Goal: Task Accomplishment & Management: Complete application form

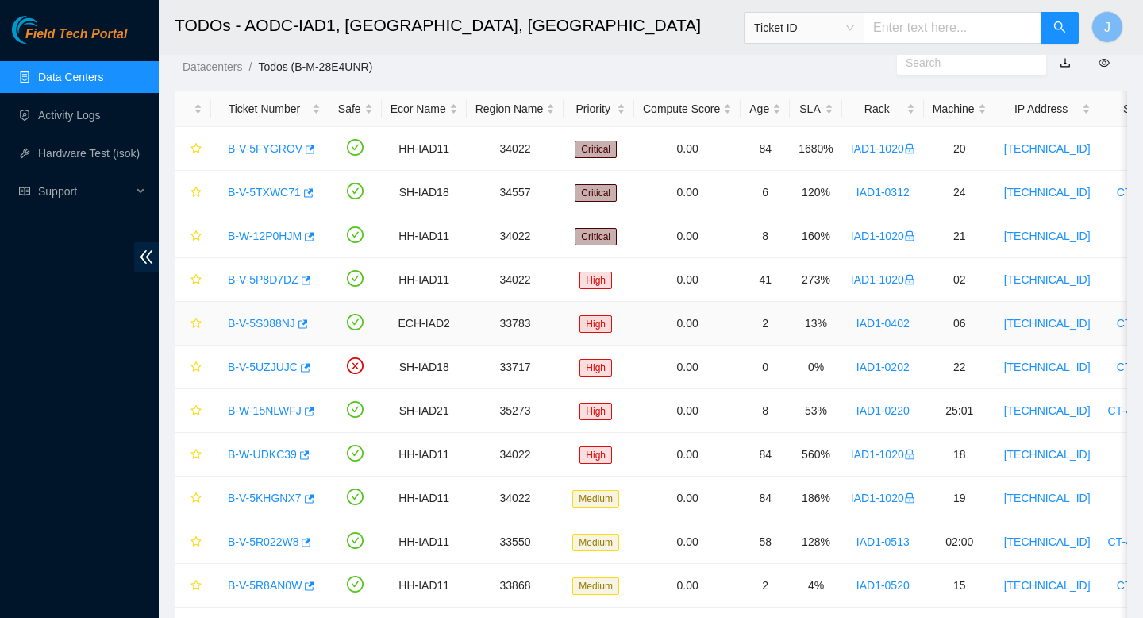
scroll to position [46, 0]
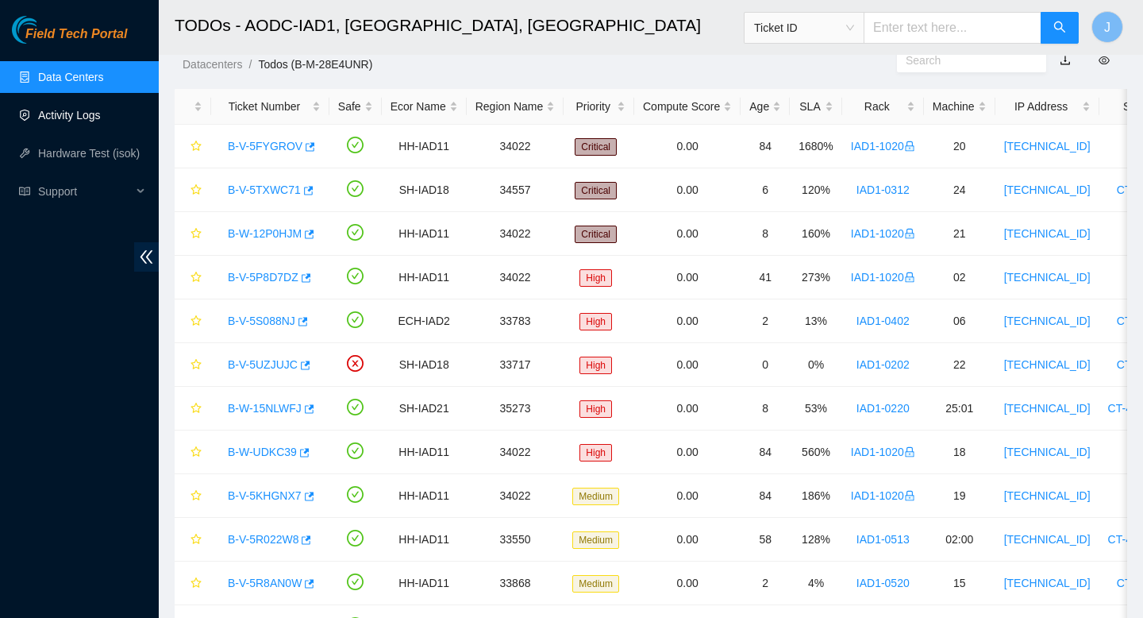
click at [93, 109] on link "Activity Logs" at bounding box center [69, 115] width 63 height 13
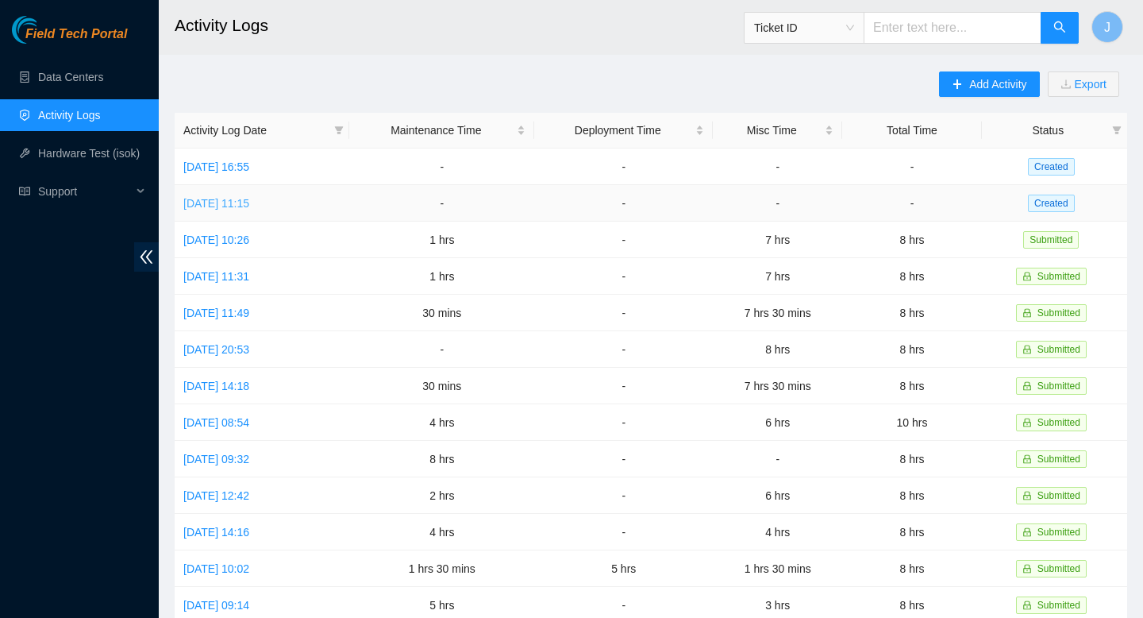
click at [249, 204] on link "Mon, 15 Sep 2025 11:15" at bounding box center [216, 203] width 66 height 13
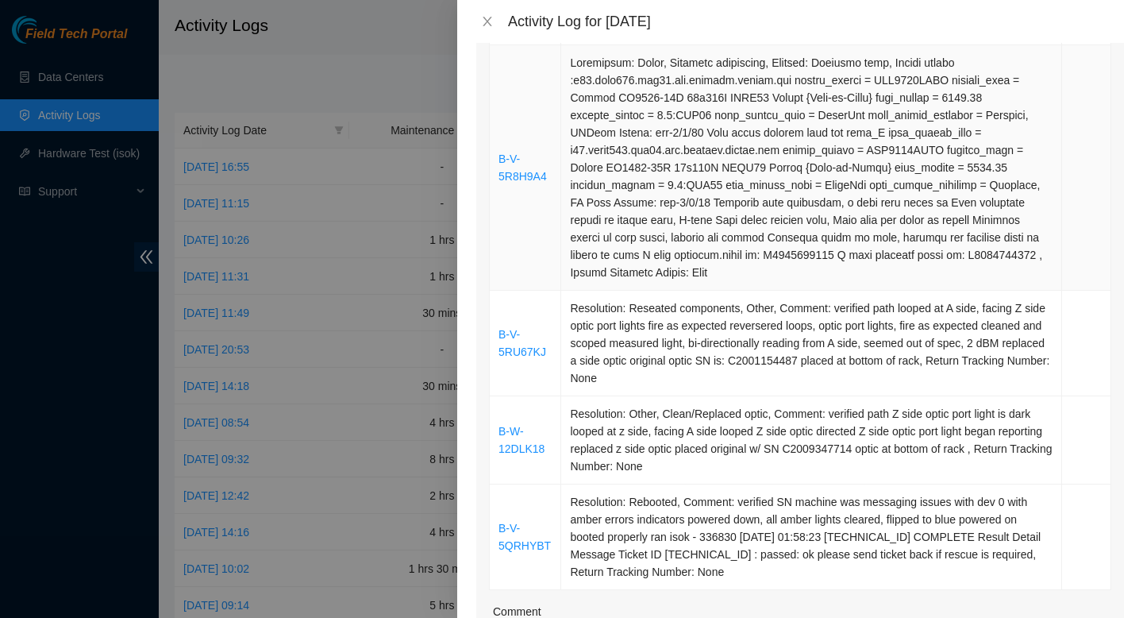
scroll to position [377, 0]
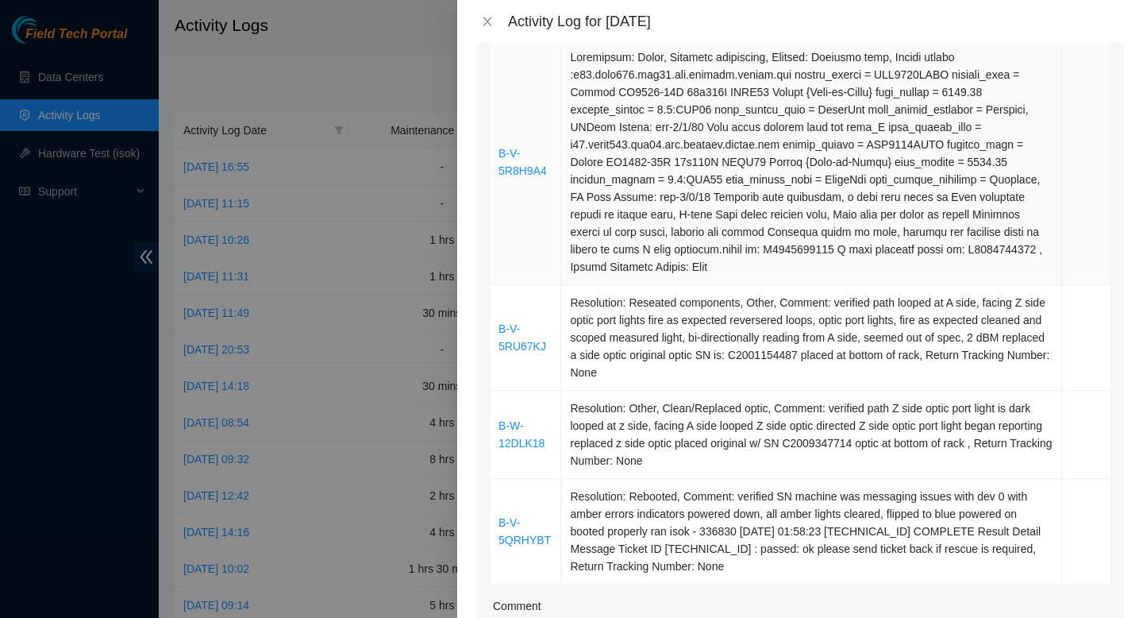
drag, startPoint x: 779, startPoint y: 572, endPoint x: 520, endPoint y: 110, distance: 528.9
click at [520, 110] on tbody "B-W-130T1VV Resolution: Other, Reseated components, Comment: verified SN all ma…" at bounding box center [801, 276] width 622 height 615
copy tbody "B-V-5R8H9A4 Resolution: Other, Reseated components, Comment: Verified path, Loo…"
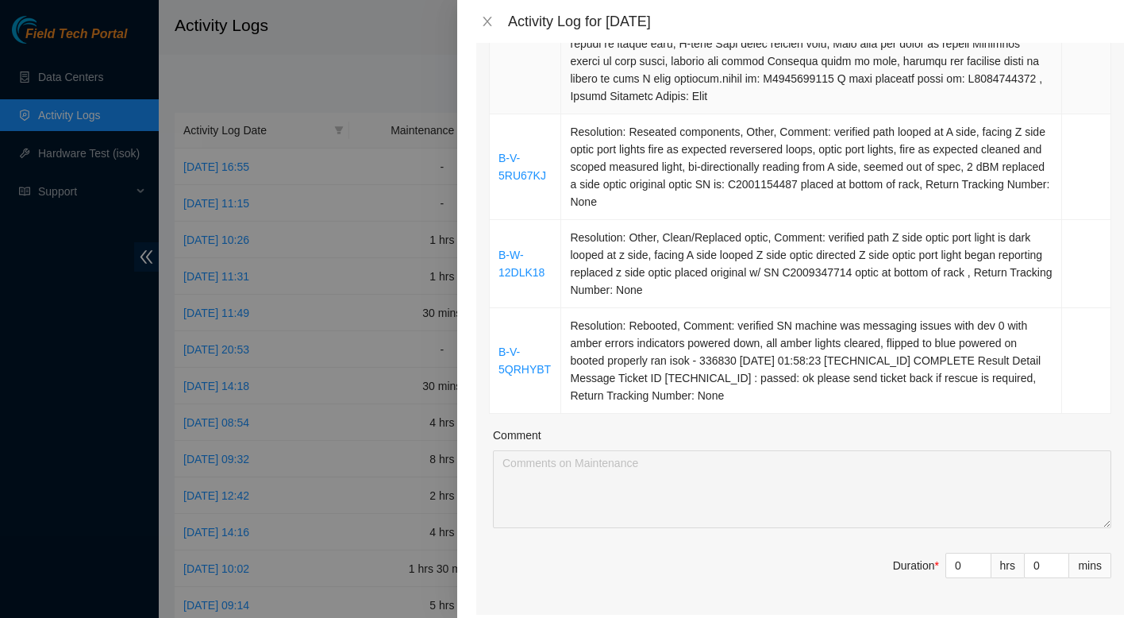
scroll to position [599, 0]
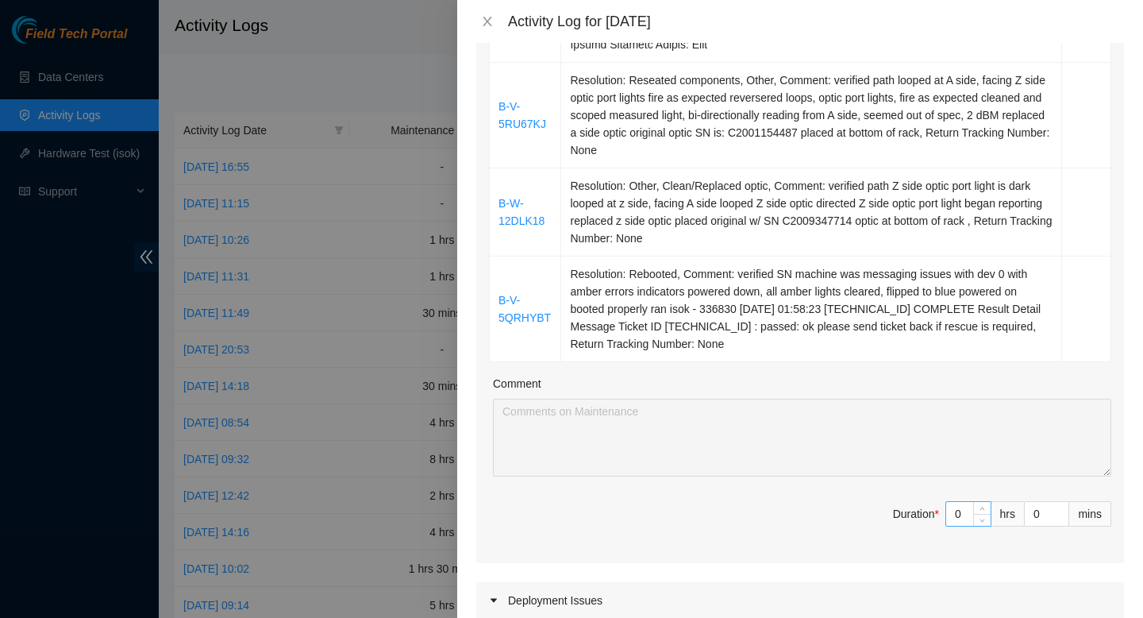
click at [965, 515] on input "0" at bounding box center [968, 514] width 44 height 24
type input "04"
type input "4"
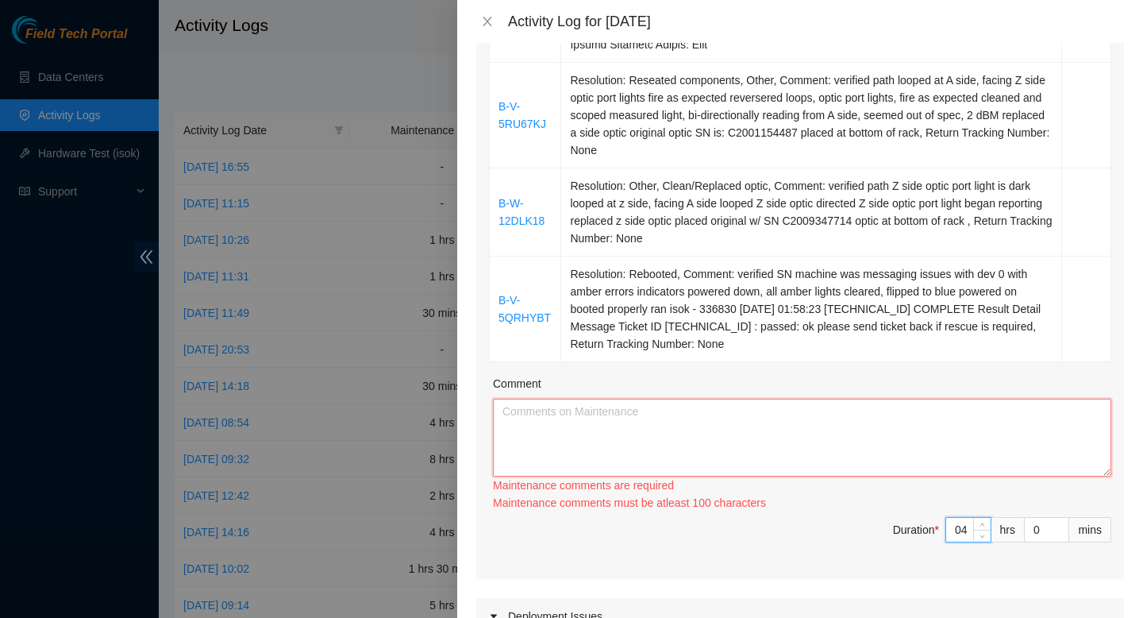
type input "4"
click at [804, 427] on textarea "Comment" at bounding box center [802, 438] width 618 height 78
paste textarea "B-V-5R8H9A4 Resolution: Other, Reseated components, Comment: Verified path, Loo…"
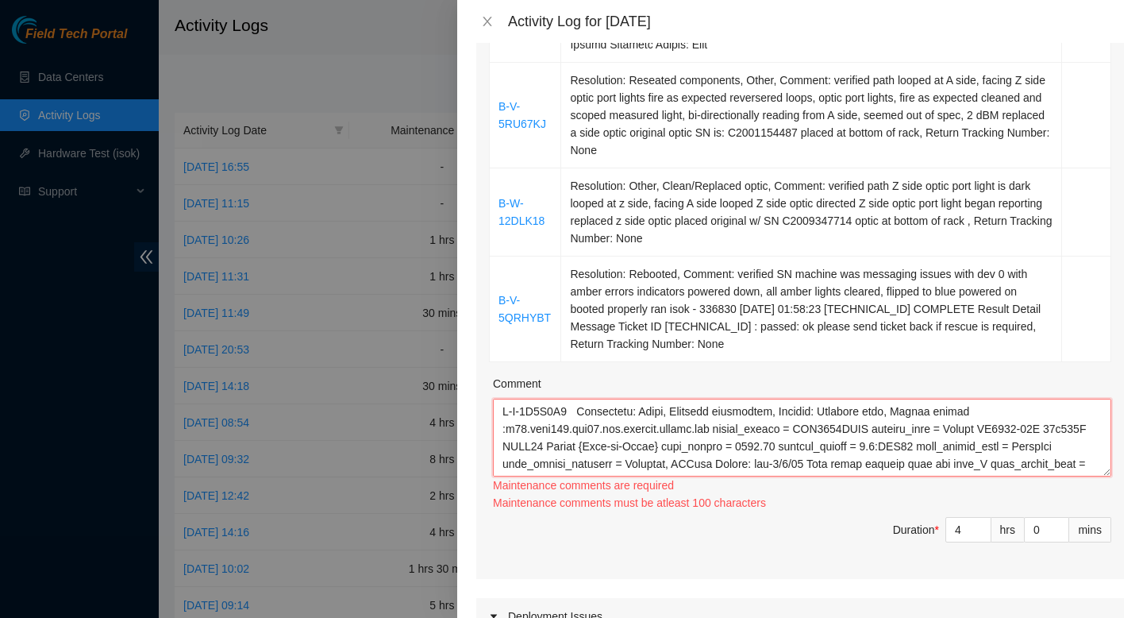
scroll to position [309, 0]
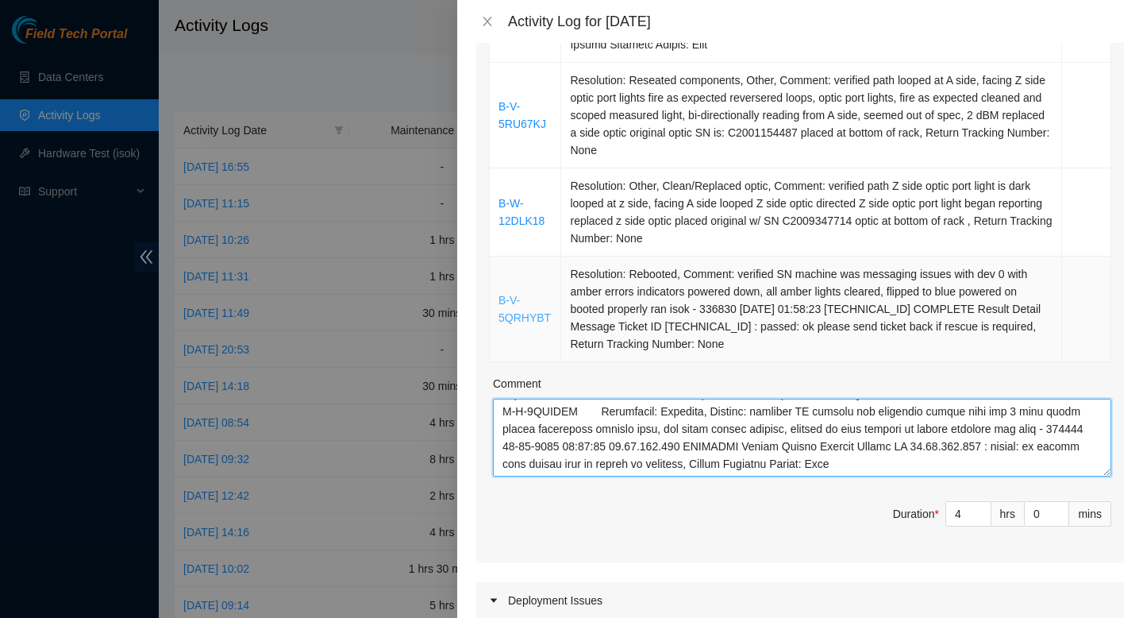
type textarea "B-V-5R8H9A4 Resolution: Other, Reseated components, Comment: Verified path, Loo…"
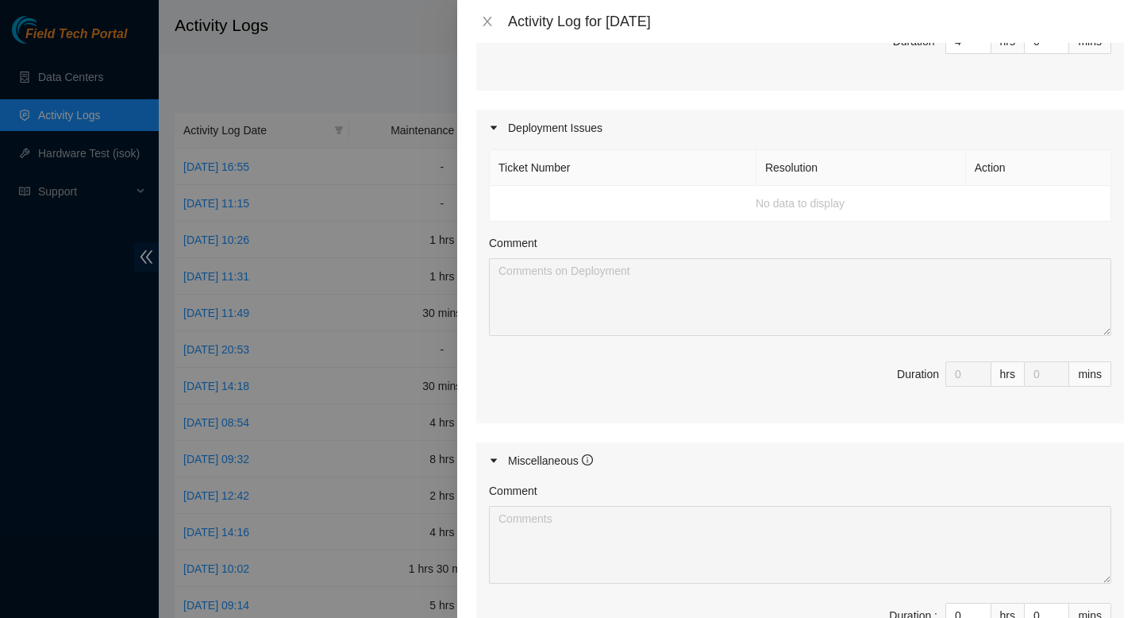
scroll to position [1292, 0]
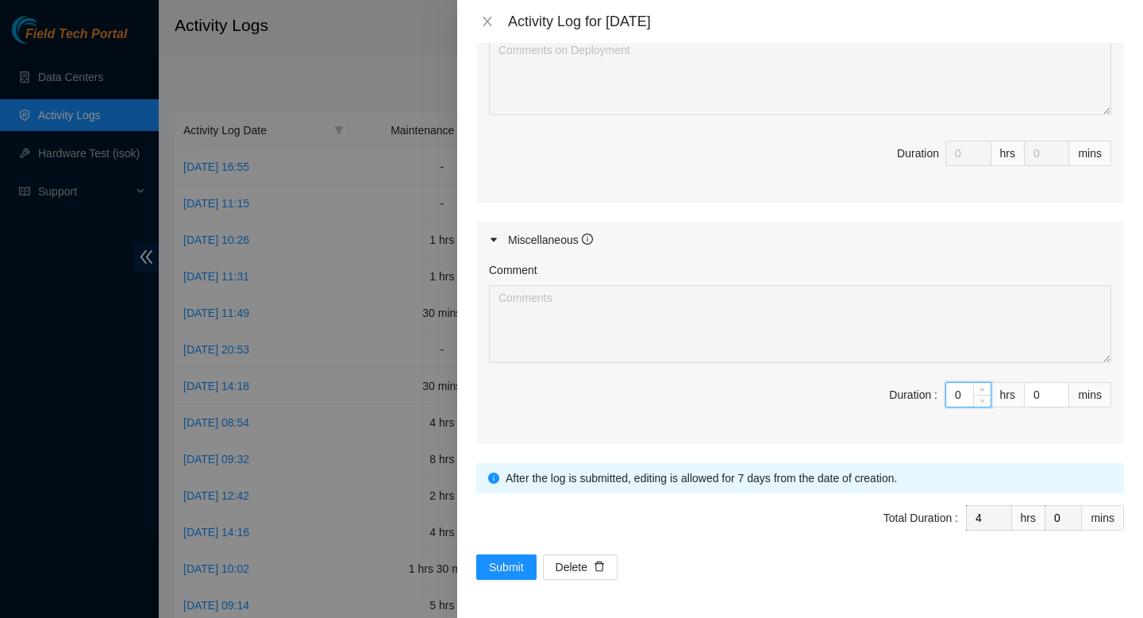
click at [963, 391] on input "0" at bounding box center [968, 395] width 44 height 24
type input "05"
type input "9"
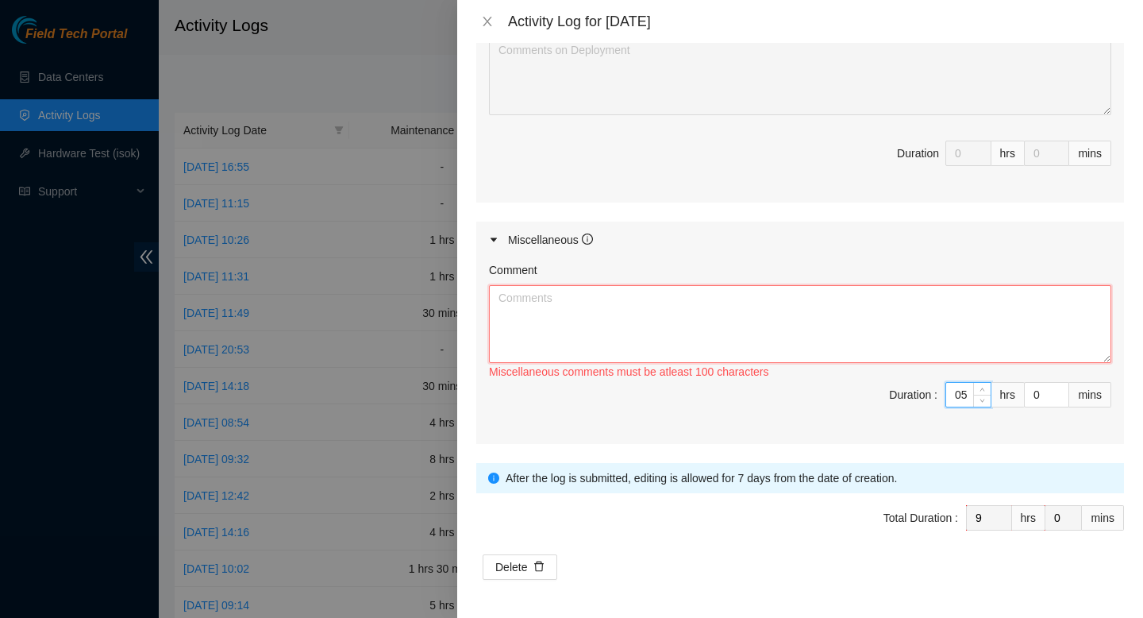
type input "5"
click at [792, 337] on textarea "Comment" at bounding box center [800, 324] width 622 height 78
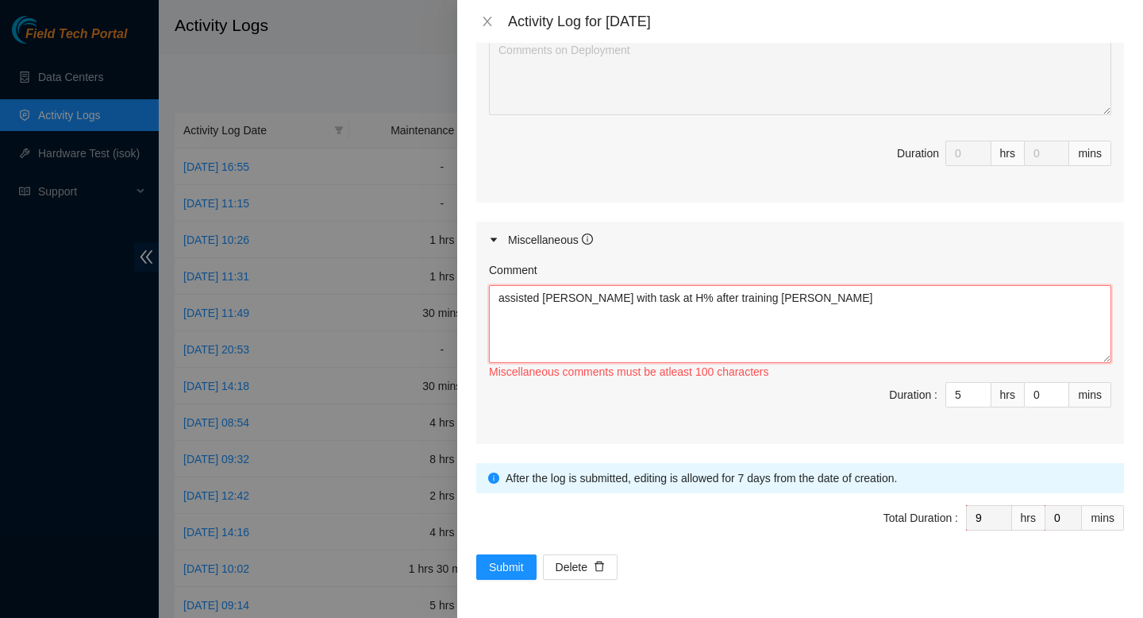
paste textarea "Suggestion insertedConversation opened. 10 messages. All messages read. Skip to…"
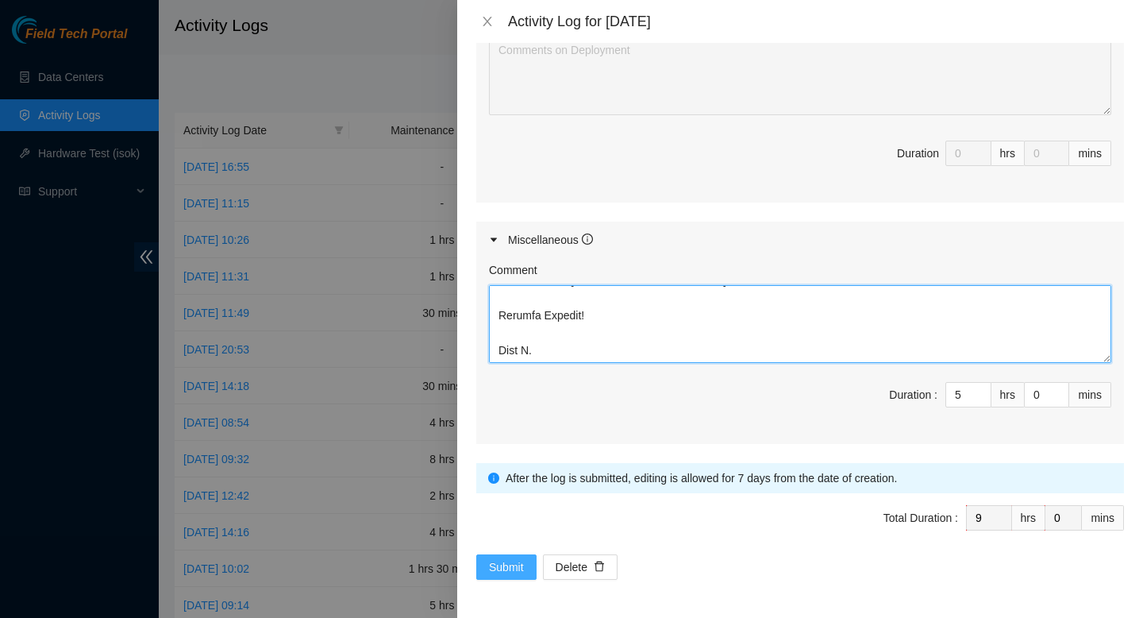
type textarea "assisted jason with task at H% after training celeste Suggestion insertedConver…"
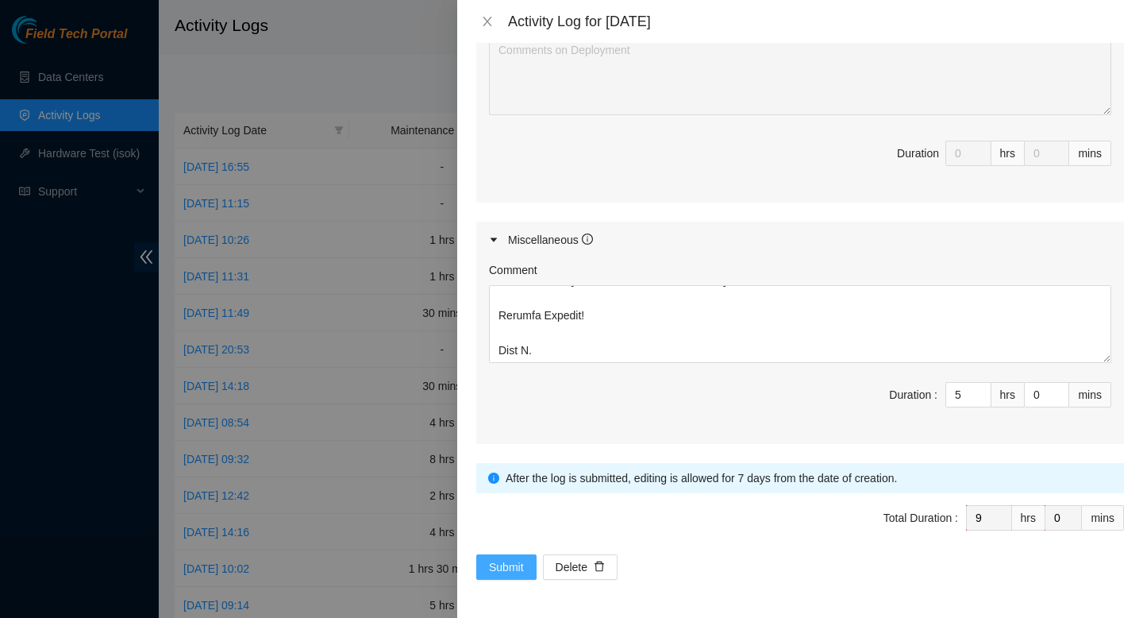
click at [495, 554] on button "Submit" at bounding box center [506, 566] width 60 height 25
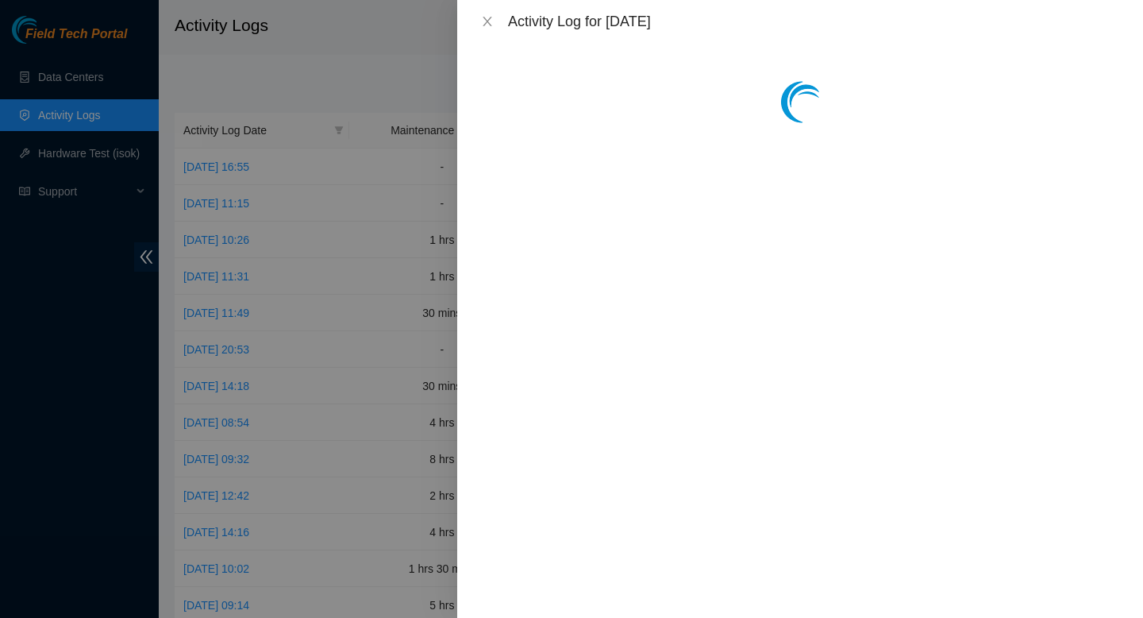
scroll to position [0, 0]
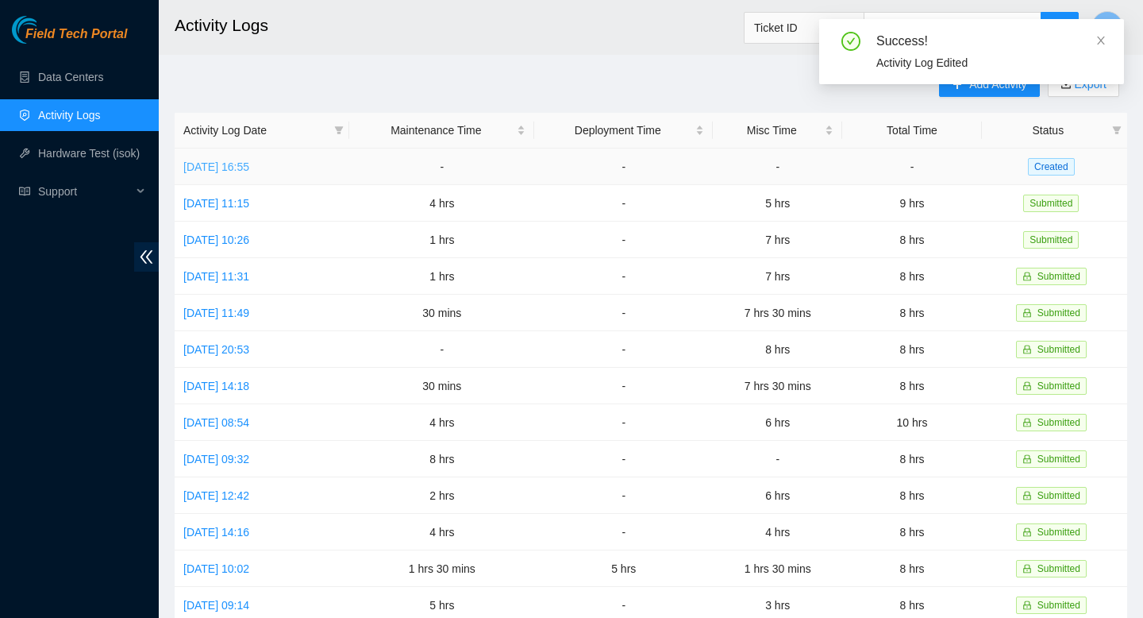
click at [249, 171] on link "Tue, 16 Sep 2025 16:55" at bounding box center [216, 166] width 66 height 13
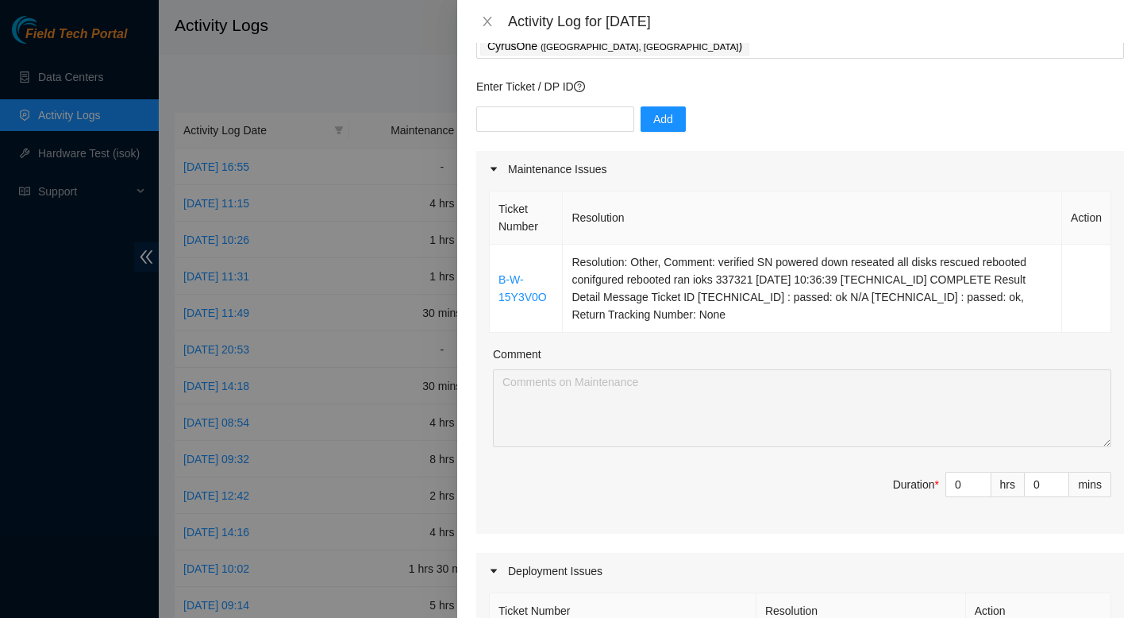
scroll to position [101, 0]
drag, startPoint x: 770, startPoint y: 314, endPoint x: 499, endPoint y: 256, distance: 276.8
click at [499, 256] on tr "B-W-15Y3V0O Resolution: Other, Comment: verified SN powered down reseated all d…" at bounding box center [801, 289] width 622 height 88
copy tr "B-W-15Y3V0O Resolution: Other, Comment: verified SN powered down reseated all d…"
click at [1030, 483] on input "0" at bounding box center [1047, 485] width 44 height 24
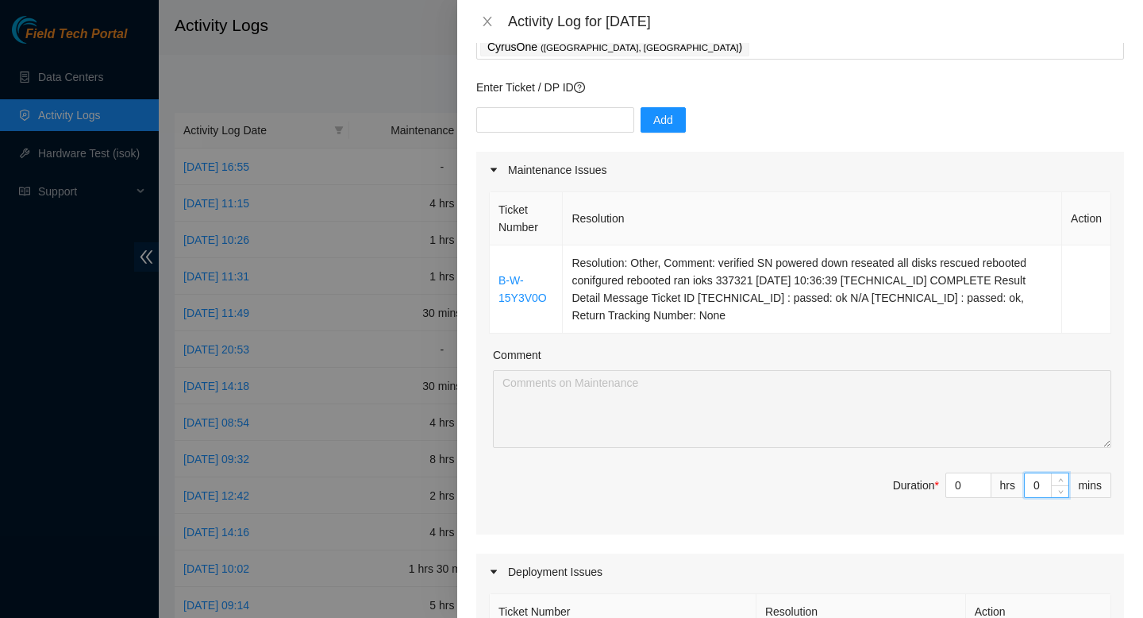
type input "30"
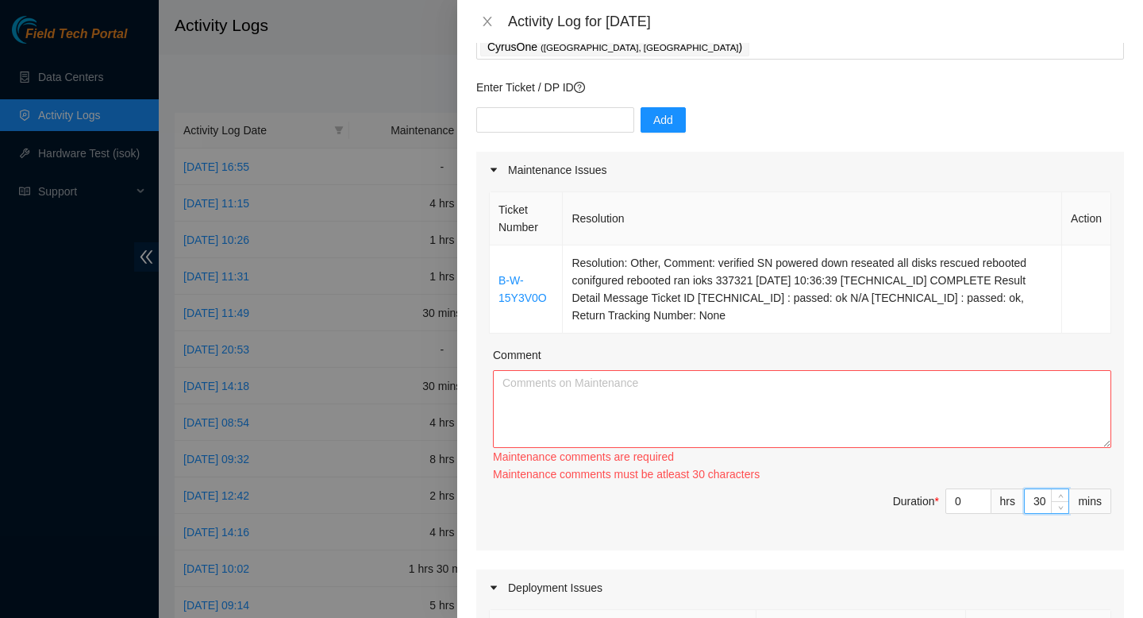
type input "30"
click at [786, 420] on textarea "Comment" at bounding box center [802, 409] width 618 height 78
paste textarea "B-W-15Y3V0O Resolution: Other, Comment: verified SN powered down reseated all d…"
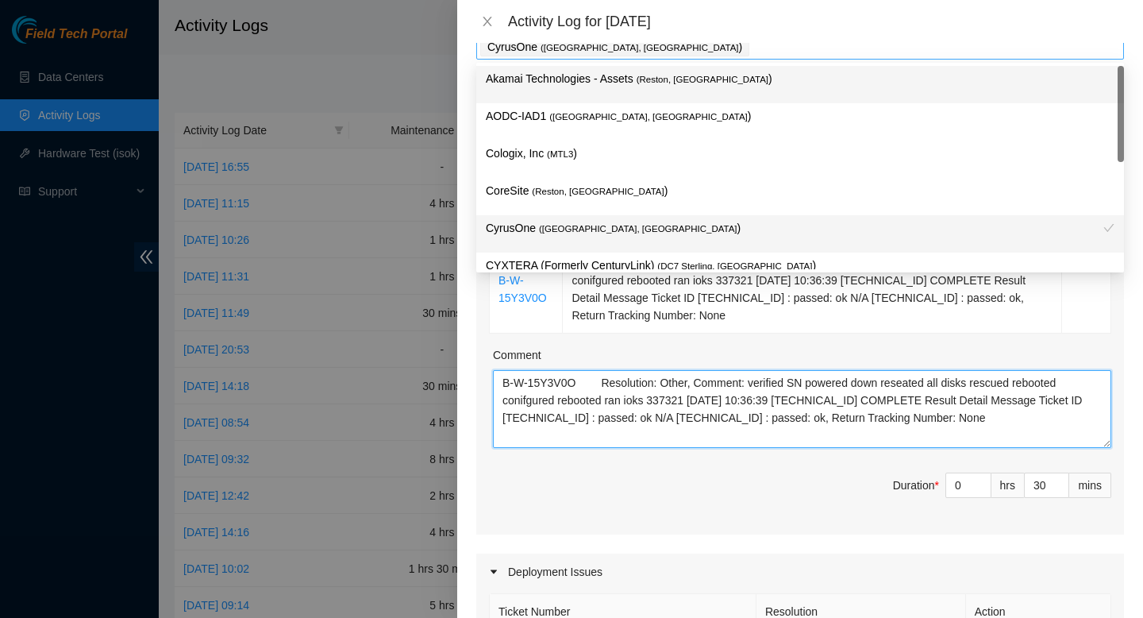
click at [755, 56] on div "CyrusOne ( Sterling, VA )" at bounding box center [800, 47] width 640 height 22
type textarea "B-W-15Y3V0O Resolution: Other, Comment: verified SN powered down reseated all d…"
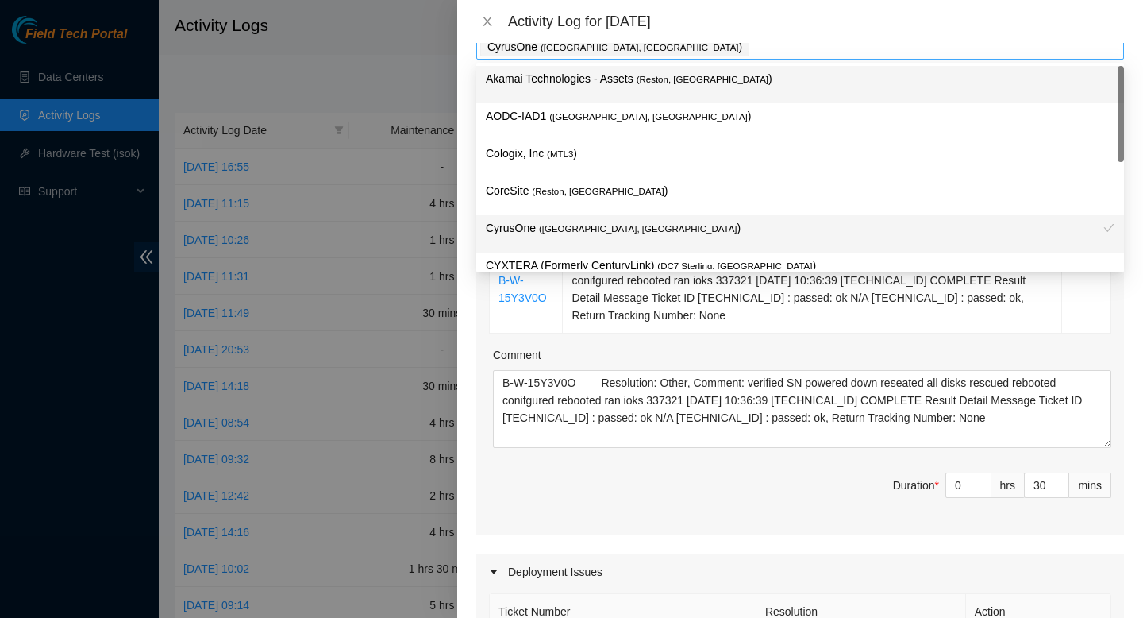
scroll to position [95, 0]
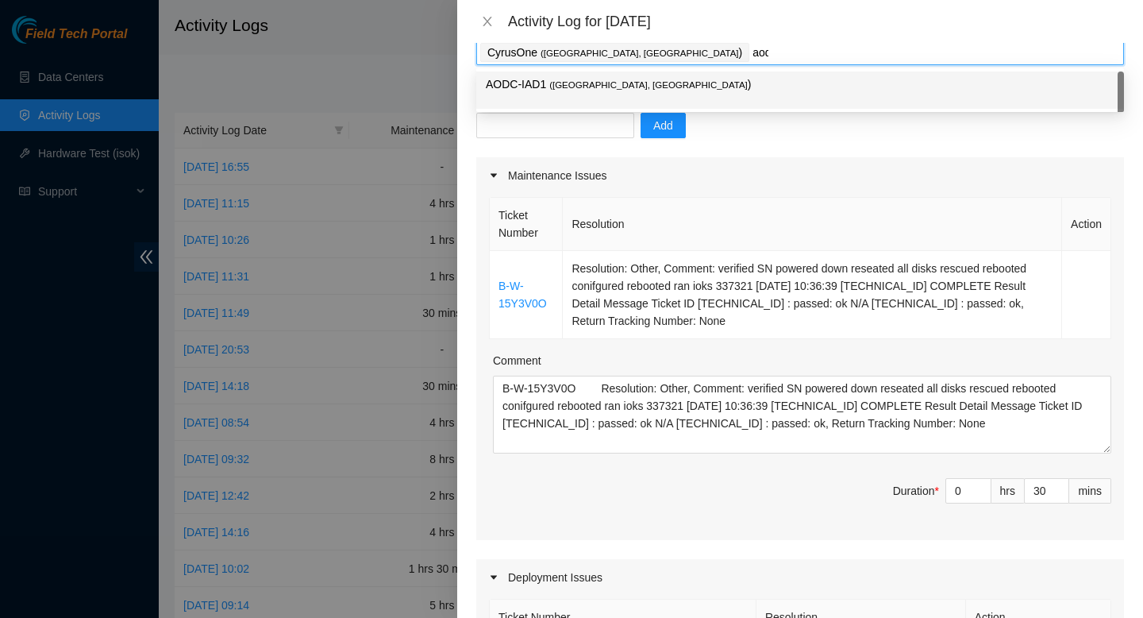
type input "aodc"
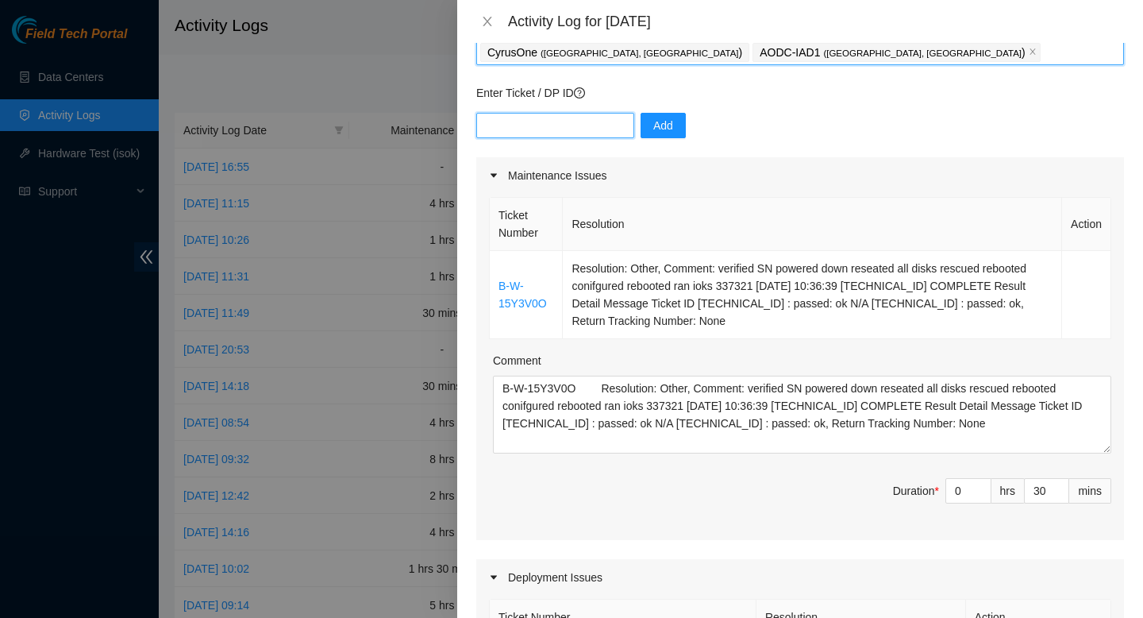
click at [549, 130] on input "text" at bounding box center [555, 125] width 158 height 25
paste input "DP81381"
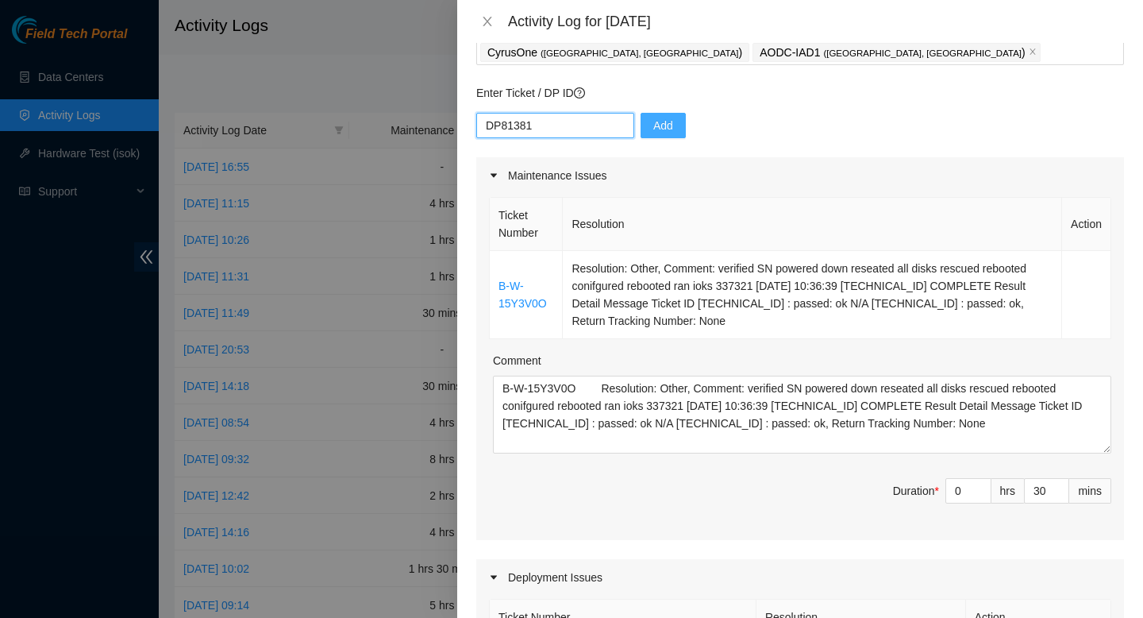
type input "DP81381"
click at [653, 124] on span "Add" at bounding box center [663, 125] width 20 height 17
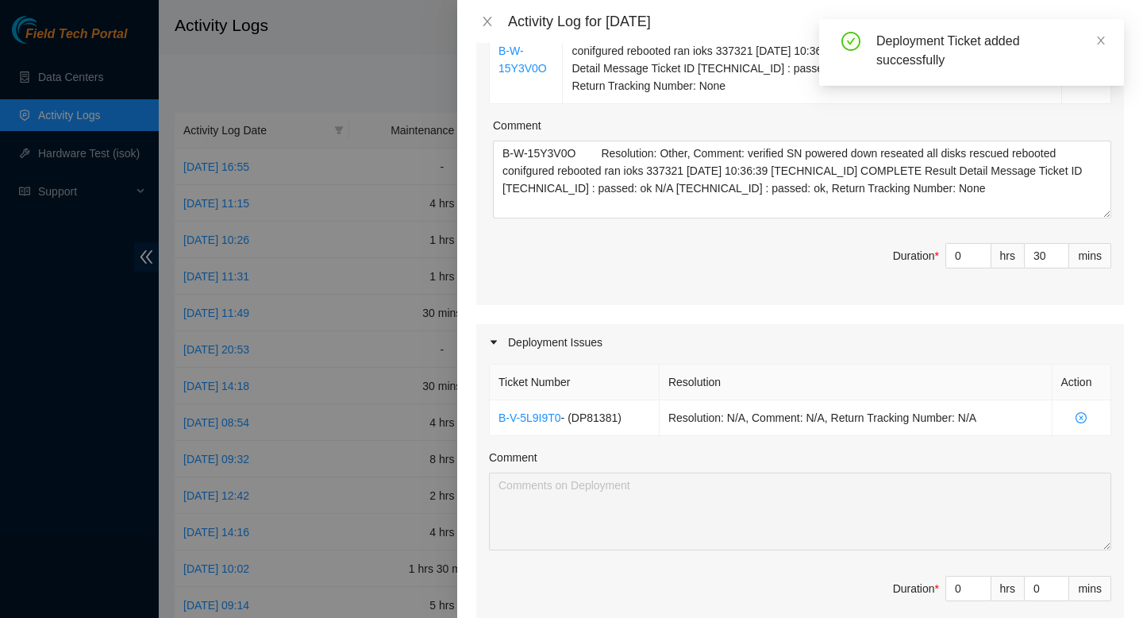
scroll to position [348, 0]
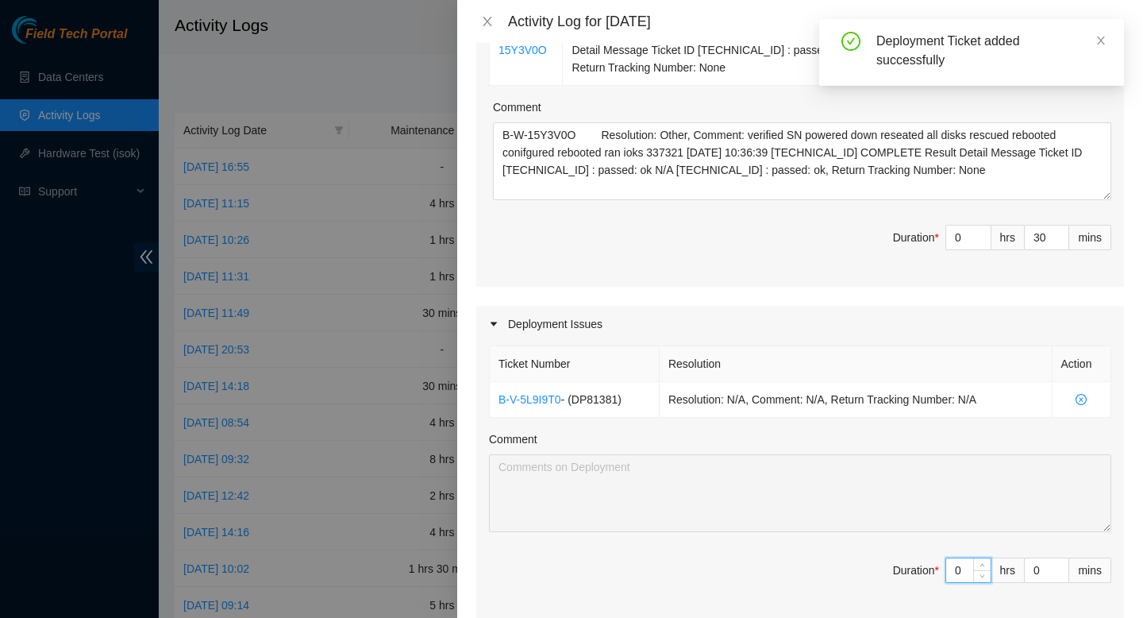
click at [963, 576] on input "0" at bounding box center [968, 570] width 44 height 24
type input "08"
type input "8"
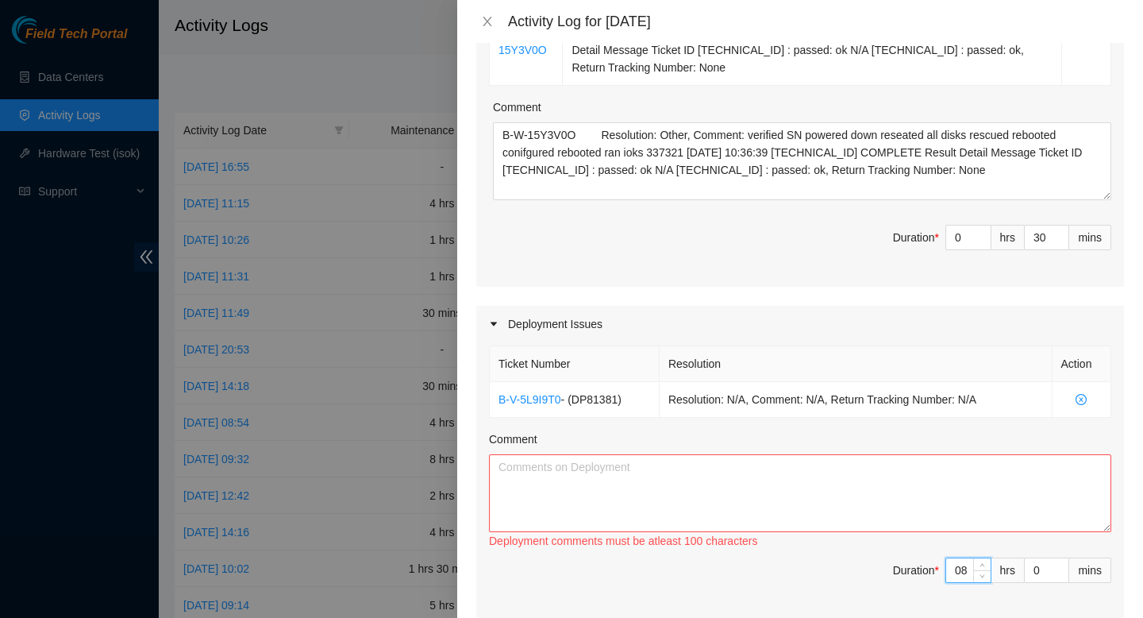
type input "8"
type input "3"
type input "33"
type input "30"
type input "9"
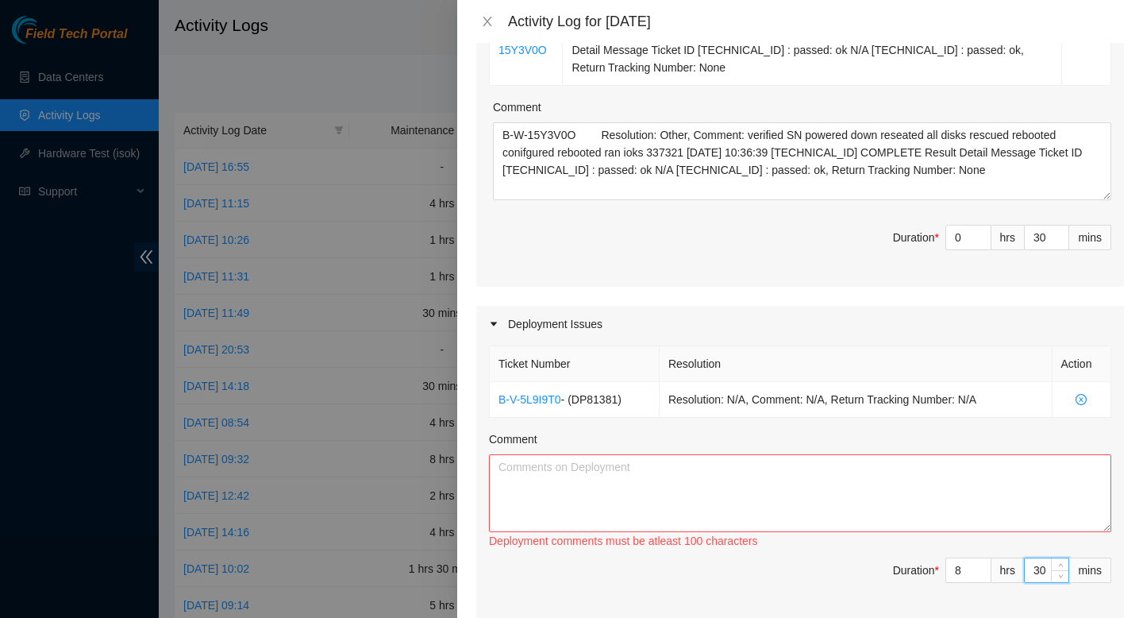
type input "0"
type input "30"
click at [711, 491] on textarea "Comment" at bounding box center [800, 493] width 622 height 78
paste textarea "Suggestion insertedConversation opened. 3 messages. All messages read. Skip to …"
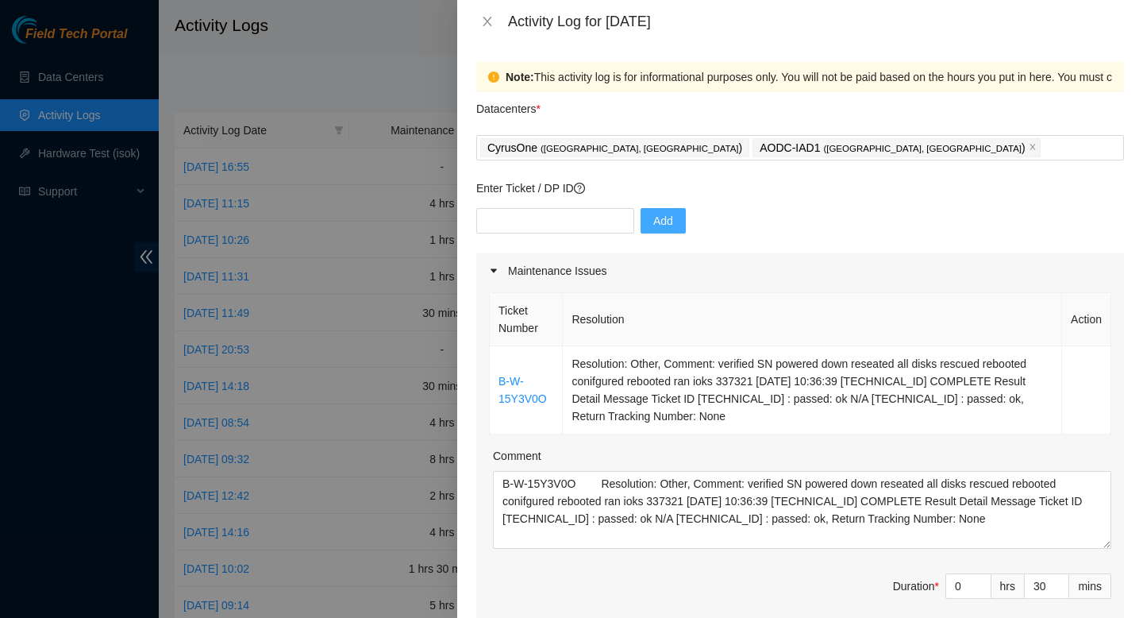
scroll to position [765, 0]
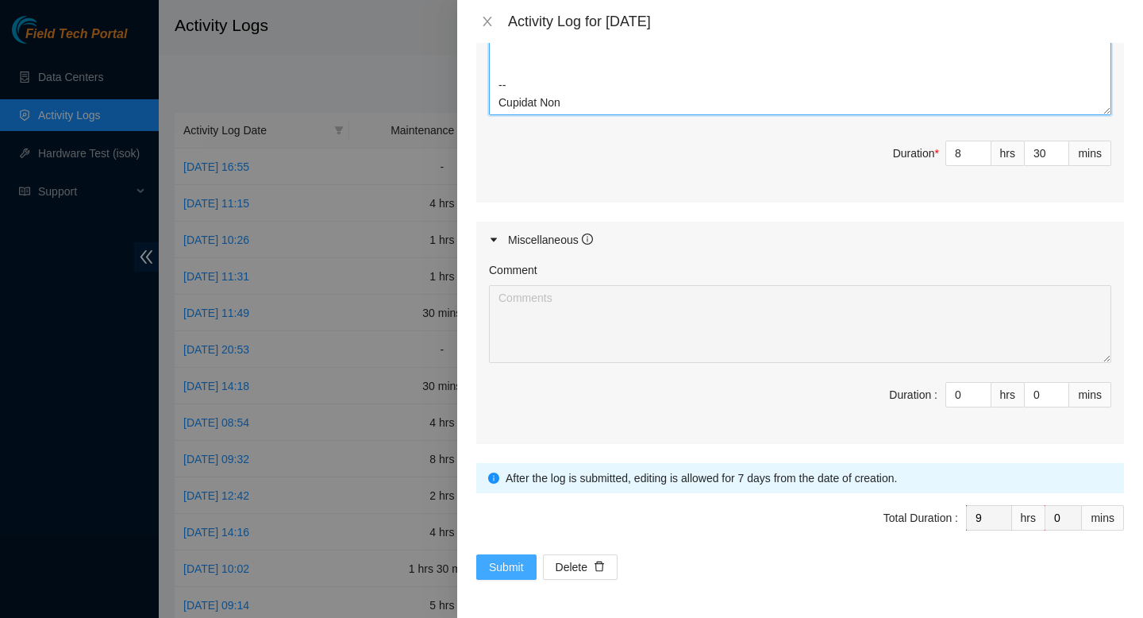
type textarea "Suggestion insertedConversation opened. 3 messages. All messages read. Skip to …"
click at [505, 577] on button "Submit" at bounding box center [506, 566] width 60 height 25
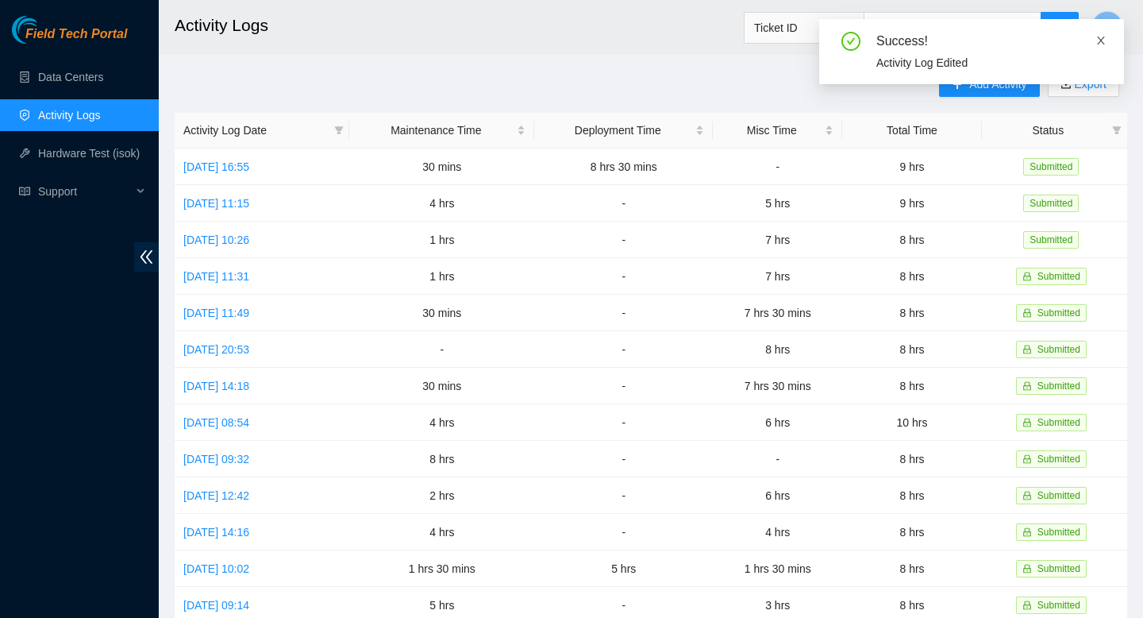
click at [1098, 42] on icon "close" at bounding box center [1101, 41] width 8 height 8
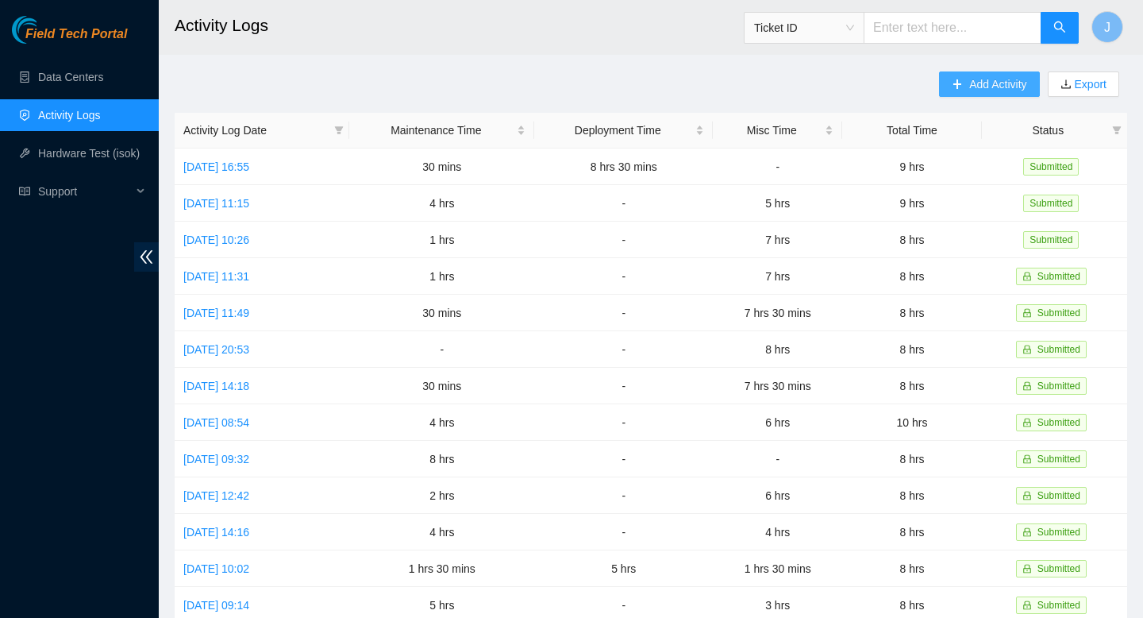
click at [994, 88] on span "Add Activity" at bounding box center [997, 83] width 57 height 17
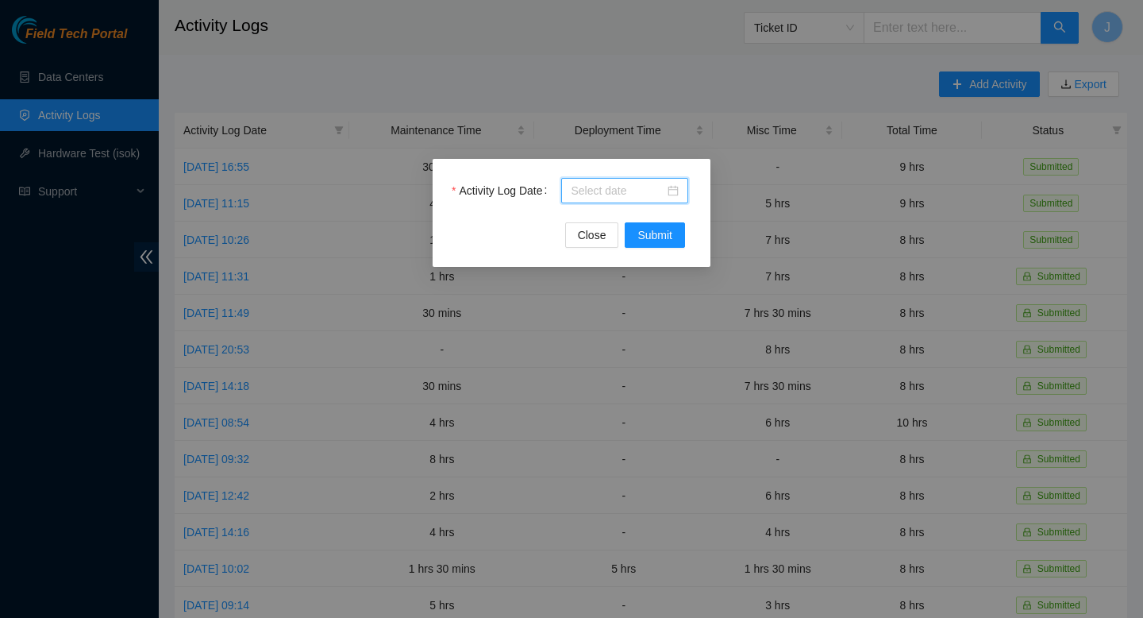
click at [617, 190] on input "Activity Log Date" at bounding box center [618, 190] width 94 height 17
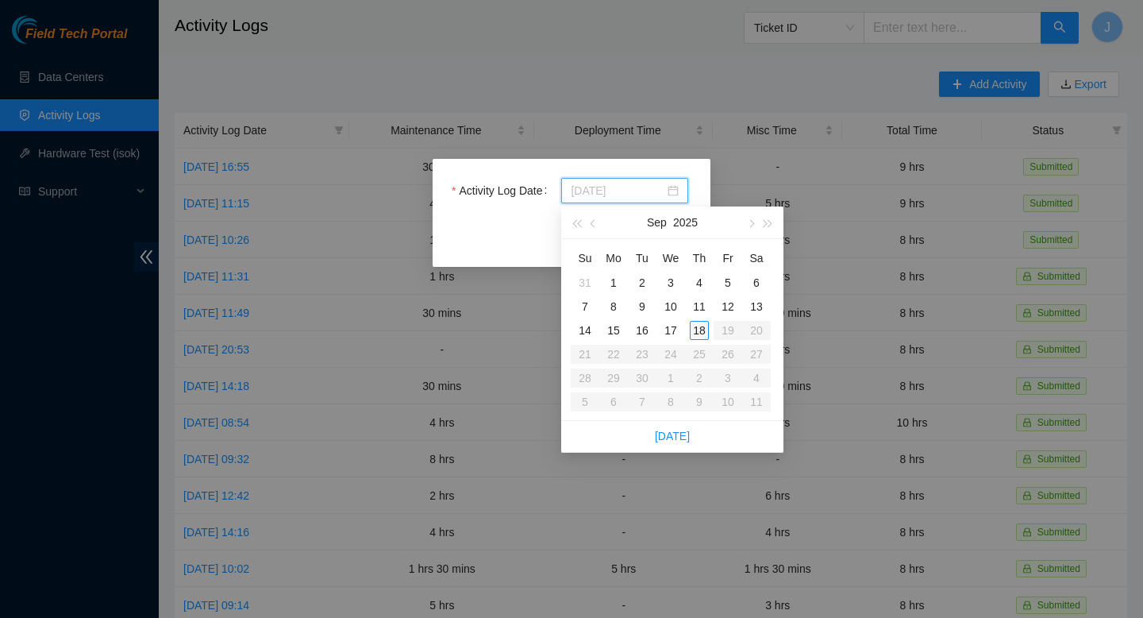
type input "2025-09-18"
click at [695, 334] on div "18" at bounding box center [699, 330] width 19 height 19
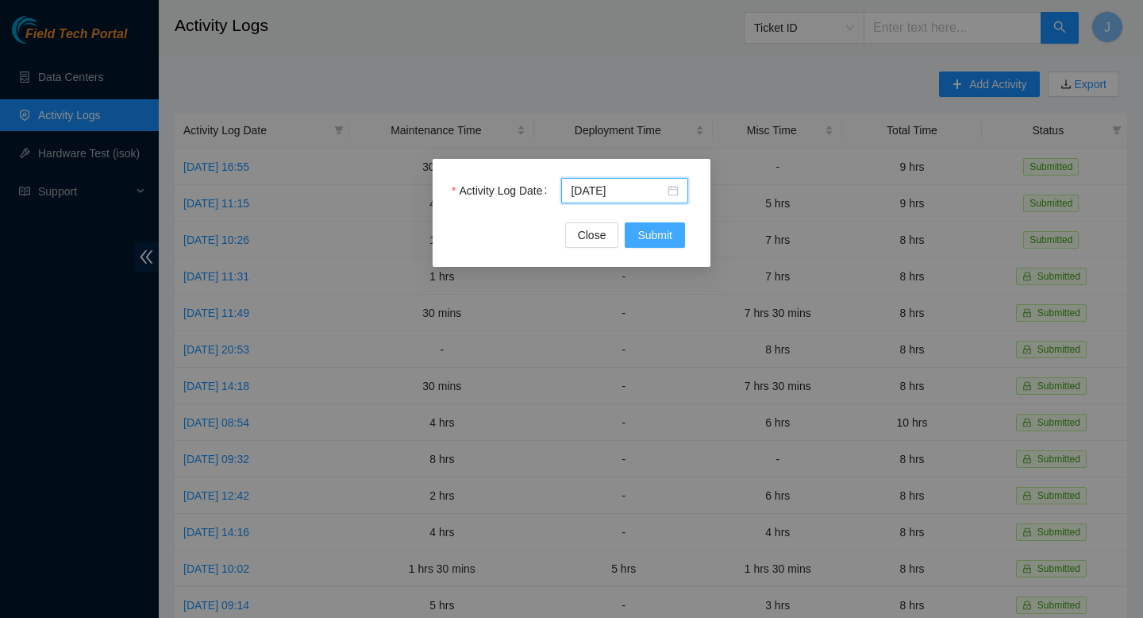
click at [654, 236] on span "Submit" at bounding box center [654, 234] width 35 height 17
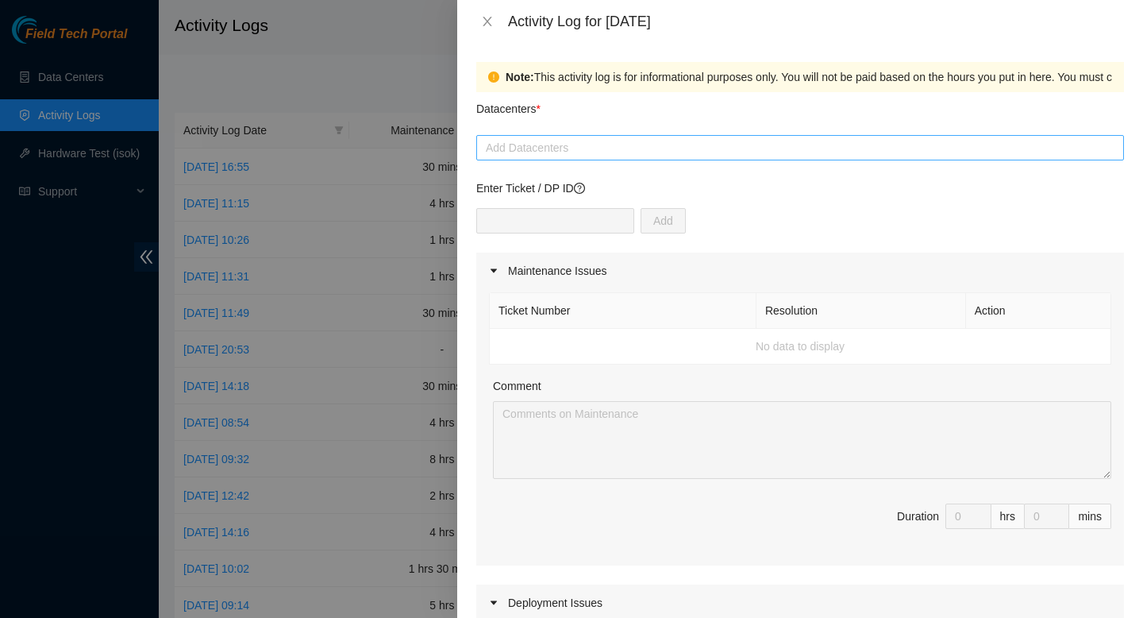
click at [572, 150] on div at bounding box center [800, 147] width 640 height 19
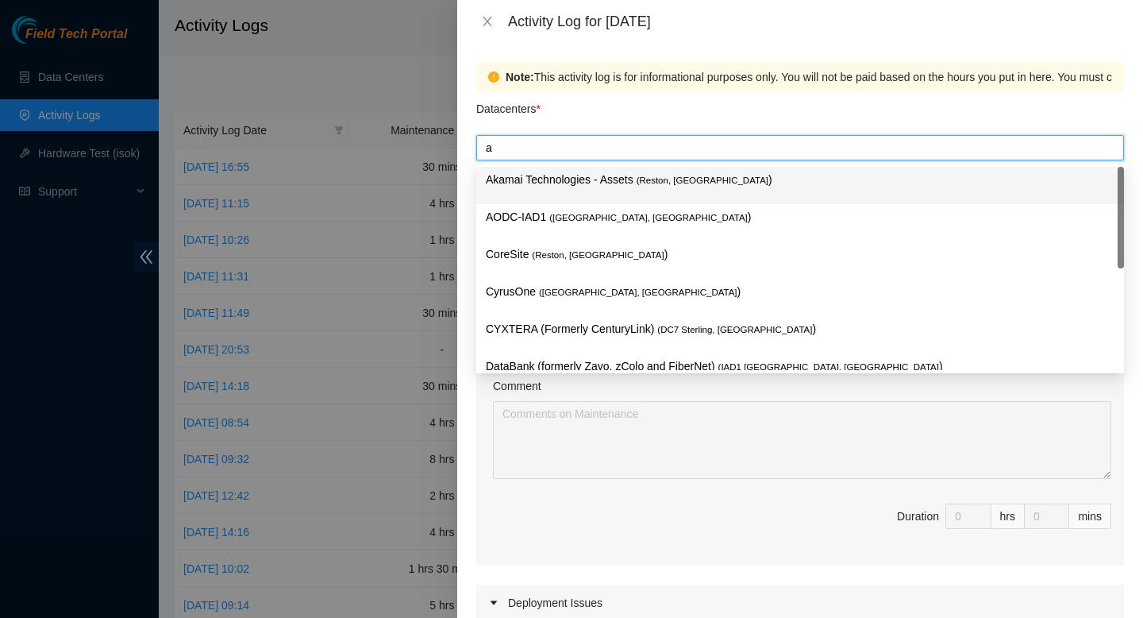
type input "ao"
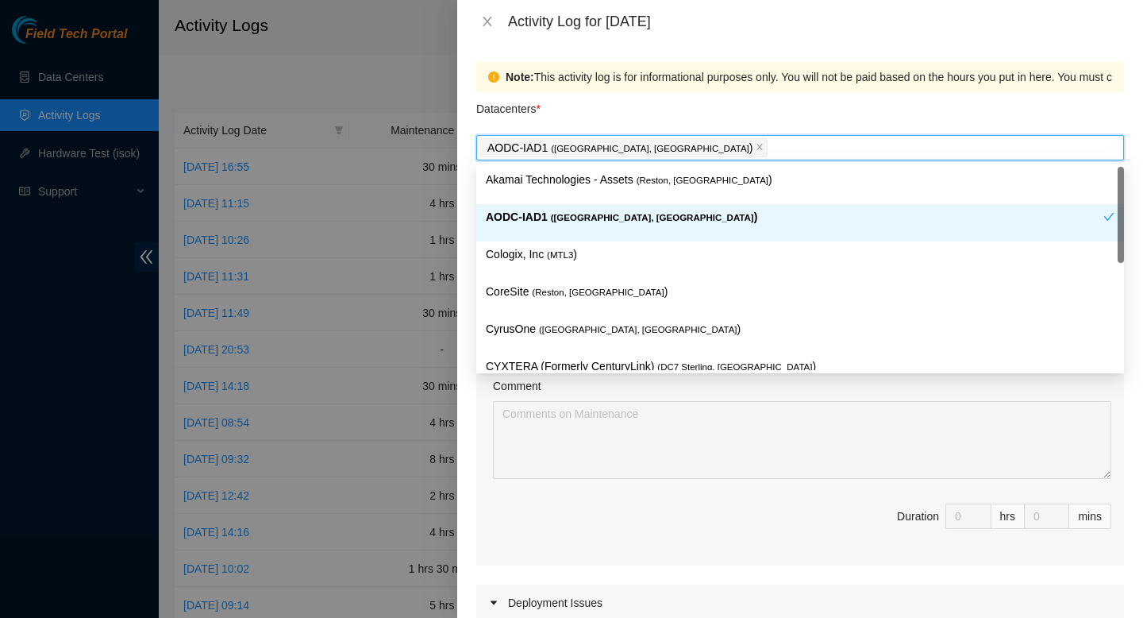
click at [534, 221] on p "AODC-IAD1 ( Manassas, VA )" at bounding box center [795, 217] width 618 height 18
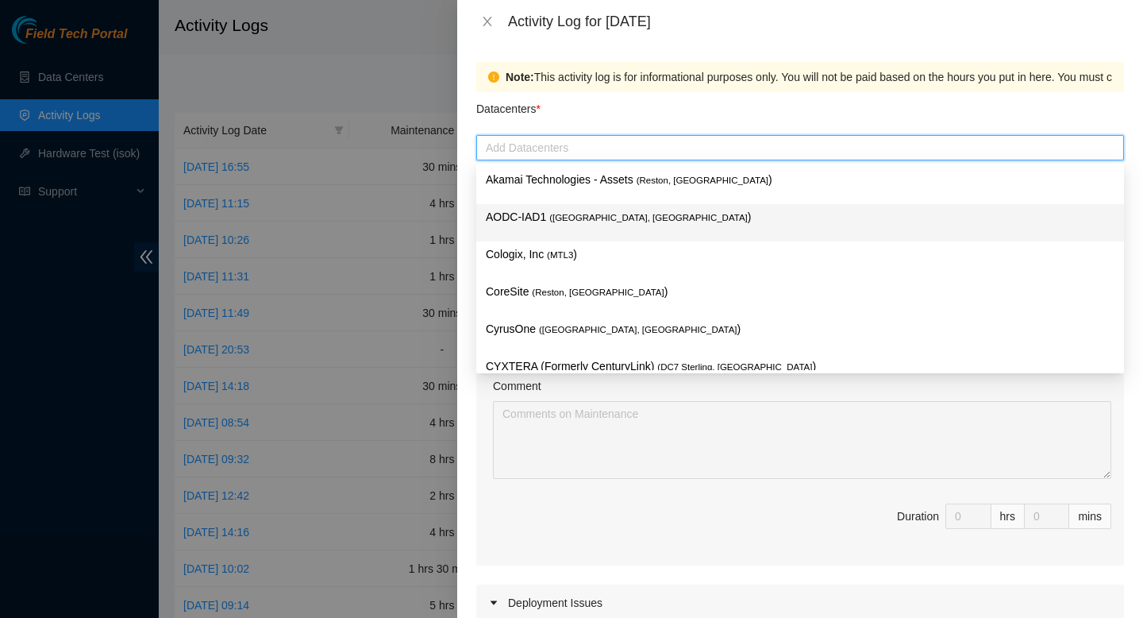
click at [514, 224] on p "AODC-IAD1 ( Manassas, VA )" at bounding box center [800, 217] width 629 height 18
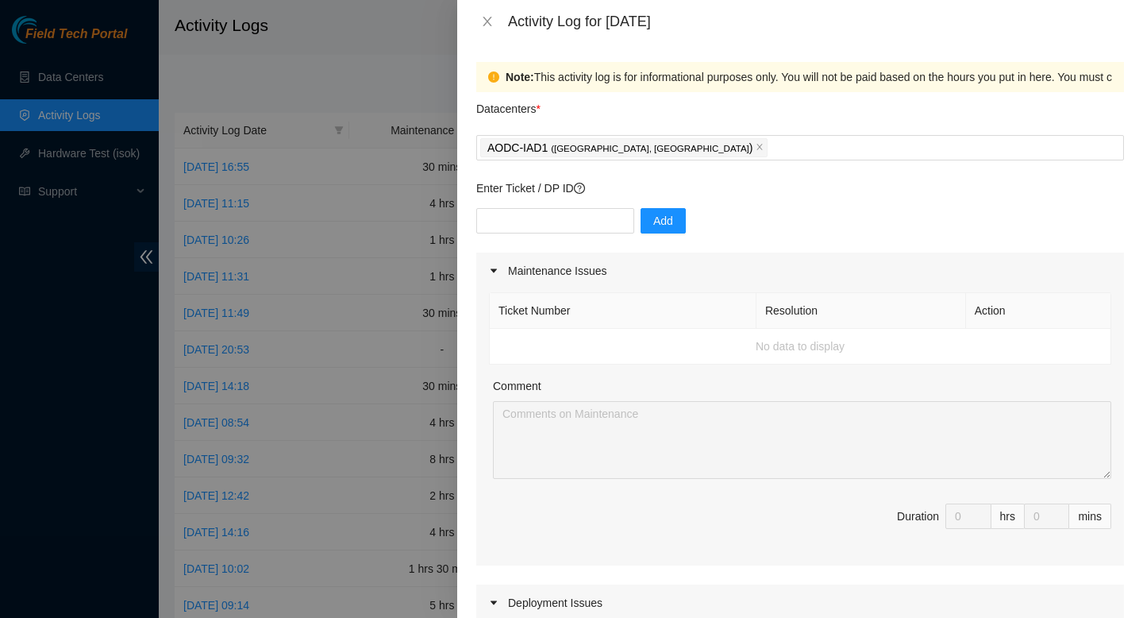
click at [745, 114] on div "Datacenters *" at bounding box center [800, 113] width 648 height 43
click at [562, 224] on input "text" at bounding box center [555, 220] width 158 height 25
paste input "DP81381"
type input "DP81381"
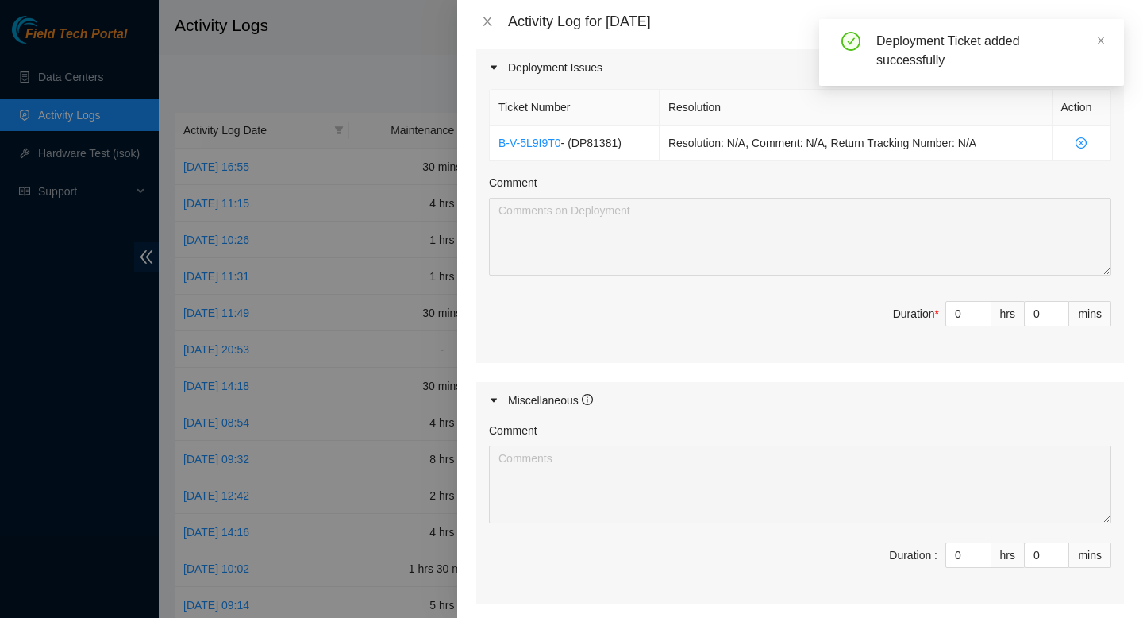
scroll to position [543, 0]
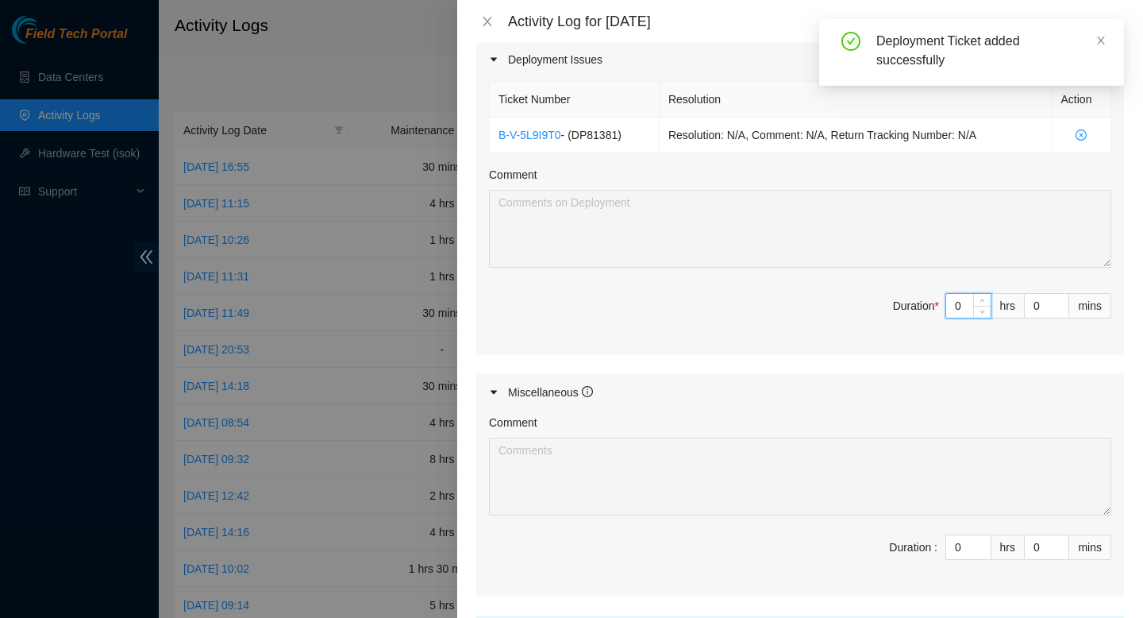
click at [961, 303] on input "0" at bounding box center [968, 306] width 44 height 24
type input "04"
type input "4"
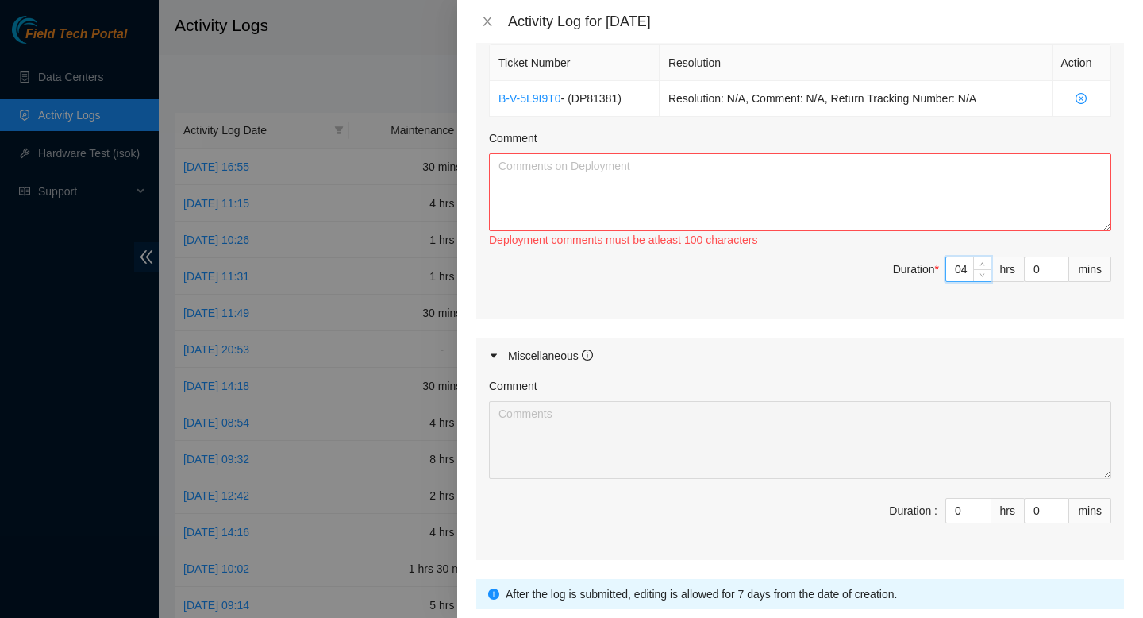
scroll to position [599, 0]
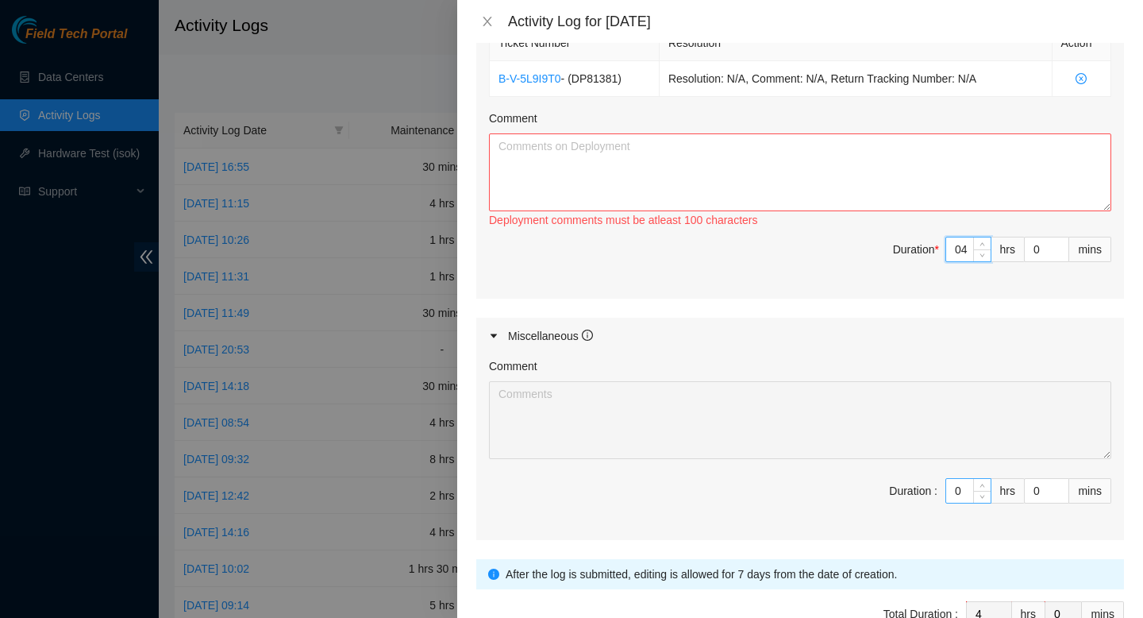
type input "4"
click at [964, 487] on input "0" at bounding box center [968, 491] width 44 height 24
type input "04"
type input "8"
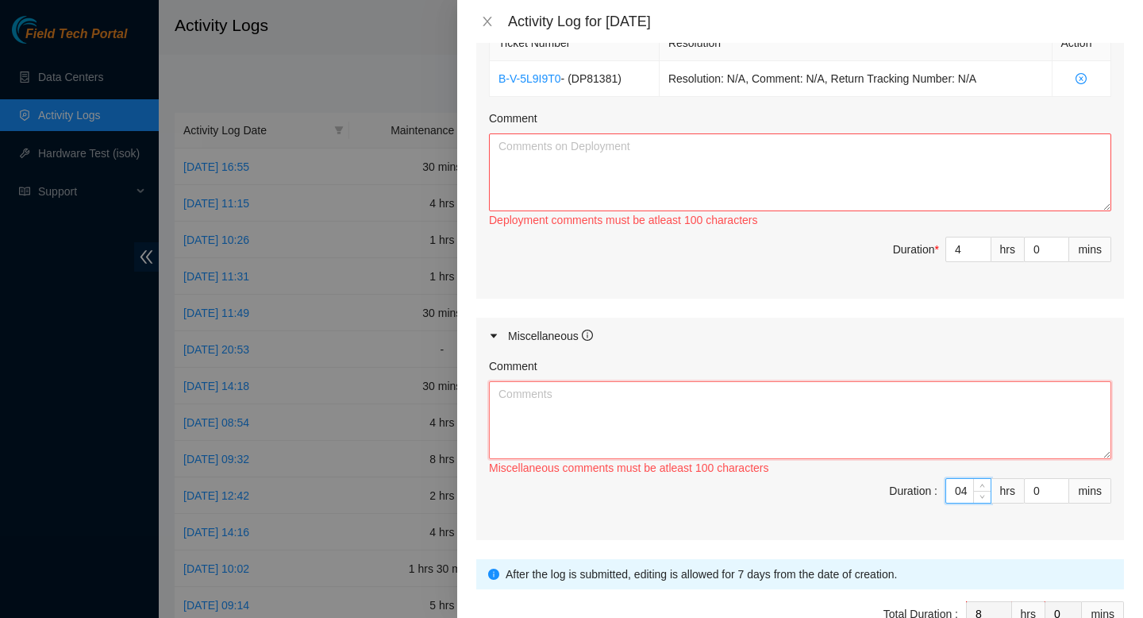
type input "4"
click at [750, 402] on textarea "Comment" at bounding box center [800, 420] width 622 height 78
click at [645, 144] on textarea "Comment" at bounding box center [800, 172] width 622 height 78
paste textarea "Suggestion insertedConversation opened. 3 messages. All messages read. Skip to …"
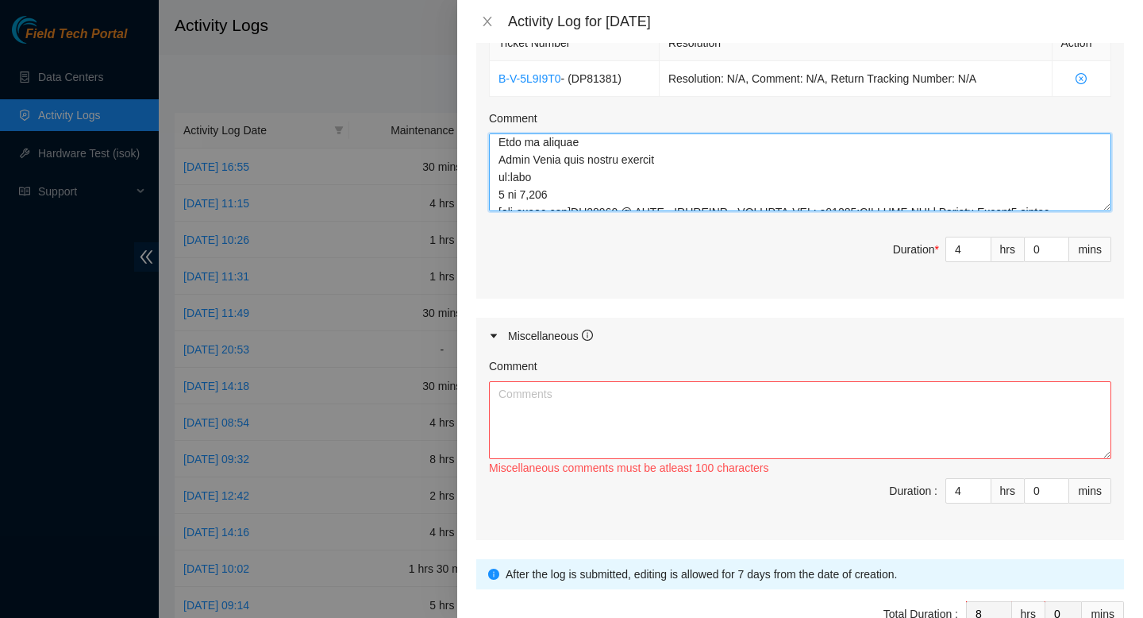
scroll to position [0, 0]
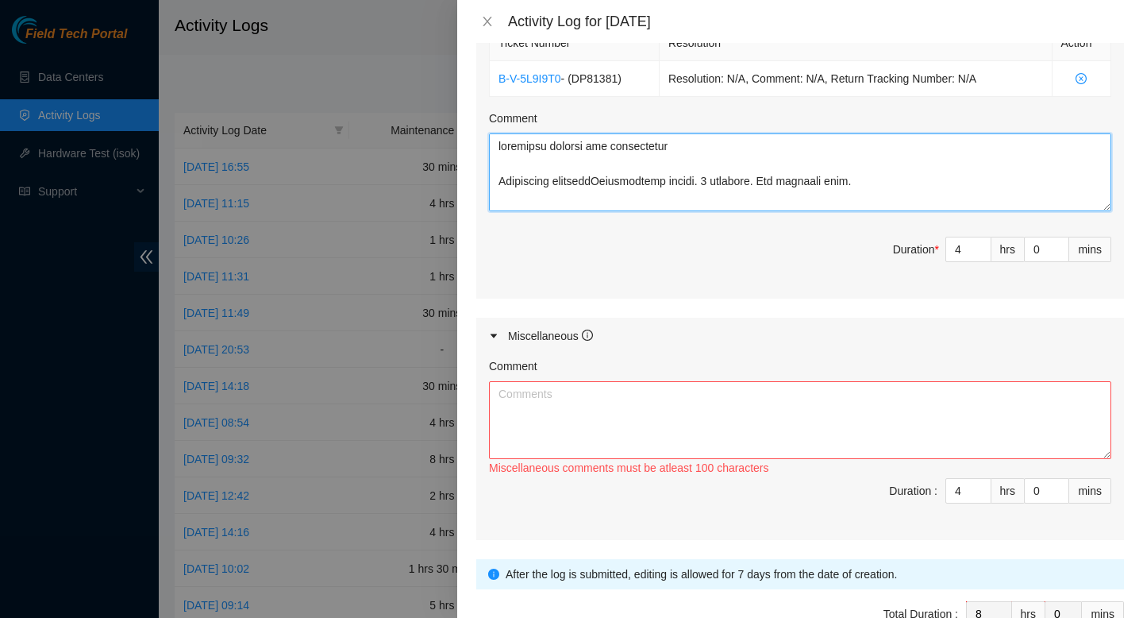
type textarea "completed cabling and configuring Suggestion insertedConversation opened. 3 mes…"
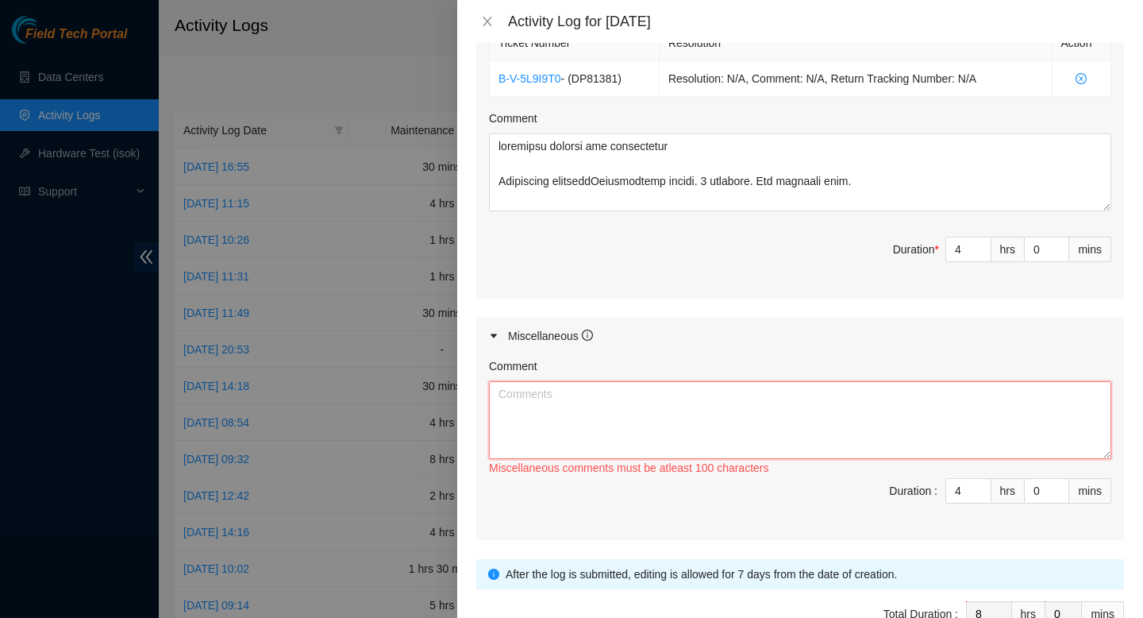
click at [775, 444] on textarea "Comment" at bounding box center [800, 420] width 622 height 78
paste textarea "Suggestion insertedConversation opened. 10 messages. All messages read. Skip to…"
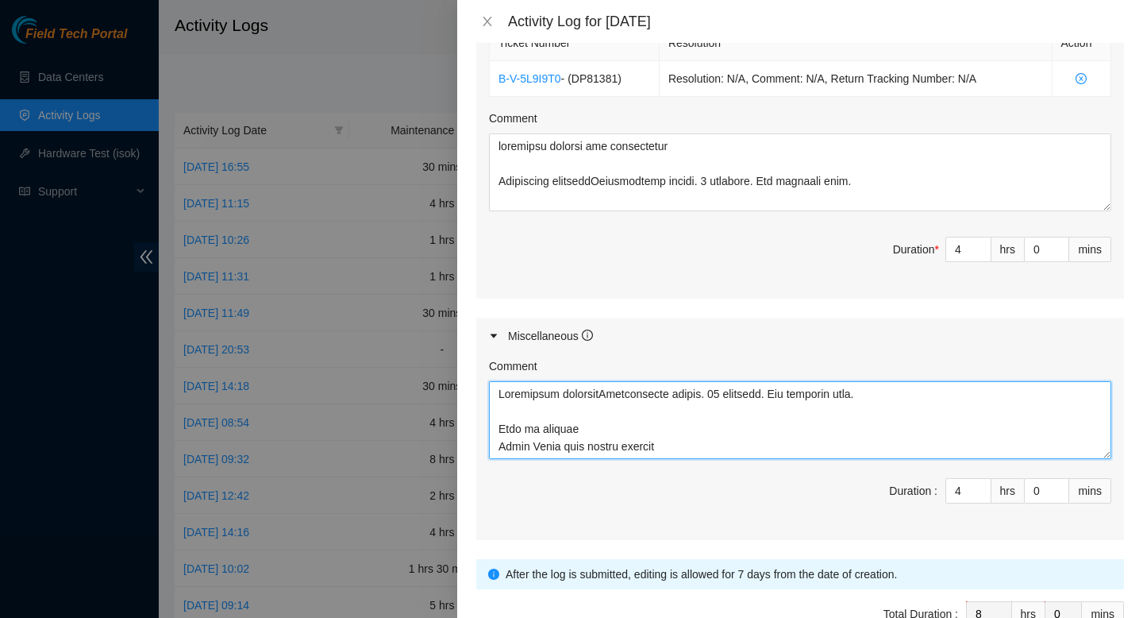
click at [499, 388] on textarea "Comment" at bounding box center [800, 420] width 622 height 78
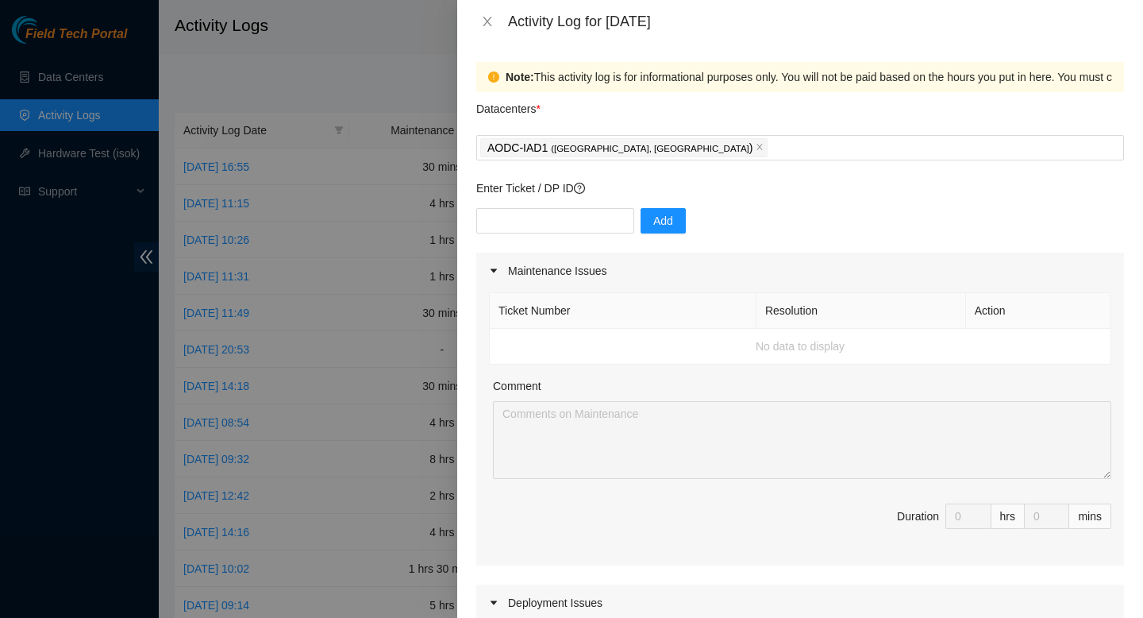
scroll to position [695, 0]
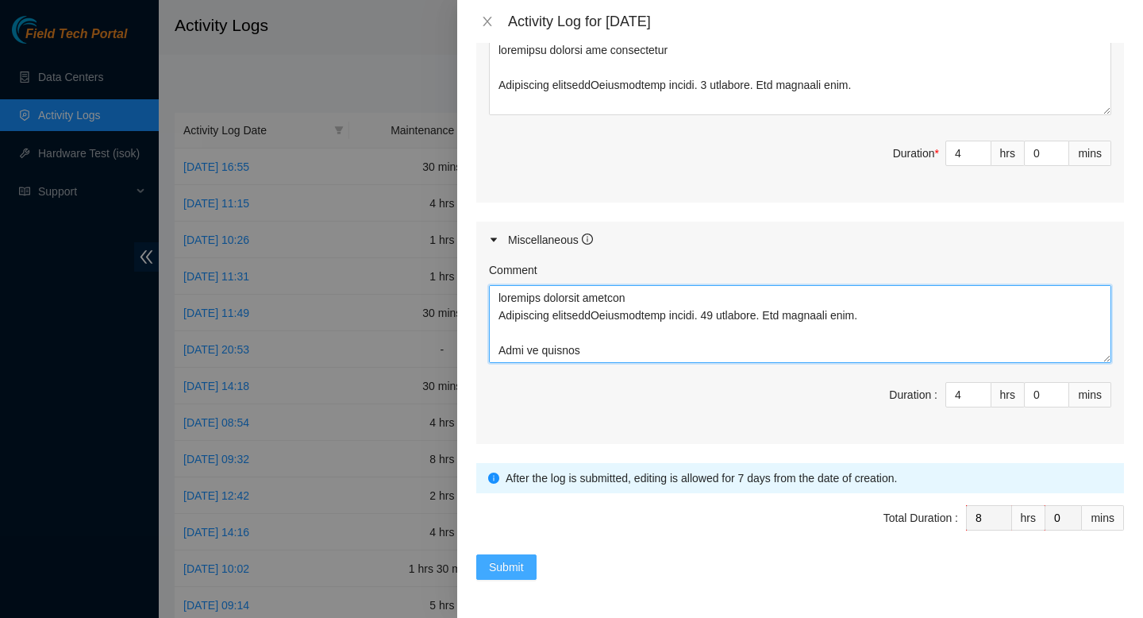
type textarea "contiued training celeste Suggestion insertedConversation opened. 10 messages. …"
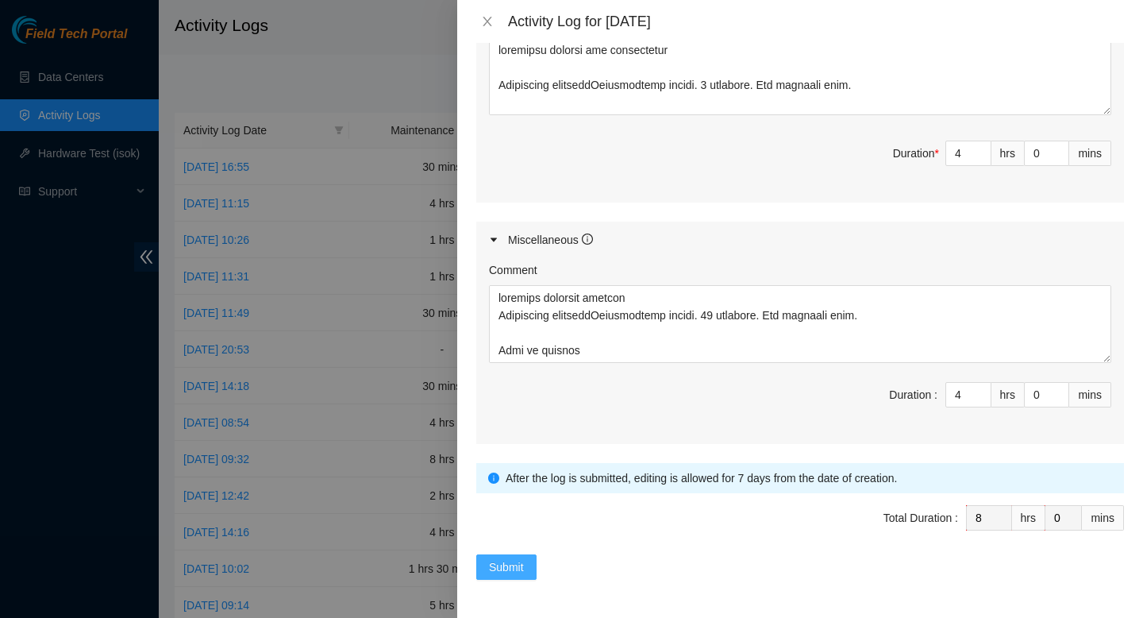
click at [514, 560] on span "Submit" at bounding box center [506, 566] width 35 height 17
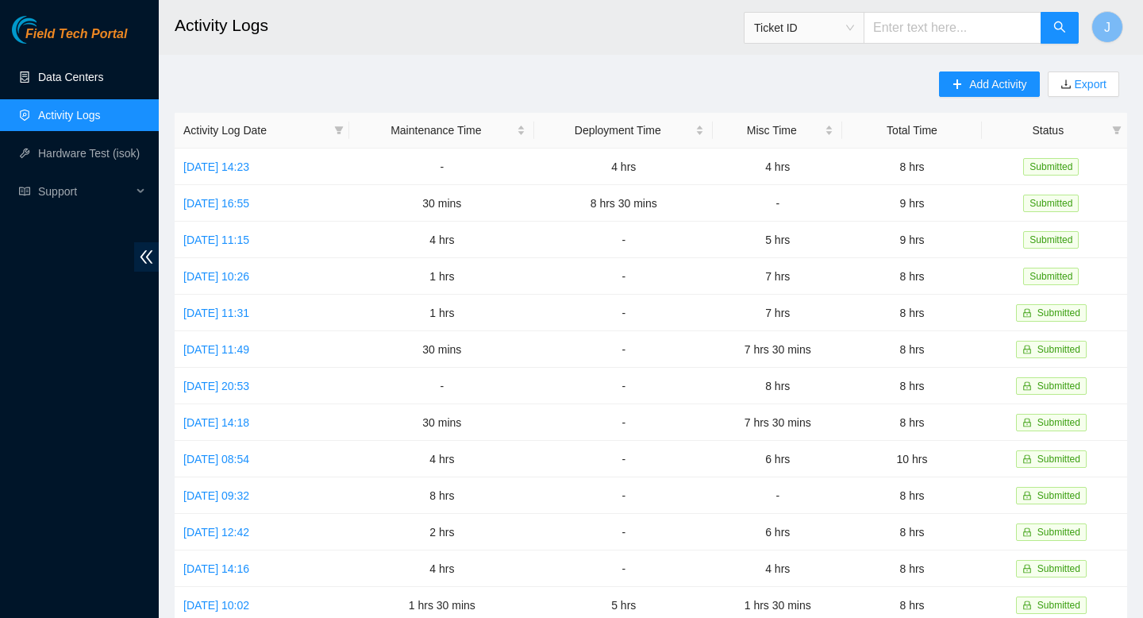
click at [79, 76] on link "Data Centers" at bounding box center [70, 77] width 65 height 13
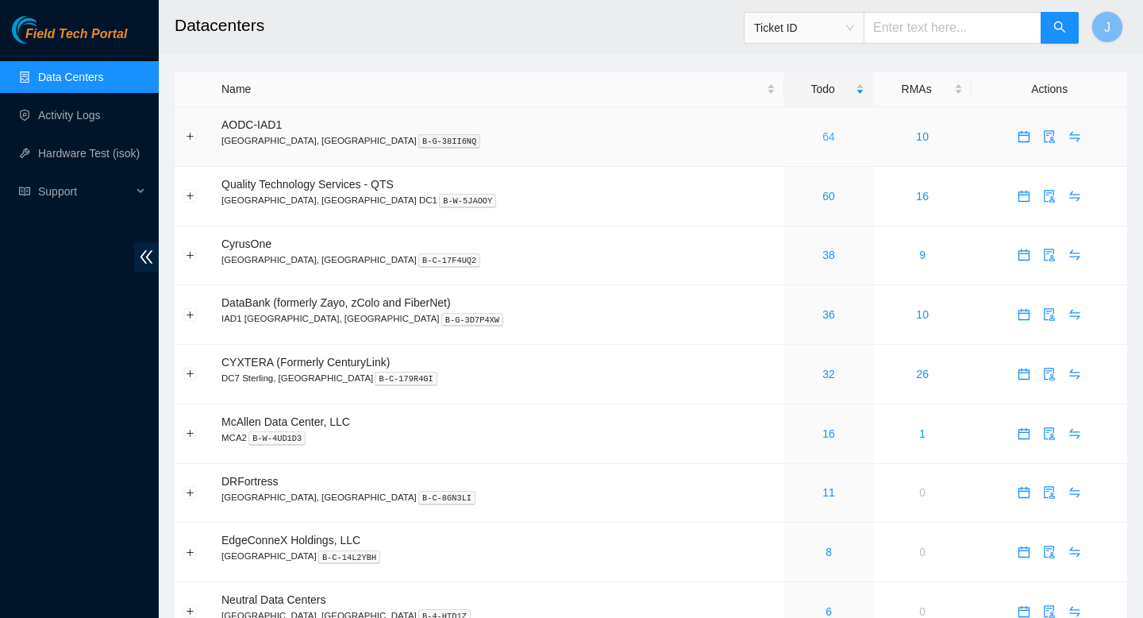
click at [822, 132] on link "64" at bounding box center [828, 136] width 13 height 13
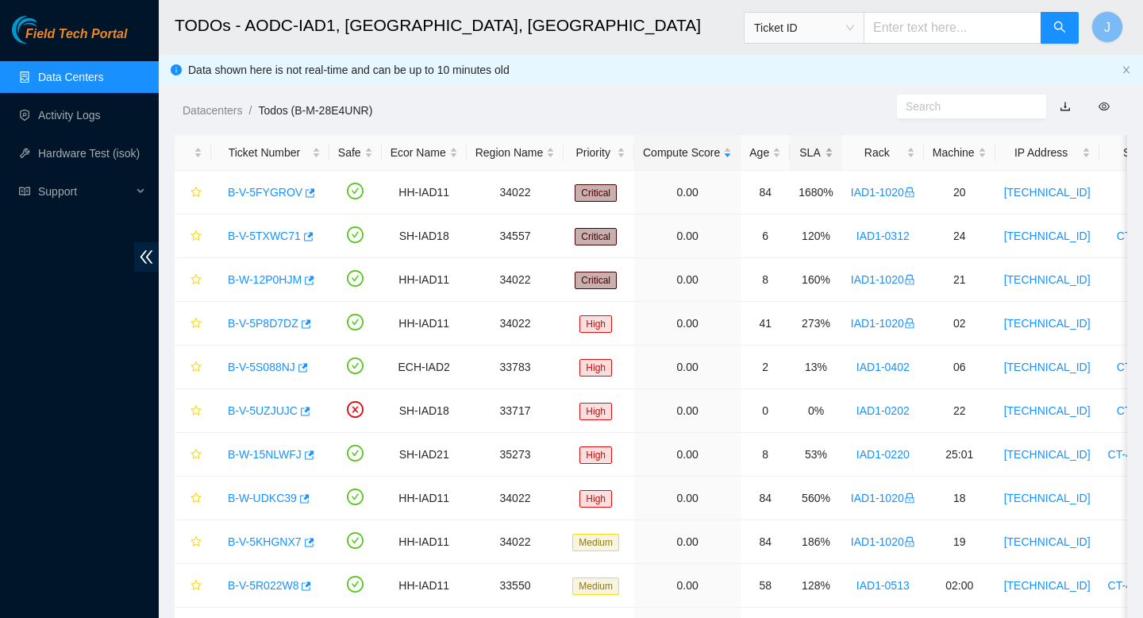
click at [834, 155] on div "SLA" at bounding box center [816, 152] width 35 height 17
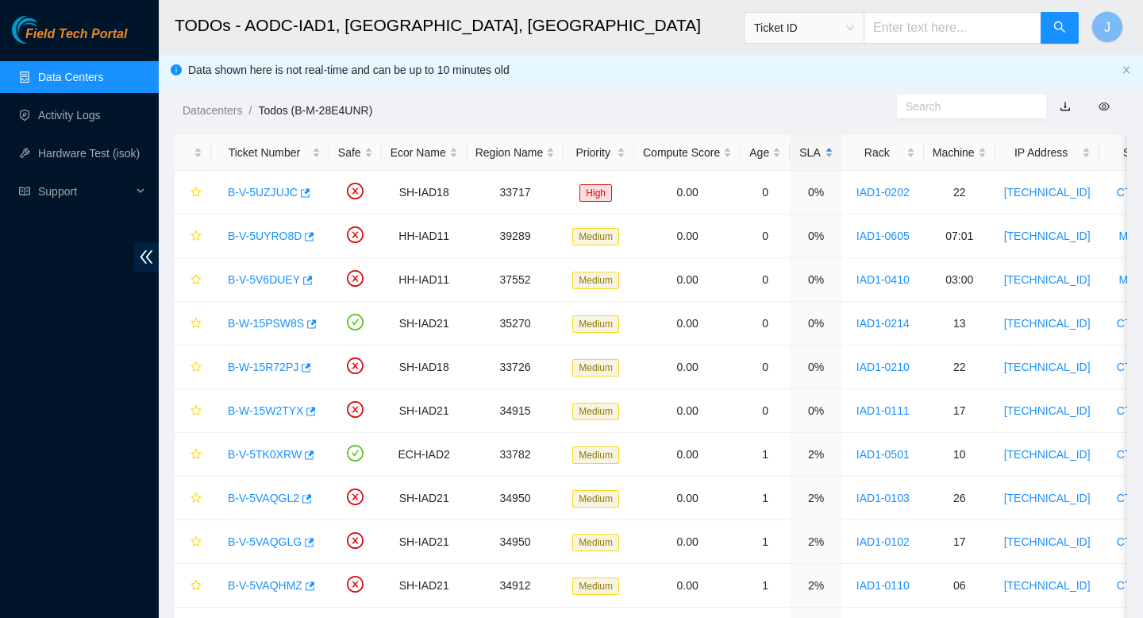
click at [834, 155] on div "SLA" at bounding box center [816, 152] width 35 height 17
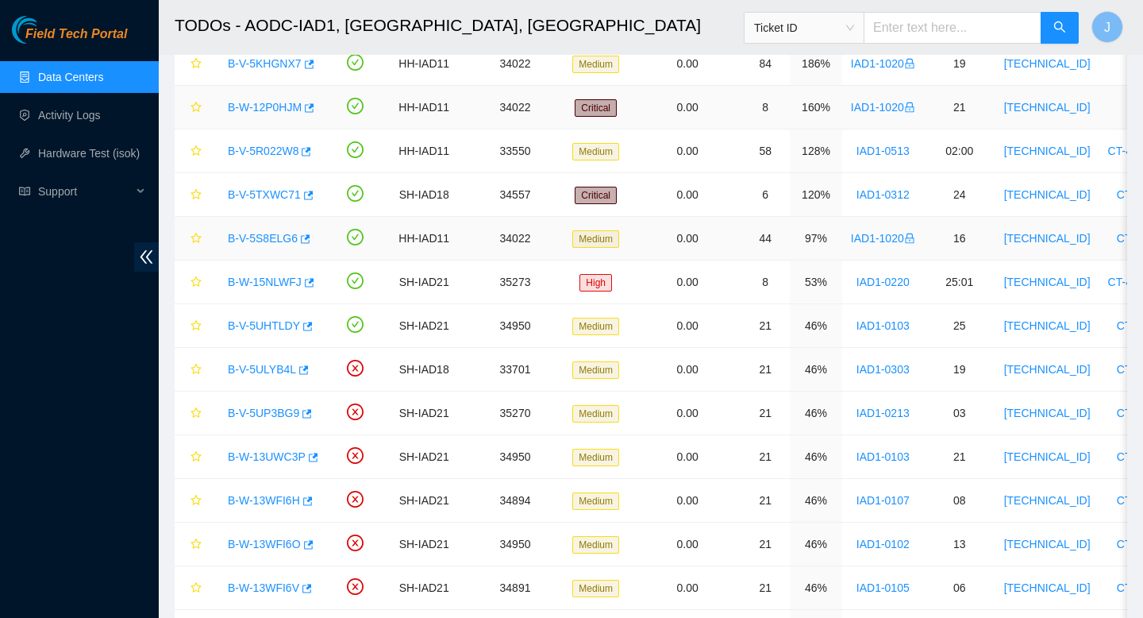
scroll to position [262, 0]
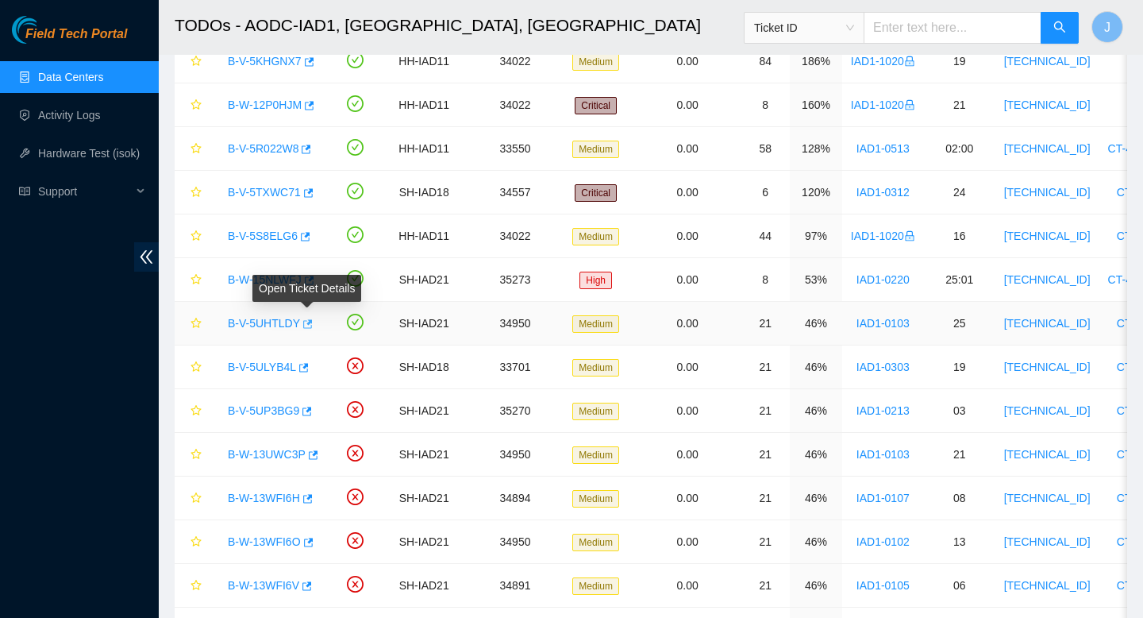
click at [312, 325] on icon "button" at bounding box center [306, 323] width 11 height 11
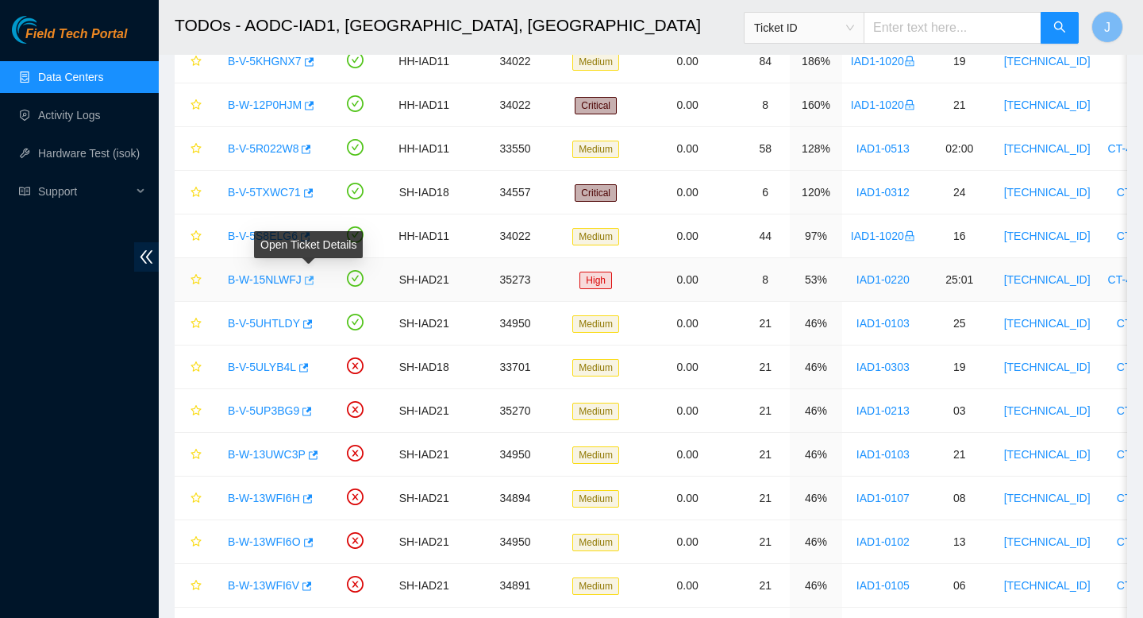
click at [310, 279] on icon "button" at bounding box center [307, 280] width 11 height 11
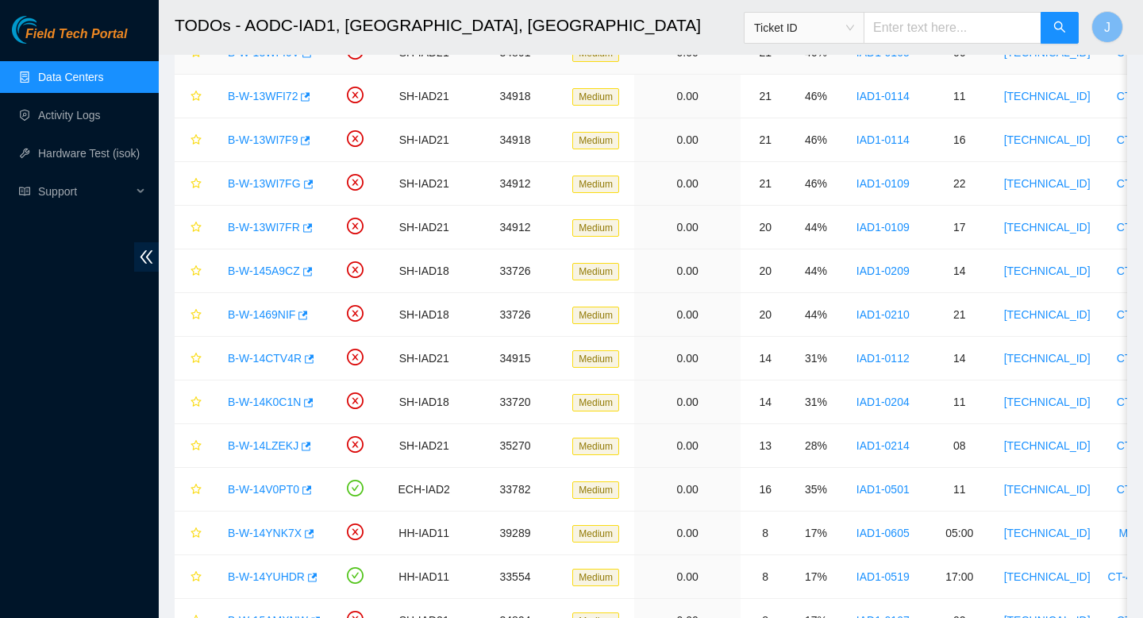
scroll to position [2484, 0]
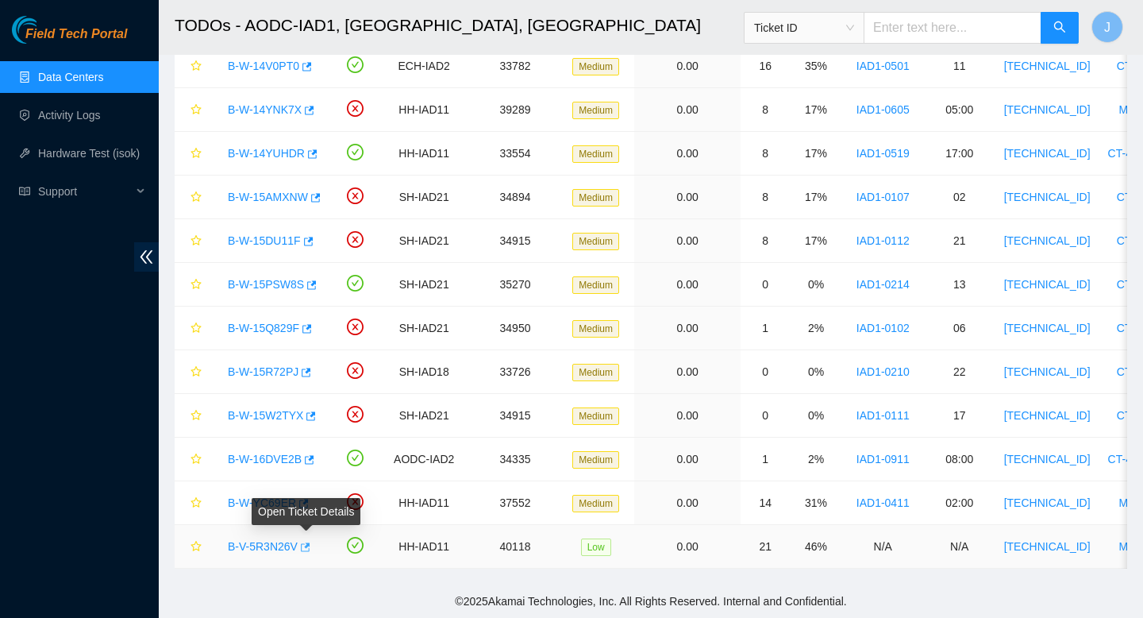
click at [310, 543] on icon "button" at bounding box center [306, 546] width 10 height 9
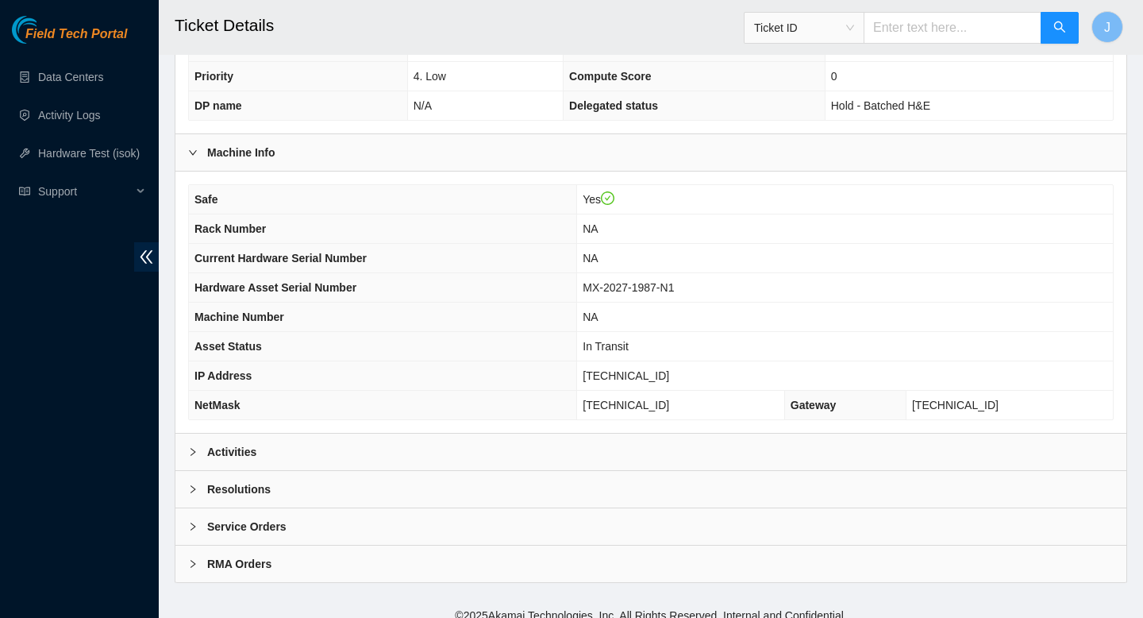
scroll to position [460, 0]
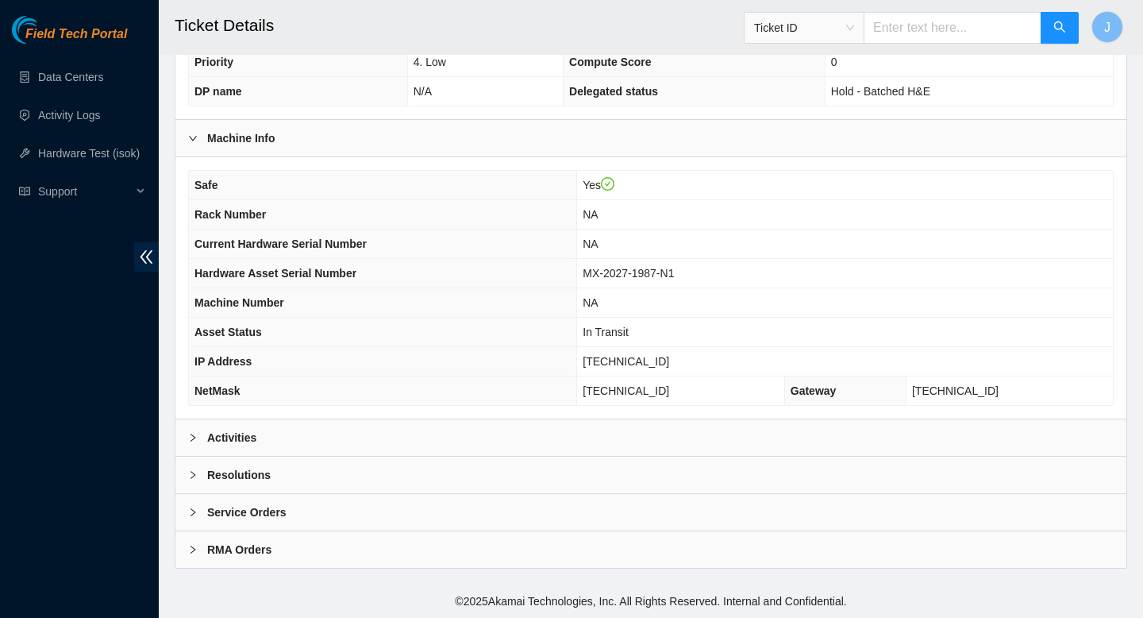
click at [539, 438] on div "Activities" at bounding box center [650, 437] width 951 height 37
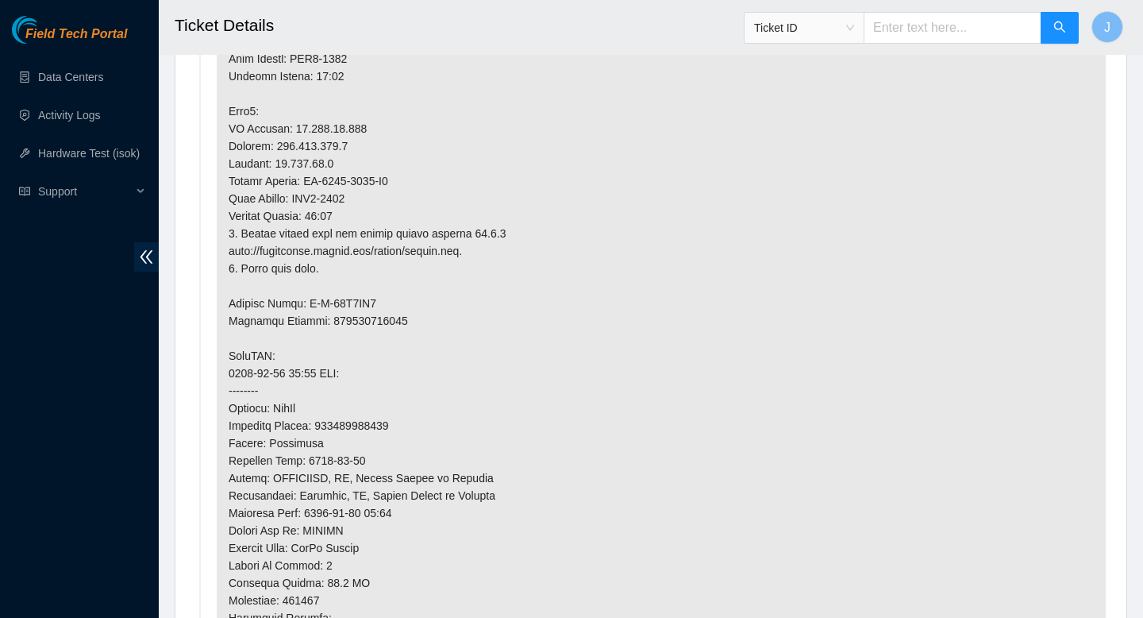
scroll to position [1150, 0]
click at [387, 425] on p at bounding box center [661, 310] width 889 height 1002
copy p "417328424440"
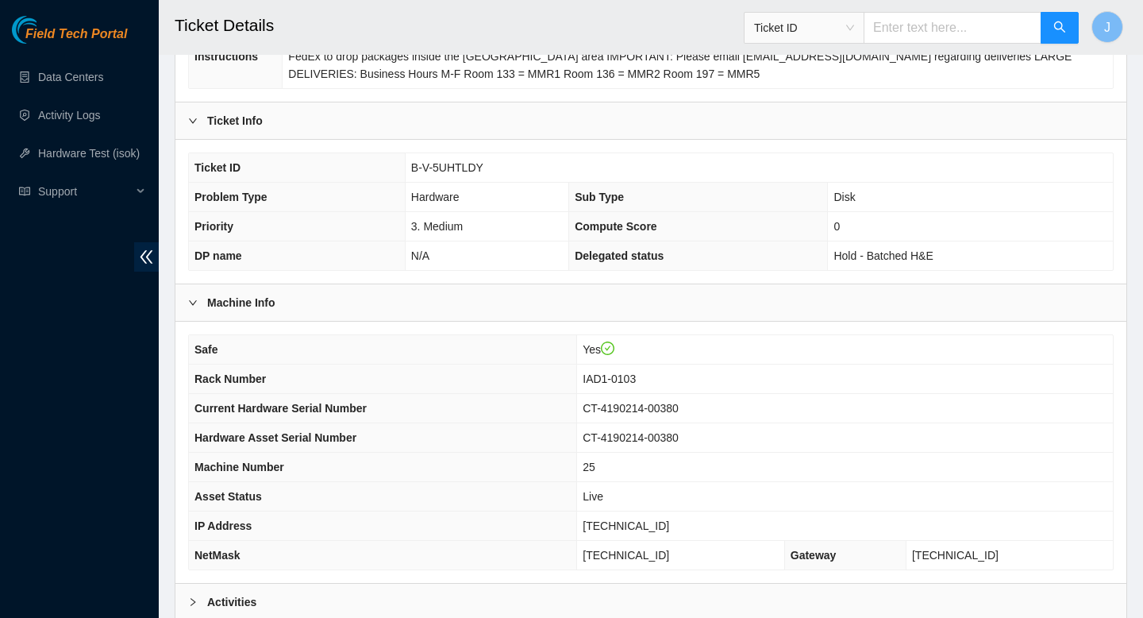
scroll to position [460, 0]
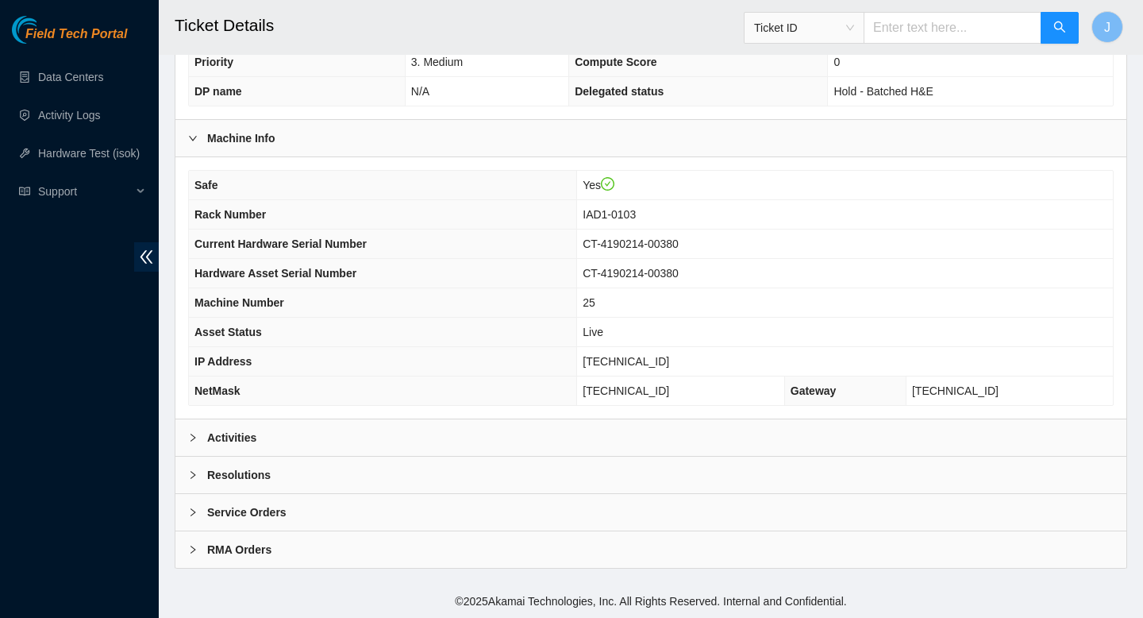
click at [420, 437] on div "Activities" at bounding box center [650, 437] width 951 height 37
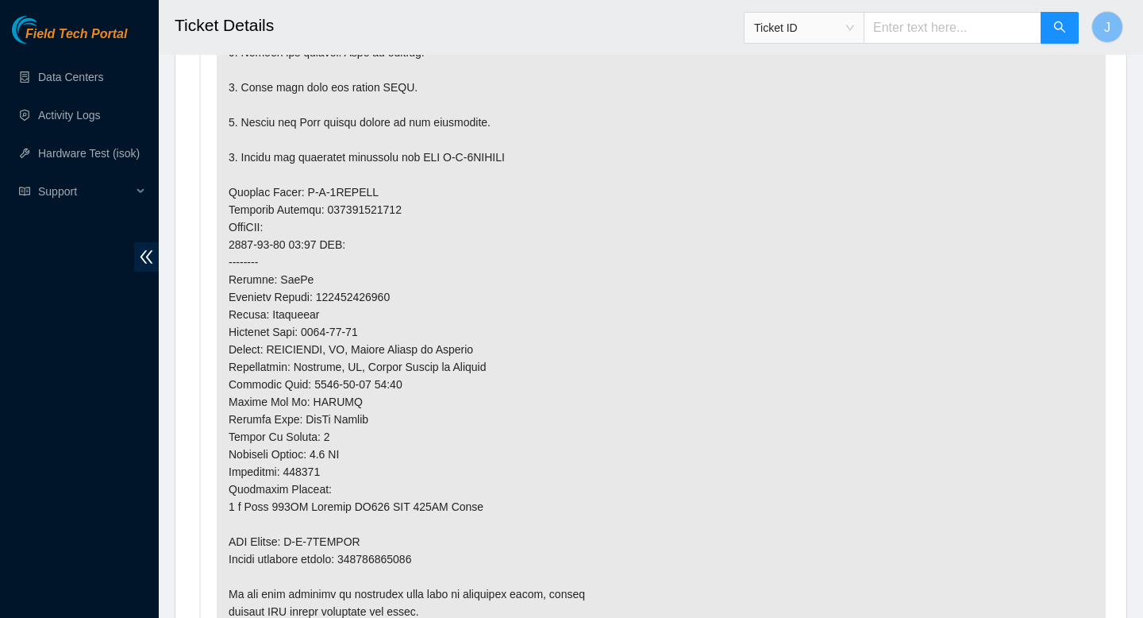
scroll to position [1138, 0]
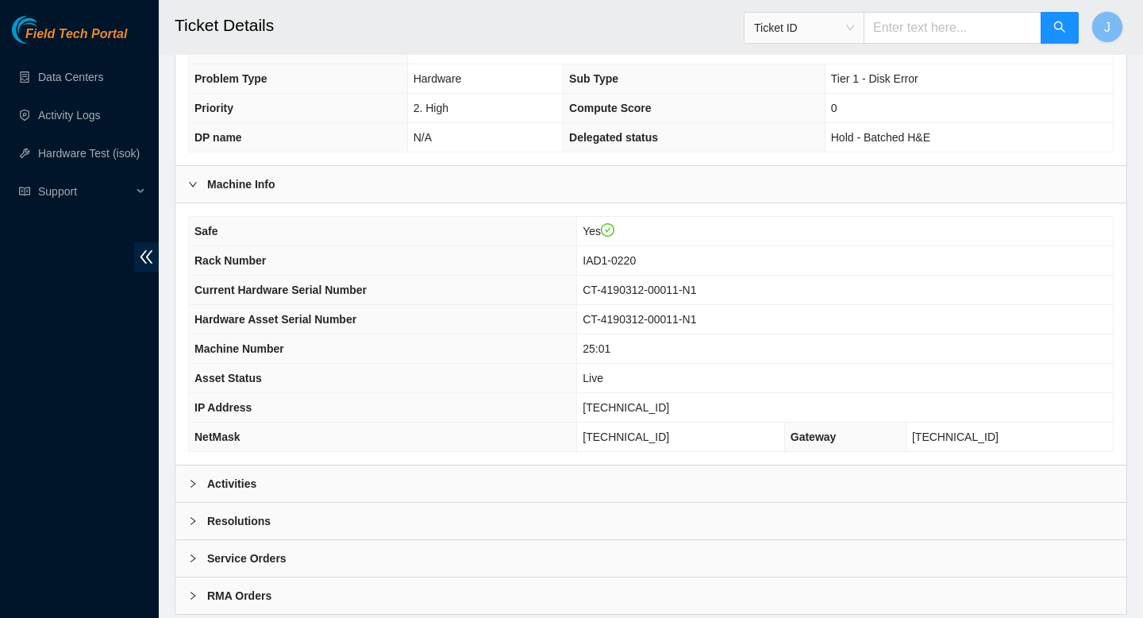
scroll to position [426, 0]
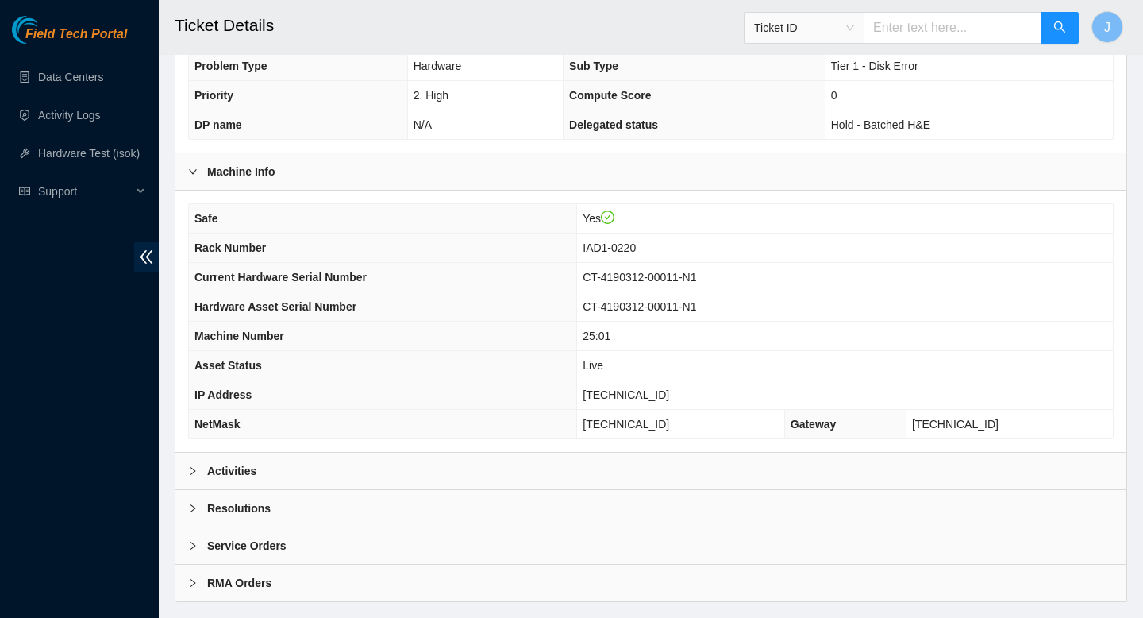
click at [439, 479] on div "Activities" at bounding box center [650, 470] width 951 height 37
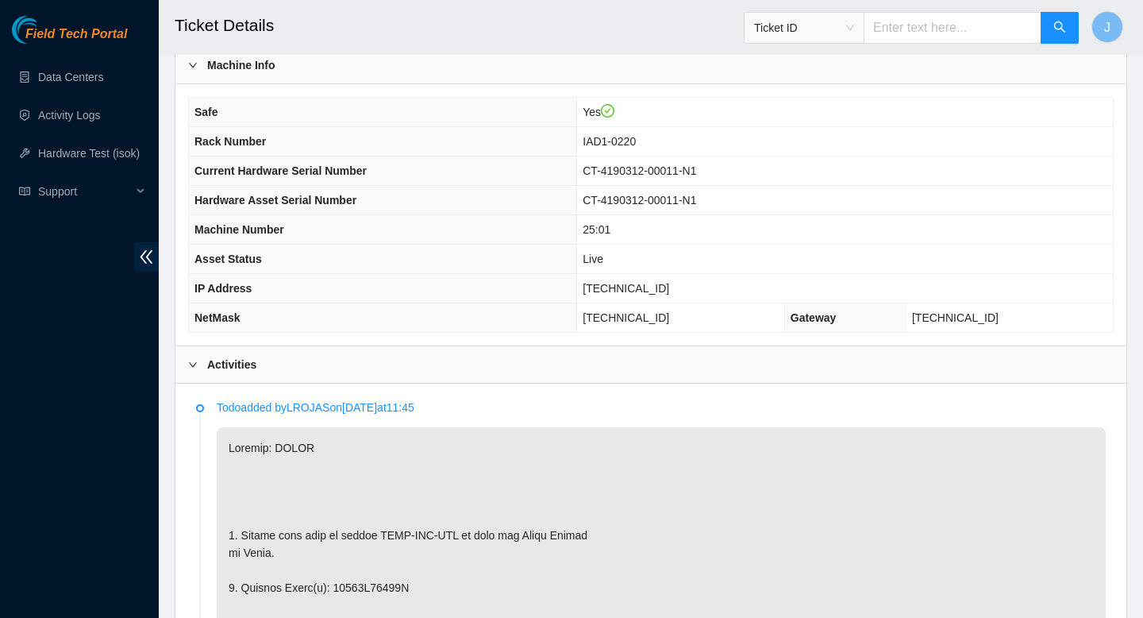
scroll to position [517, 0]
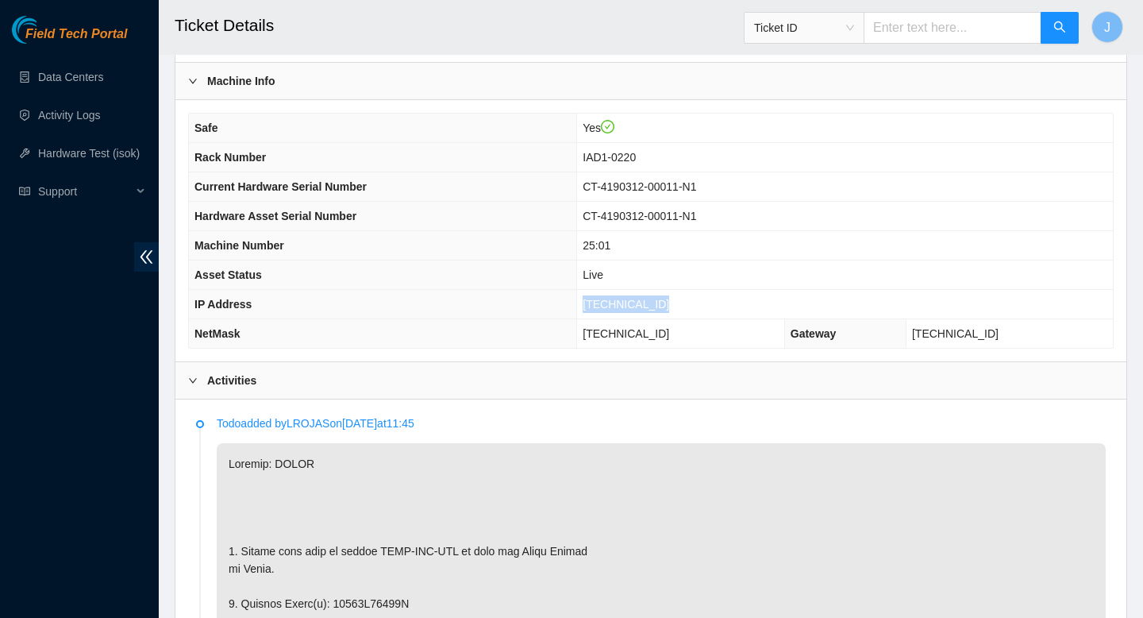
drag, startPoint x: 683, startPoint y: 305, endPoint x: 576, endPoint y: 314, distance: 108.4
click at [576, 314] on tr "IP Address 184.26.146.169" at bounding box center [651, 304] width 924 height 29
copy tr "[TECHNICAL_ID]"
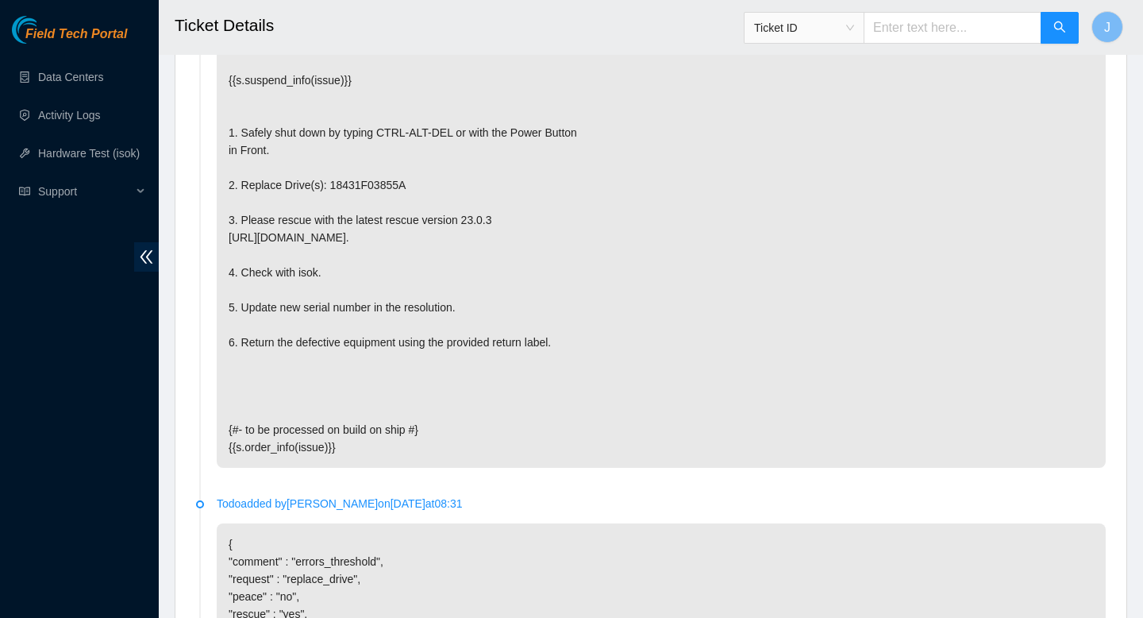
scroll to position [3326, 0]
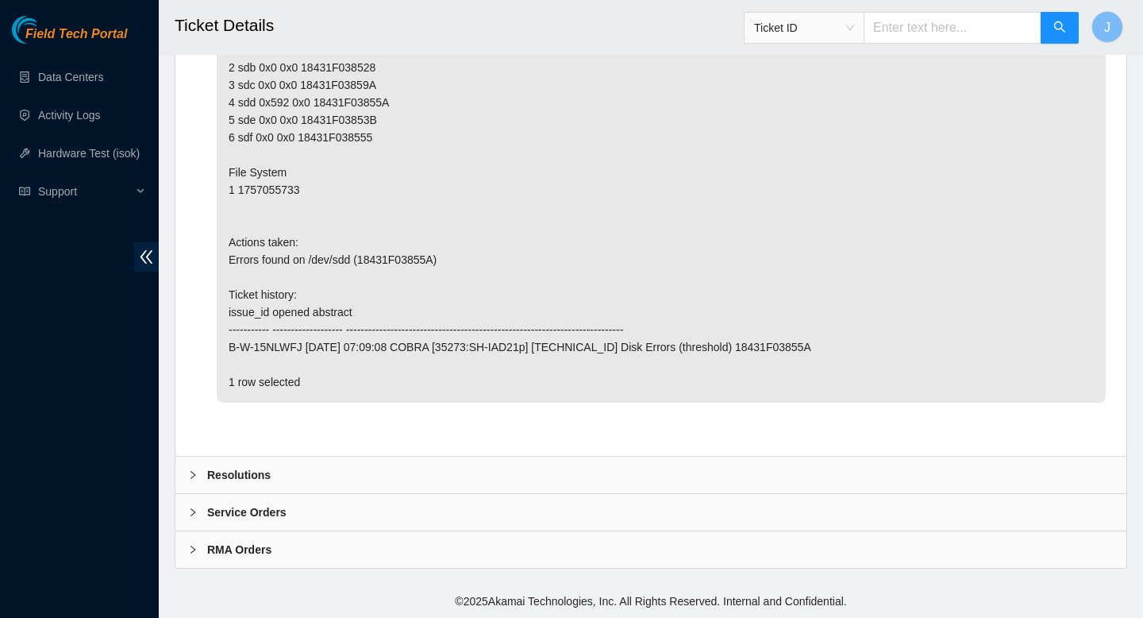
click at [491, 475] on div "Resolutions" at bounding box center [650, 474] width 951 height 37
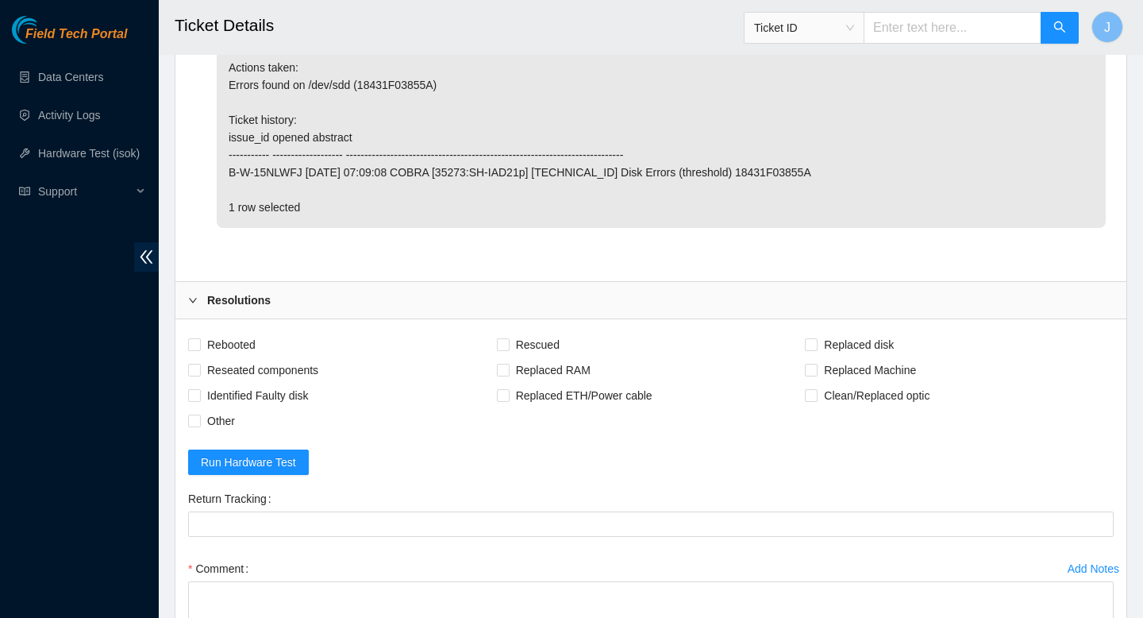
scroll to position [3735, 0]
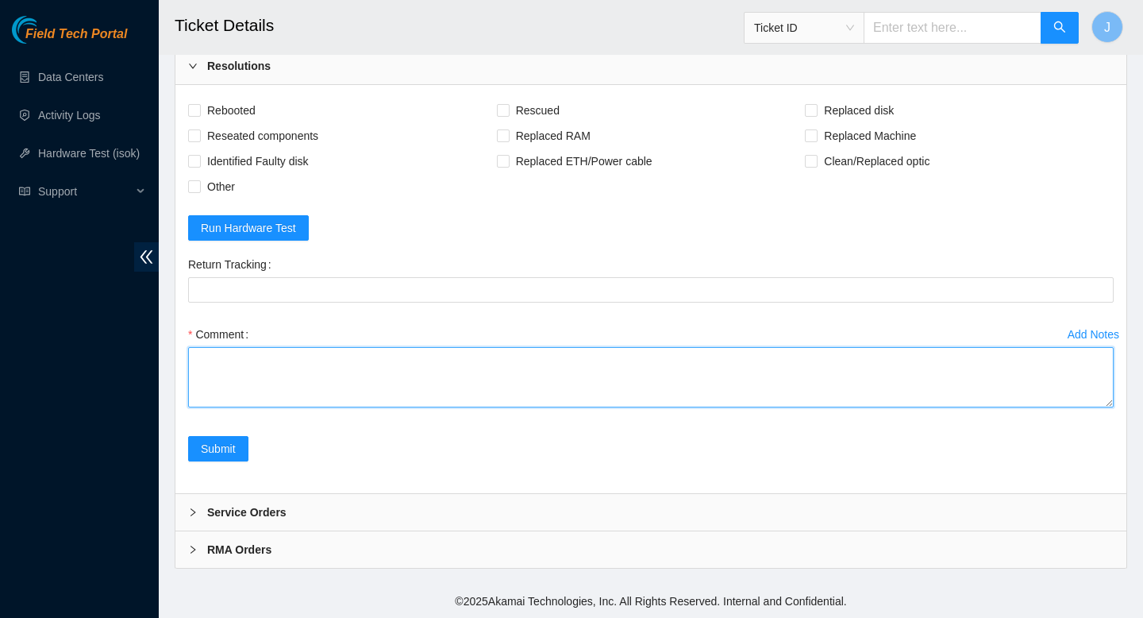
click at [355, 377] on textarea "Comment" at bounding box center [651, 377] width 926 height 60
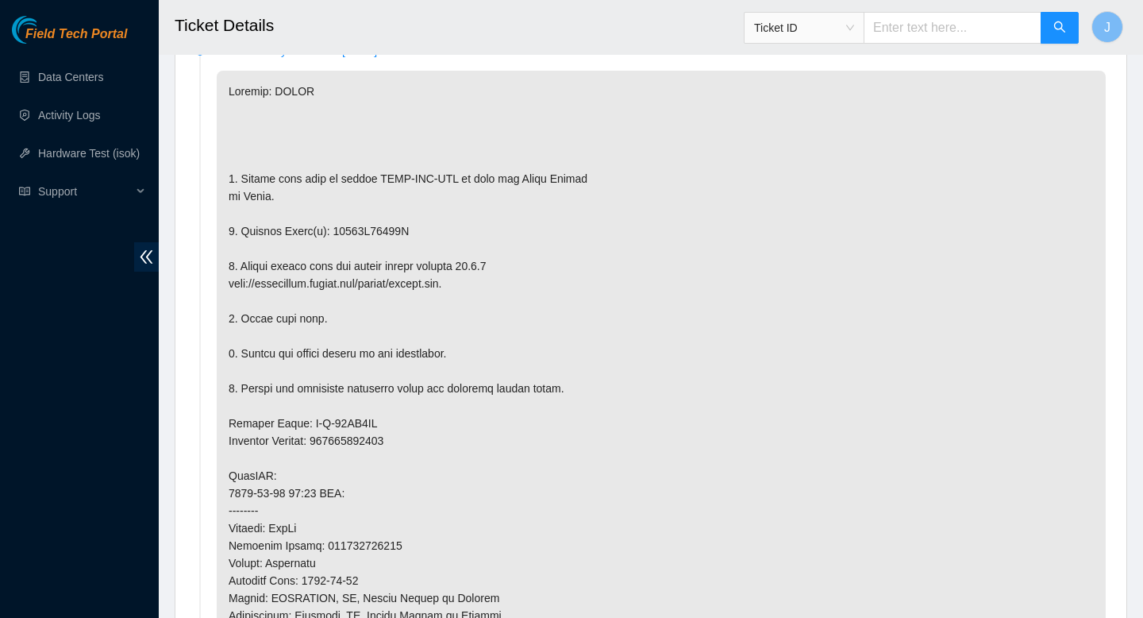
scroll to position [876, 0]
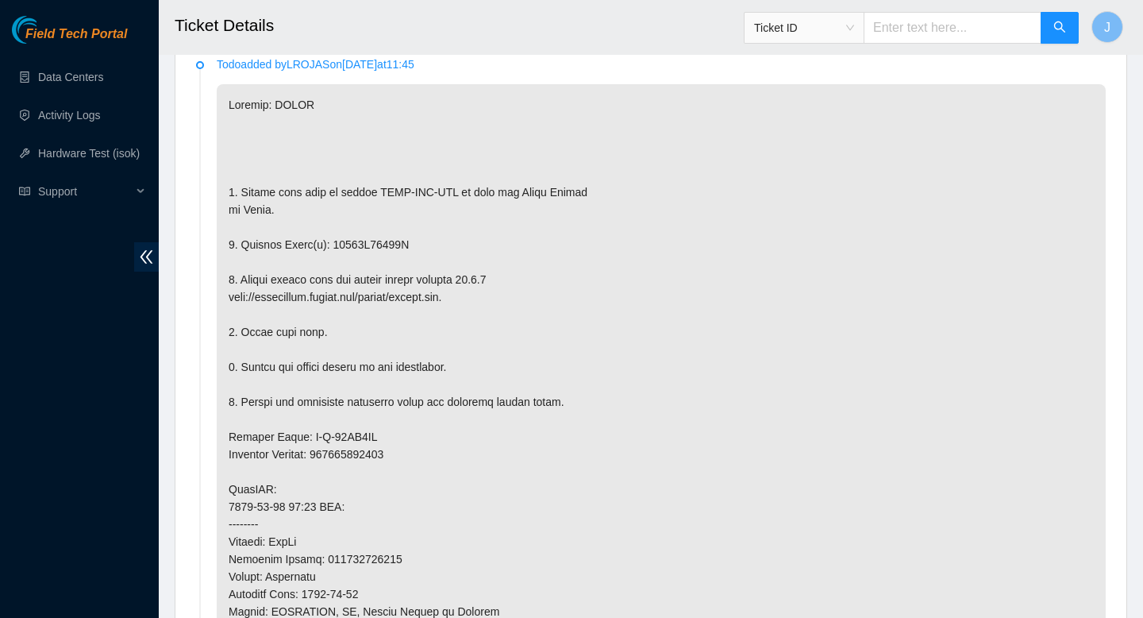
click at [383, 244] on p at bounding box center [661, 506] width 889 height 845
copy p "18431F03855A"
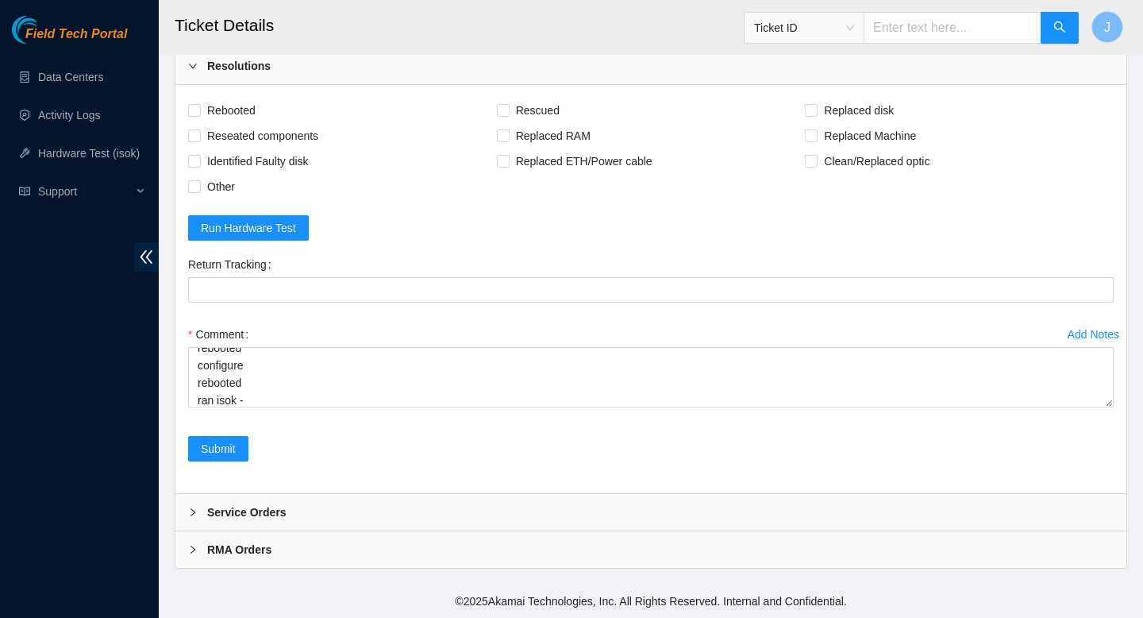
scroll to position [0, 0]
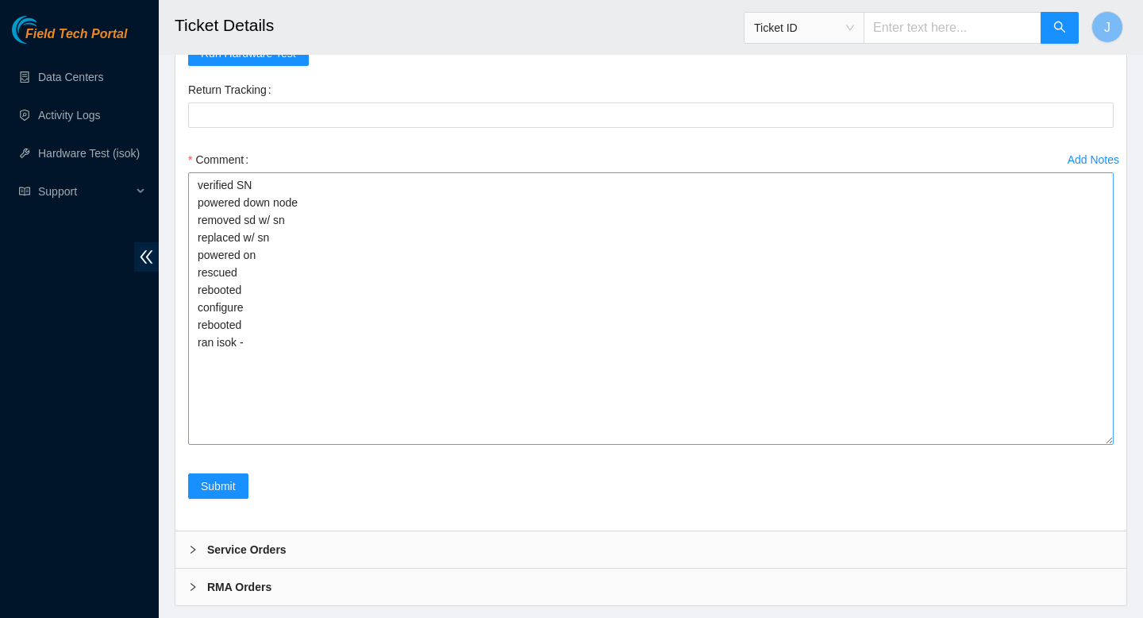
drag, startPoint x: 1111, startPoint y: 405, endPoint x: 766, endPoint y: 532, distance: 367.2
click at [1103, 445] on textarea "verified SN powered down node removed sd w/ sn replaced w/ sn powered on rescue…" at bounding box center [651, 308] width 926 height 272
click at [391, 399] on textarea "verified SN powered down node removed sd w/ sn replaced w/ sn powered on rescue…" at bounding box center [651, 308] width 926 height 272
paste textarea "18431F03855A"
type textarea "verified SN powered down node removed sd w/ sn 18431F03855A replaced w/ sn powe…"
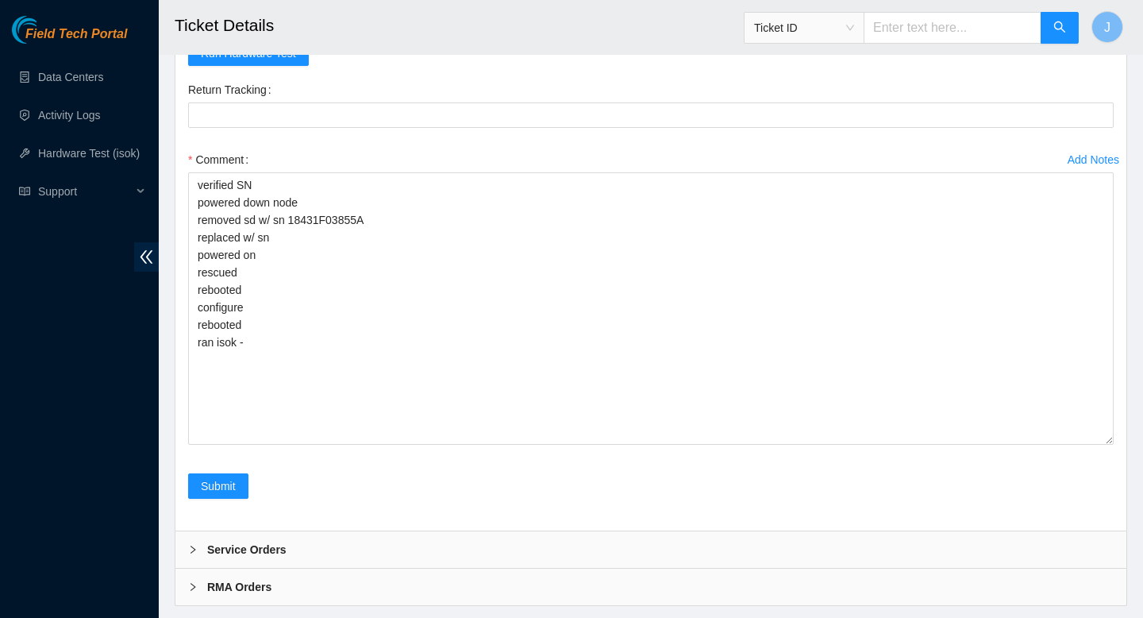
checkbox input "true"
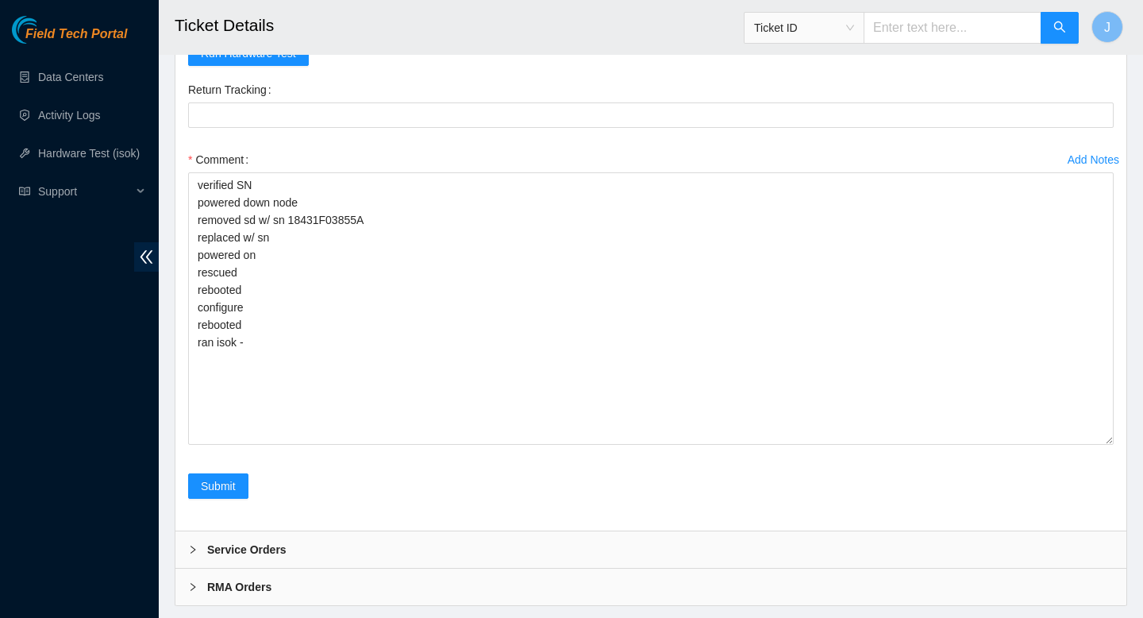
checkbox input "true"
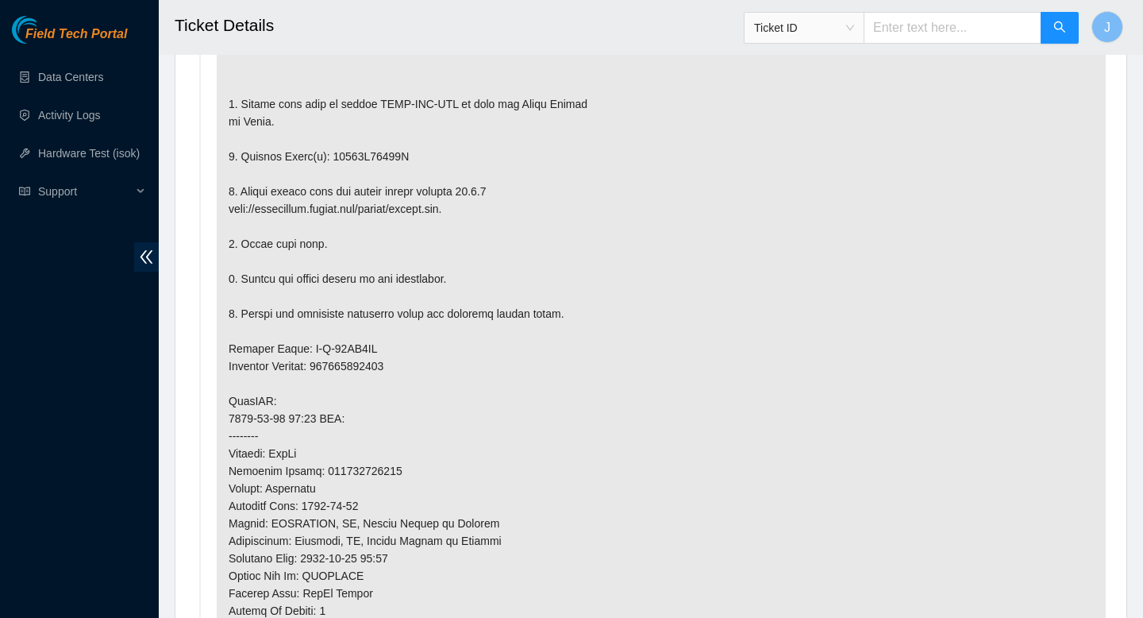
scroll to position [839, 0]
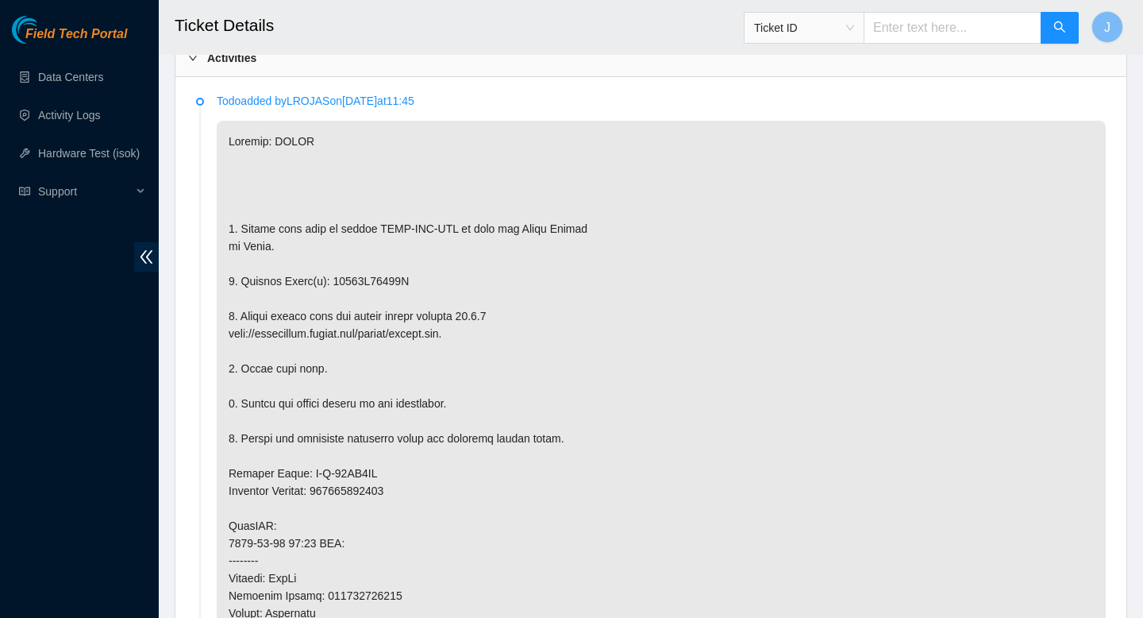
click at [387, 283] on p at bounding box center [661, 543] width 889 height 845
copy p "18431F03855A"
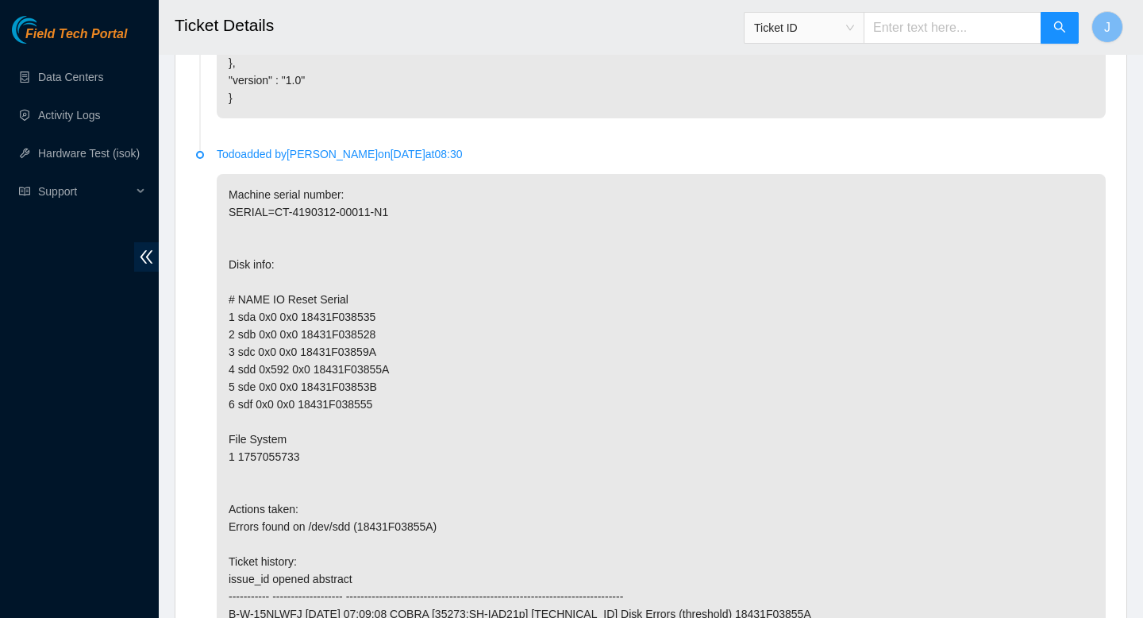
scroll to position [3947, 0]
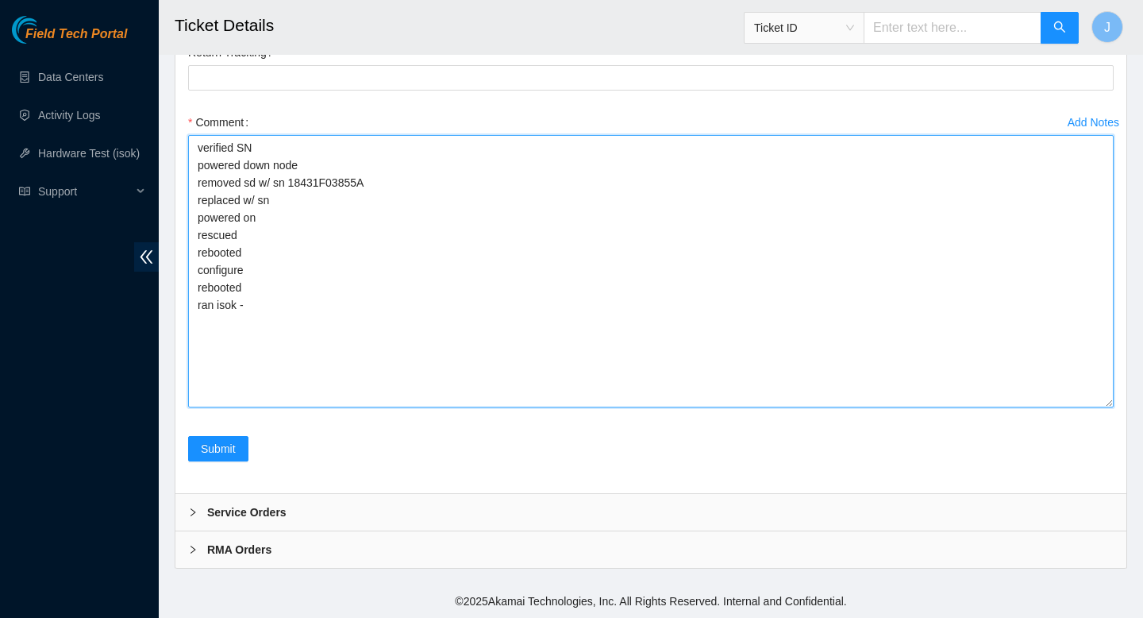
click at [371, 210] on textarea "verified SN powered down node removed sd w/ sn 18431F03855A replaced w/ sn powe…" at bounding box center [651, 271] width 926 height 272
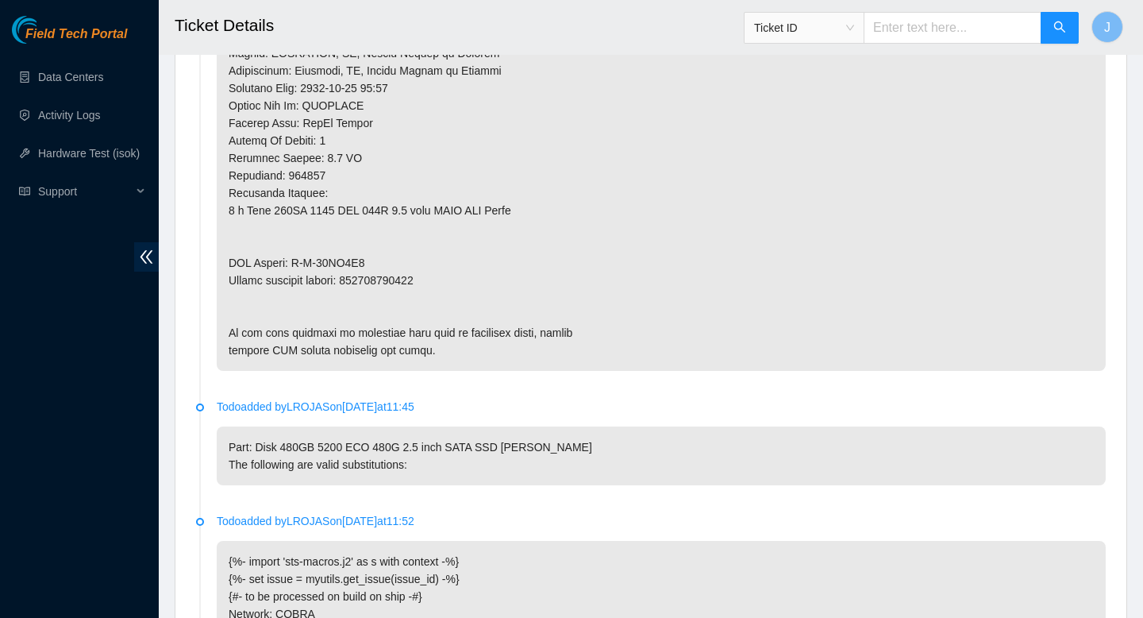
scroll to position [1438, 0]
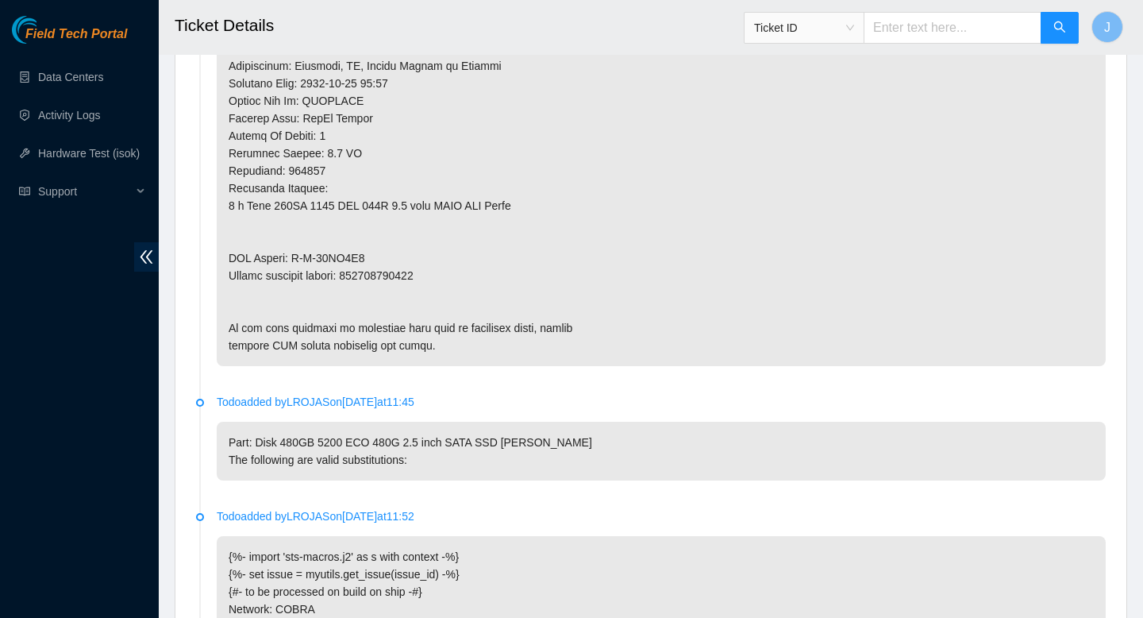
copy p "463470050979"
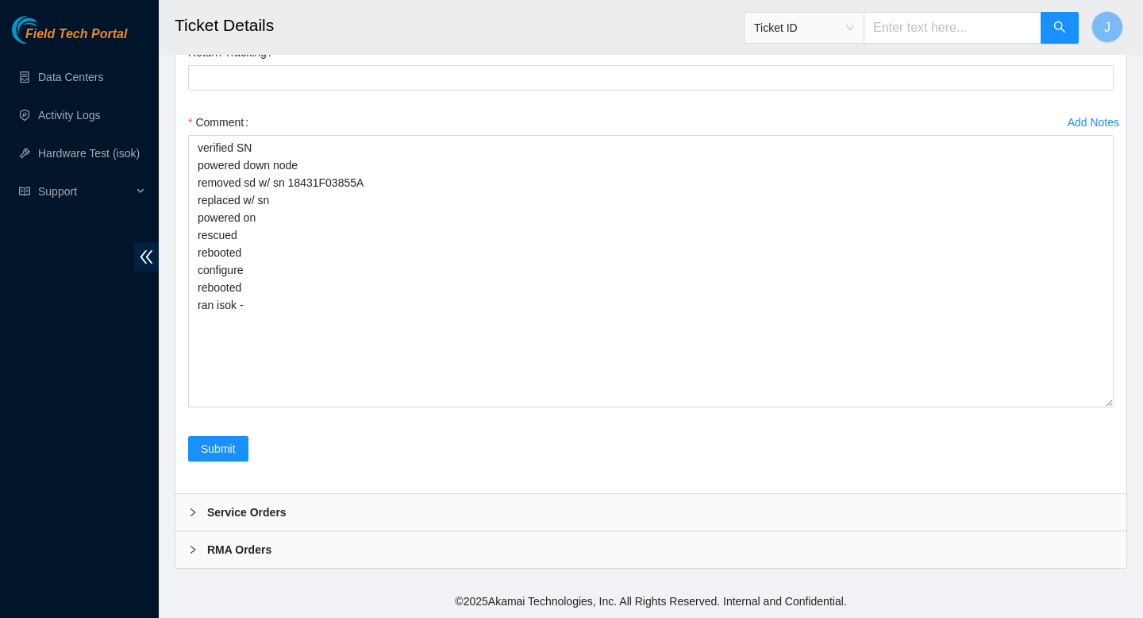
scroll to position [3933, 0]
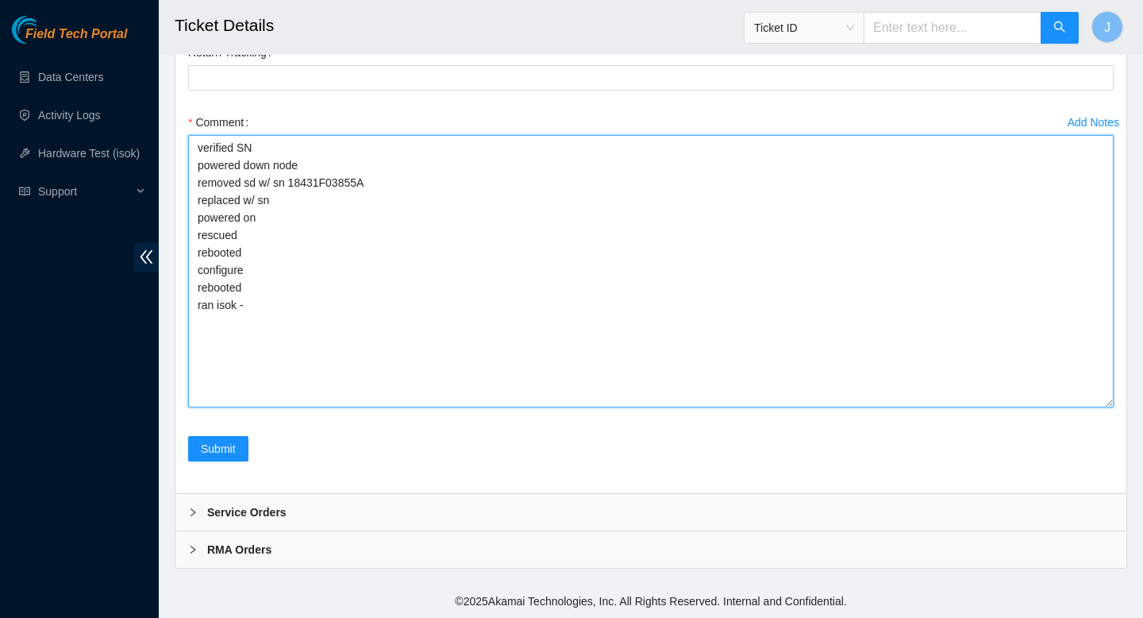
click at [337, 213] on textarea "verified SN powered down node removed sd w/ sn 18431F03855A replaced w/ sn powe…" at bounding box center [651, 271] width 926 height 272
paste textarea "463470050979"
click at [314, 214] on textarea "verified SN powered down node removed sd w/ sn 18431F03855A replaced w/ sn 4634…" at bounding box center [651, 271] width 926 height 272
type textarea "verified SN powered down node removed sd w/ sn 18431F03855A replaced w/ sn powe…"
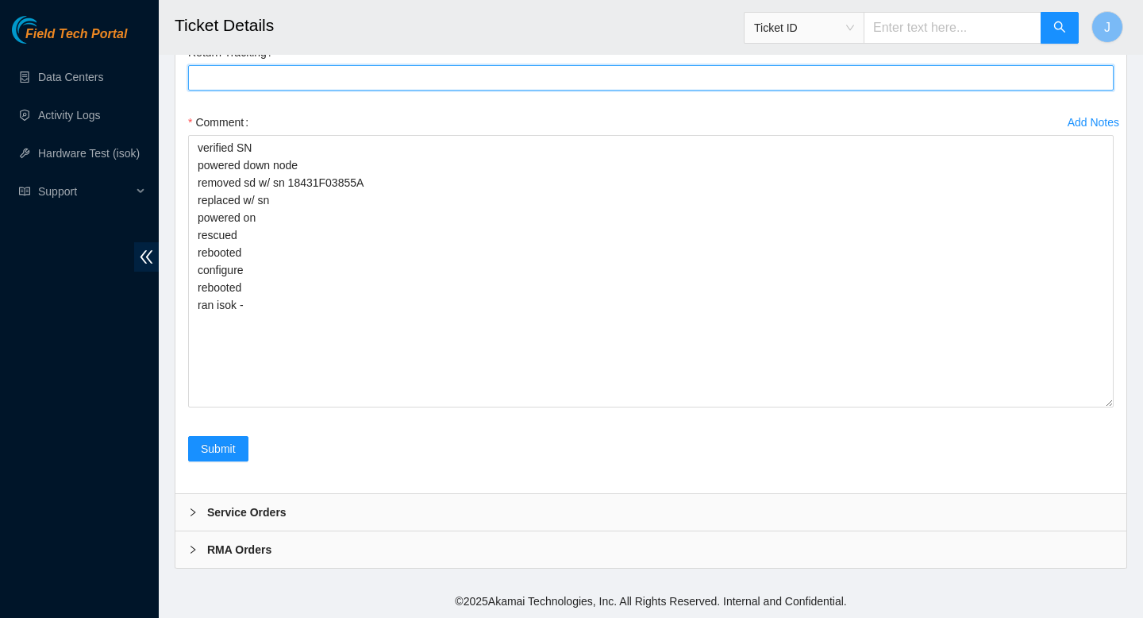
click at [369, 90] on Tracking "Return Tracking" at bounding box center [651, 77] width 926 height 25
paste Tracking "463470050979"
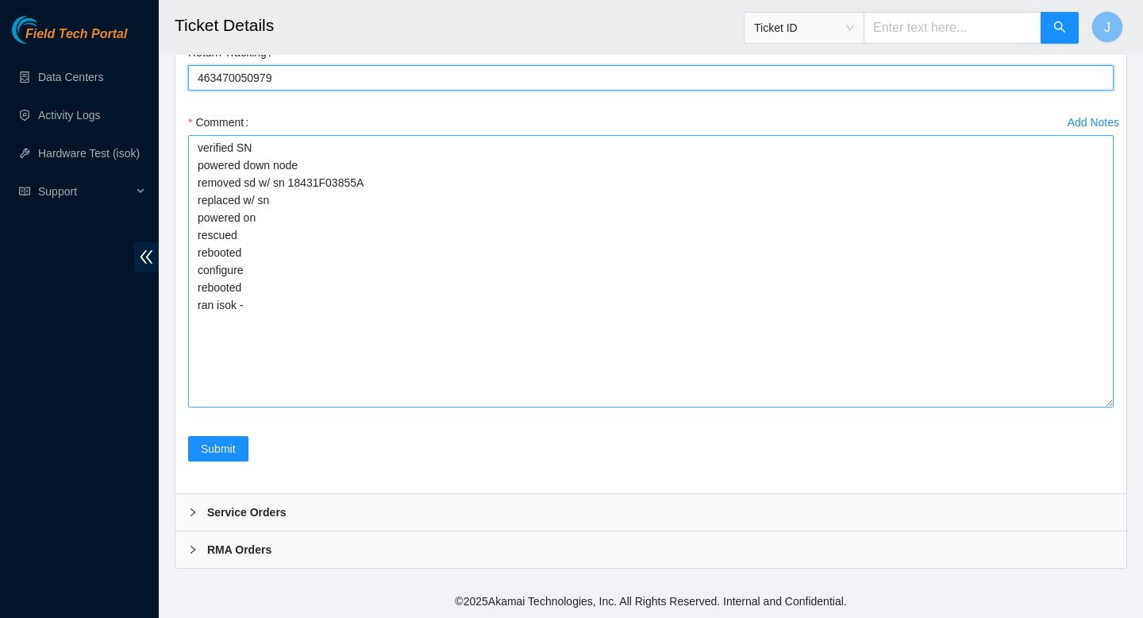
type Tracking "463470050979"
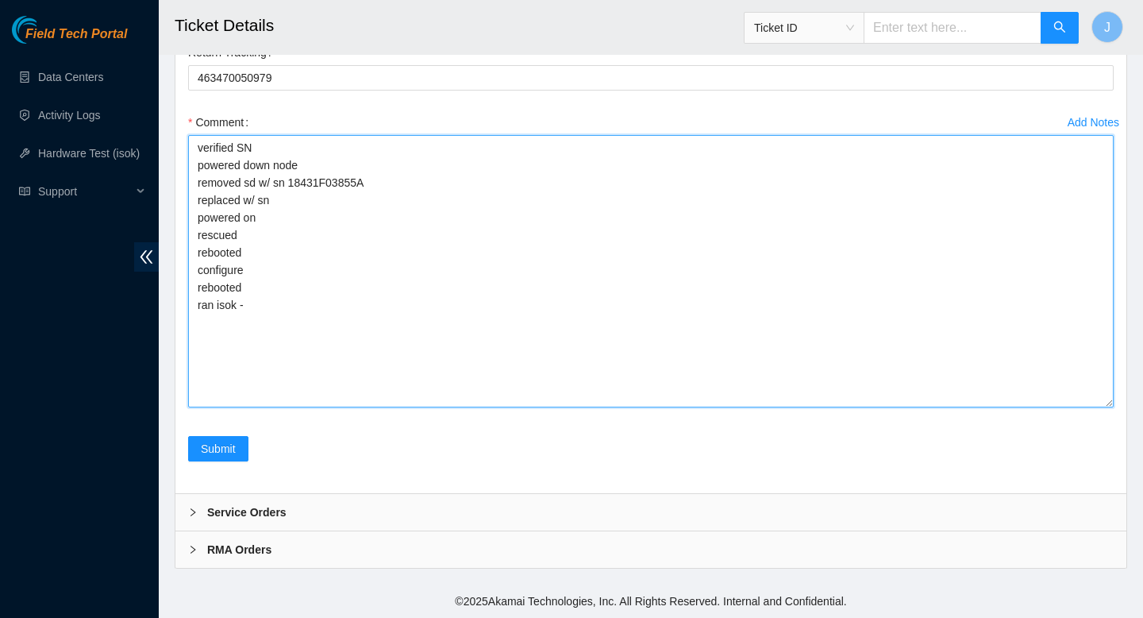
click at [311, 222] on textarea "verified SN powered down node removed sd w/ sn 18431F03855A replaced w/ sn powe…" at bounding box center [651, 271] width 926 height 272
click at [495, 319] on textarea "verified SN powered down node removed sd w/ sn 18431F03855A replaced w/ sn 1832…" at bounding box center [651, 271] width 926 height 272
paste textarea "338735 18-09-2025 03:04:30 184.26.146.169 COMPLETE Result Detail Message Ticket…"
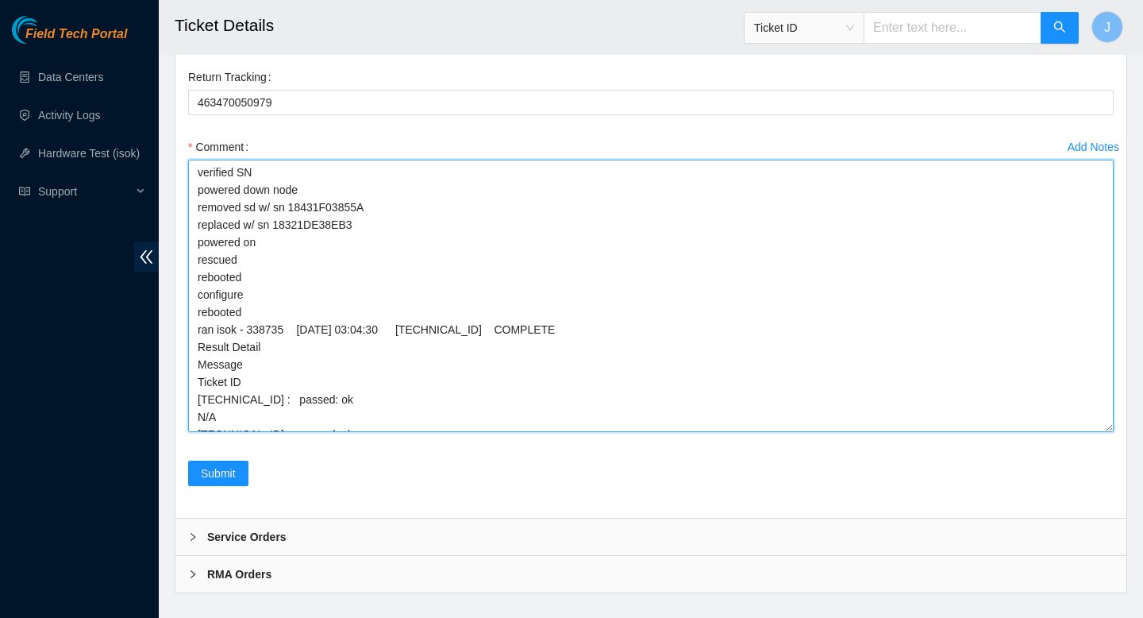
scroll to position [3895, 0]
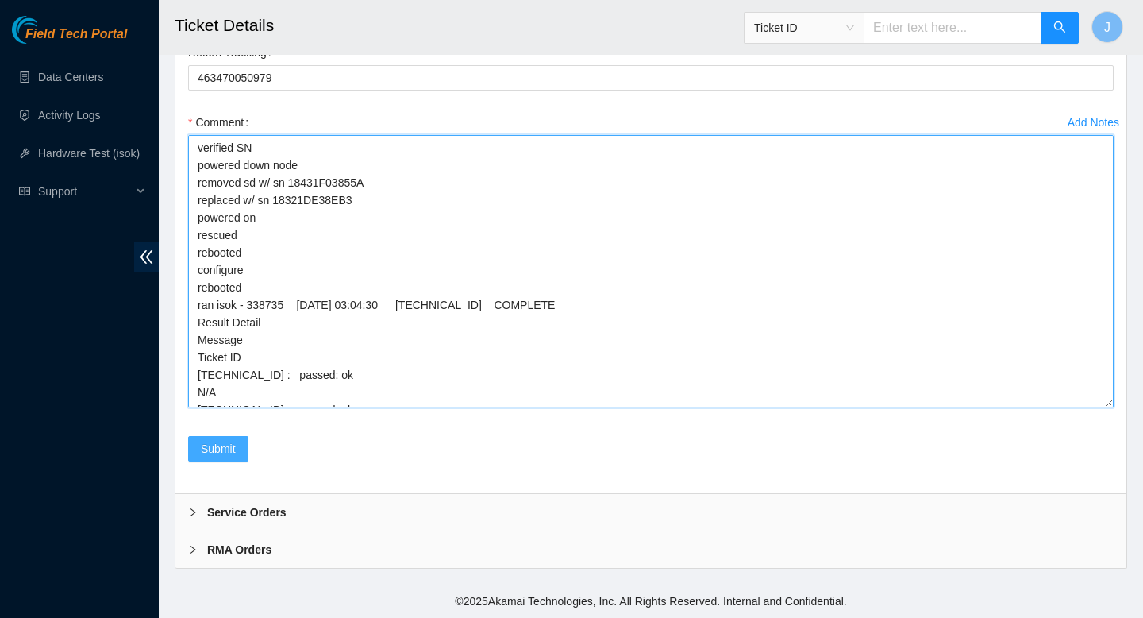
type textarea "verified SN powered down node removed sd w/ sn 18431F03855A replaced w/ sn 1832…"
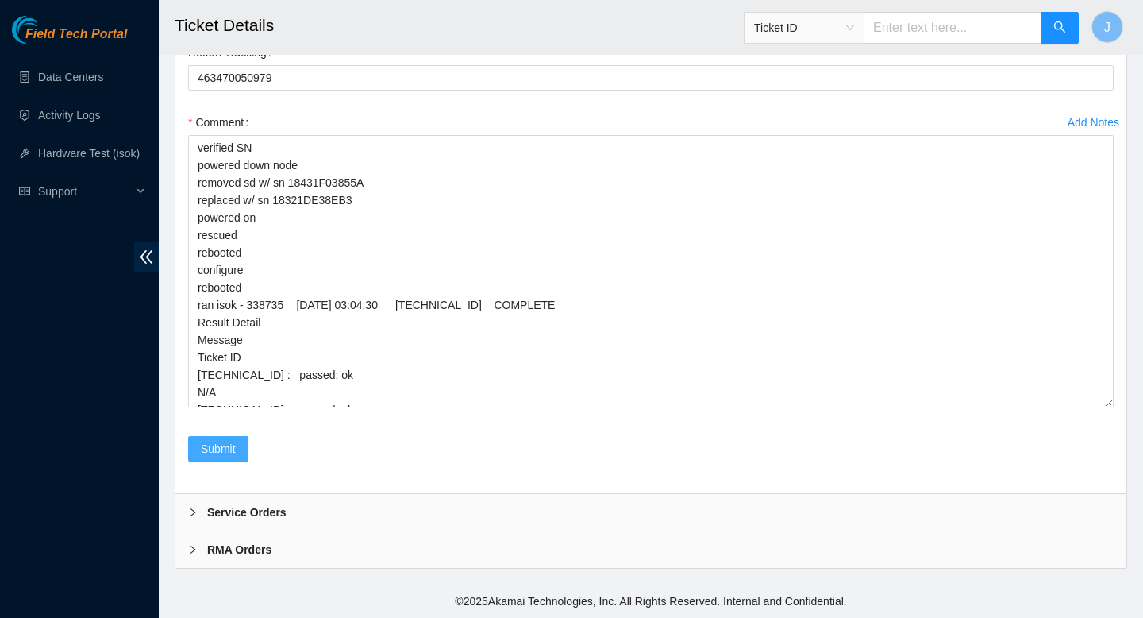
click at [225, 457] on span "Submit" at bounding box center [218, 448] width 35 height 17
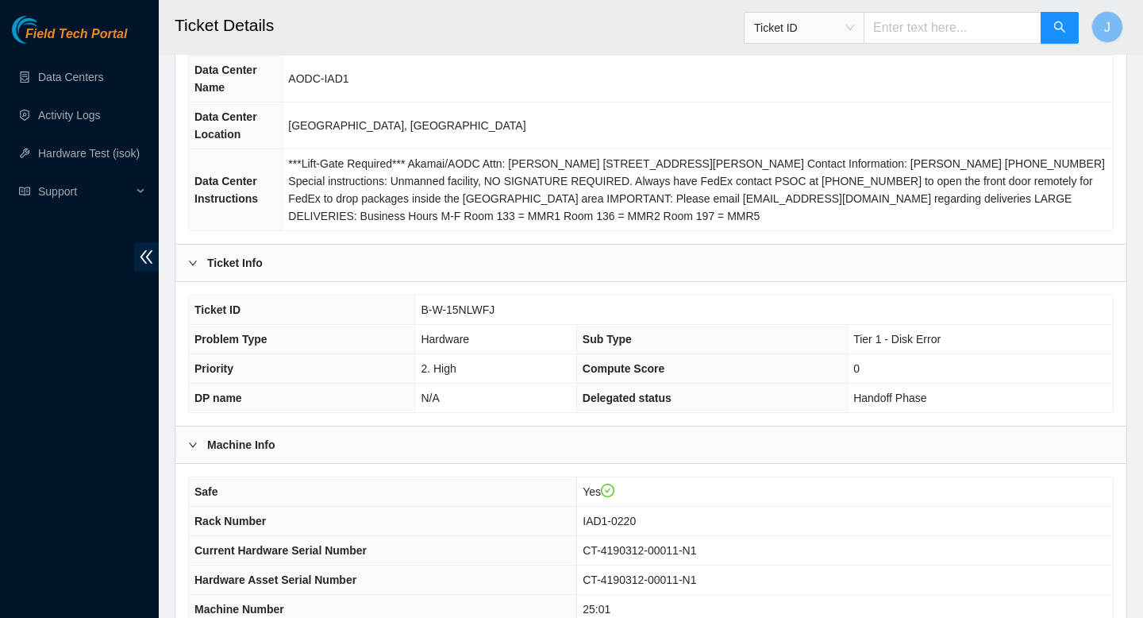
scroll to position [156, 0]
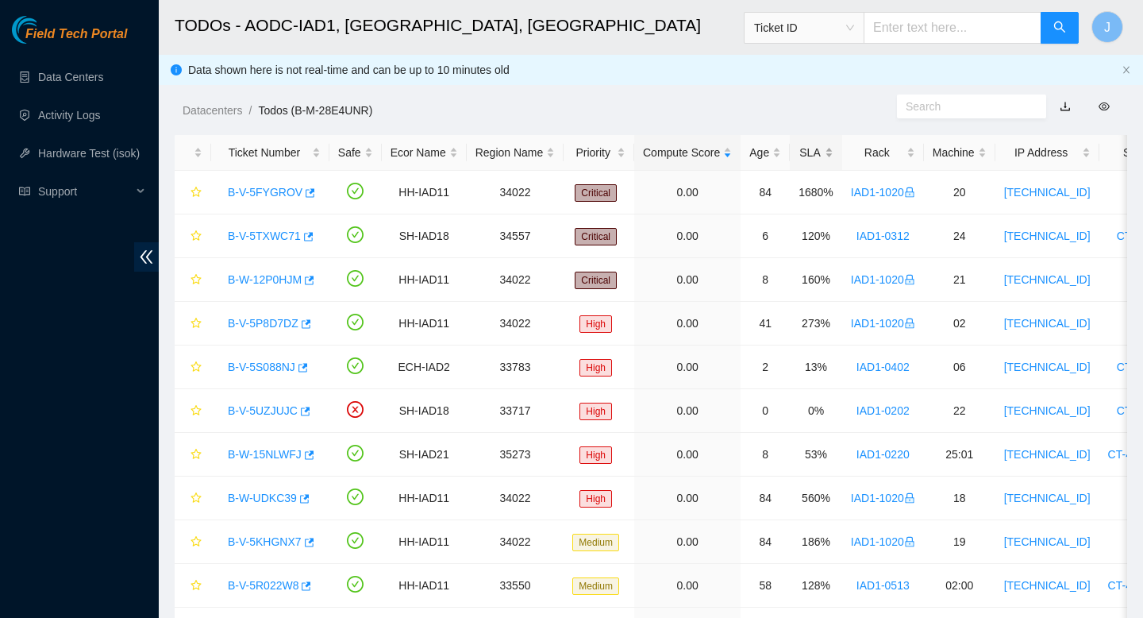
click at [834, 148] on div "SLA" at bounding box center [816, 152] width 35 height 17
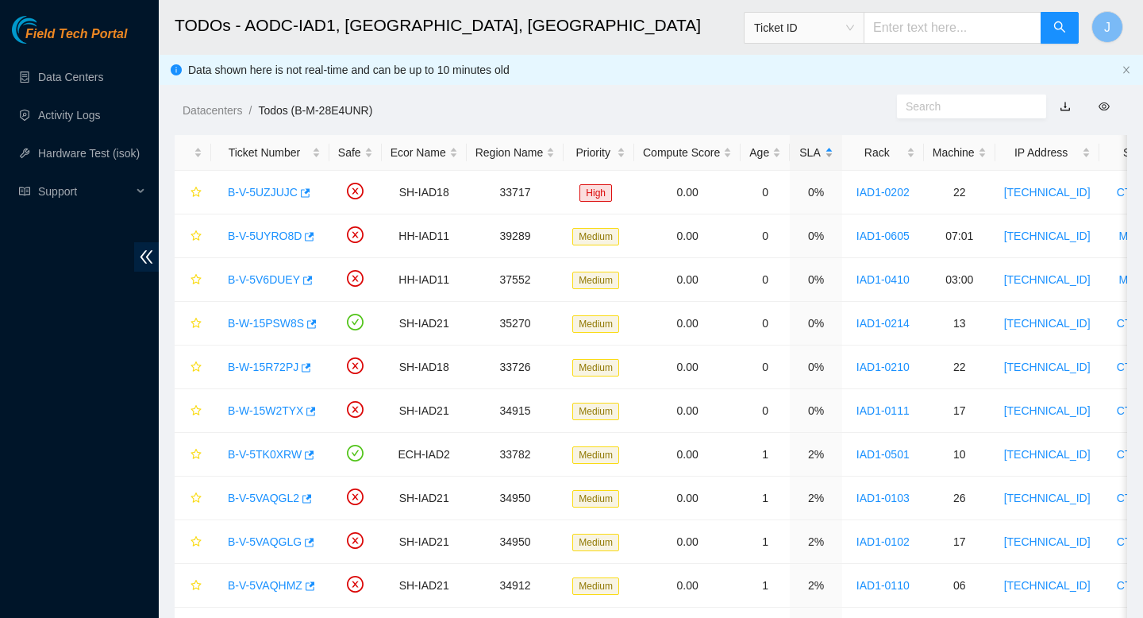
click at [834, 148] on div "SLA" at bounding box center [816, 152] width 35 height 17
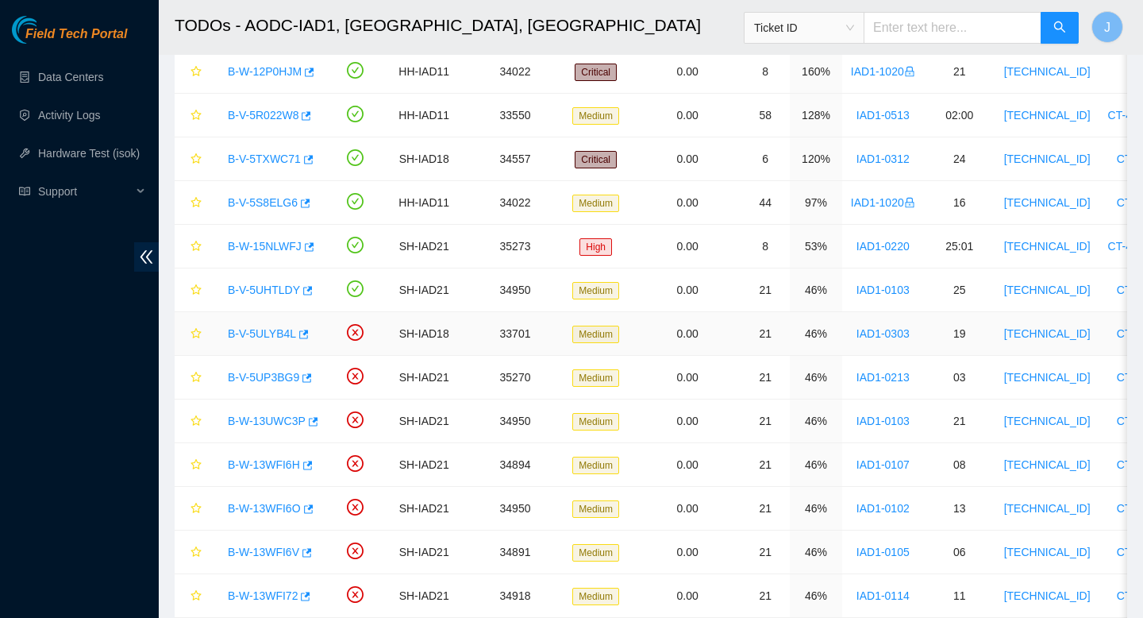
scroll to position [295, 0]
click at [313, 292] on icon "button" at bounding box center [308, 291] width 10 height 9
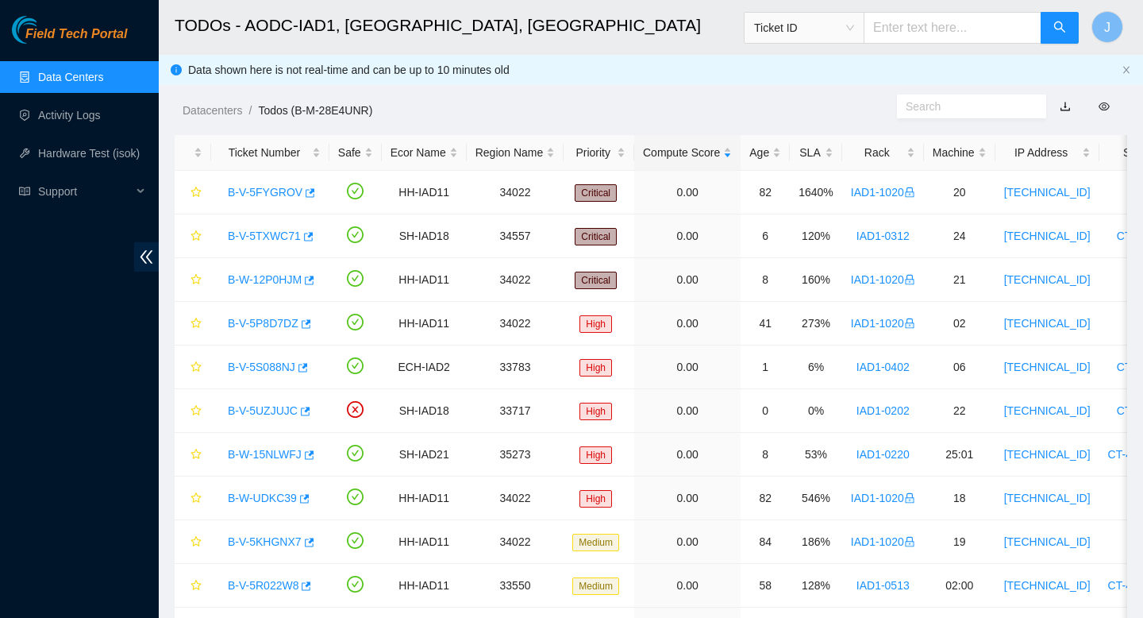
scroll to position [2484, 0]
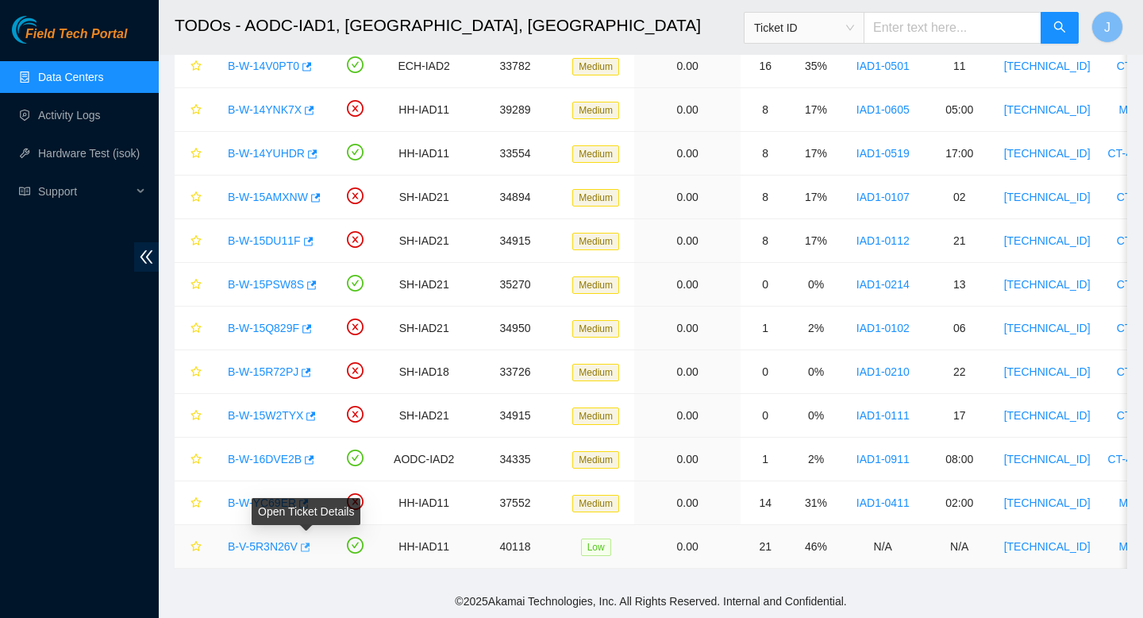
click at [308, 548] on icon "button" at bounding box center [303, 546] width 11 height 11
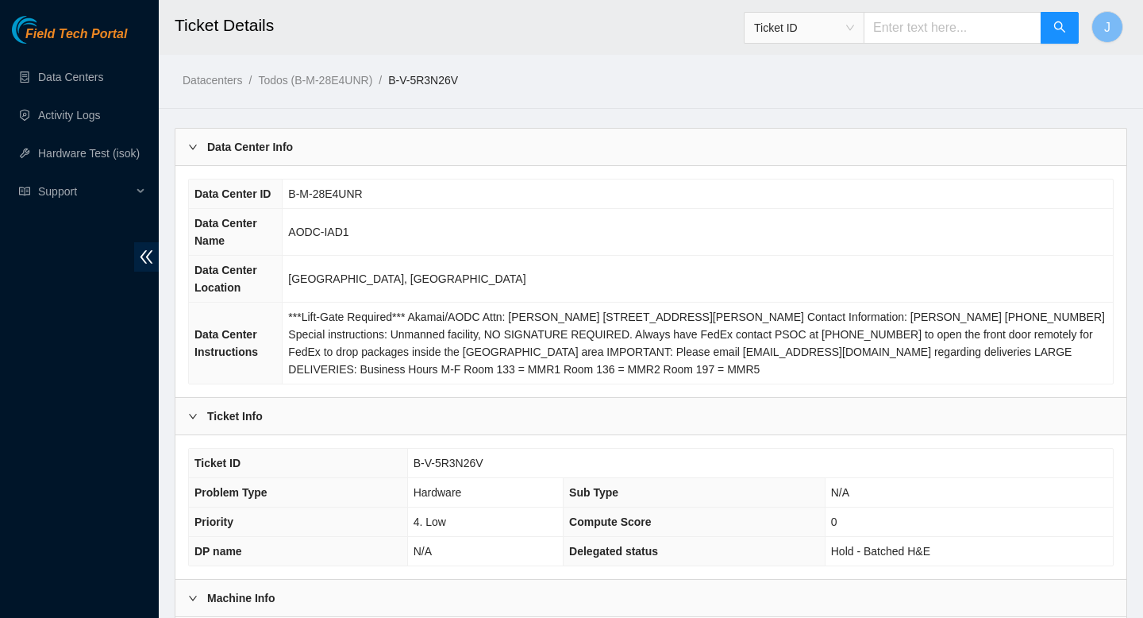
scroll to position [460, 0]
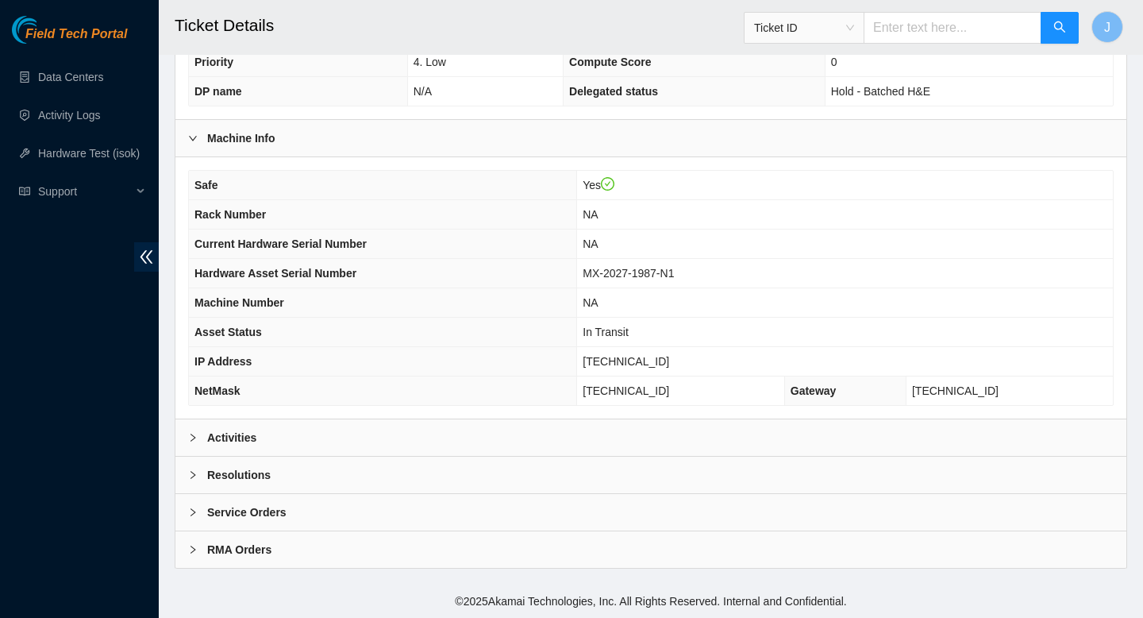
click at [495, 436] on div "Activities" at bounding box center [650, 437] width 951 height 37
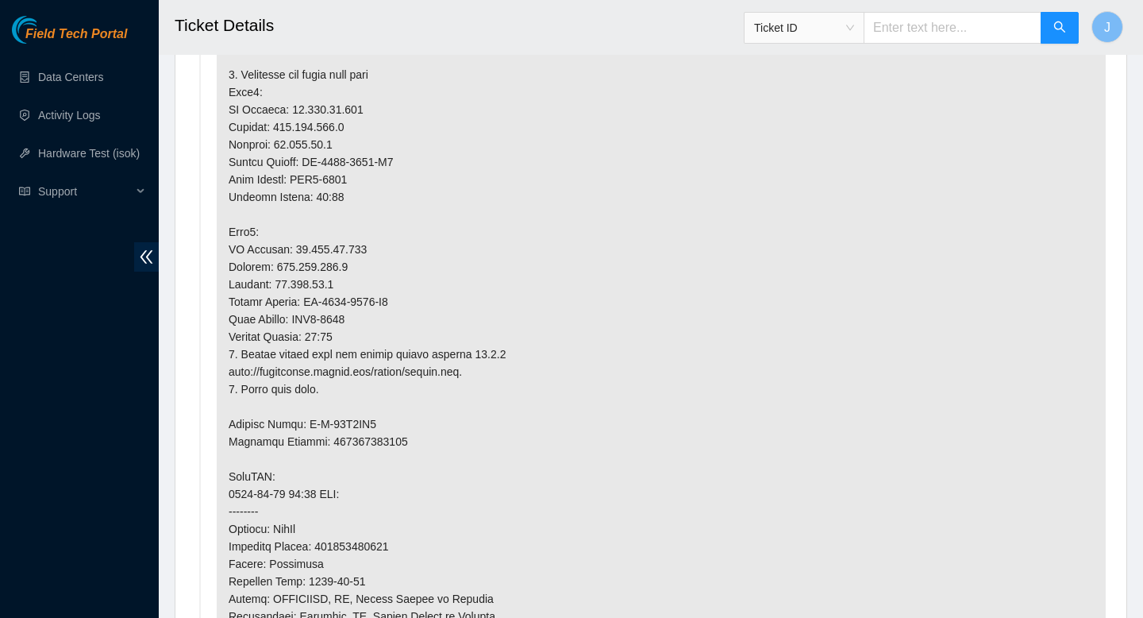
scroll to position [1030, 0]
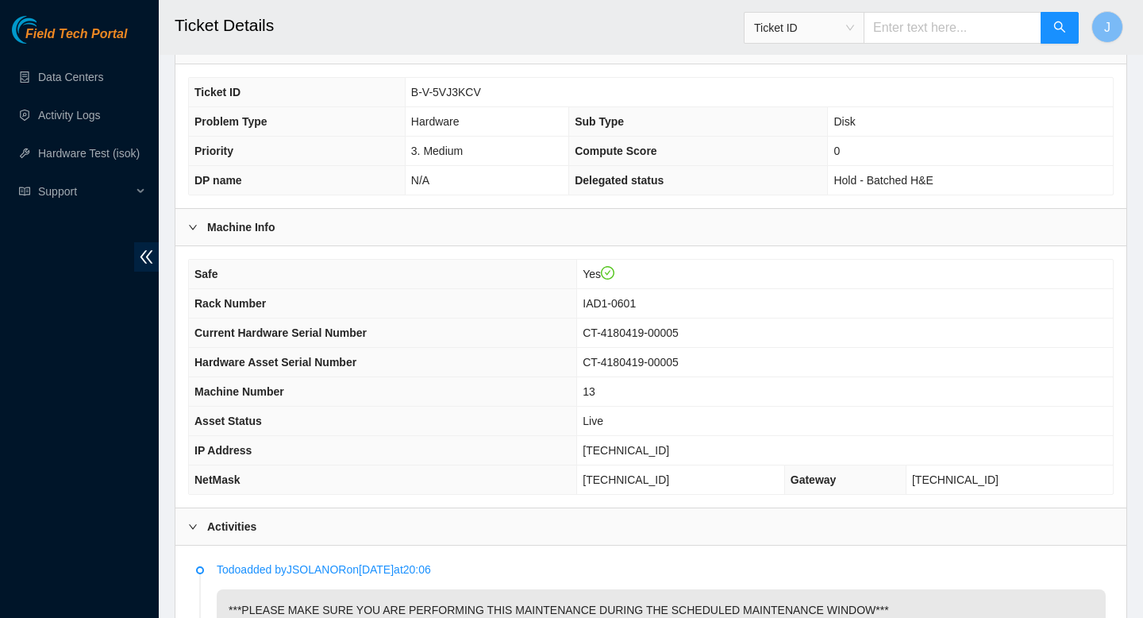
scroll to position [342, 0]
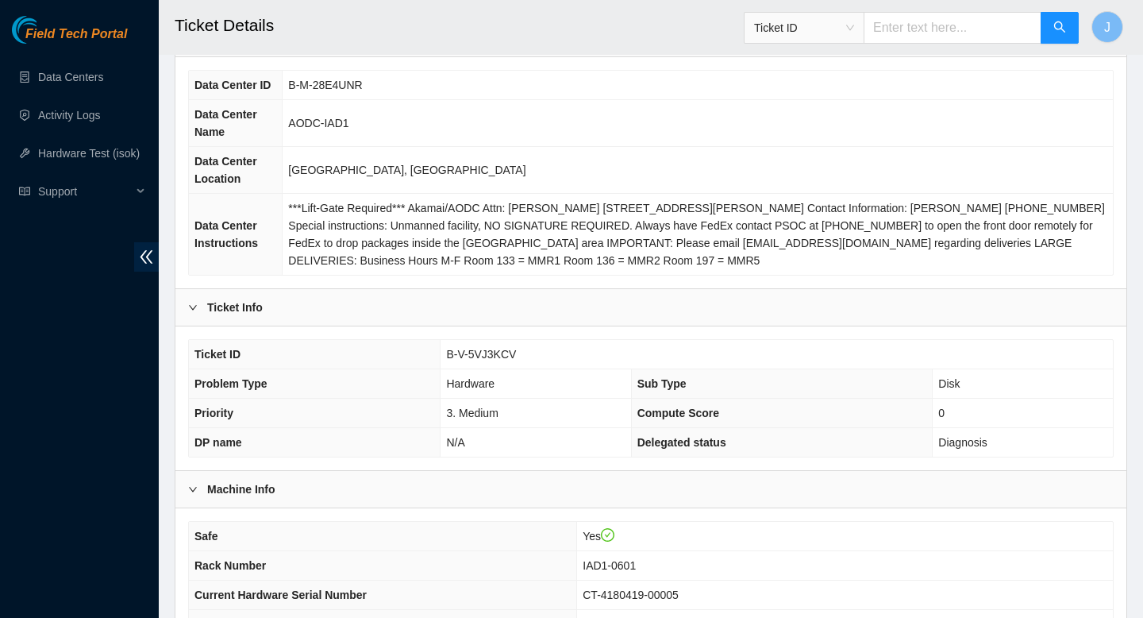
scroll to position [114, 0]
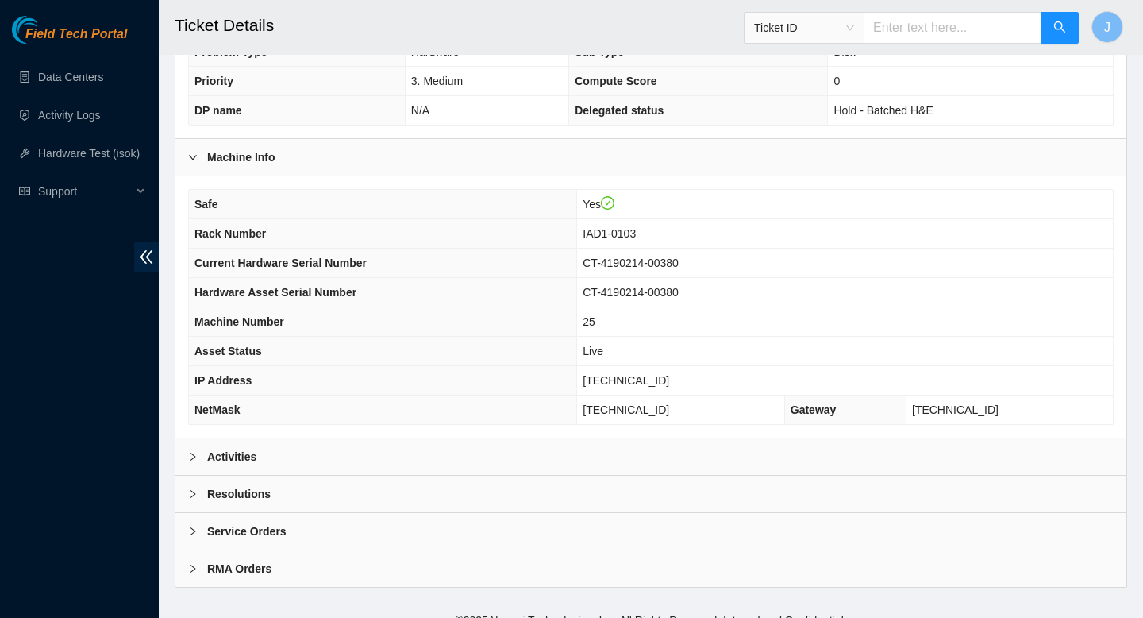
scroll to position [460, 0]
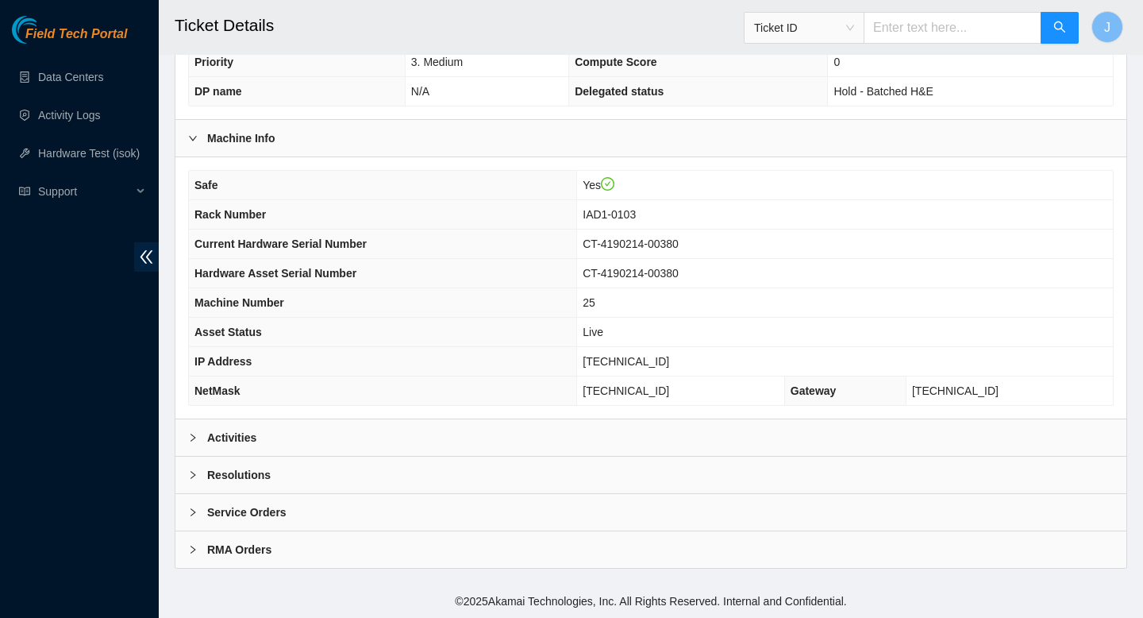
click at [701, 455] on div "Activities" at bounding box center [650, 437] width 951 height 37
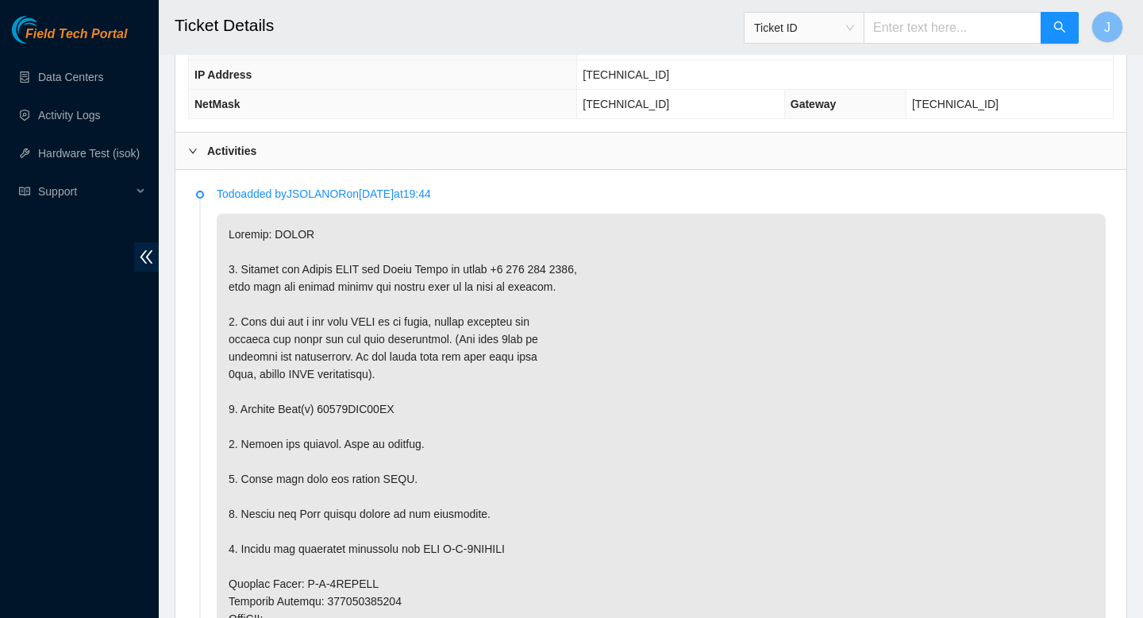
scroll to position [763, 0]
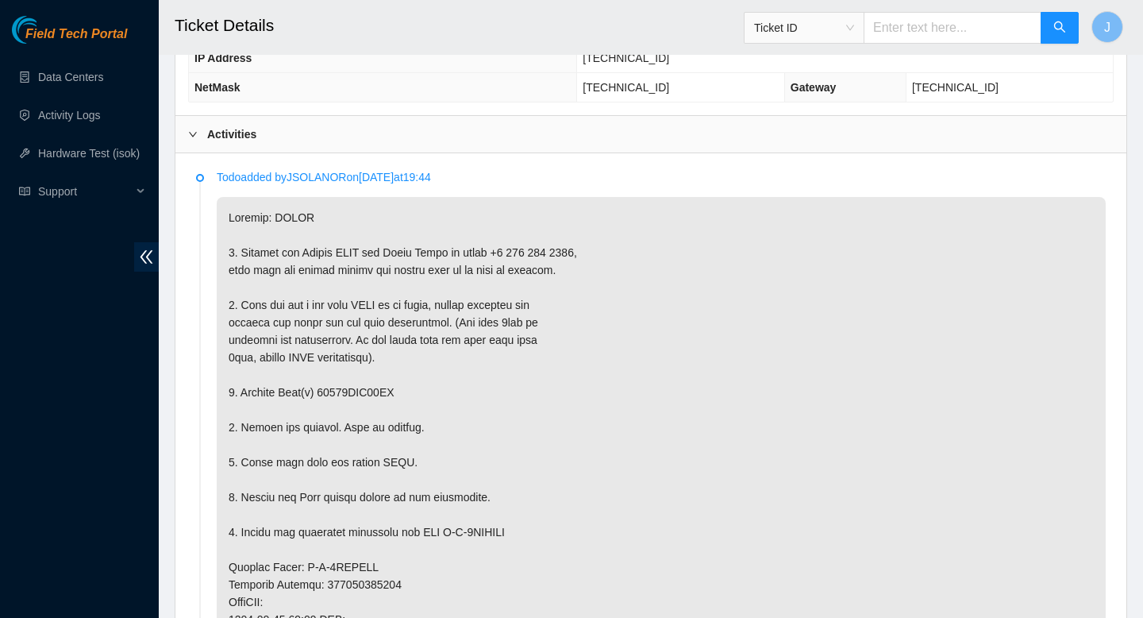
click at [372, 391] on p at bounding box center [661, 602] width 889 height 810
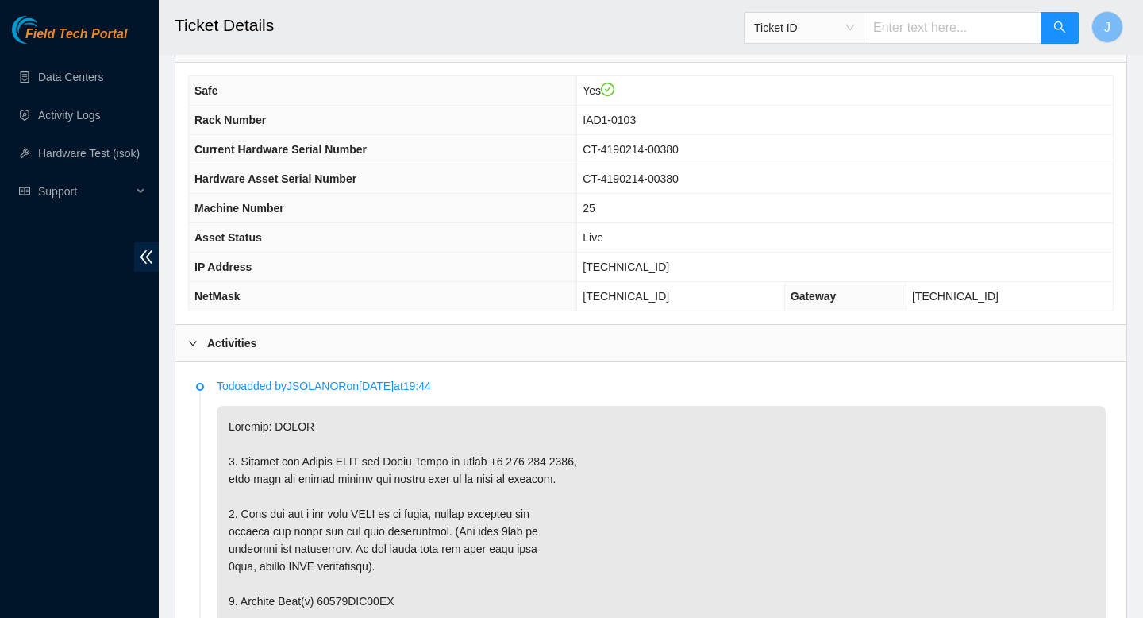
scroll to position [545, 0]
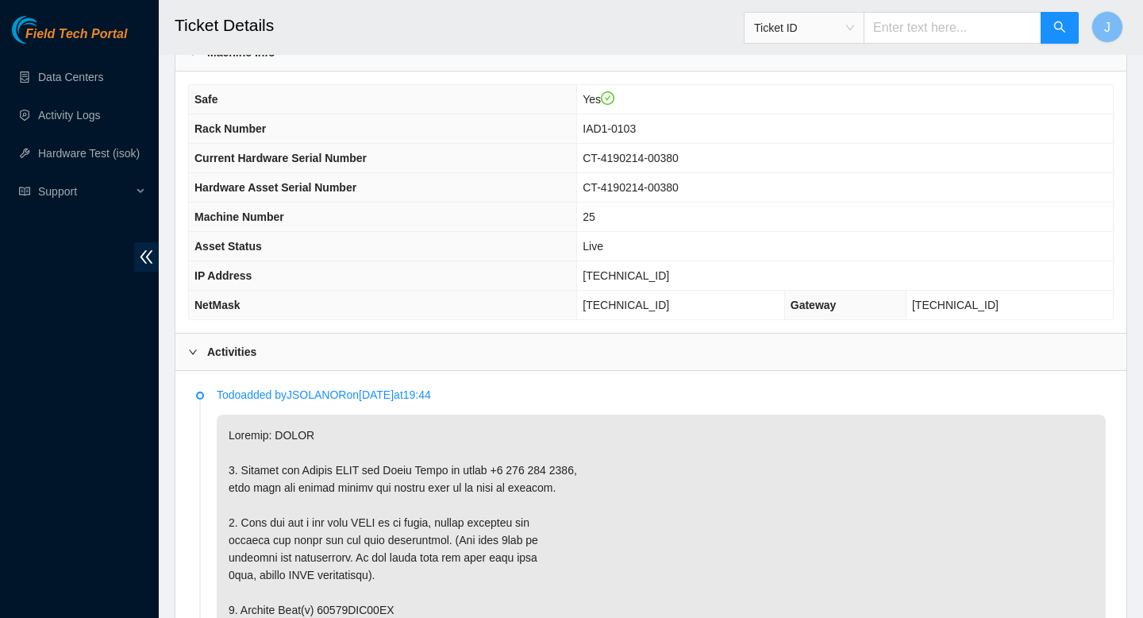
click at [626, 279] on span "[TECHNICAL_ID]" at bounding box center [626, 275] width 87 height 13
copy span "[TECHNICAL_ID]"
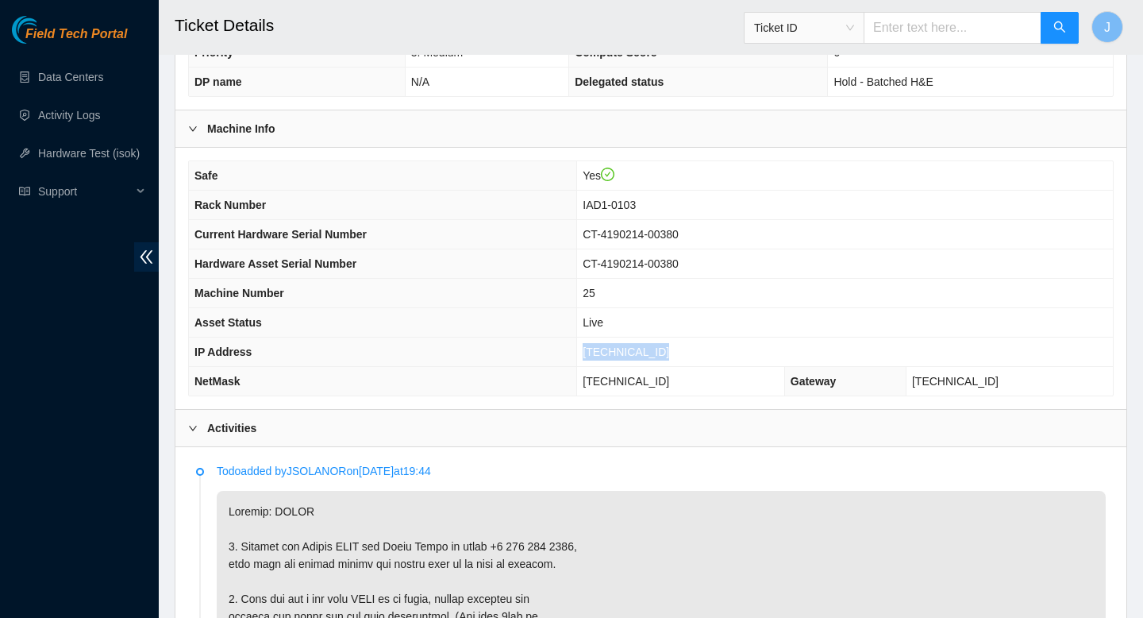
scroll to position [466, 0]
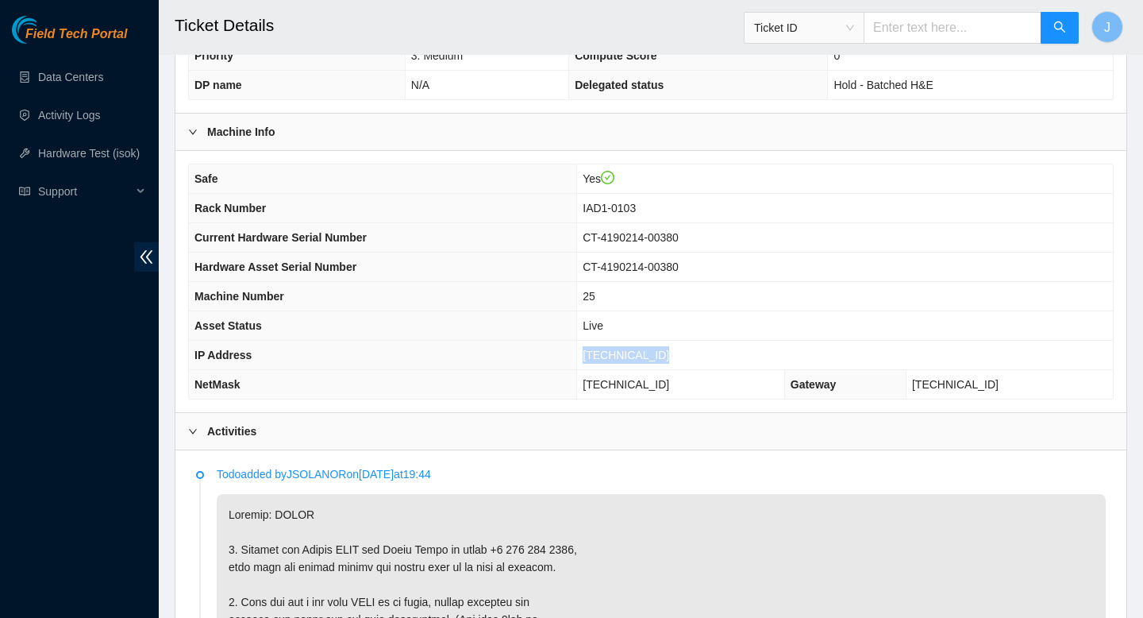
copy span "[TECHNICAL_ID]"
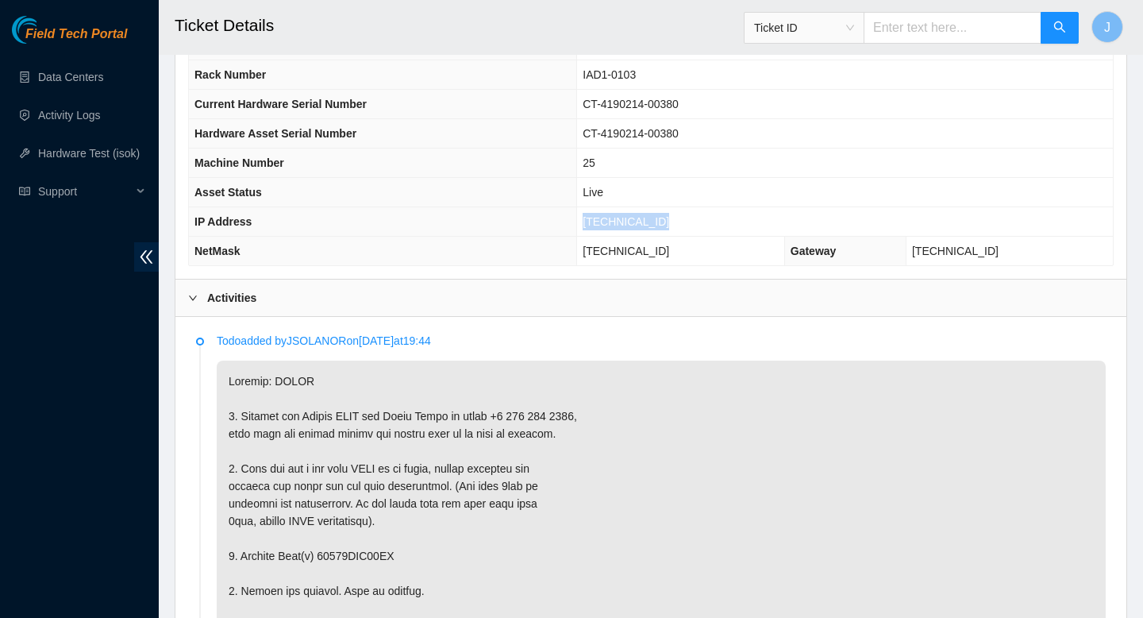
scroll to position [594, 0]
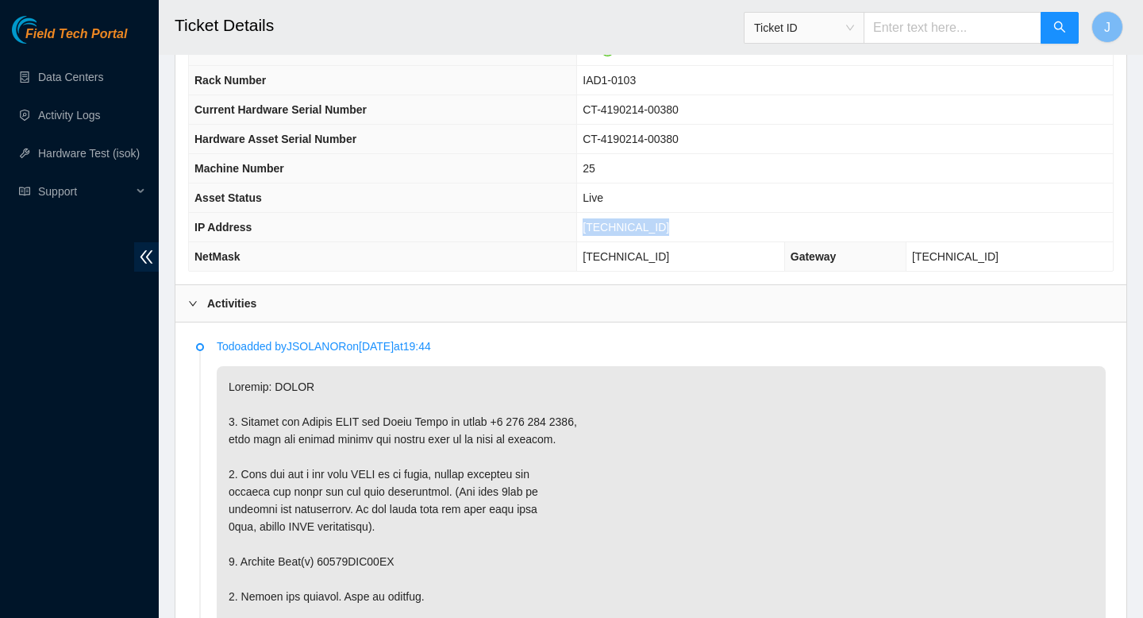
copy span "[TECHNICAL_ID]"
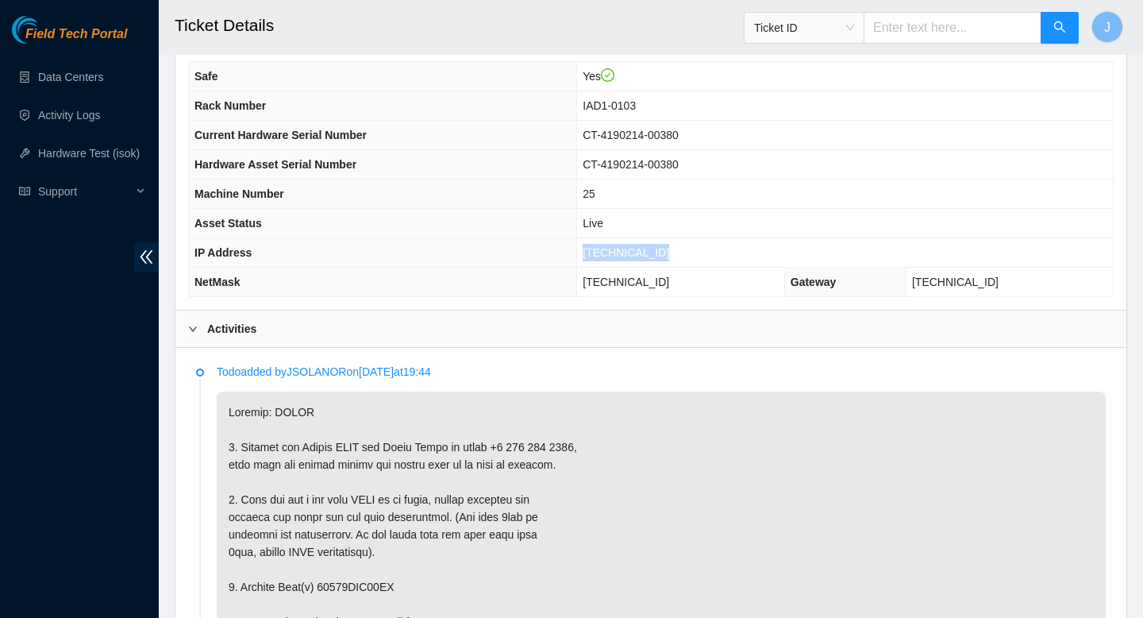
scroll to position [567, 0]
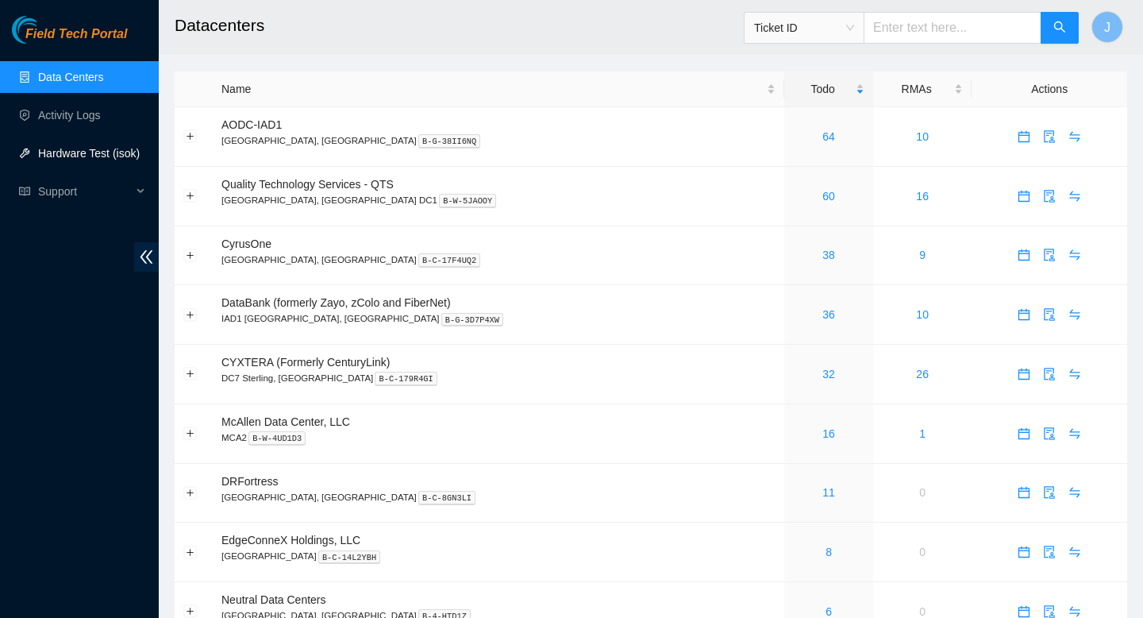
click at [88, 157] on link "Hardware Test (isok)" at bounding box center [89, 153] width 102 height 13
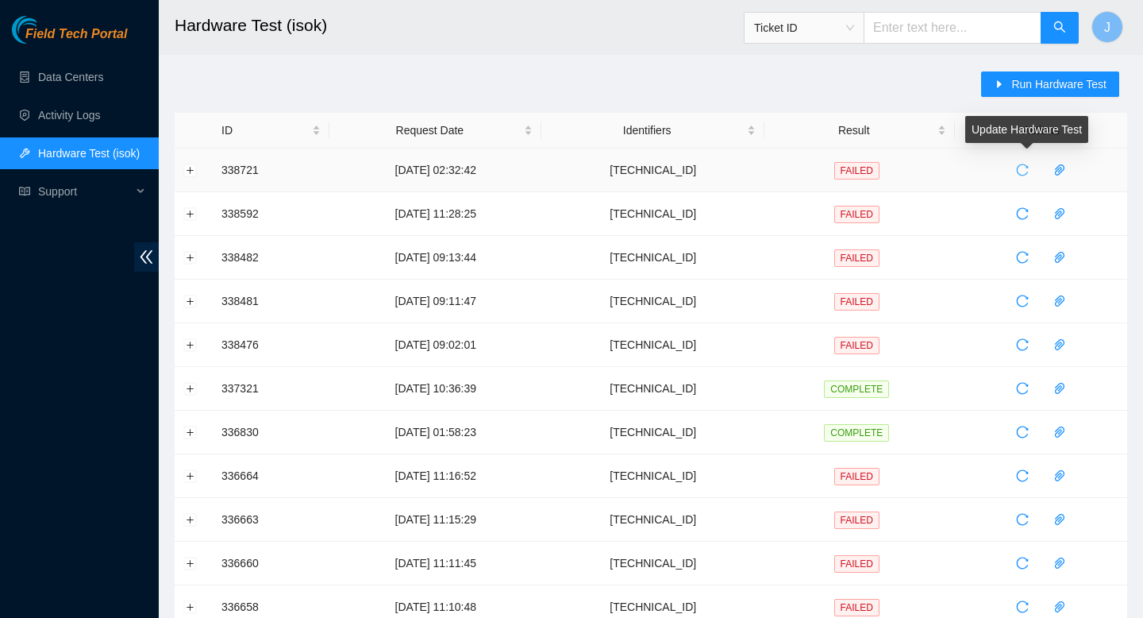
click at [1029, 172] on icon "reload" at bounding box center [1022, 170] width 13 height 13
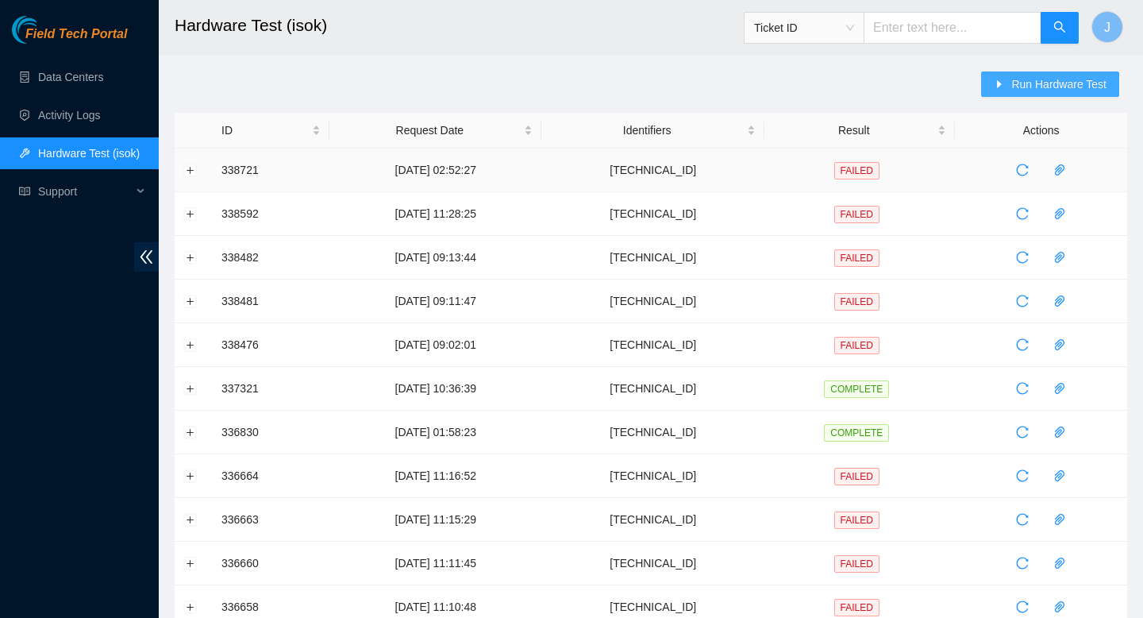
click at [1026, 87] on span "Run Hardware Test" at bounding box center [1058, 83] width 95 height 17
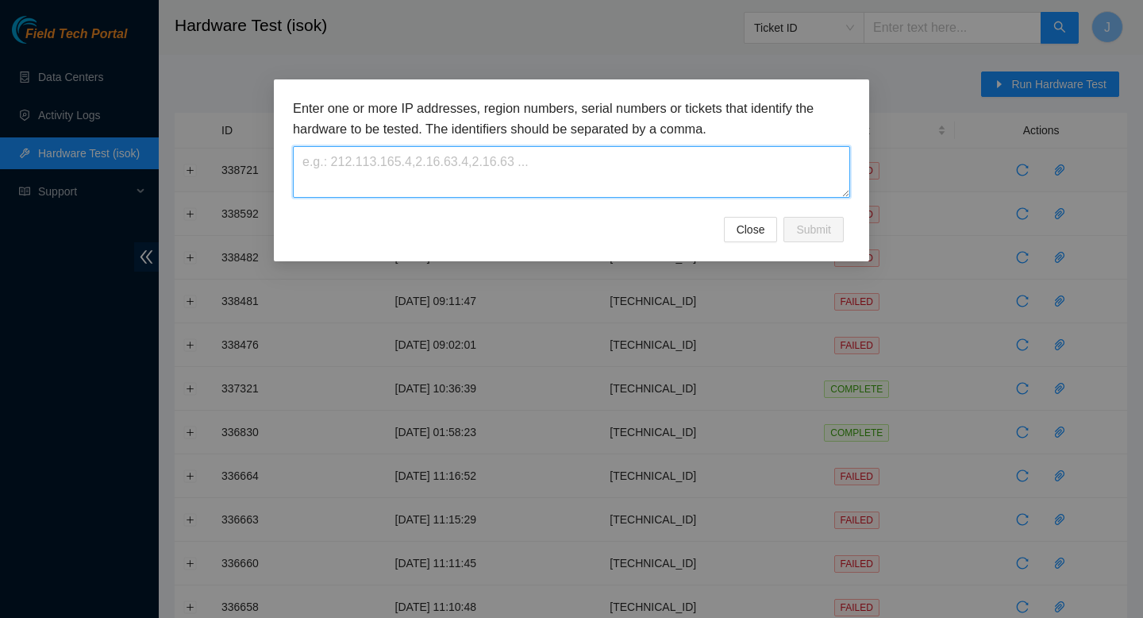
click at [549, 186] on textarea at bounding box center [571, 172] width 557 height 52
paste textarea "[TECHNICAL_ID]"
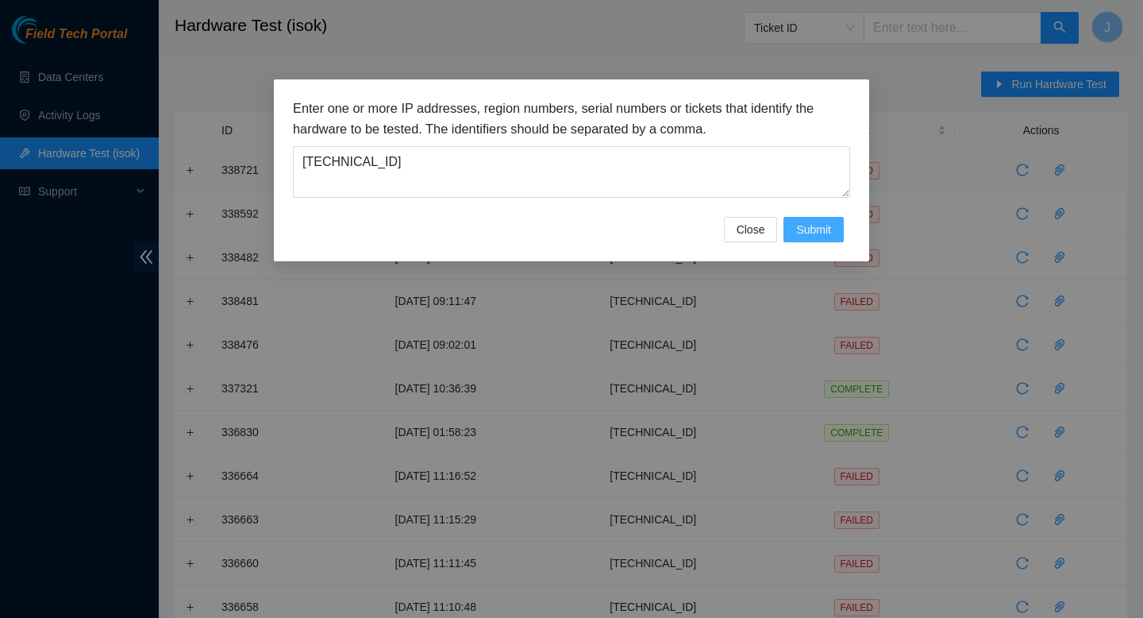
click at [815, 229] on span "Submit" at bounding box center [813, 229] width 35 height 17
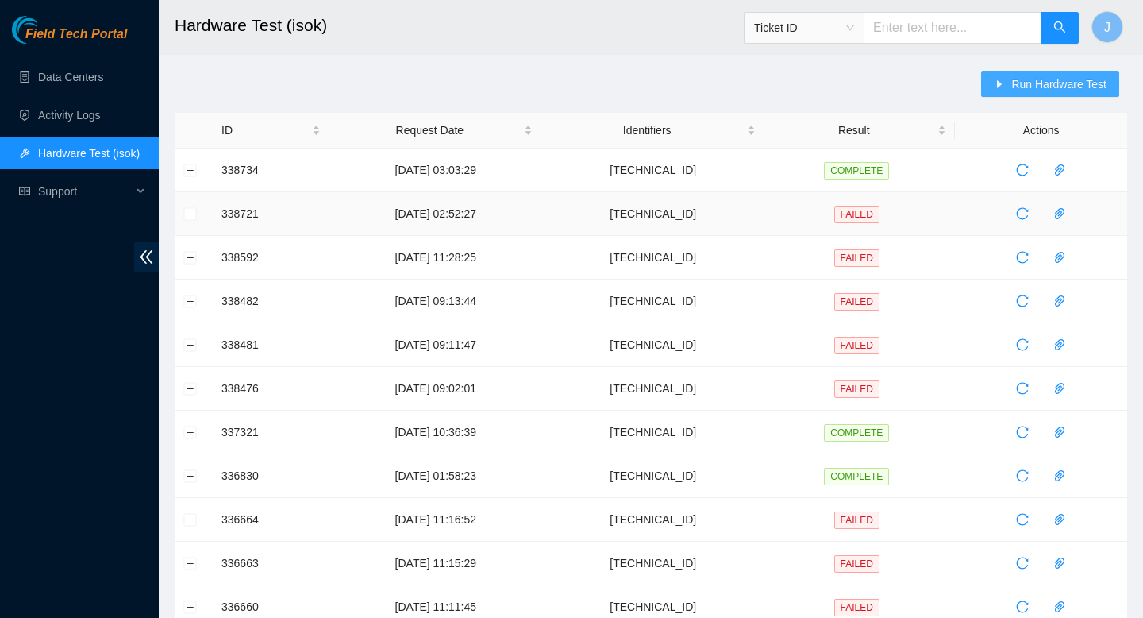
click at [1046, 91] on span "Run Hardware Test" at bounding box center [1058, 83] width 95 height 17
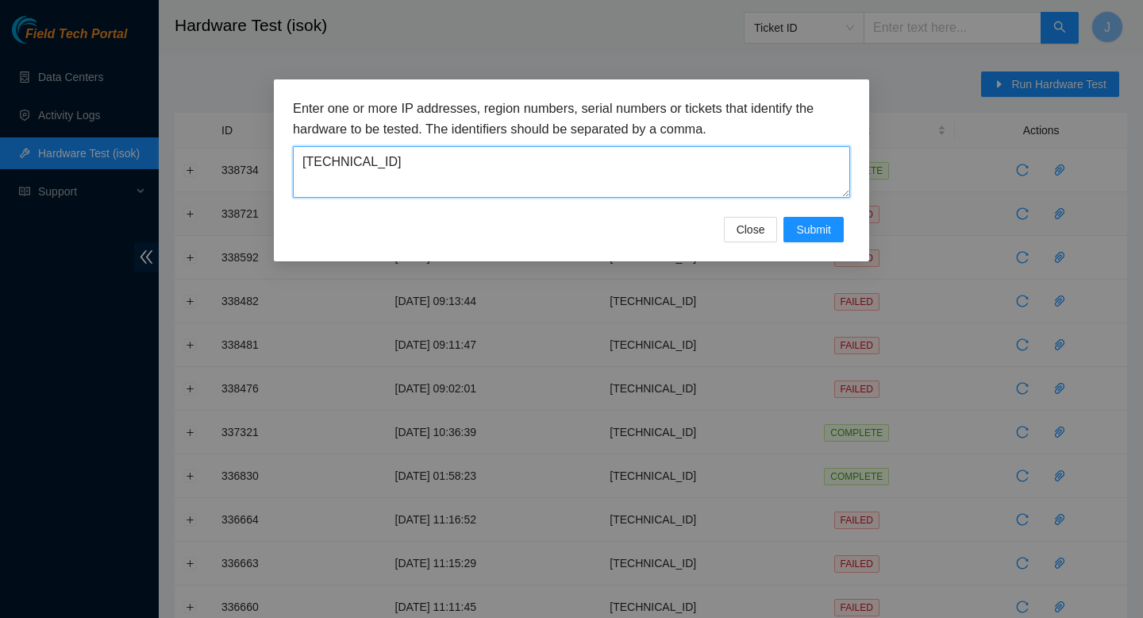
click at [554, 160] on textarea "[TECHNICAL_ID]" at bounding box center [571, 172] width 557 height 52
paste textarea "[TECHNICAL_ID]"
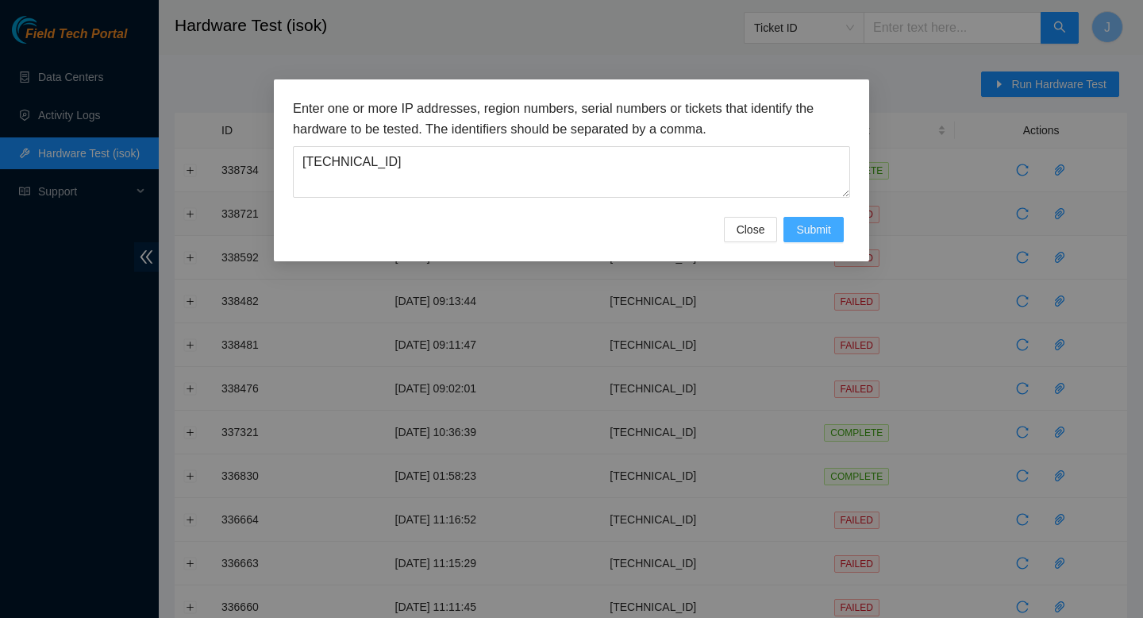
click at [810, 234] on span "Submit" at bounding box center [813, 229] width 35 height 17
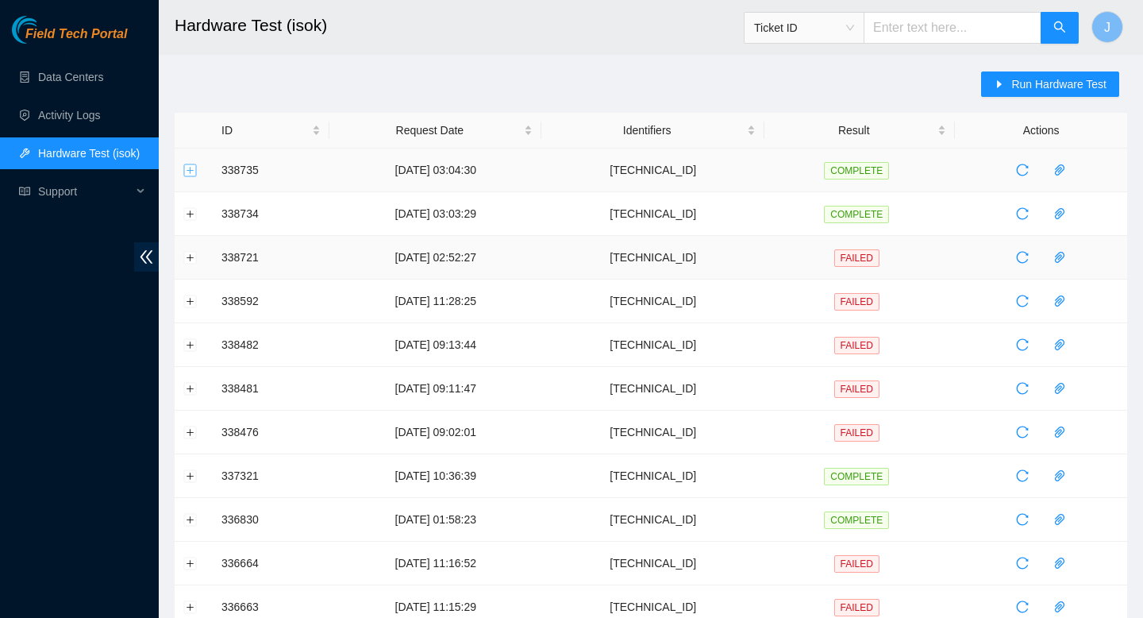
click at [189, 171] on button "Expand row" at bounding box center [190, 170] width 13 height 13
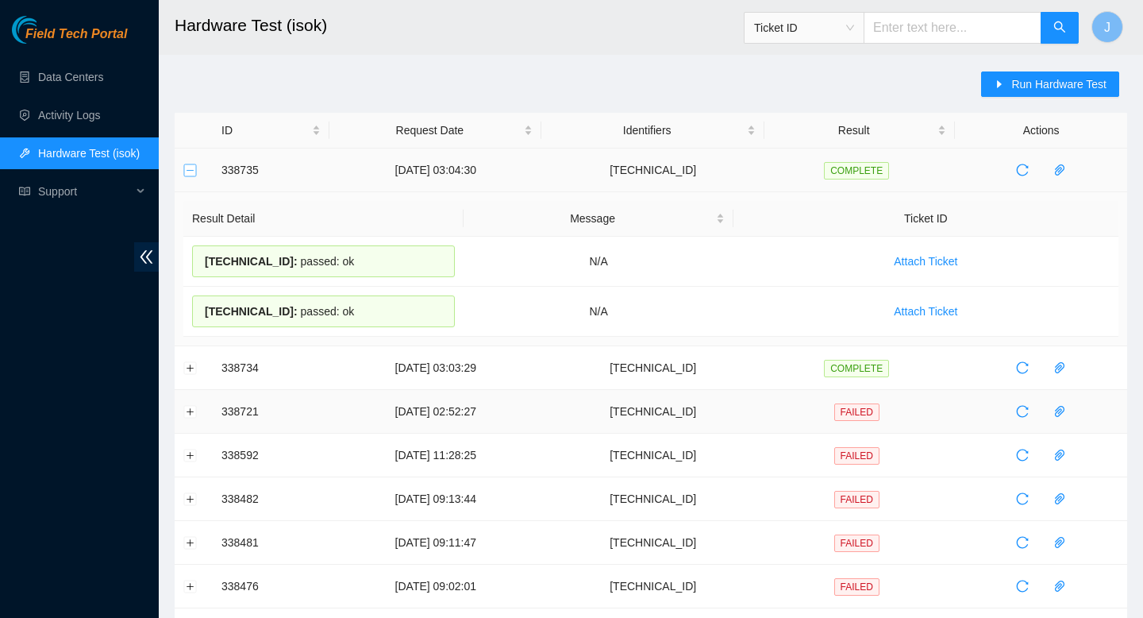
drag, startPoint x: 369, startPoint y: 313, endPoint x: 193, endPoint y: 167, distance: 228.9
copy tbody "338735 18-09-2025 03:04:30 184.26.146.169 COMPLETE Result Detail Message Ticket…"
click at [1063, 80] on span "Run Hardware Test" at bounding box center [1058, 83] width 95 height 17
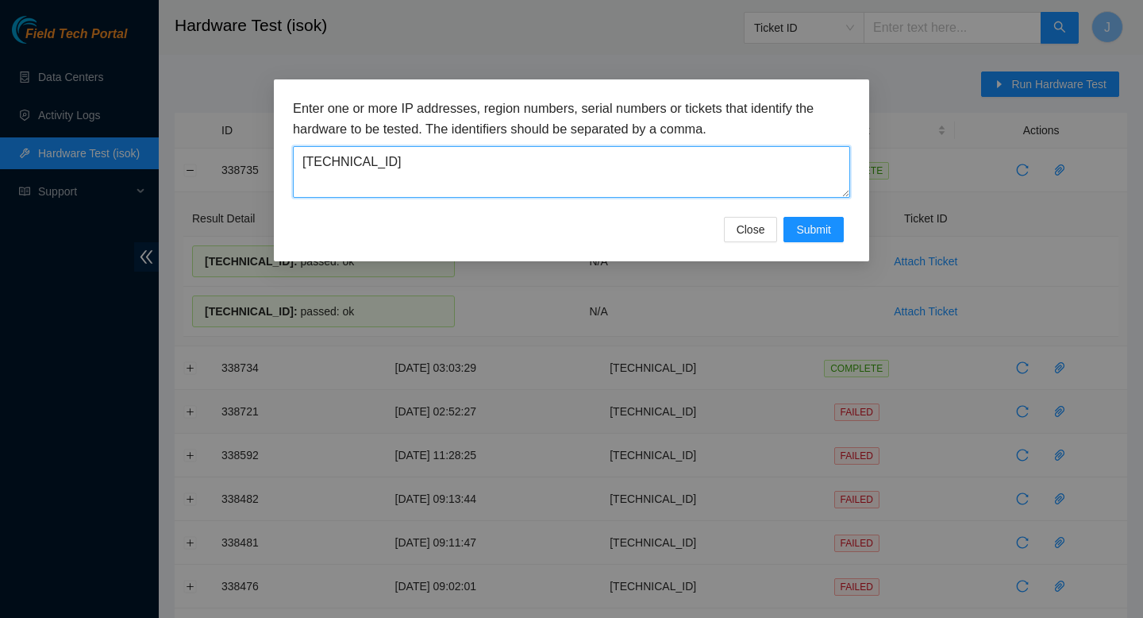
click at [563, 182] on textarea "184.26.146.169" at bounding box center [571, 172] width 557 height 52
paste textarea "04.84.154.64"
type textarea "104.84.154.64"
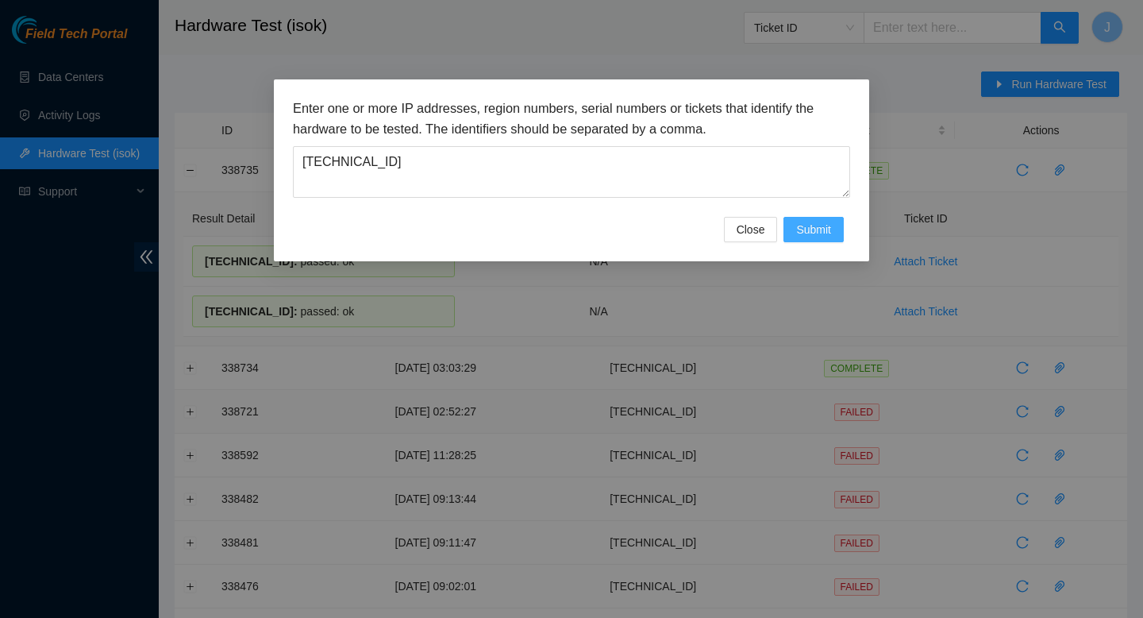
click at [811, 225] on span "Submit" at bounding box center [813, 229] width 35 height 17
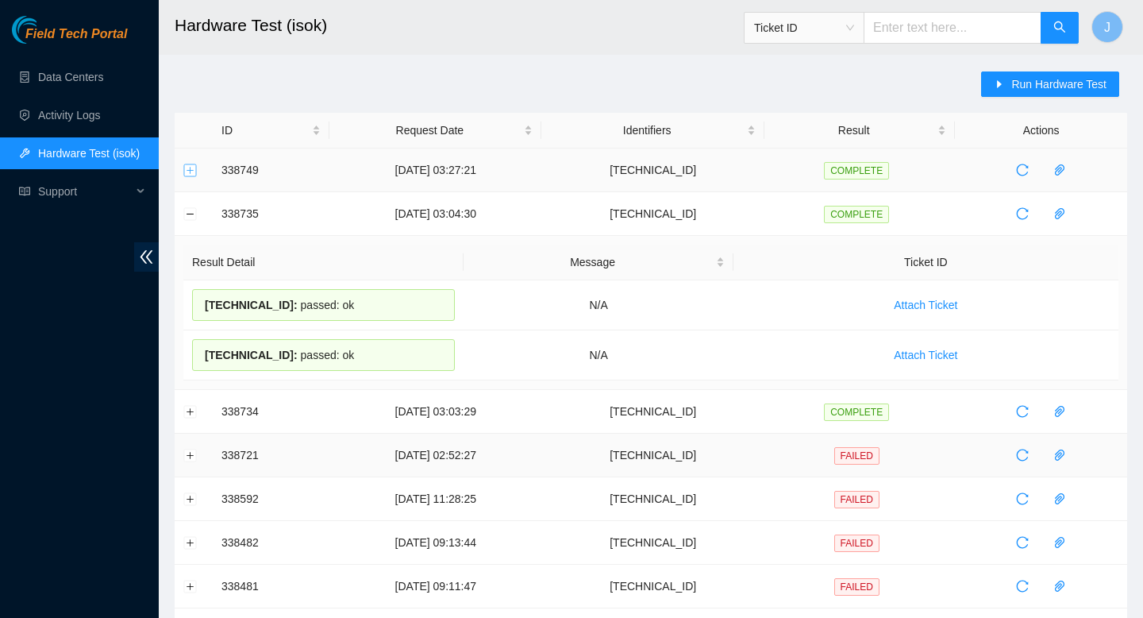
click at [191, 175] on button "Expand row" at bounding box center [190, 170] width 13 height 13
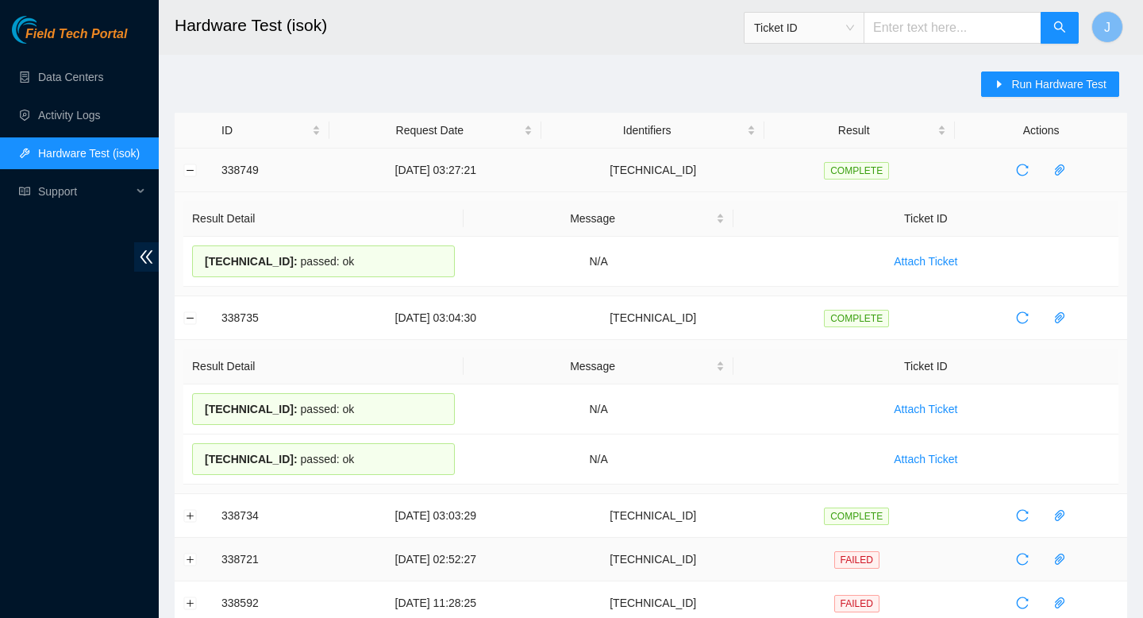
drag, startPoint x: 381, startPoint y: 270, endPoint x: 213, endPoint y: 170, distance: 195.8
copy tbody "338749 18-09-2025 03:27:21 104.84.154.64 COMPLETE Result Detail Message Ticket …"
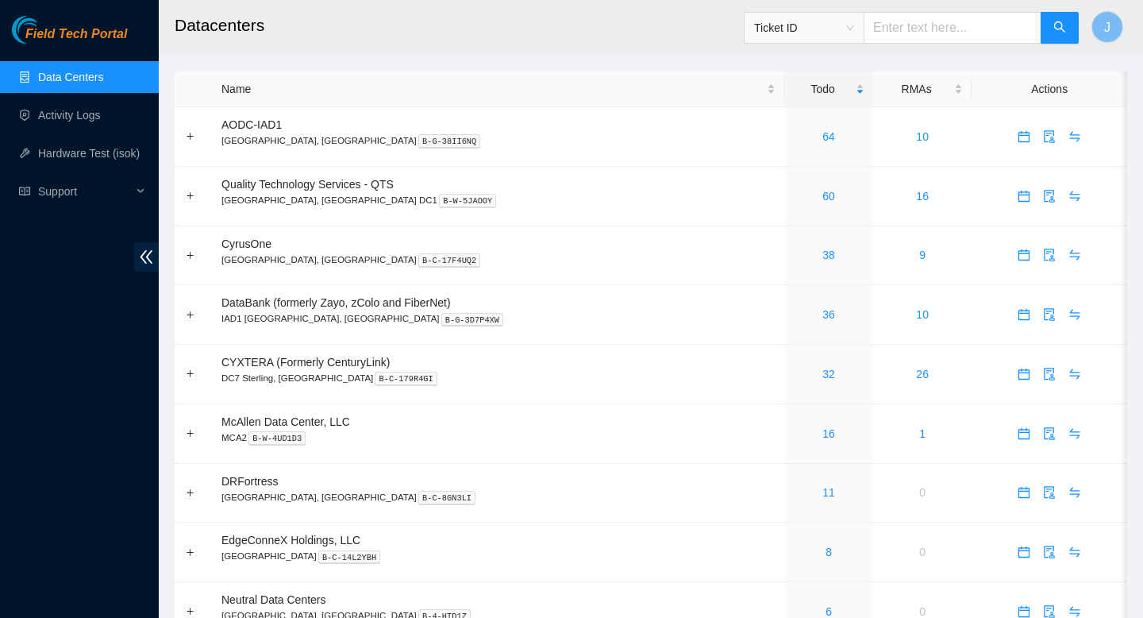
click at [1006, 34] on input "text" at bounding box center [953, 28] width 178 height 32
paste input "[TECHNICAL_ID]"
click at [846, 34] on span "Ticket ID" at bounding box center [804, 28] width 100 height 24
type input "[TECHNICAL_ID]"
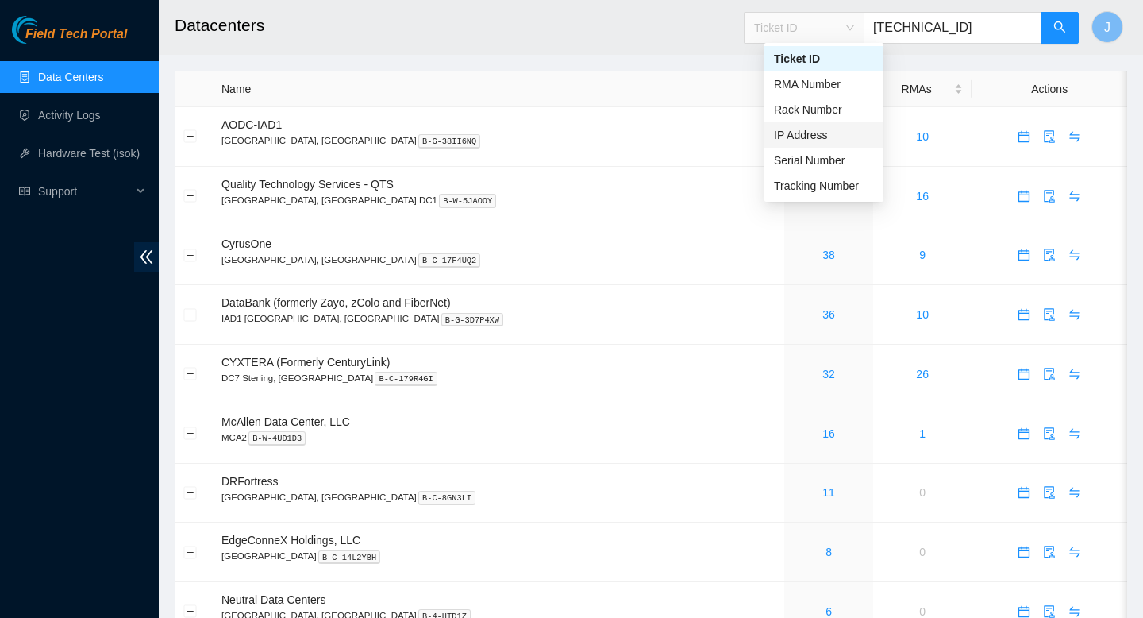
click at [807, 133] on div "IP Address" at bounding box center [824, 134] width 100 height 17
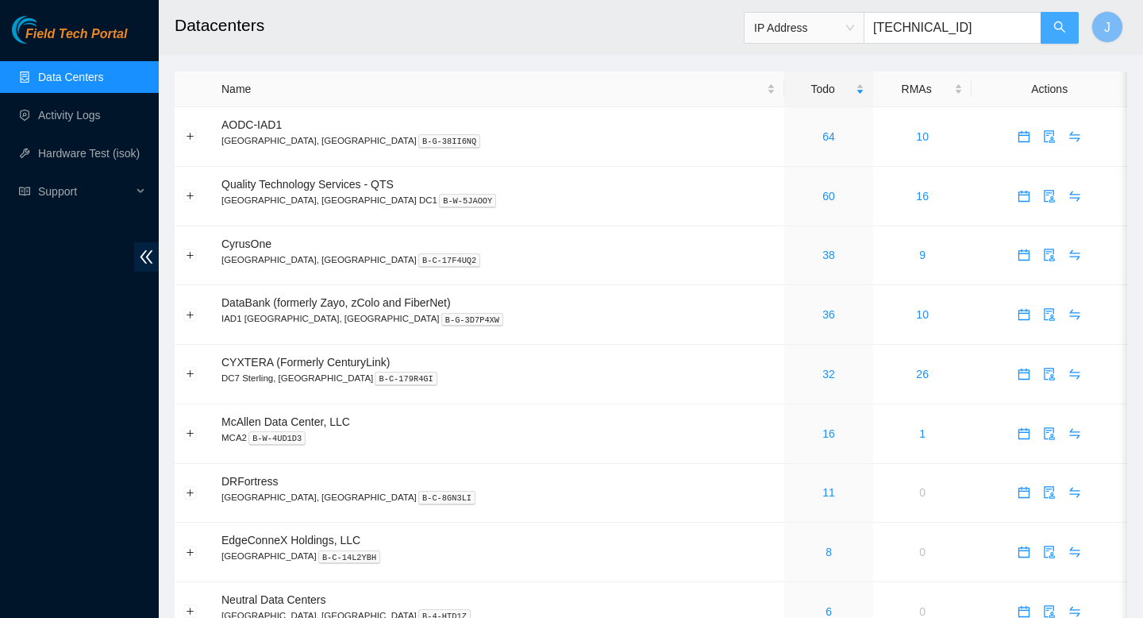
click at [1057, 21] on icon "search" at bounding box center [1059, 27] width 13 height 13
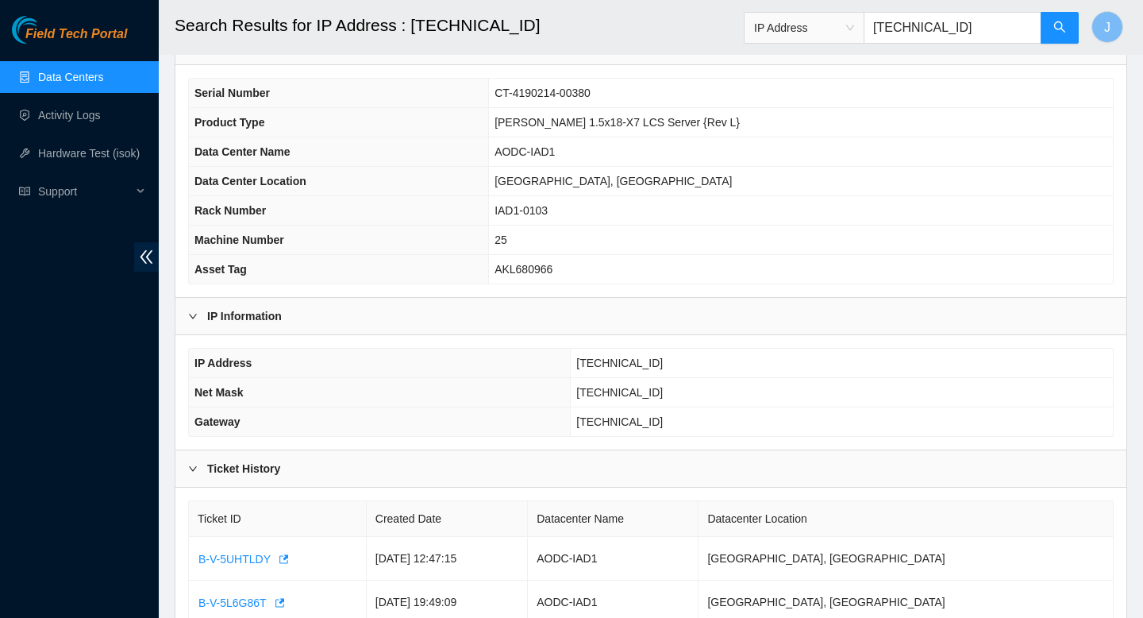
scroll to position [170, 0]
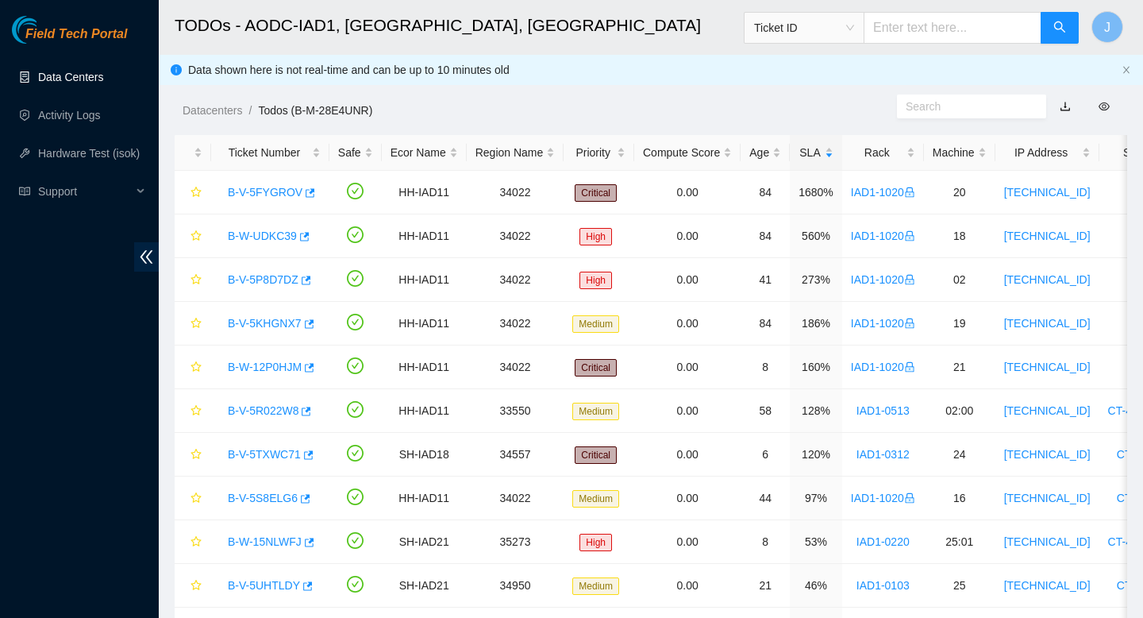
click at [83, 80] on link "Data Centers" at bounding box center [70, 77] width 65 height 13
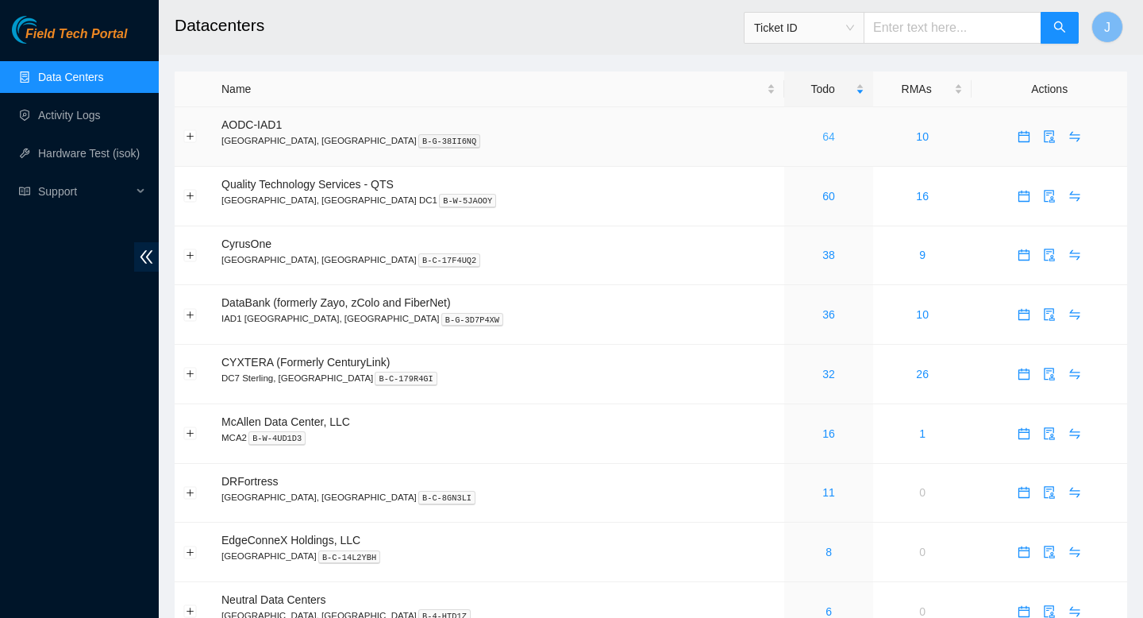
click at [822, 136] on link "64" at bounding box center [828, 136] width 13 height 13
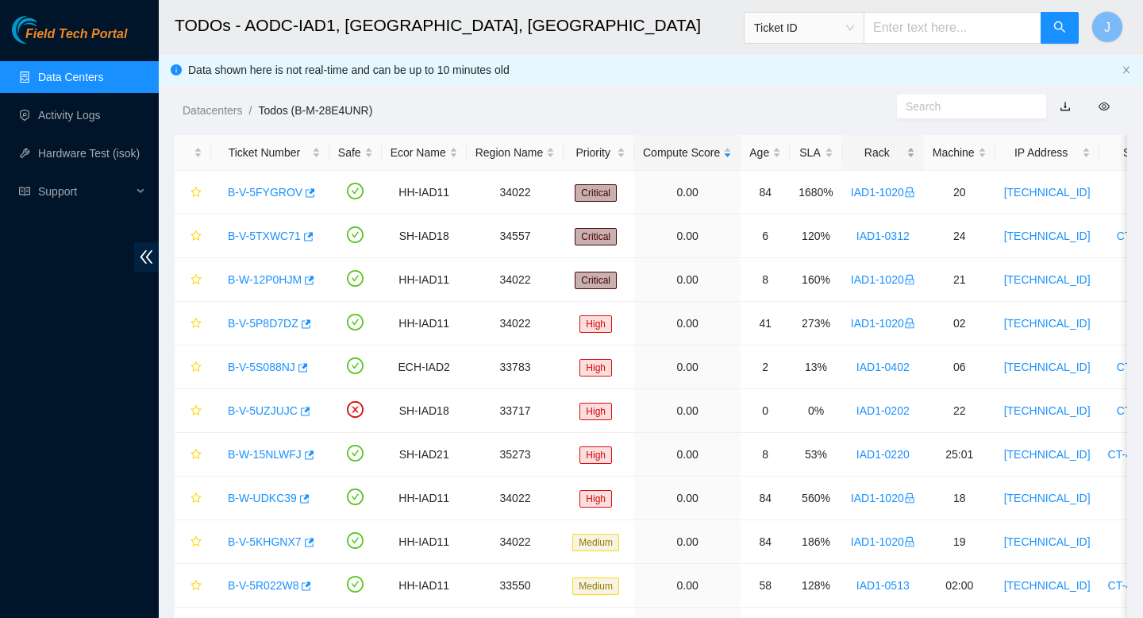
click at [915, 152] on div "Rack" at bounding box center [883, 152] width 64 height 17
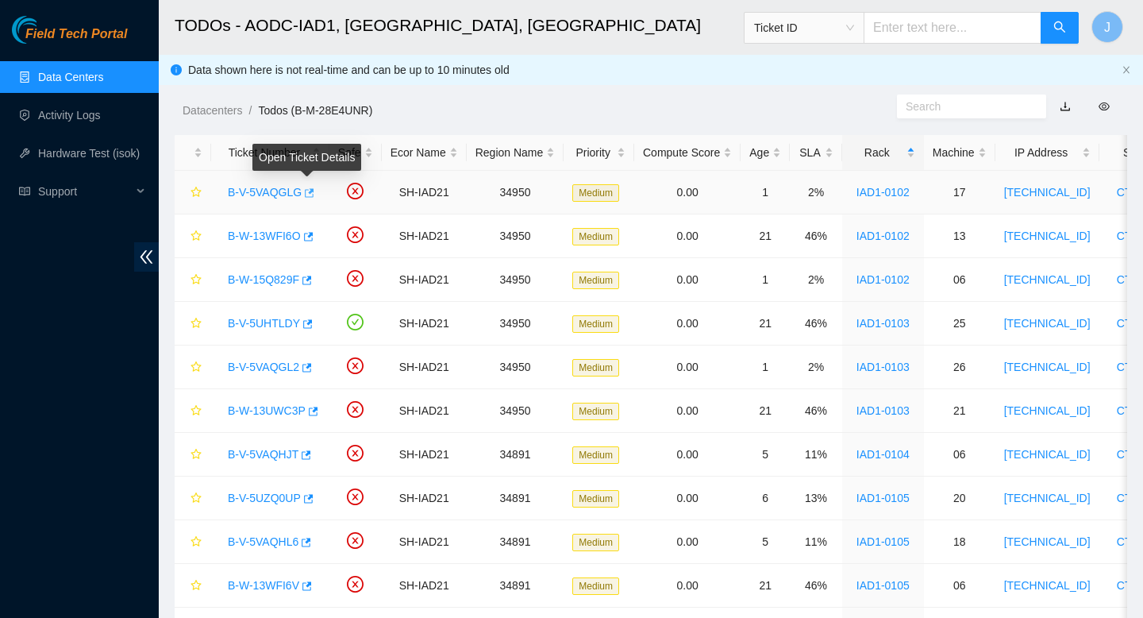
click at [309, 194] on icon "button" at bounding box center [307, 192] width 11 height 11
click at [834, 148] on div "SLA" at bounding box center [816, 152] width 35 height 17
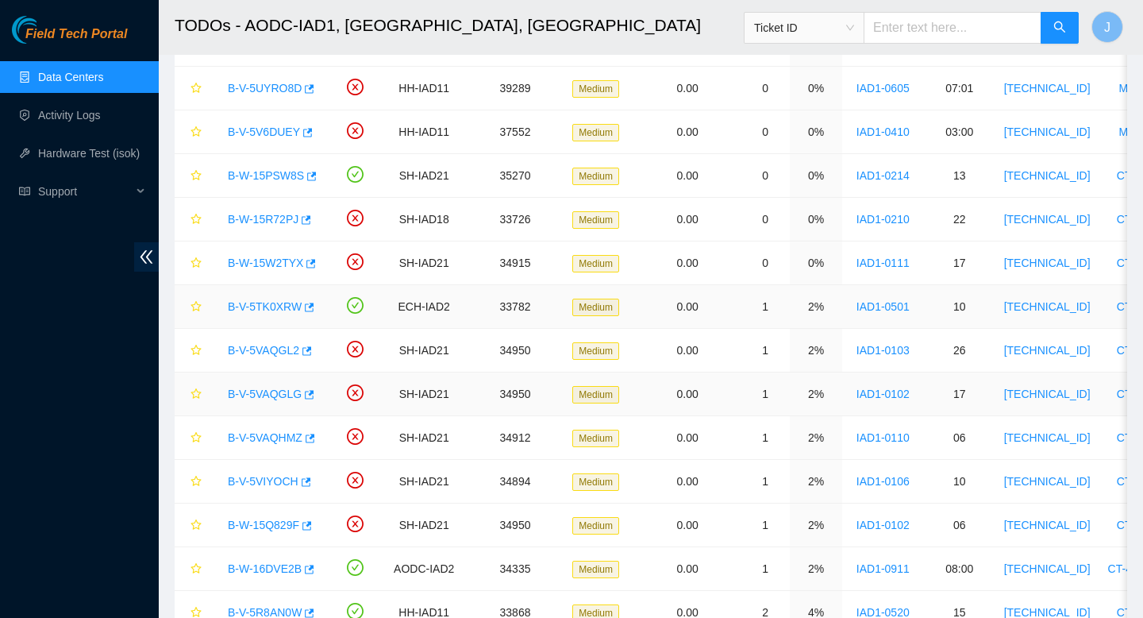
scroll to position [153, 0]
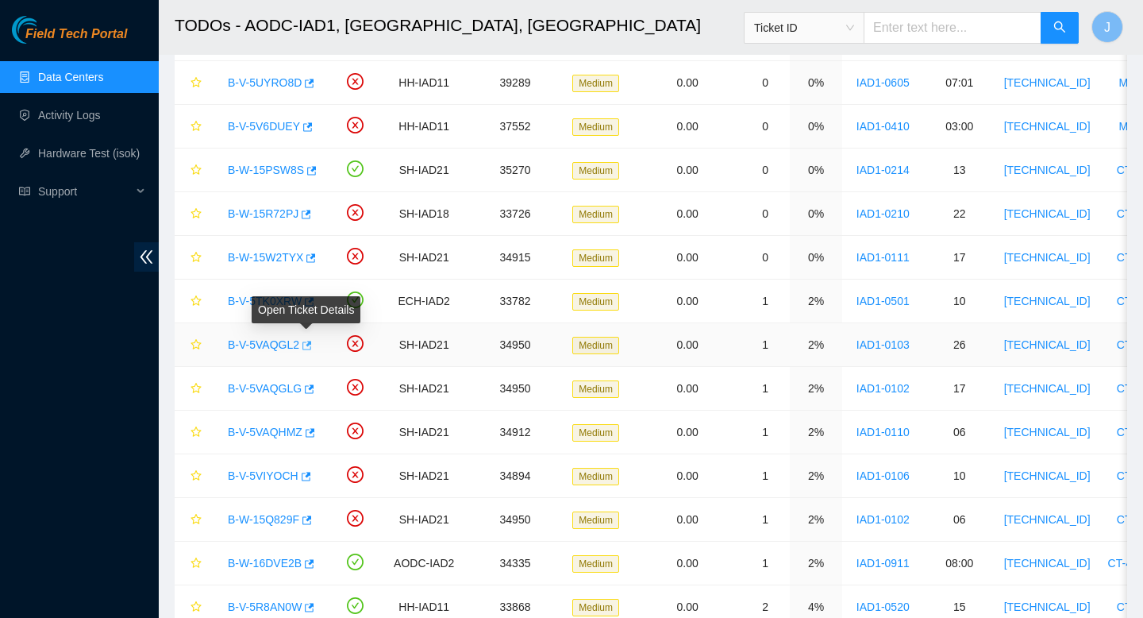
click at [311, 345] on icon "button" at bounding box center [305, 345] width 11 height 11
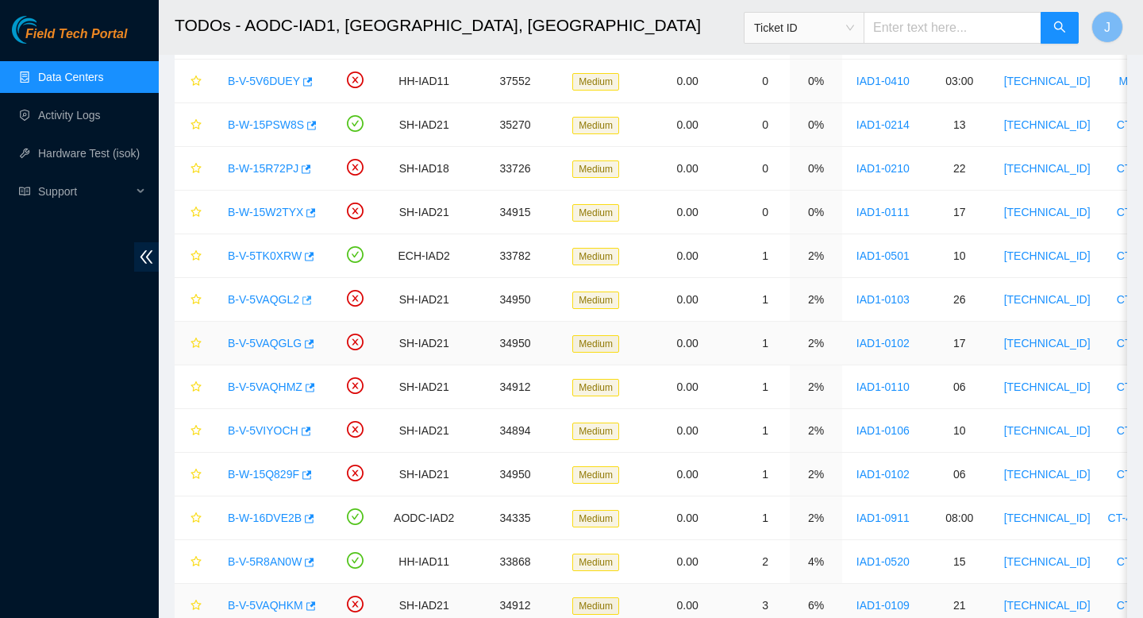
scroll to position [0, 0]
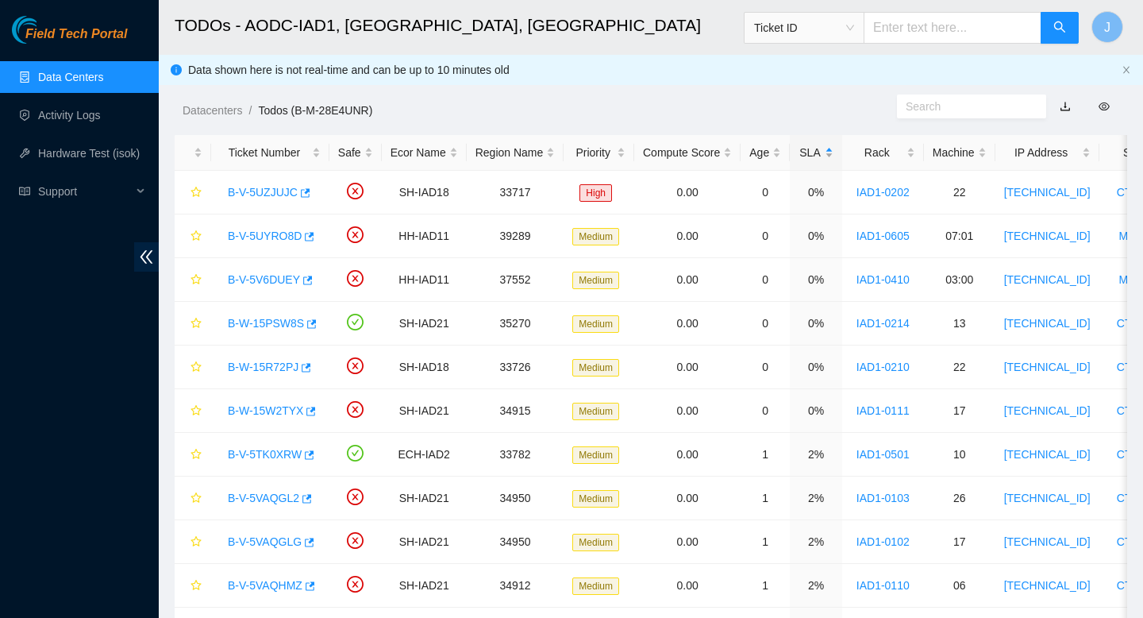
click at [834, 150] on div "SLA" at bounding box center [816, 152] width 35 height 17
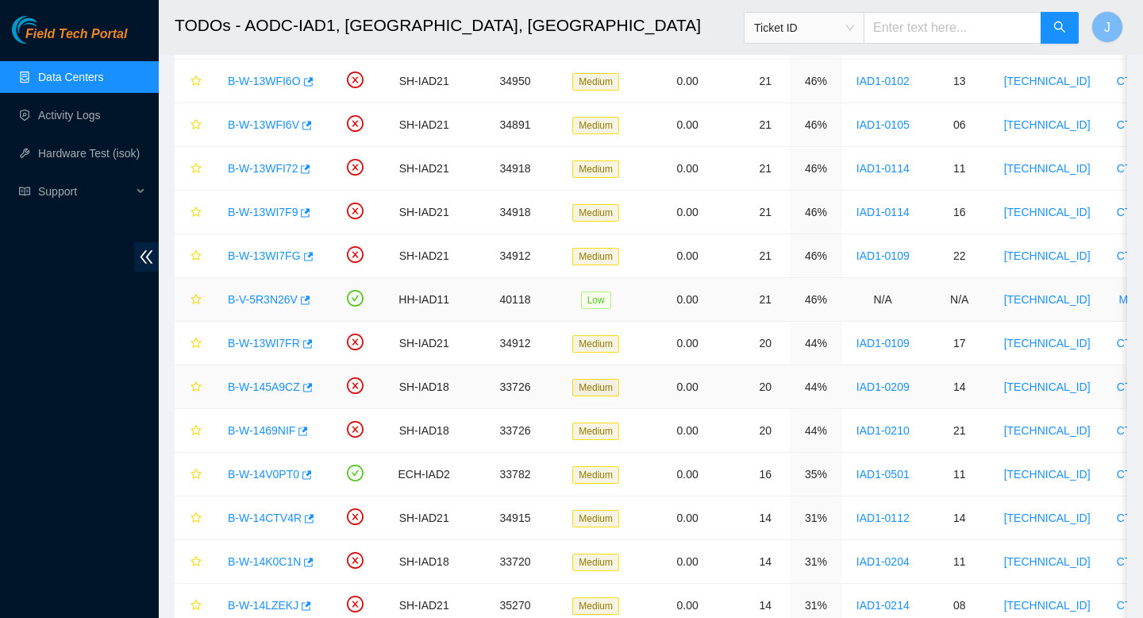
scroll to position [725, 0]
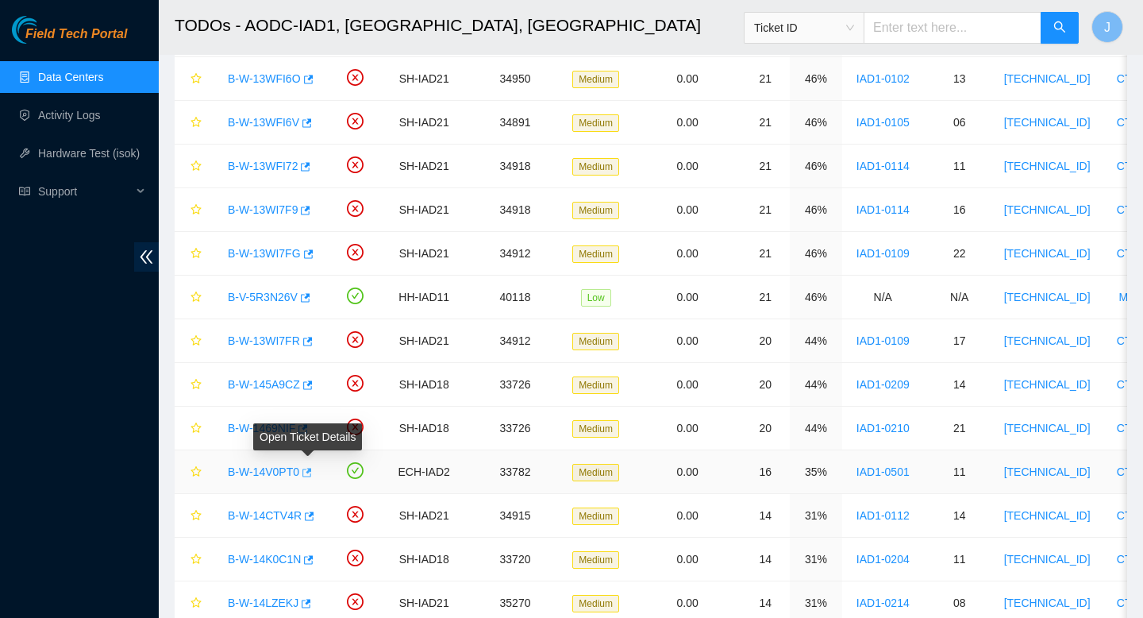
click at [310, 472] on icon "button" at bounding box center [305, 472] width 11 height 11
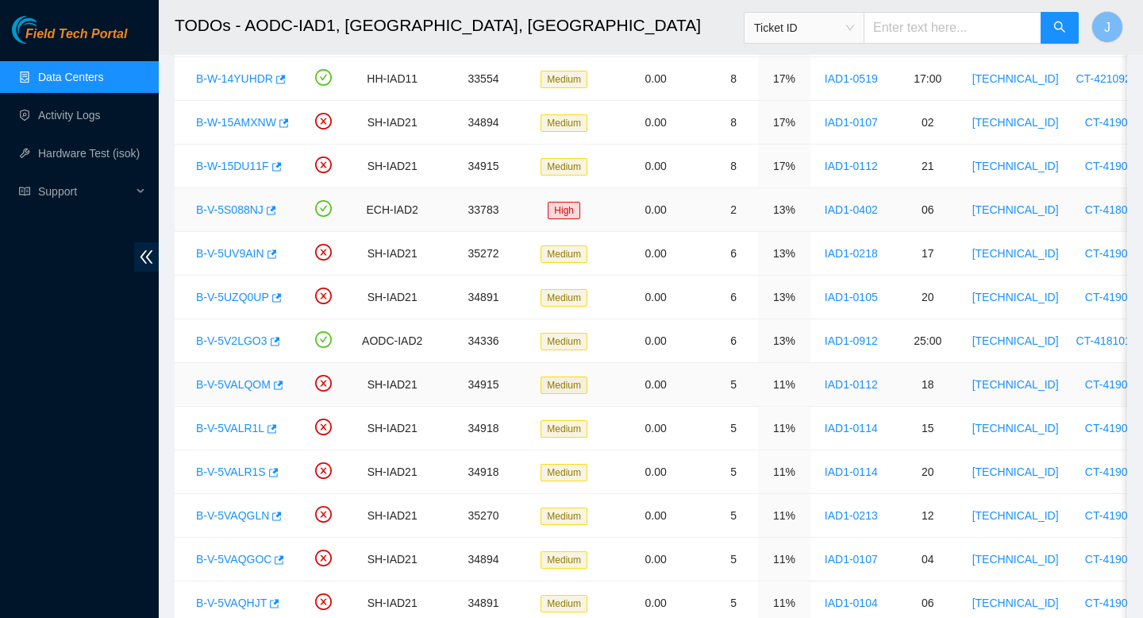
scroll to position [0, 0]
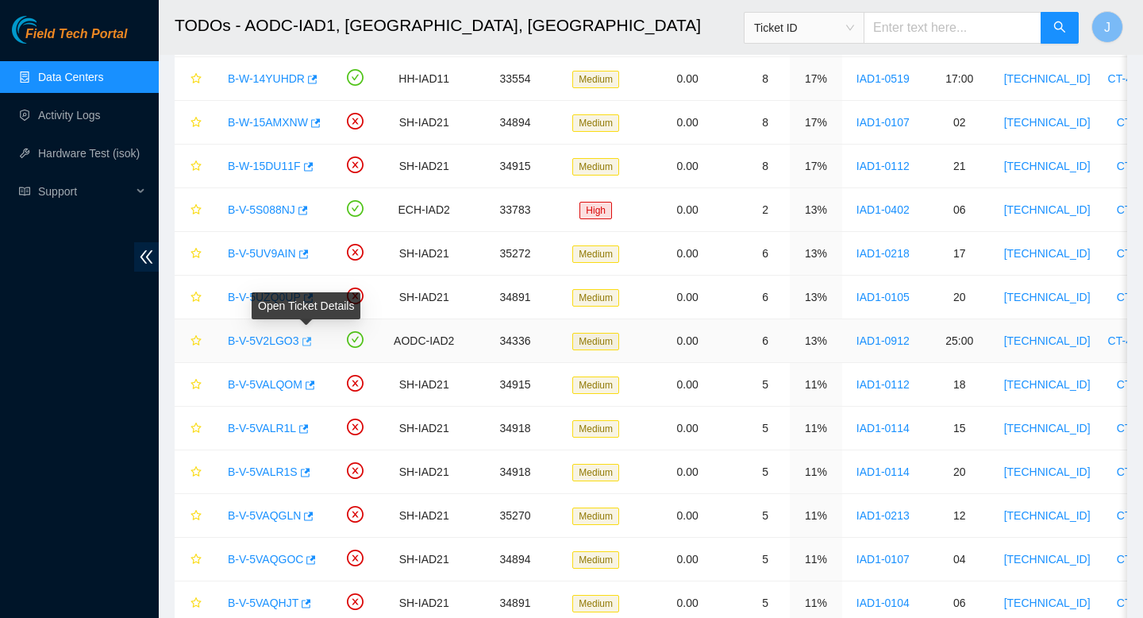
click at [311, 343] on icon "button" at bounding box center [305, 341] width 11 height 11
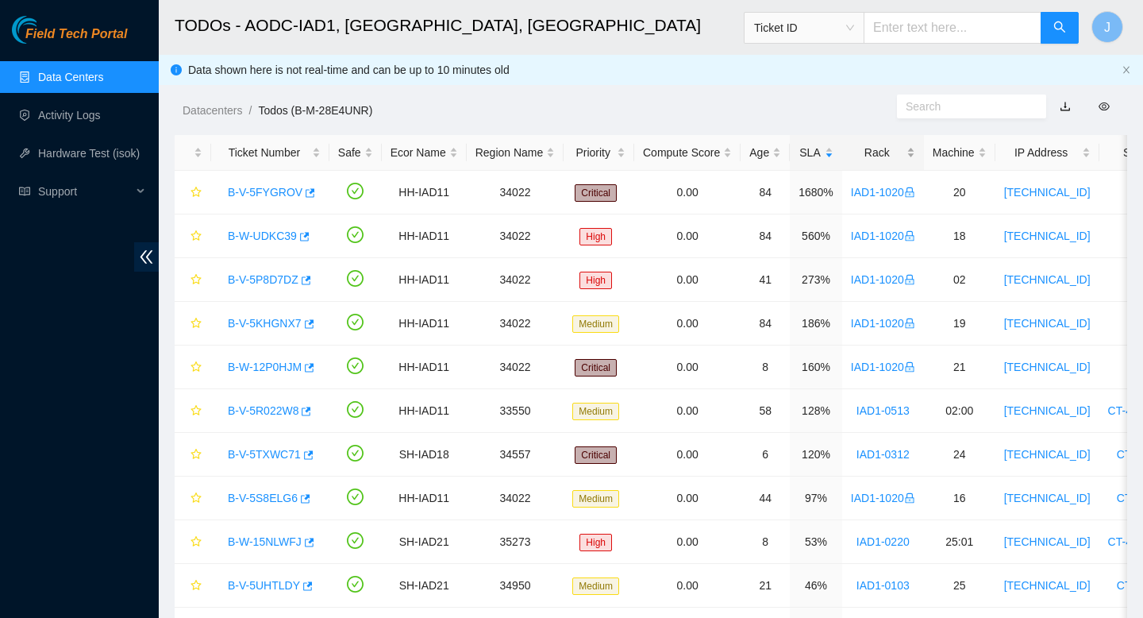
click at [915, 151] on div "Rack" at bounding box center [883, 152] width 64 height 17
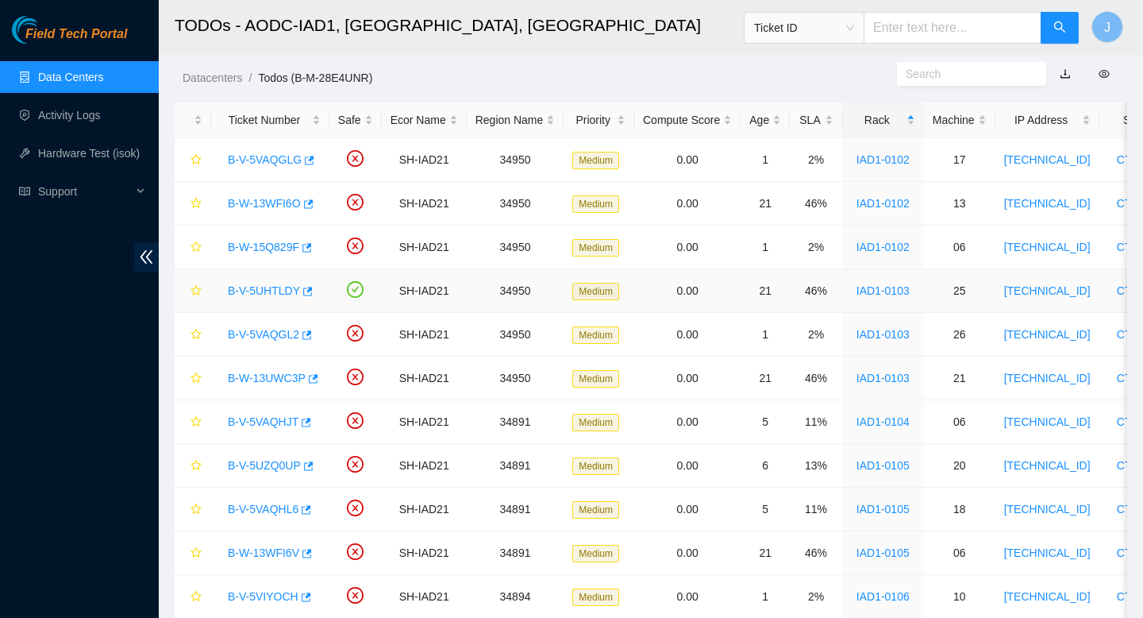
scroll to position [39, 0]
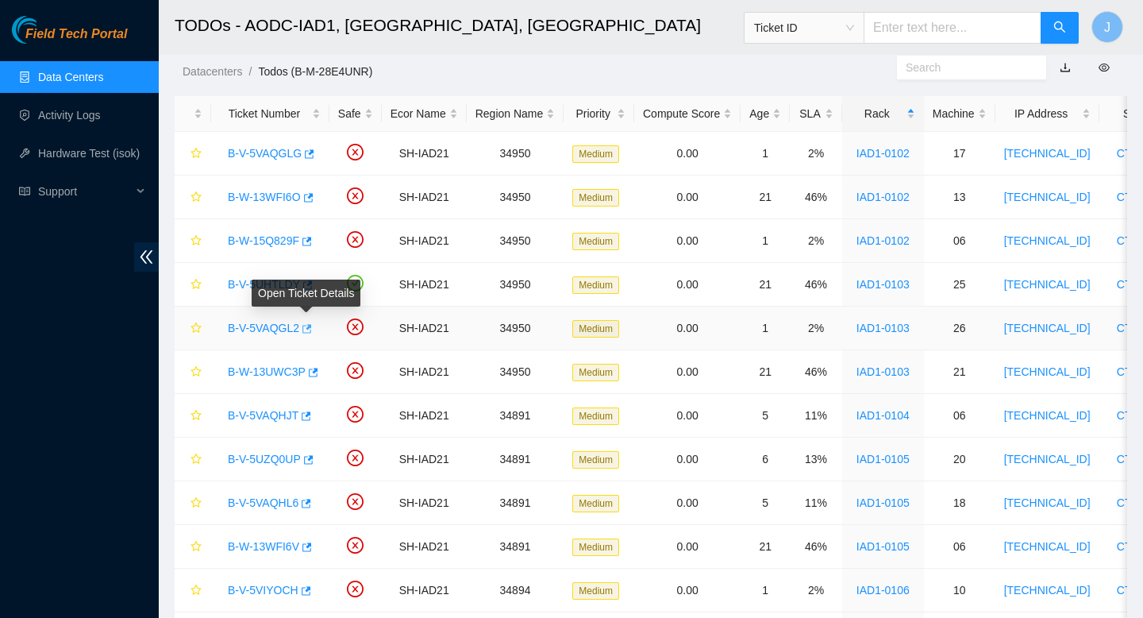
click at [310, 328] on icon "button" at bounding box center [307, 328] width 10 height 9
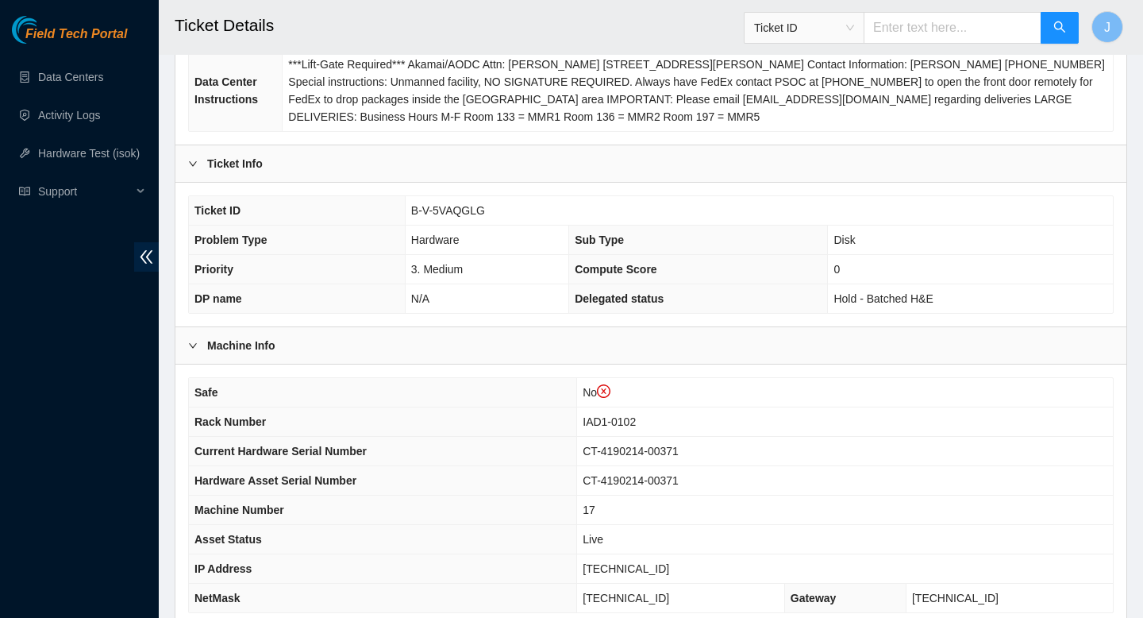
scroll to position [290, 0]
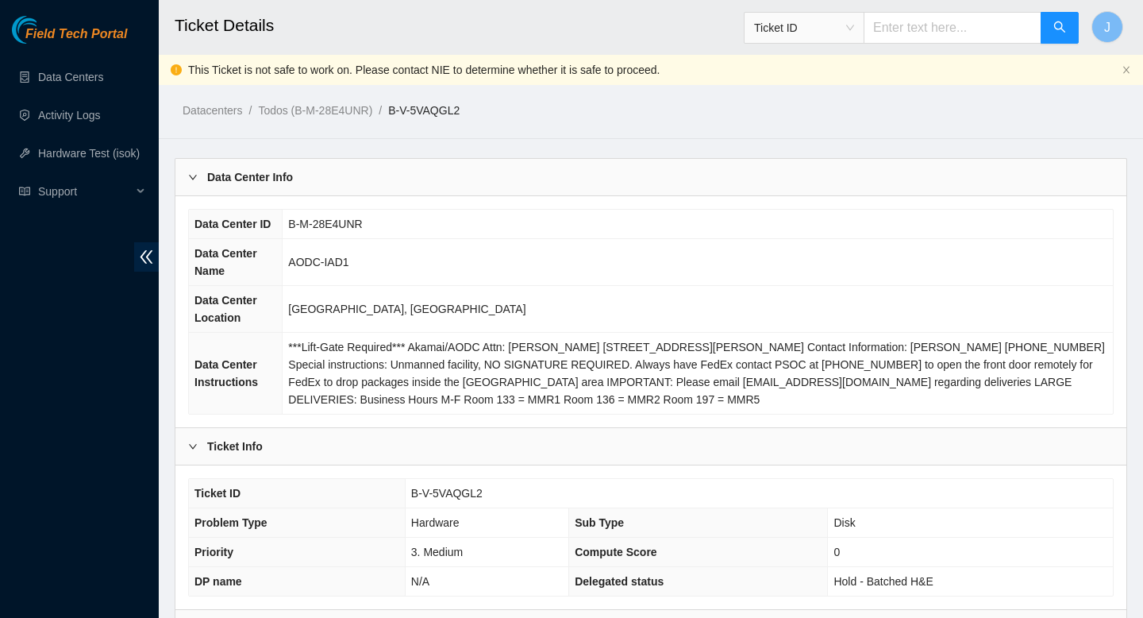
scroll to position [490, 0]
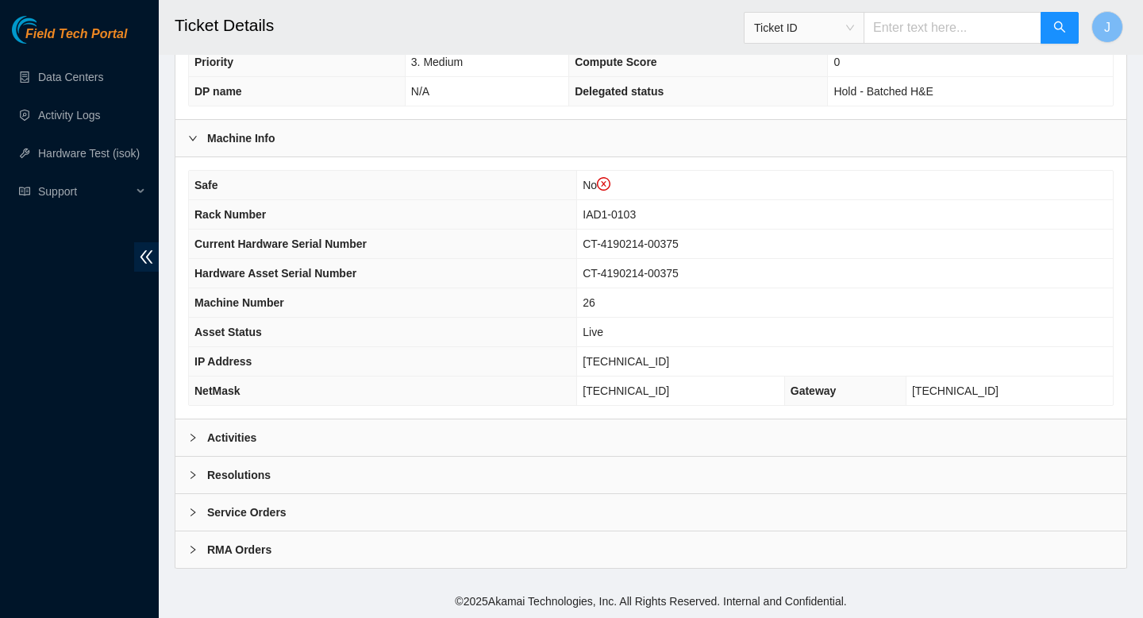
click at [506, 432] on div "Activities" at bounding box center [650, 437] width 951 height 37
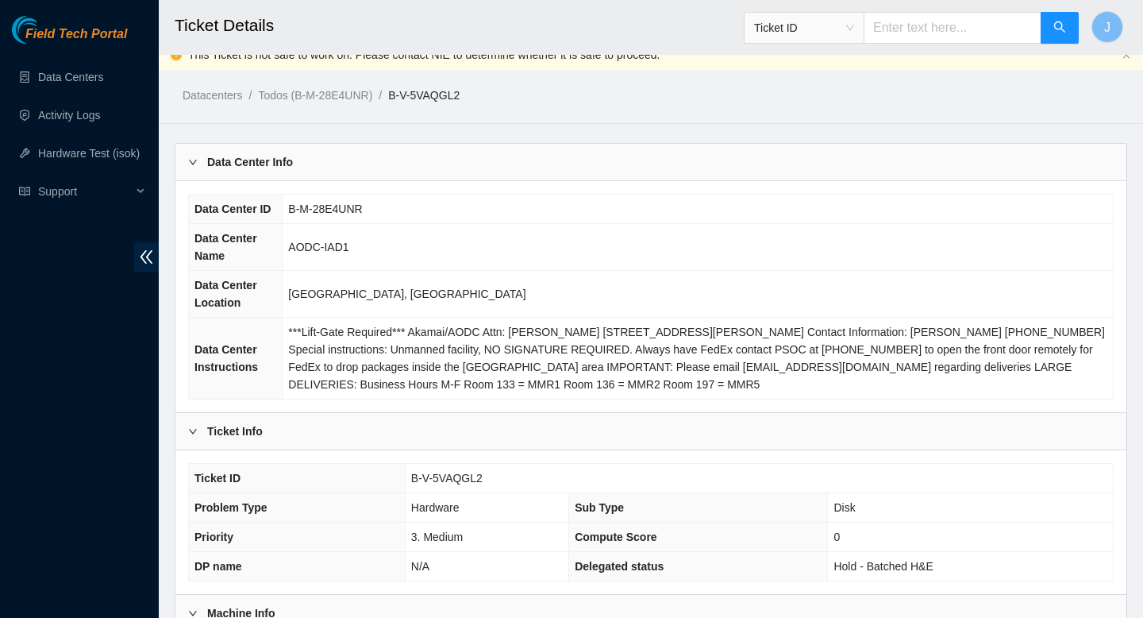
scroll to position [0, 0]
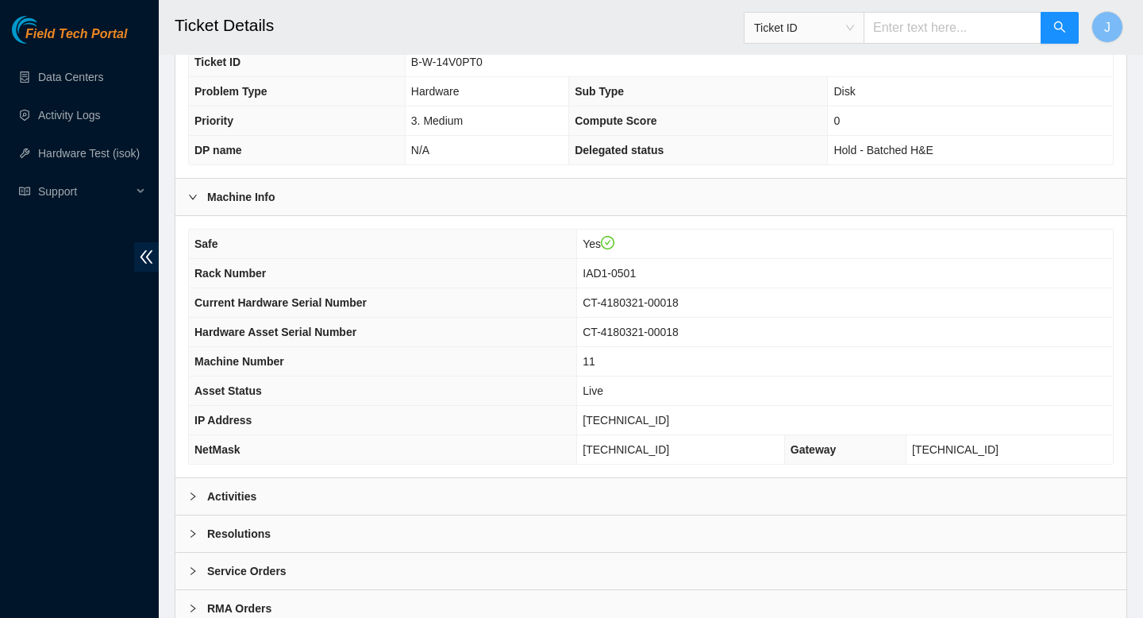
scroll to position [460, 0]
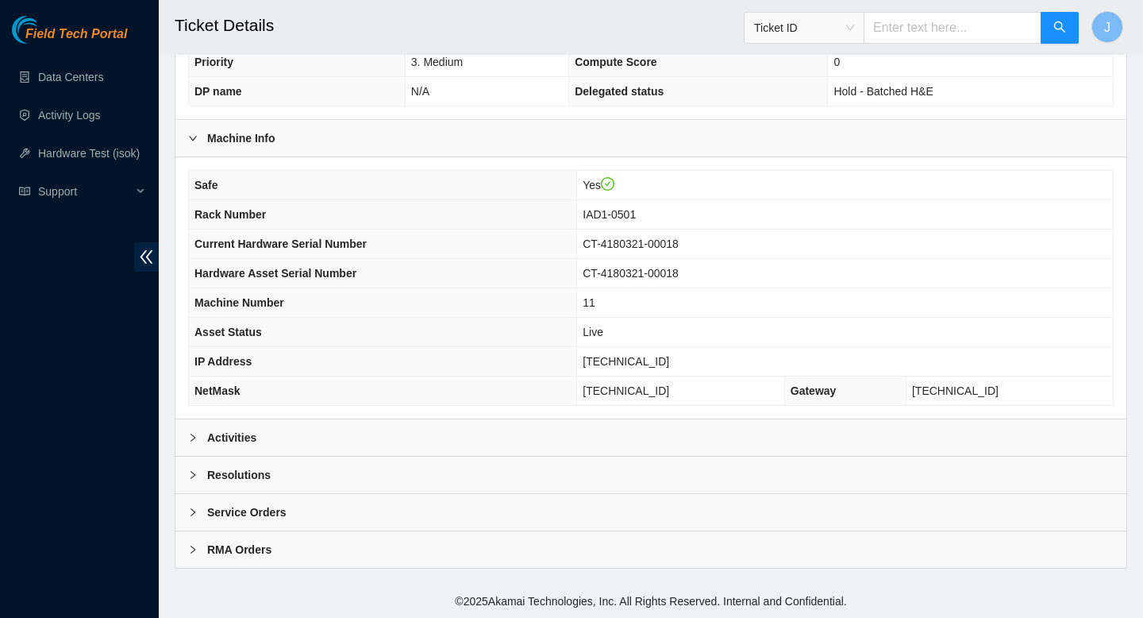
click at [359, 433] on div "Activities" at bounding box center [650, 437] width 951 height 37
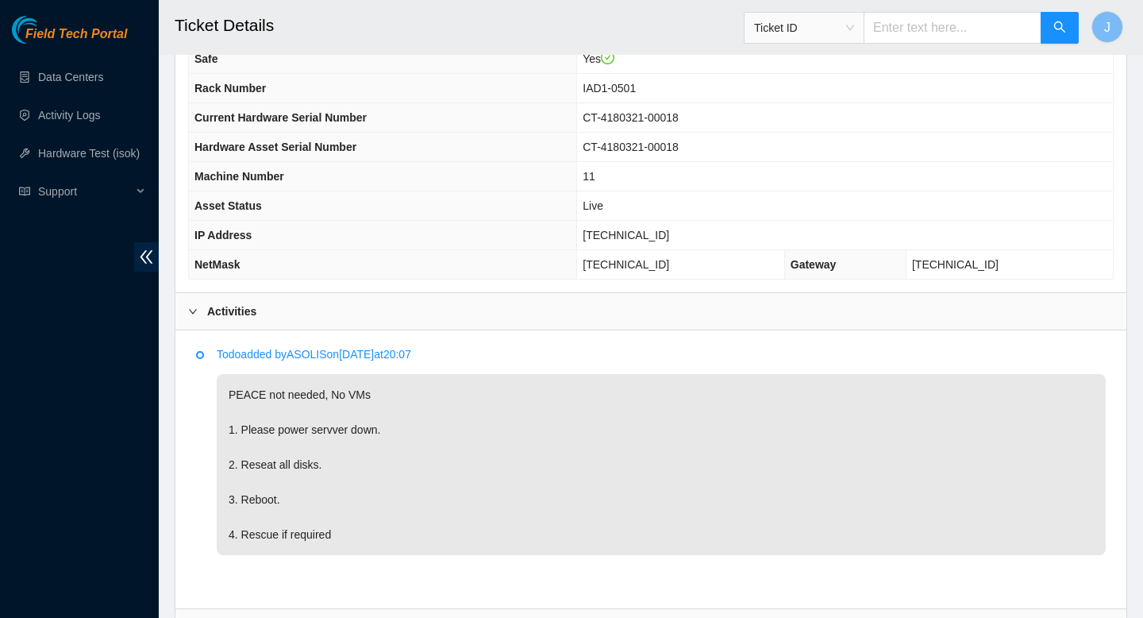
scroll to position [587, 0]
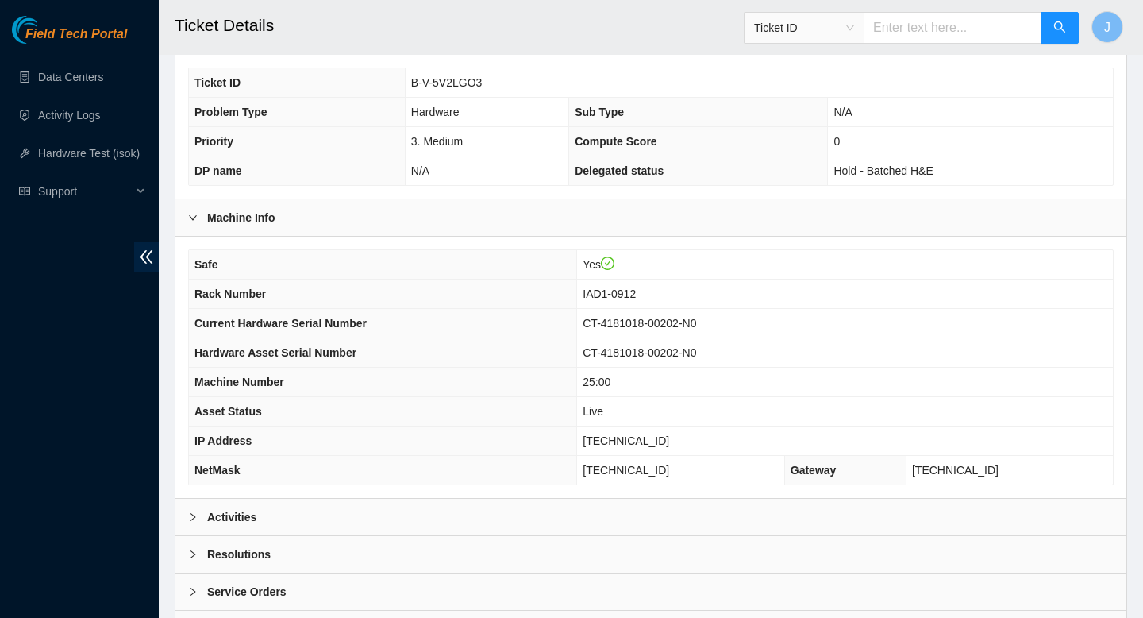
scroll to position [460, 0]
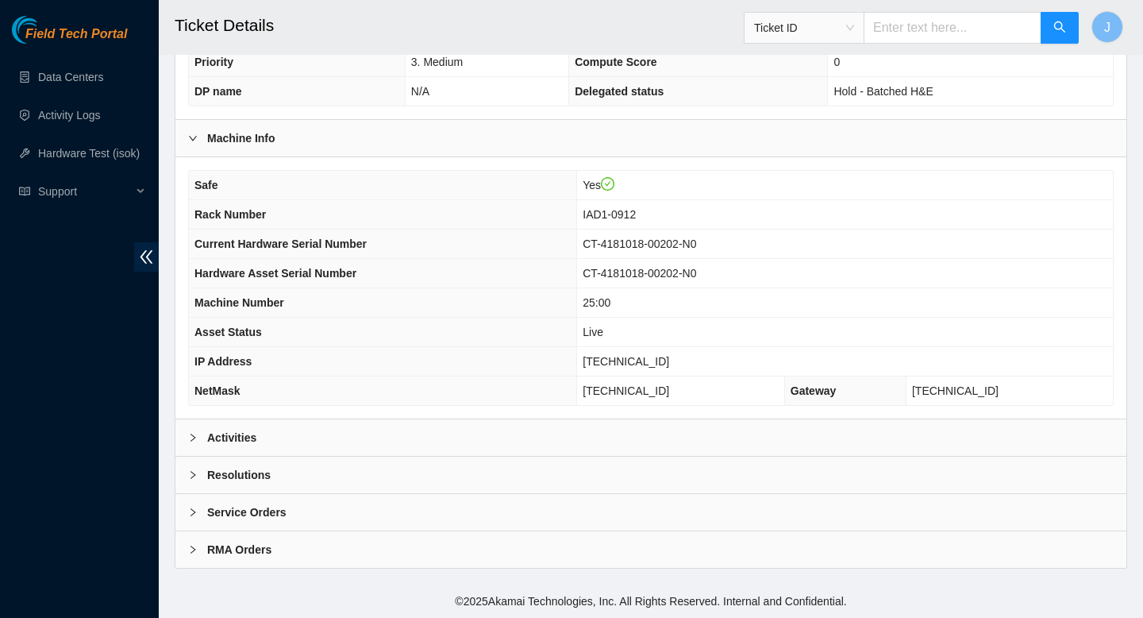
click at [358, 440] on div "Activities" at bounding box center [650, 437] width 951 height 37
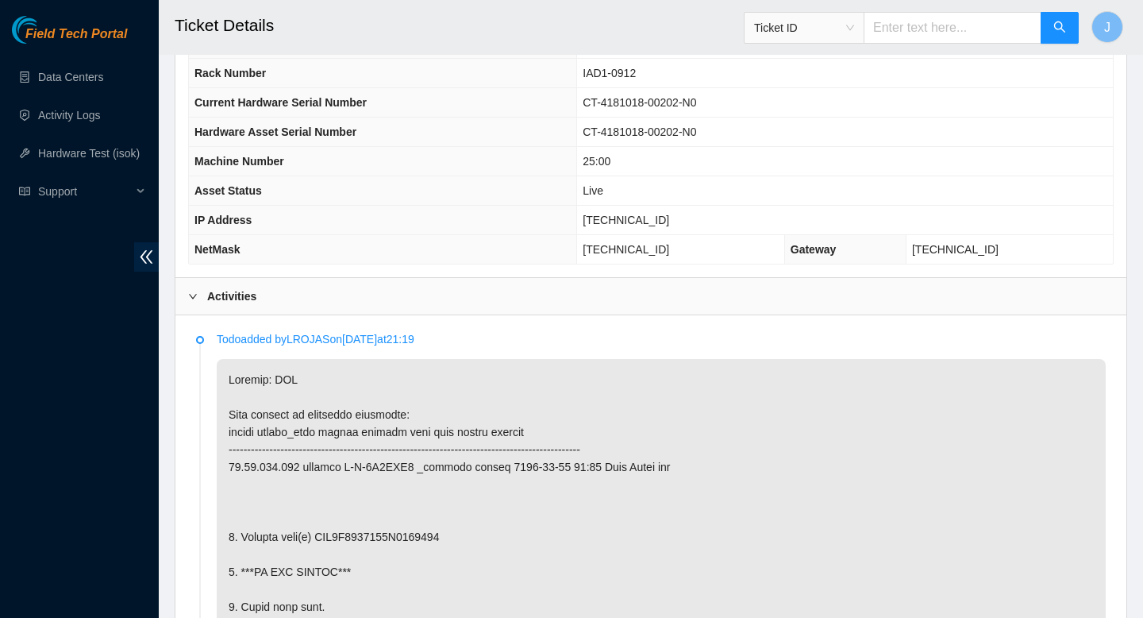
scroll to position [0, 0]
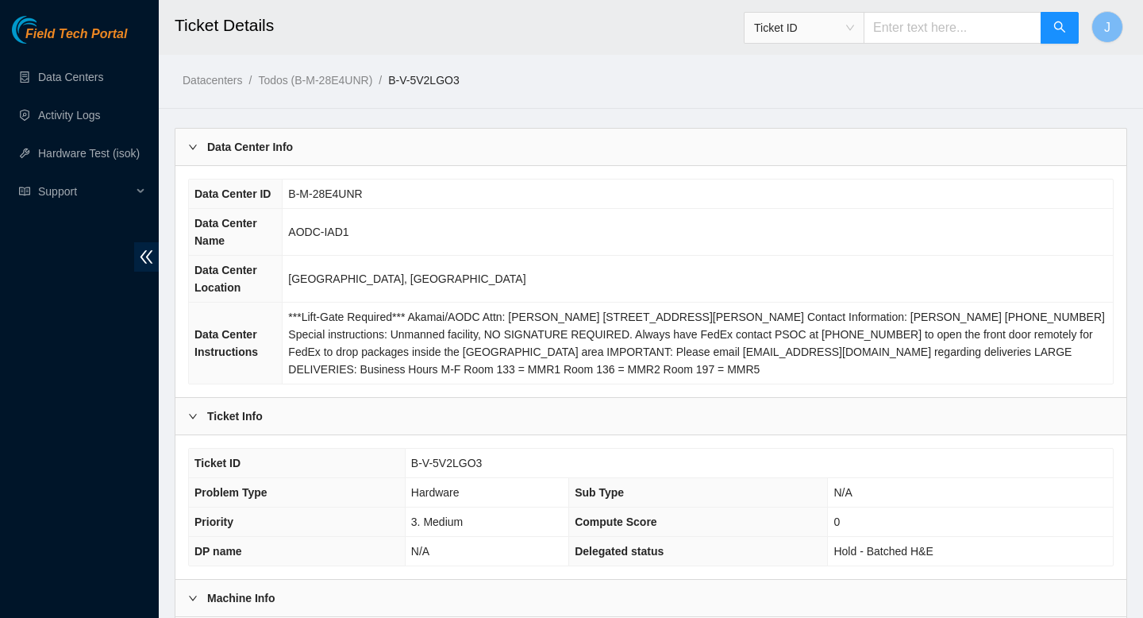
click at [452, 464] on span "B-V-5V2LGO3" at bounding box center [446, 462] width 71 height 13
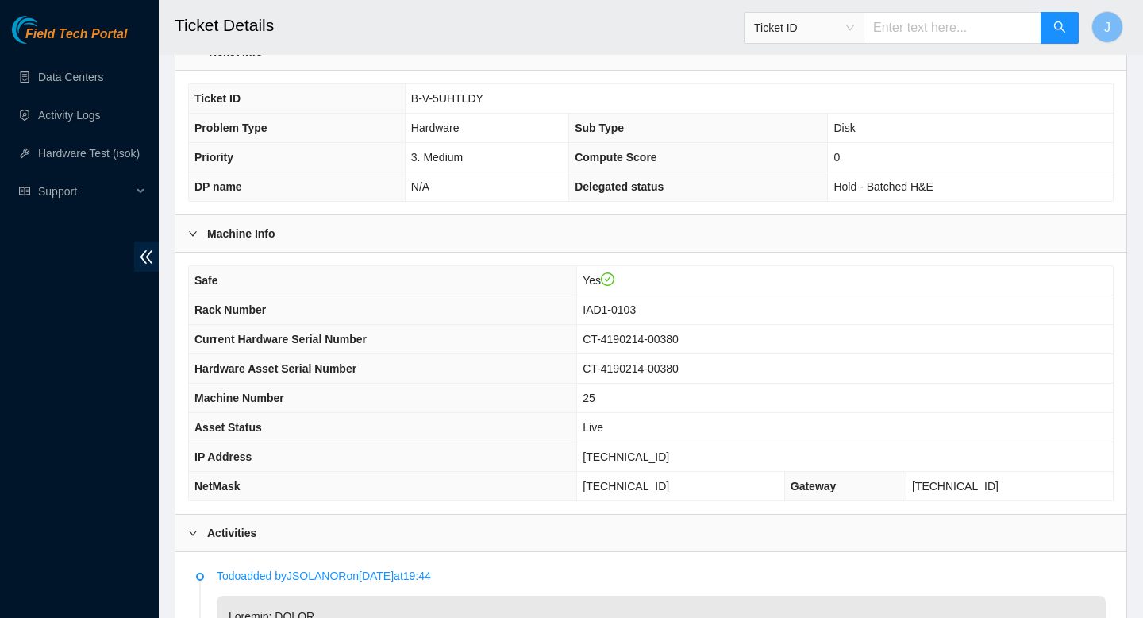
scroll to position [367, 0]
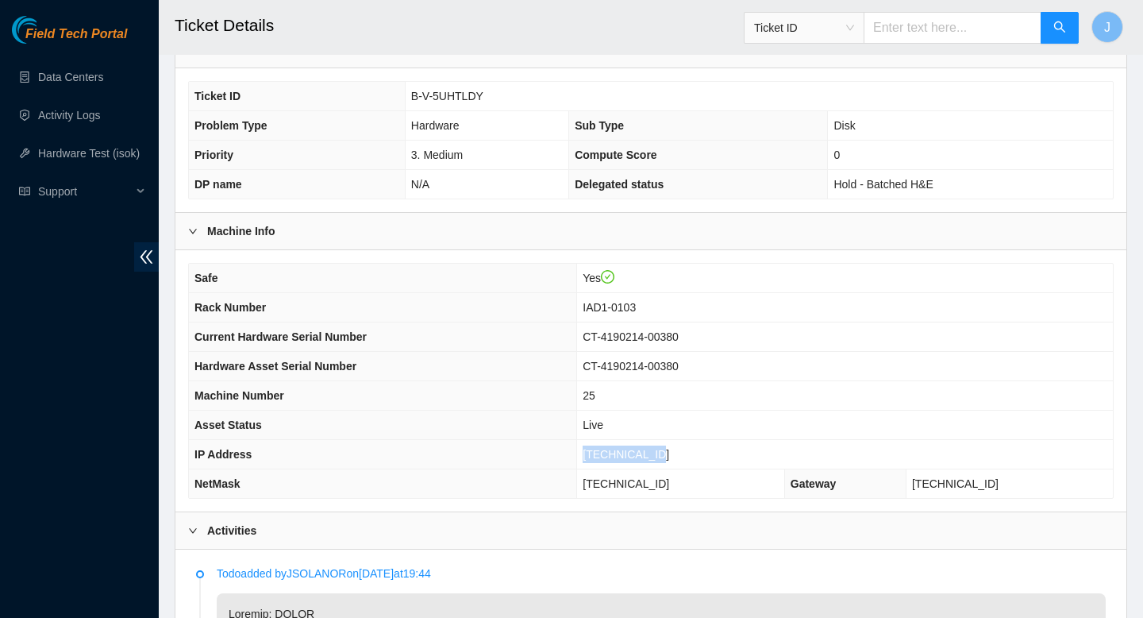
drag, startPoint x: 692, startPoint y: 459, endPoint x: 564, endPoint y: 455, distance: 128.7
click at [564, 455] on tr "IP Address [TECHNICAL_ID]" at bounding box center [651, 454] width 924 height 29
copy tr "[TECHNICAL_ID]"
drag, startPoint x: 491, startPoint y: 96, endPoint x: 405, endPoint y: 95, distance: 85.7
click at [405, 95] on td "B-V-5UHTLDY" at bounding box center [759, 96] width 708 height 29
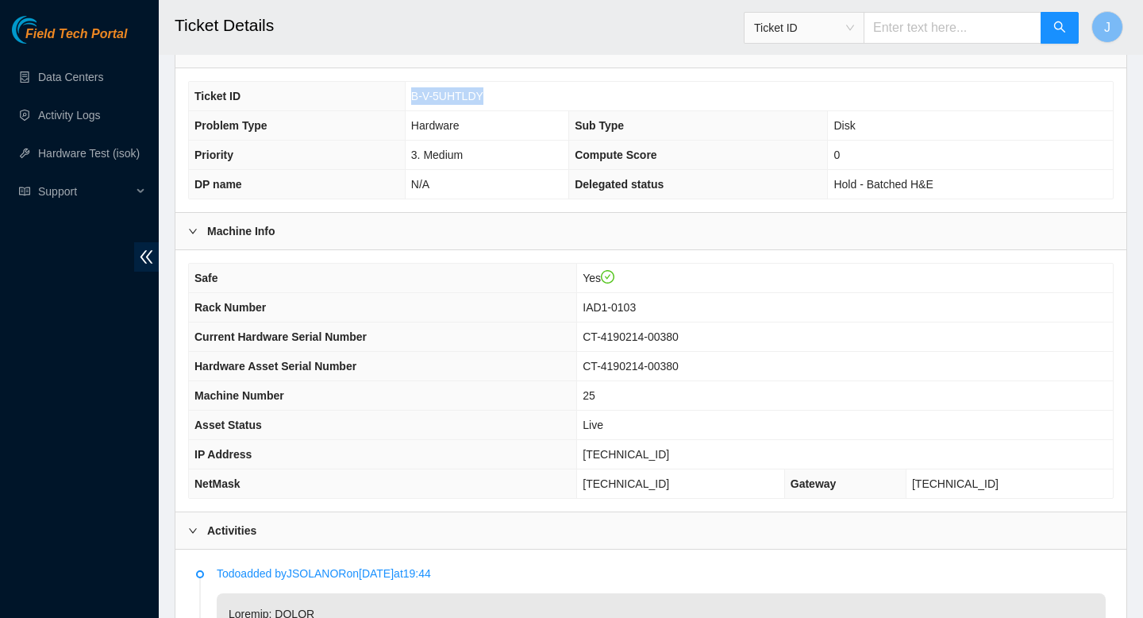
copy span "B-V-5UHTLDY"
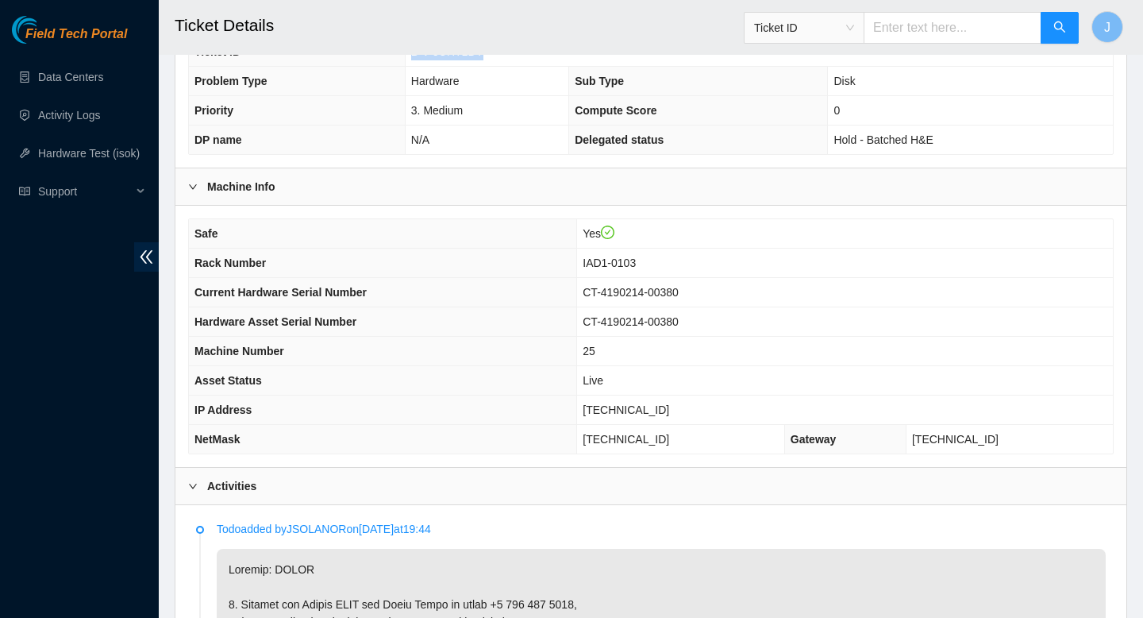
scroll to position [410, 0]
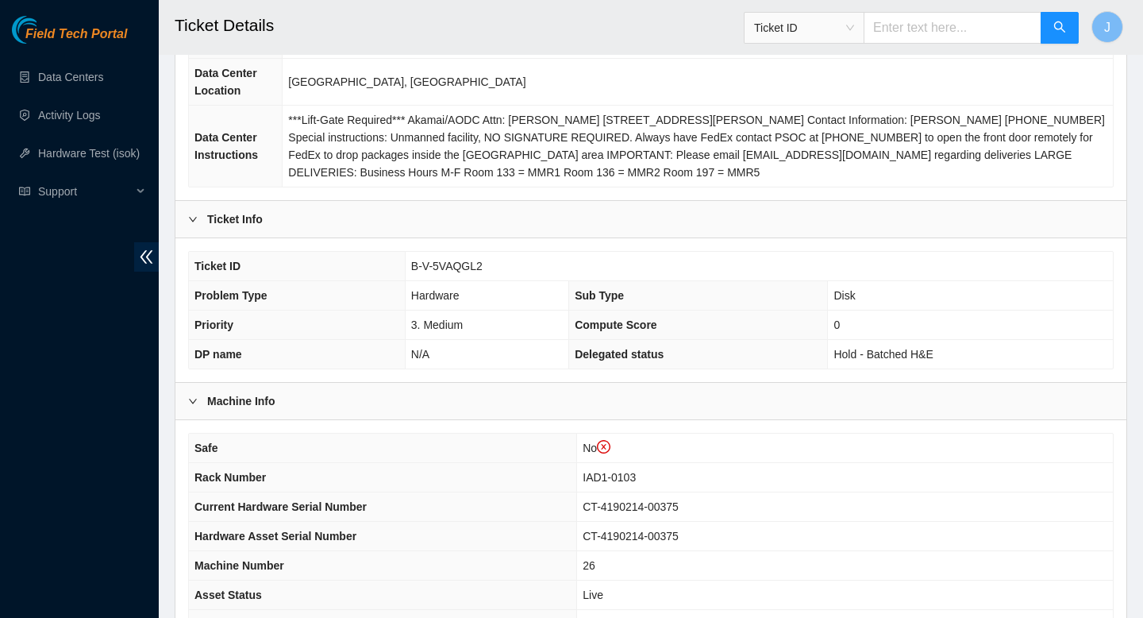
scroll to position [490, 0]
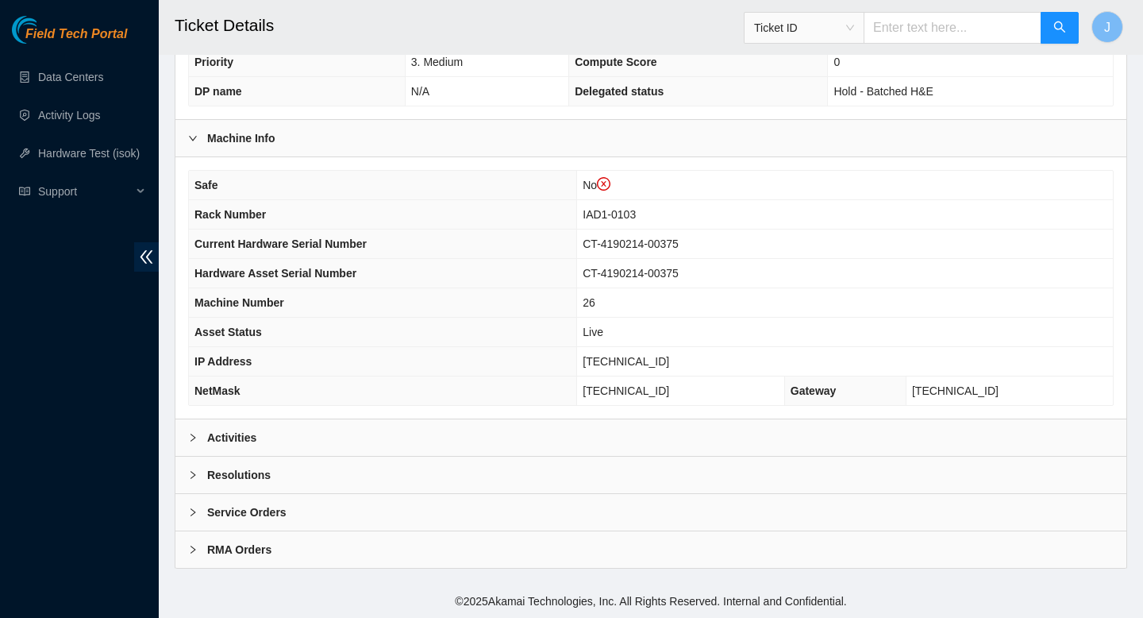
click at [490, 434] on div "Activities" at bounding box center [650, 437] width 951 height 37
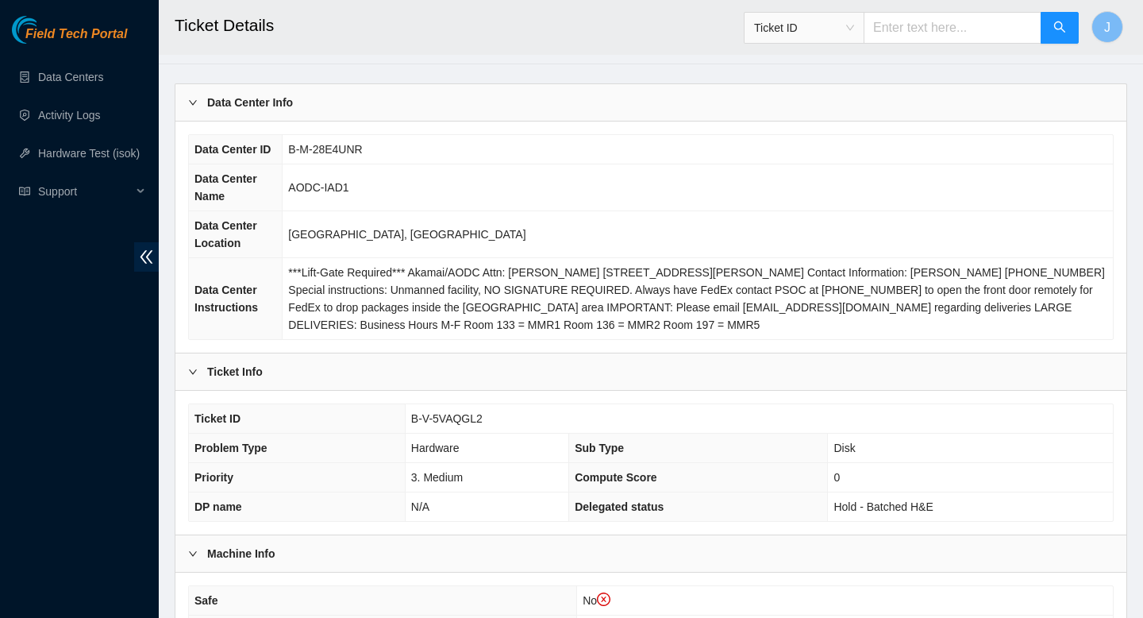
scroll to position [0, 0]
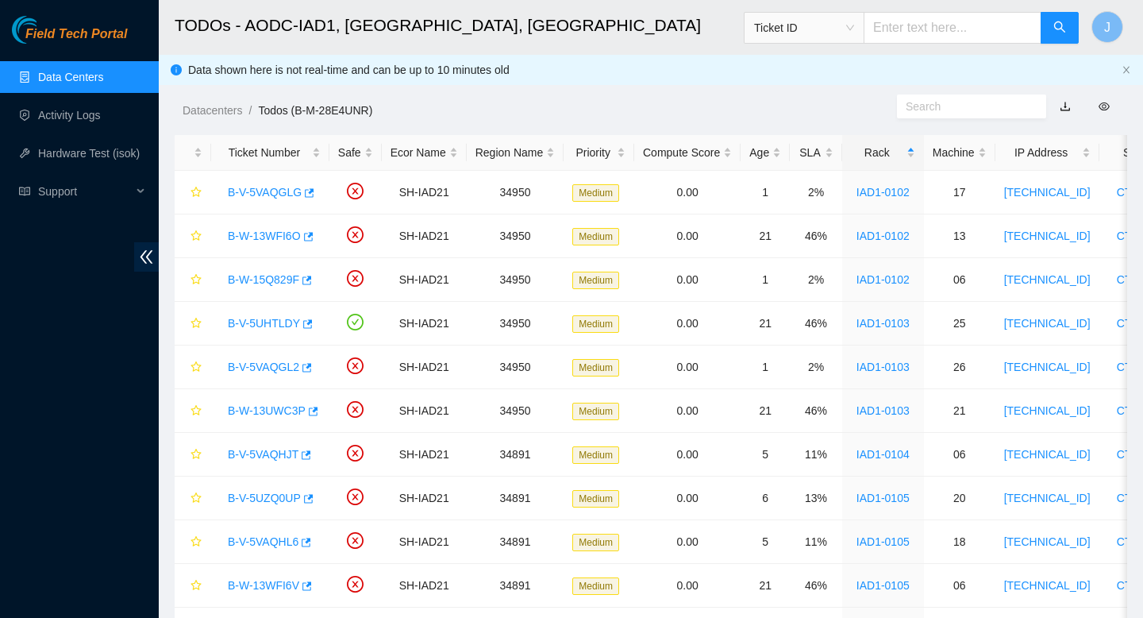
scroll to position [39, 0]
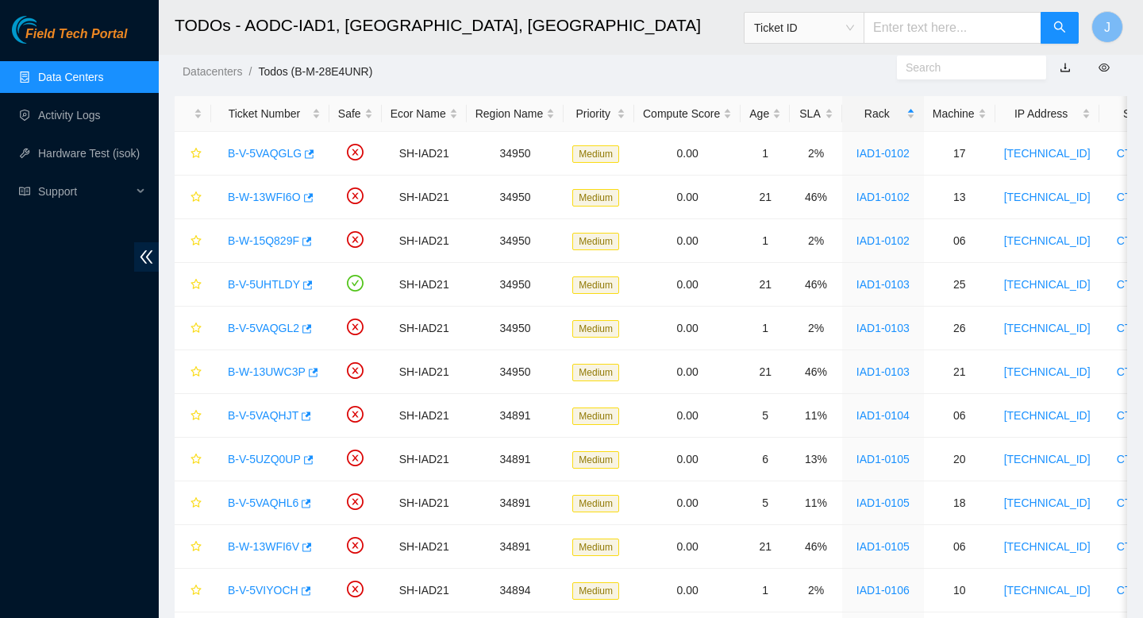
click at [79, 77] on link "Data Centers" at bounding box center [70, 77] width 65 height 13
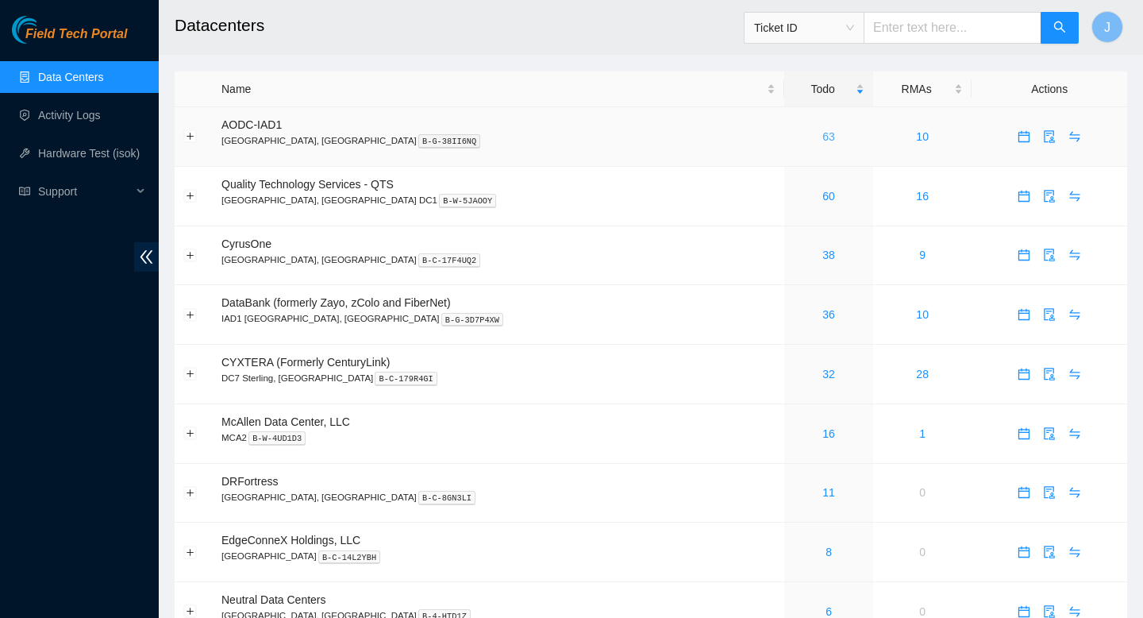
click at [822, 137] on link "63" at bounding box center [828, 136] width 13 height 13
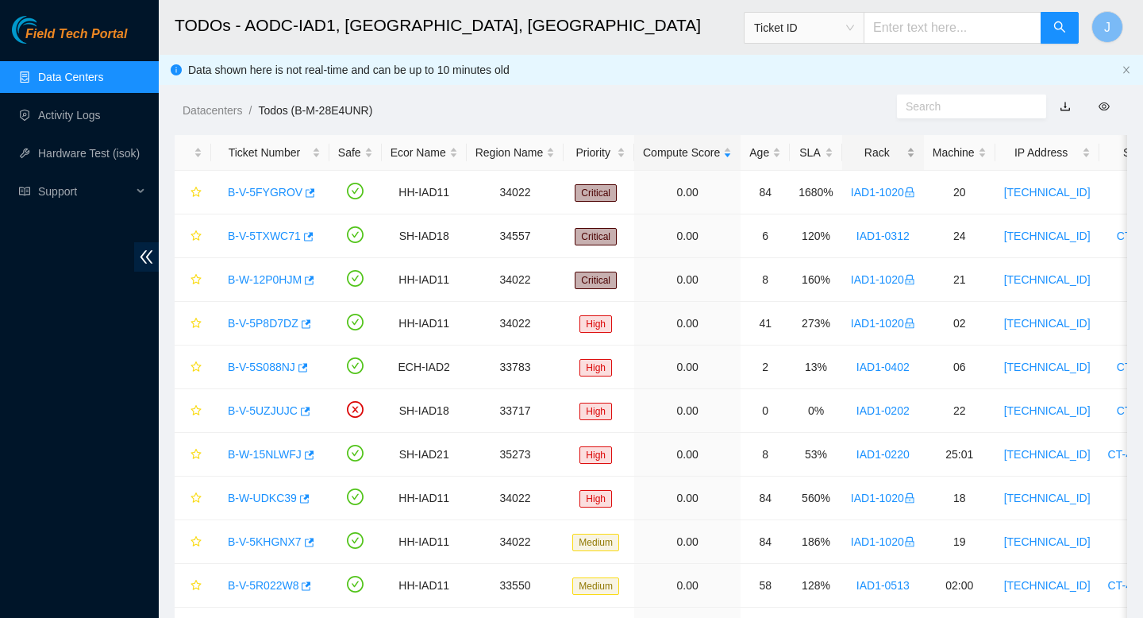
click at [915, 157] on div "Rack" at bounding box center [883, 152] width 64 height 17
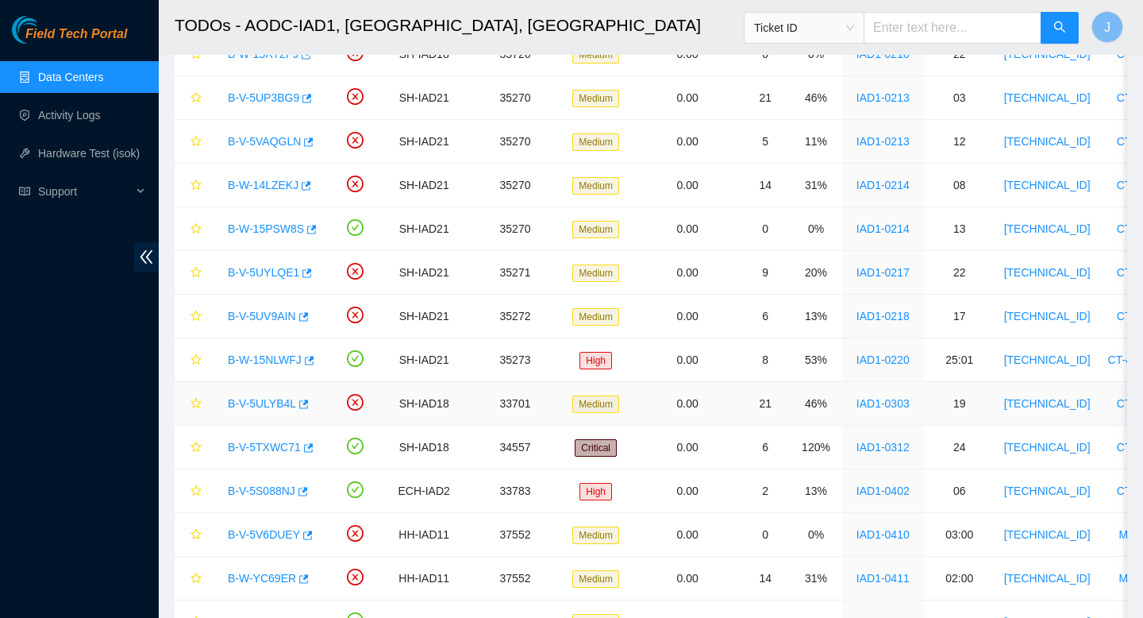
scroll to position [1625, 0]
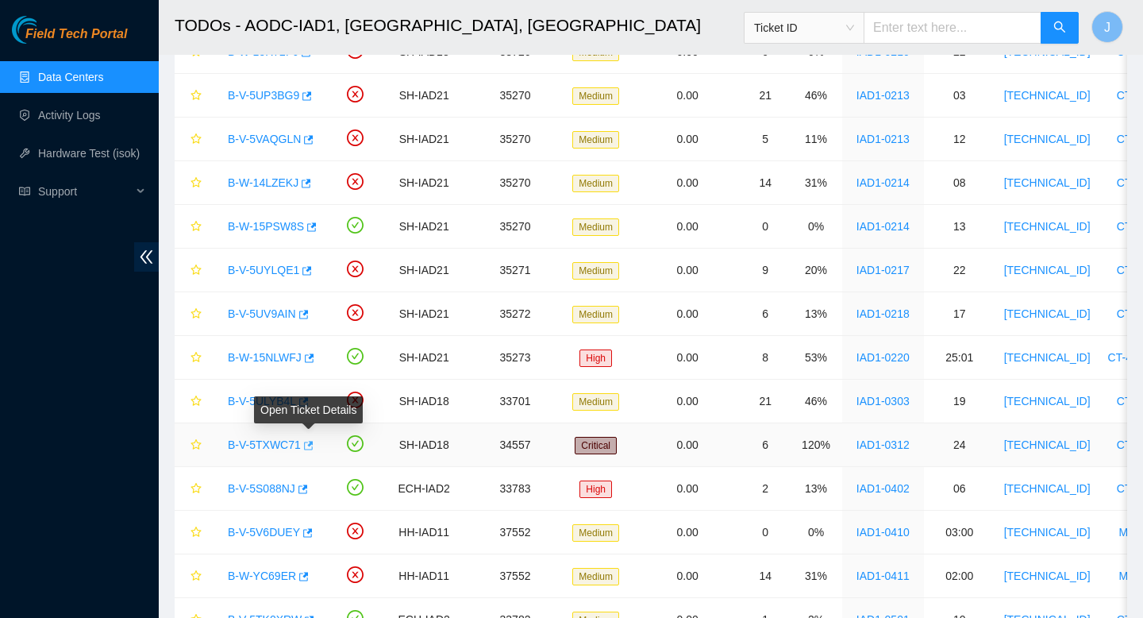
click at [313, 445] on icon "button" at bounding box center [309, 445] width 10 height 9
click at [69, 83] on link "Data Centers" at bounding box center [70, 77] width 65 height 13
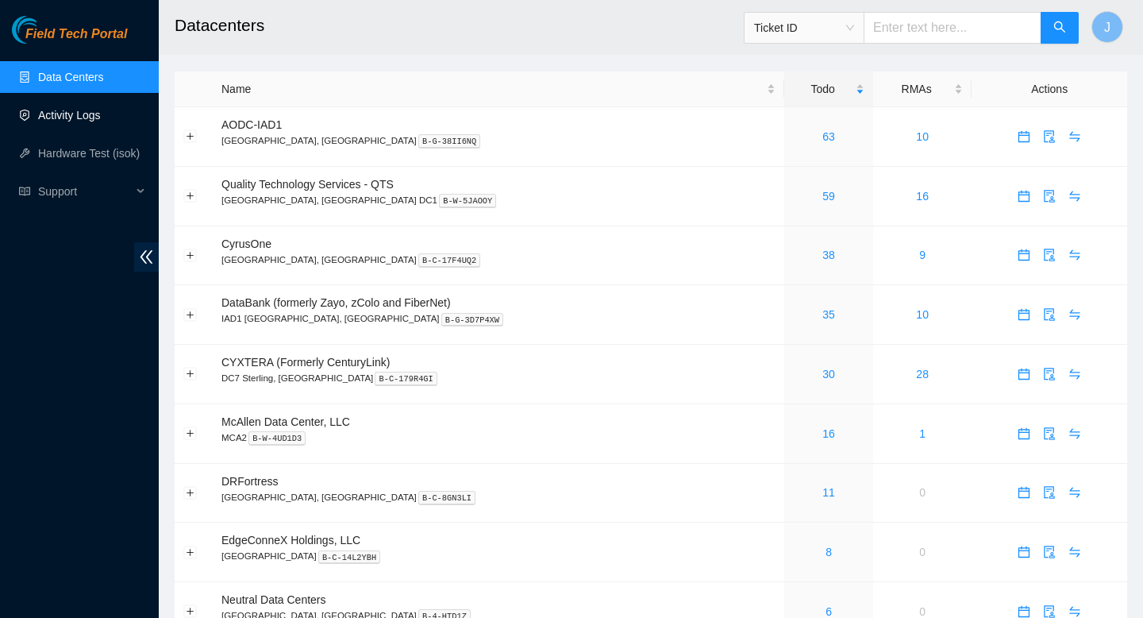
click at [65, 112] on link "Activity Logs" at bounding box center [69, 115] width 63 height 13
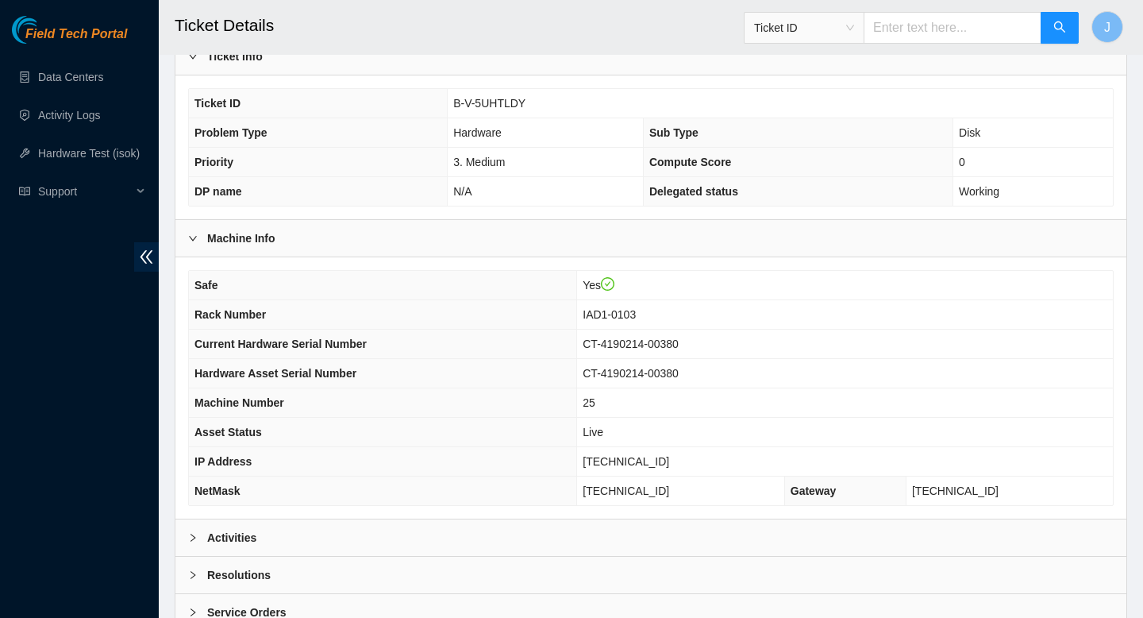
scroll to position [351, 0]
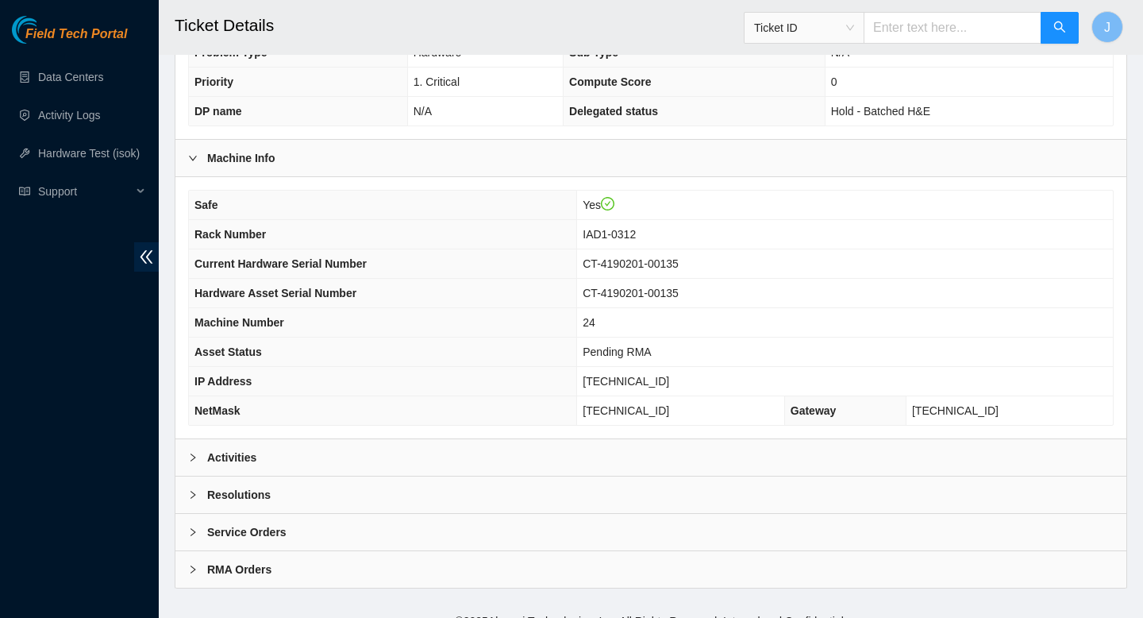
scroll to position [448, 0]
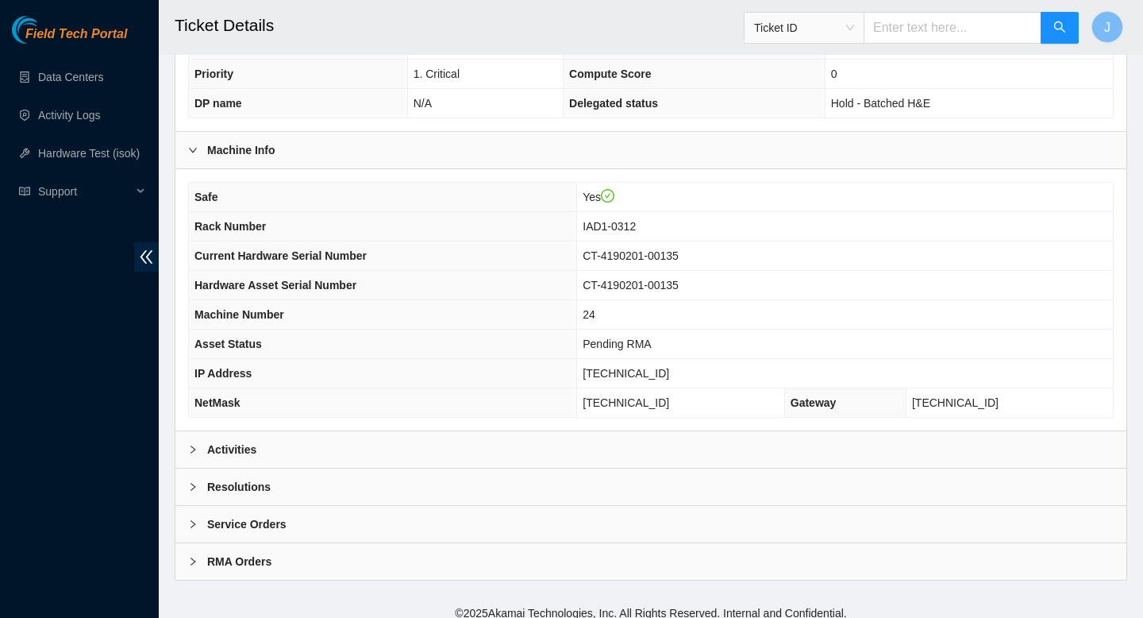
click at [612, 446] on div "Activities" at bounding box center [650, 449] width 951 height 37
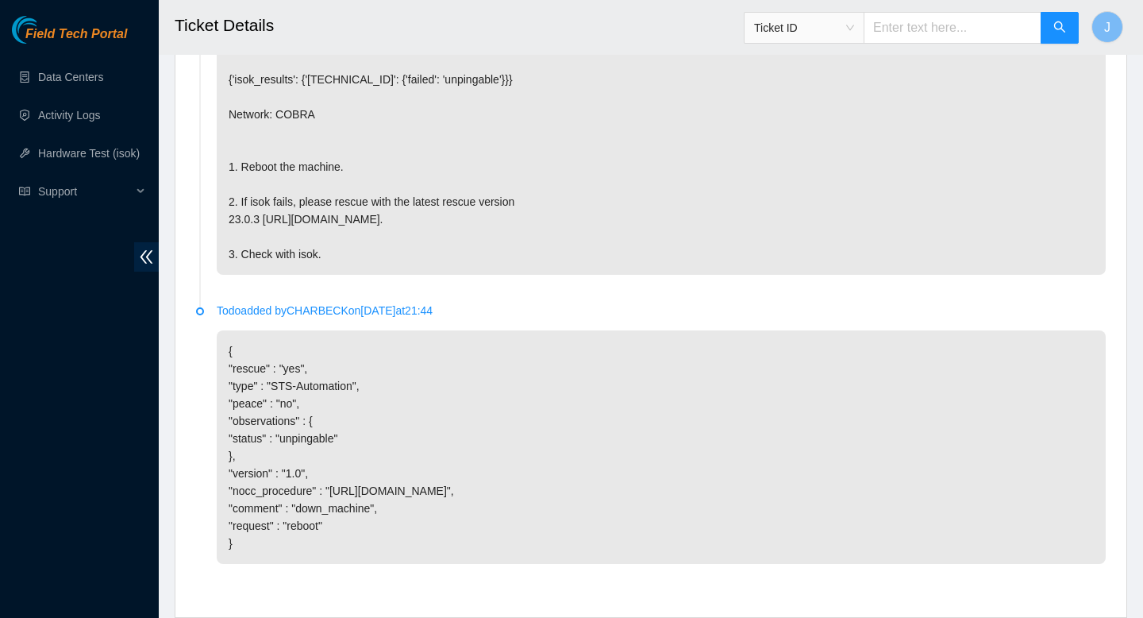
scroll to position [3204, 0]
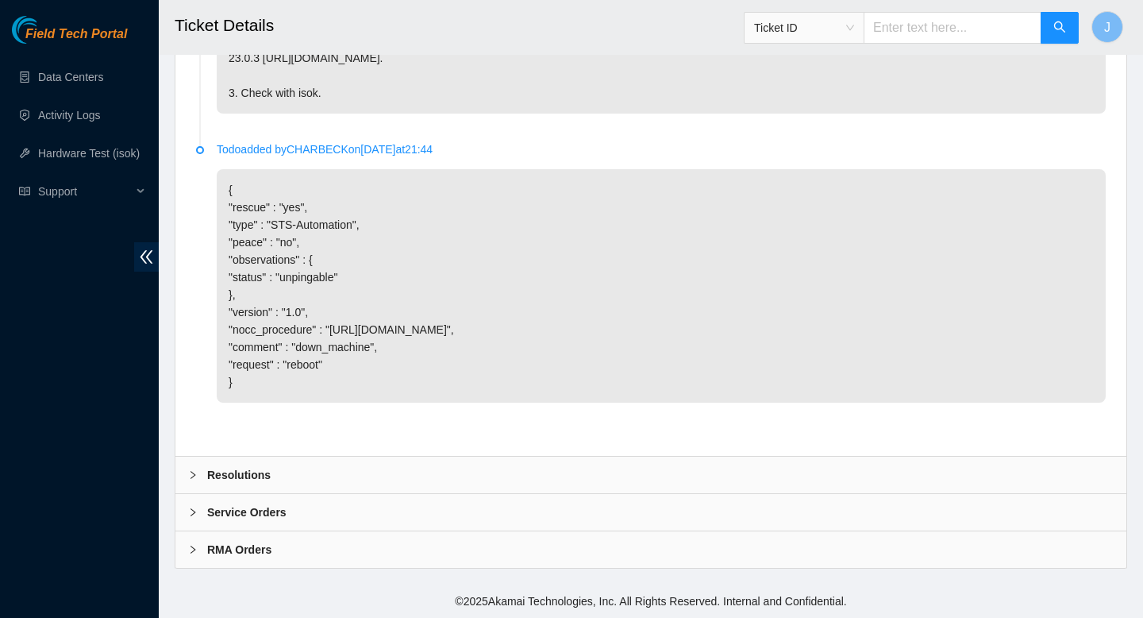
click at [630, 463] on div "Resolutions" at bounding box center [650, 474] width 951 height 37
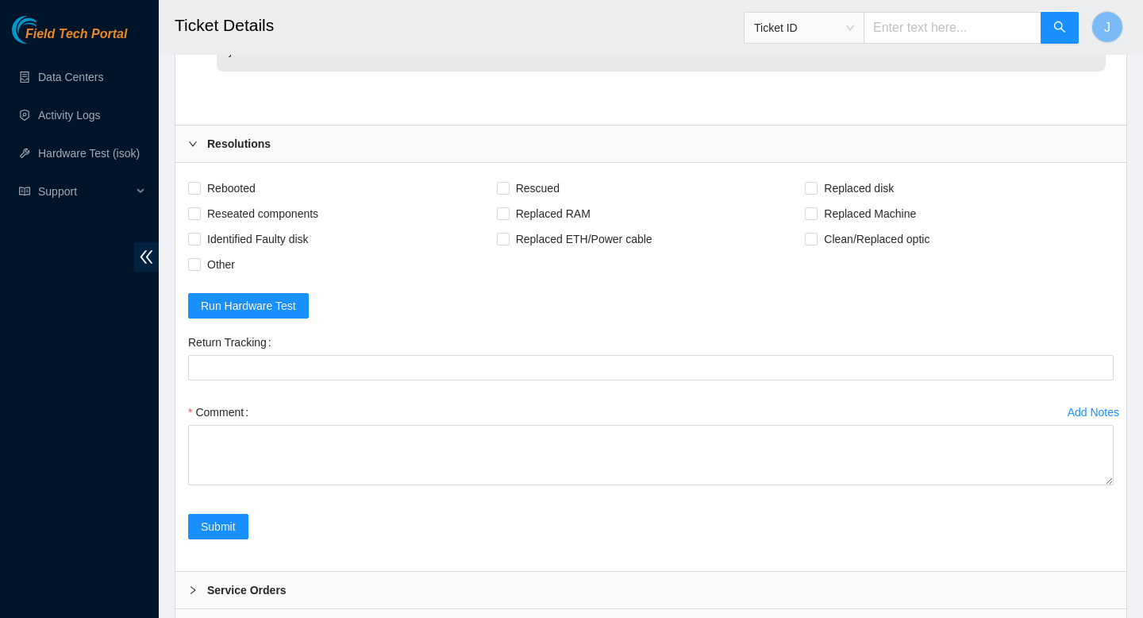
scroll to position [3471, 0]
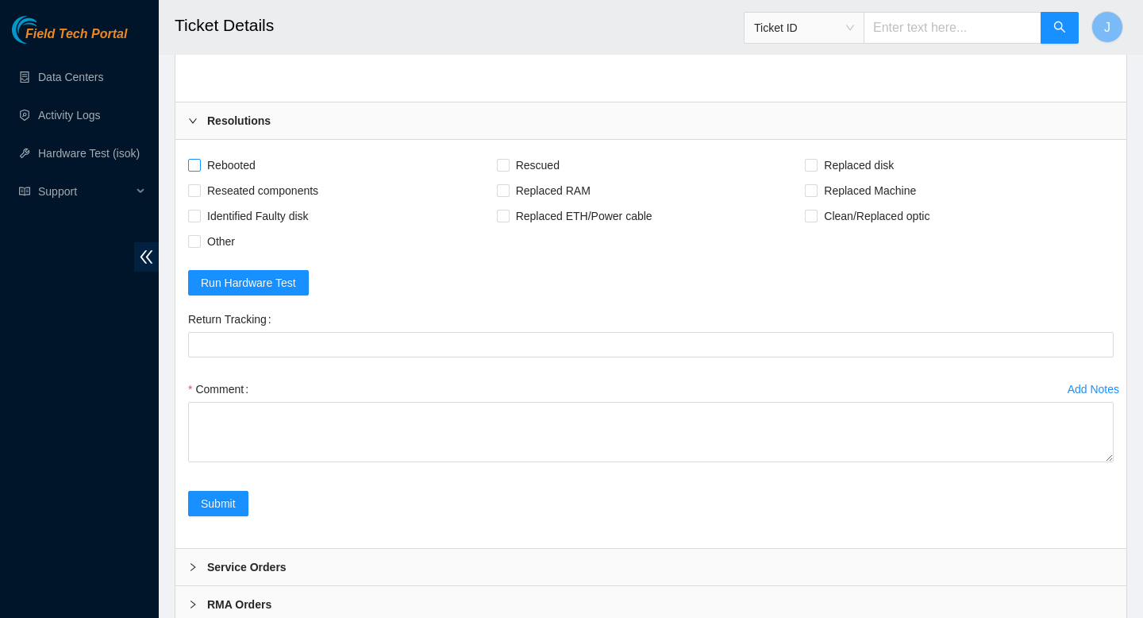
click at [194, 170] on input "Rebooted" at bounding box center [193, 164] width 11 height 11
checkbox input "true"
click at [196, 195] on input "Reseated components" at bounding box center [193, 189] width 11 height 11
checkbox input "true"
click at [500, 170] on input "Rescued" at bounding box center [502, 164] width 11 height 11
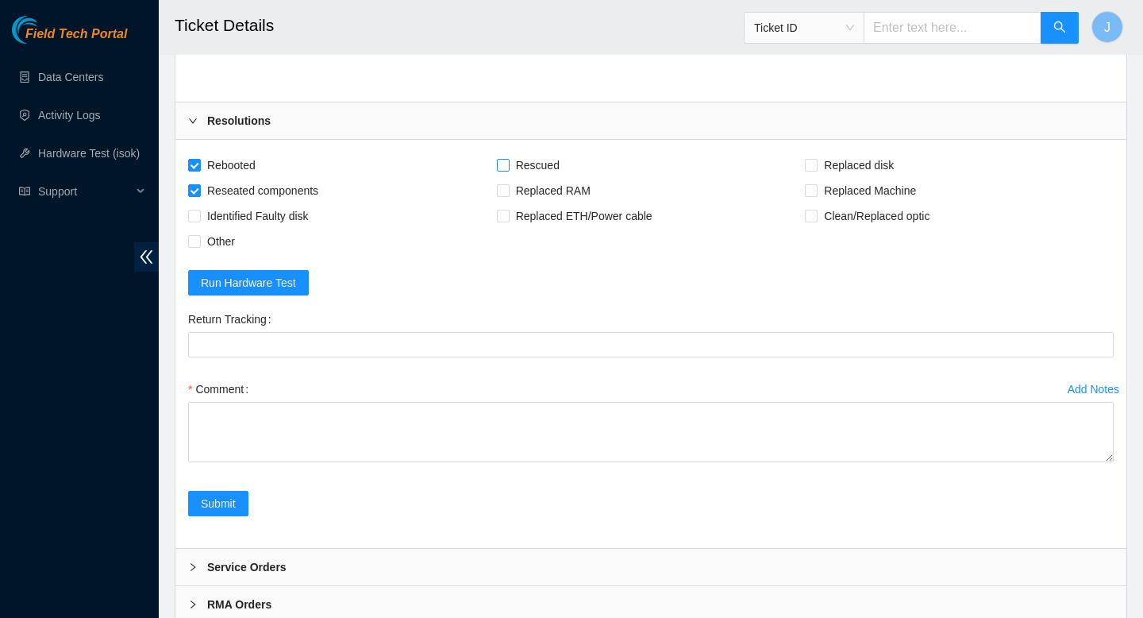
checkbox input "true"
click at [809, 197] on span at bounding box center [811, 190] width 13 height 13
click at [809, 195] on input "Replaced Machine" at bounding box center [810, 189] width 11 height 11
checkbox input "true"
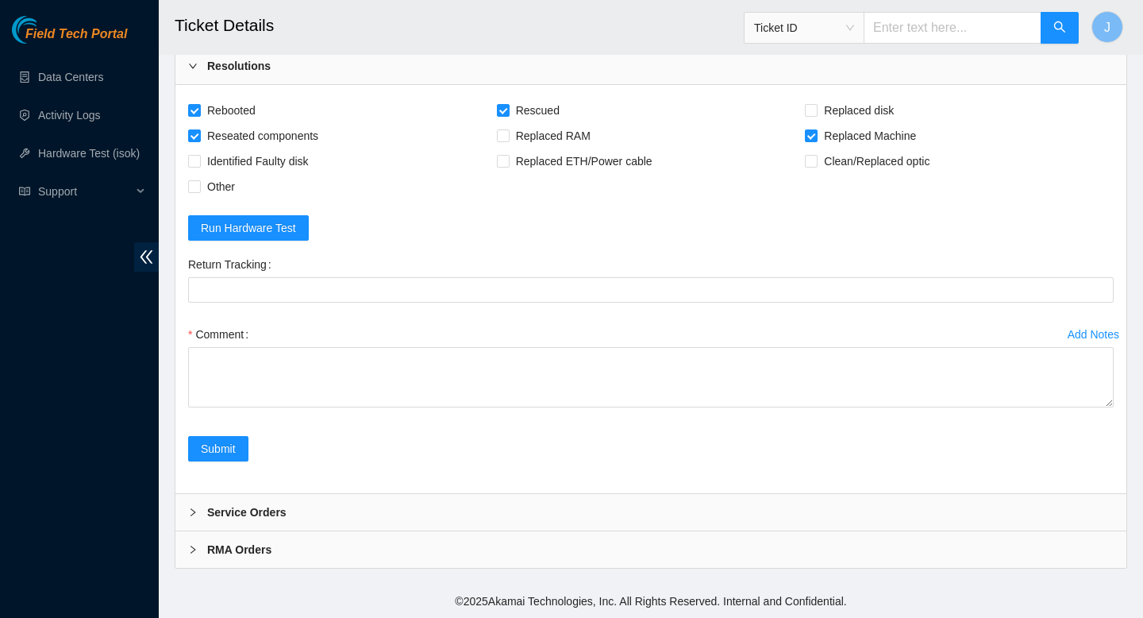
scroll to position [3613, 0]
click at [196, 191] on span at bounding box center [194, 186] width 13 height 13
click at [196, 191] on input "Other" at bounding box center [193, 185] width 11 height 11
checkbox input "true"
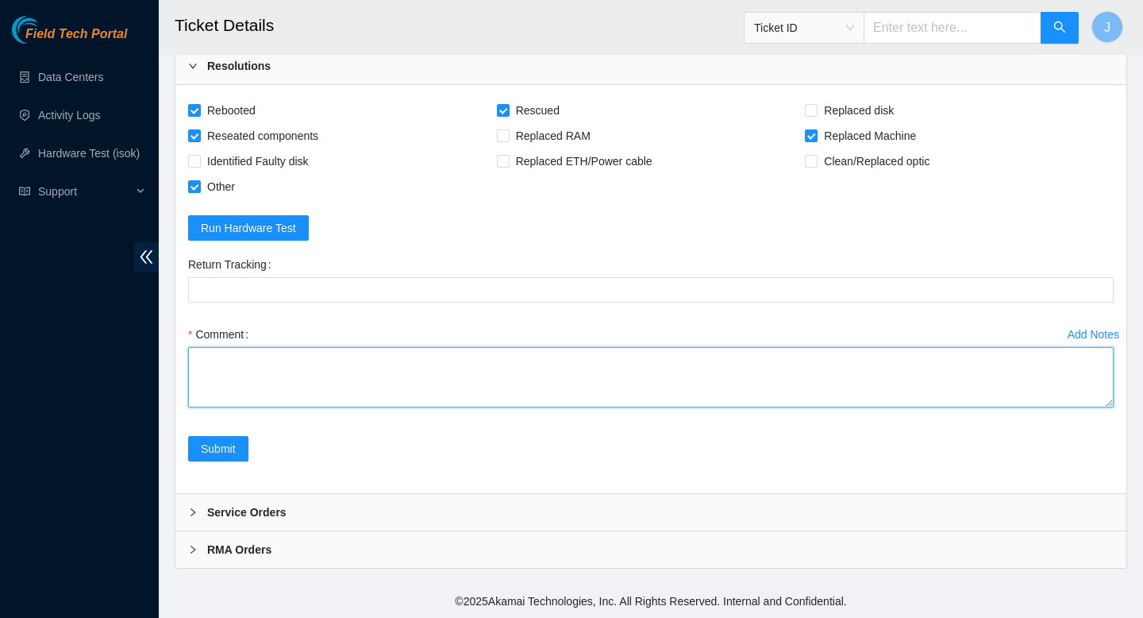
click at [354, 375] on textarea "Comment" at bounding box center [651, 377] width 926 height 60
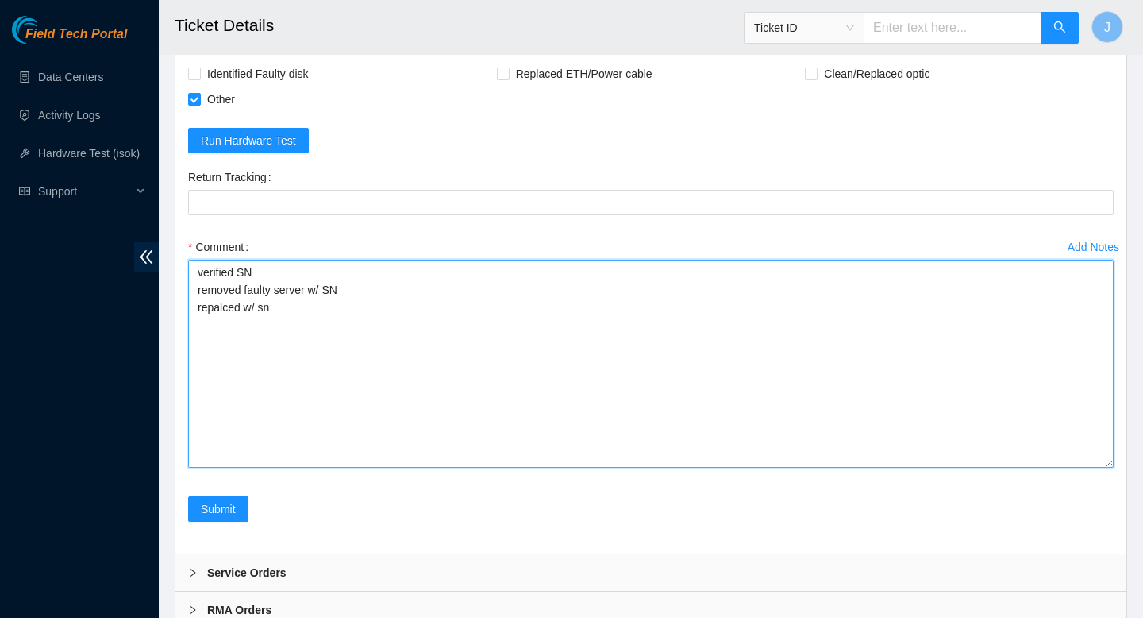
drag, startPoint x: 1109, startPoint y: 404, endPoint x: 1111, endPoint y: 558, distance: 154.0
click at [1111, 468] on textarea "verified SN removed faulty server w/ SN repalced w/ sn" at bounding box center [651, 364] width 926 height 208
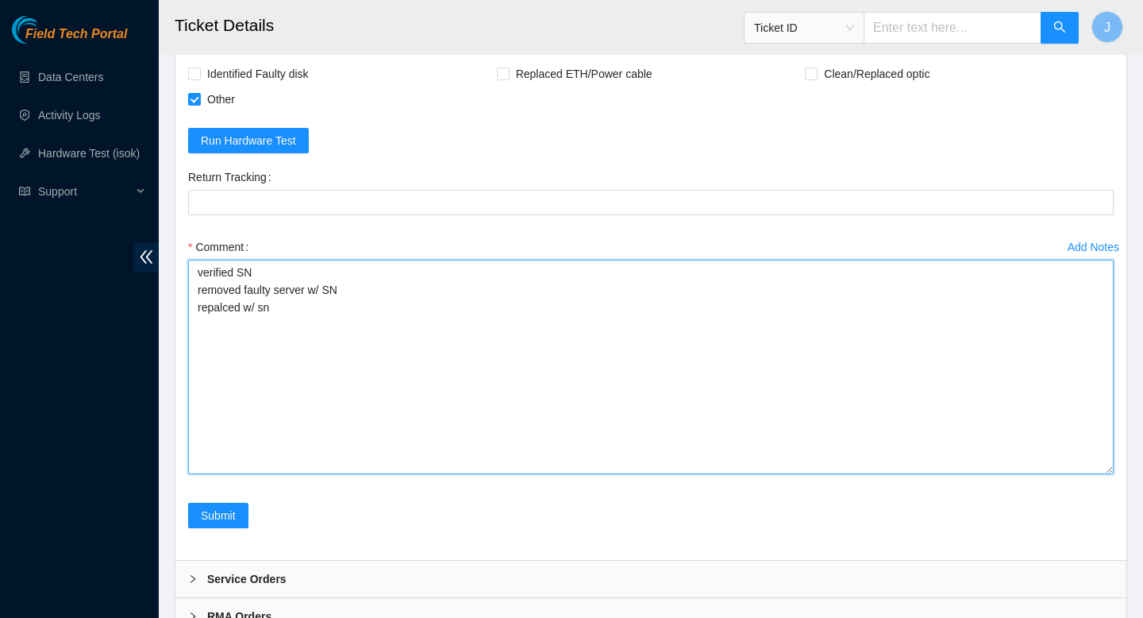
click at [221, 398] on textarea "verified SN removed faulty server w/ SN repalced w/ sn" at bounding box center [651, 367] width 926 height 214
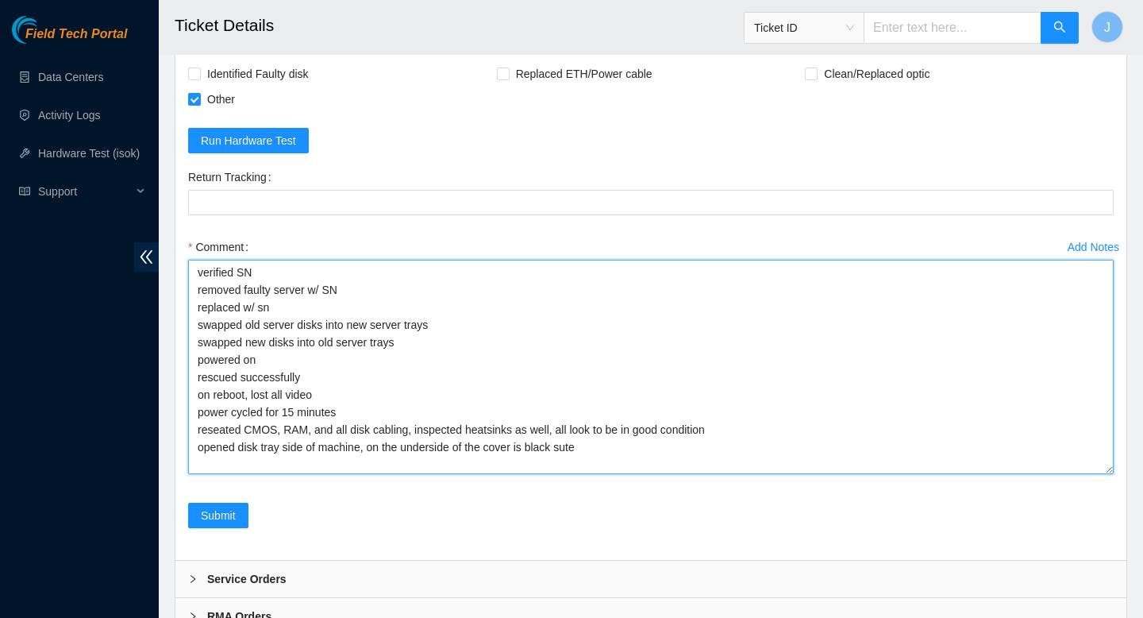
click at [576, 474] on textarea "verified SN removed faulty server w/ SN replaced w/ sn swapped old server disks…" at bounding box center [651, 367] width 926 height 214
drag, startPoint x: 591, startPoint y: 530, endPoint x: 537, endPoint y: 541, distance: 54.3
click at [537, 474] on textarea "verified SN removed faulty server w/ SN replaced w/ sn swapped old server disks…" at bounding box center [651, 367] width 926 height 214
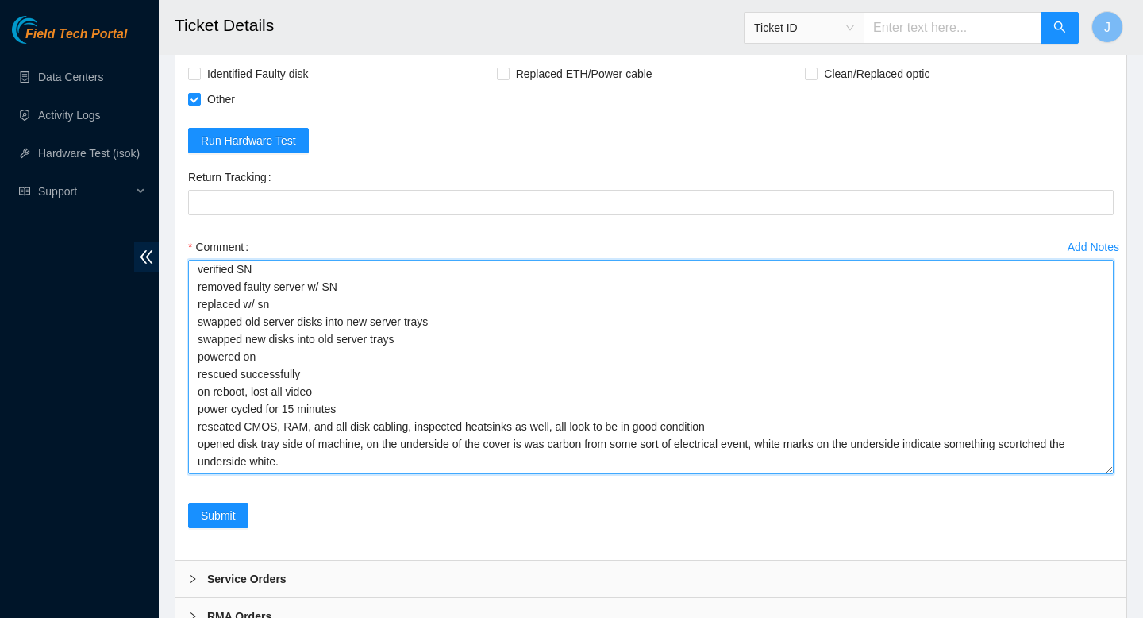
scroll to position [33, 0]
click at [514, 474] on textarea "verified SN removed faulty server w/ SN replaced w/ sn swapped old server disks…" at bounding box center [651, 367] width 926 height 214
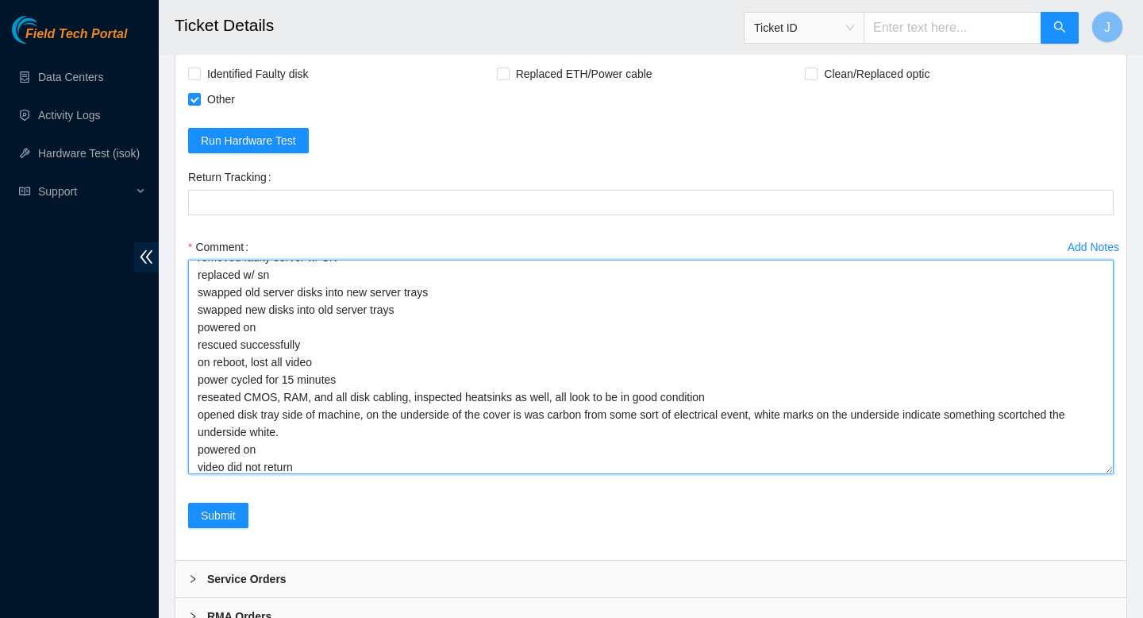
scroll to position [50, 0]
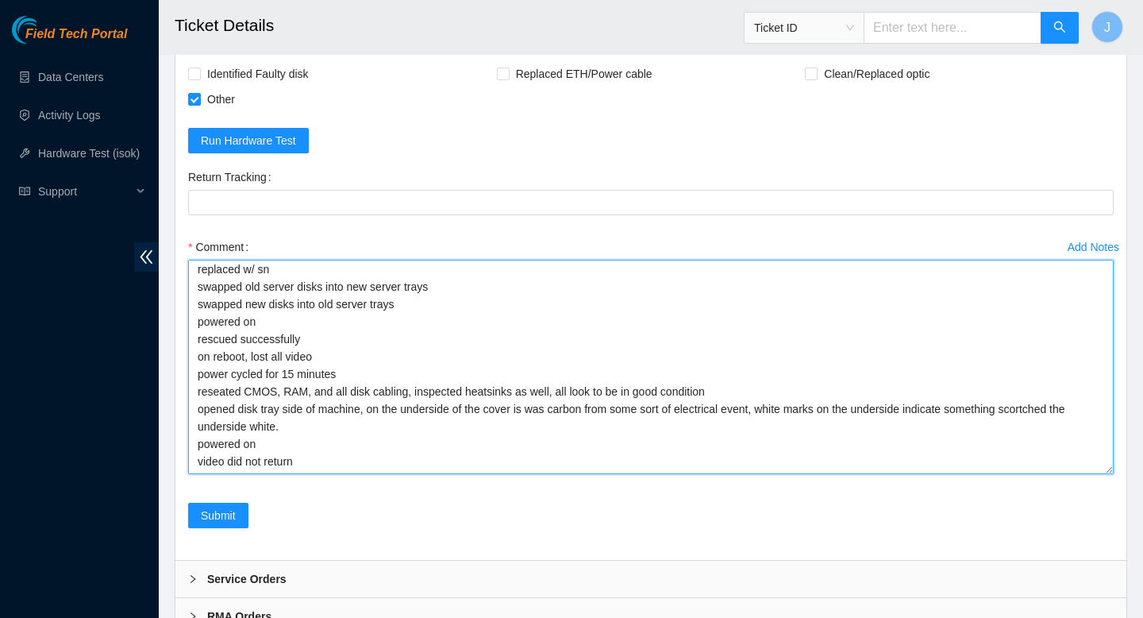
click at [260, 474] on textarea "verified SN removed faulty server w/ SN replaced w/ sn swapped old server disks…" at bounding box center [651, 367] width 926 height 214
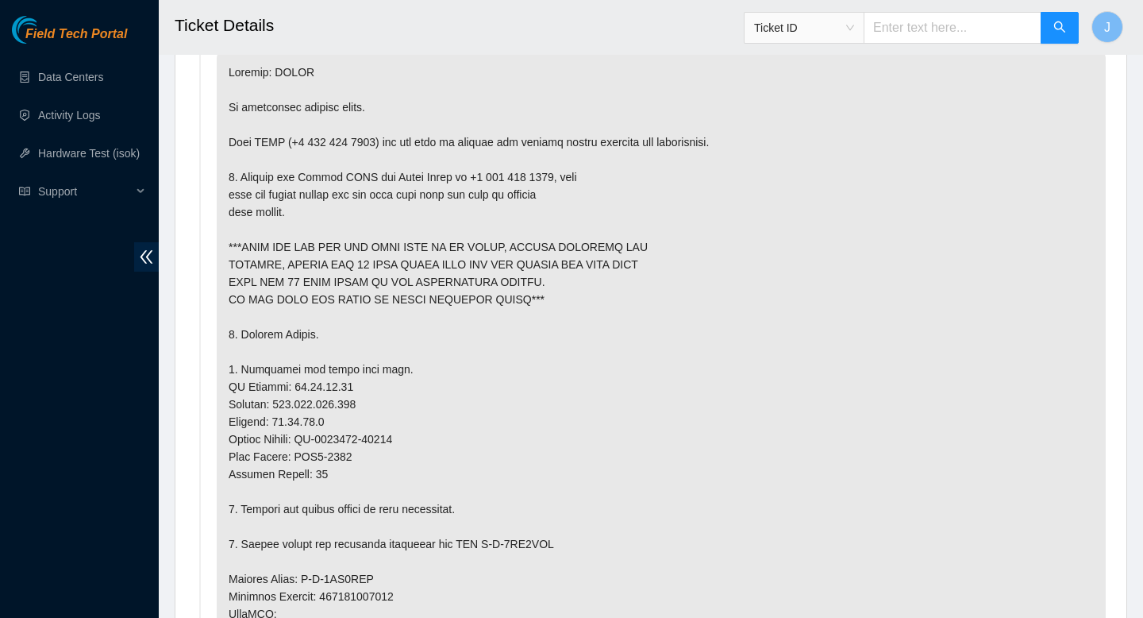
scroll to position [909, 0]
drag, startPoint x: 414, startPoint y: 436, endPoint x: 310, endPoint y: 437, distance: 104.0
click at [310, 437] on p at bounding box center [661, 543] width 889 height 984
copy p "CT-4190301-00542"
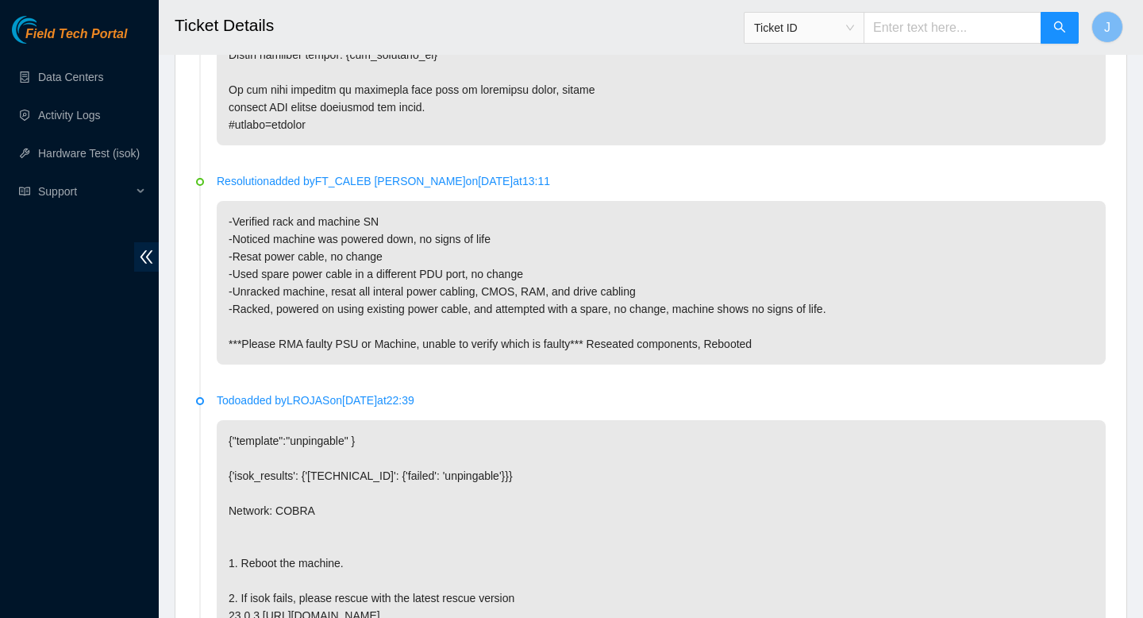
scroll to position [3767, 0]
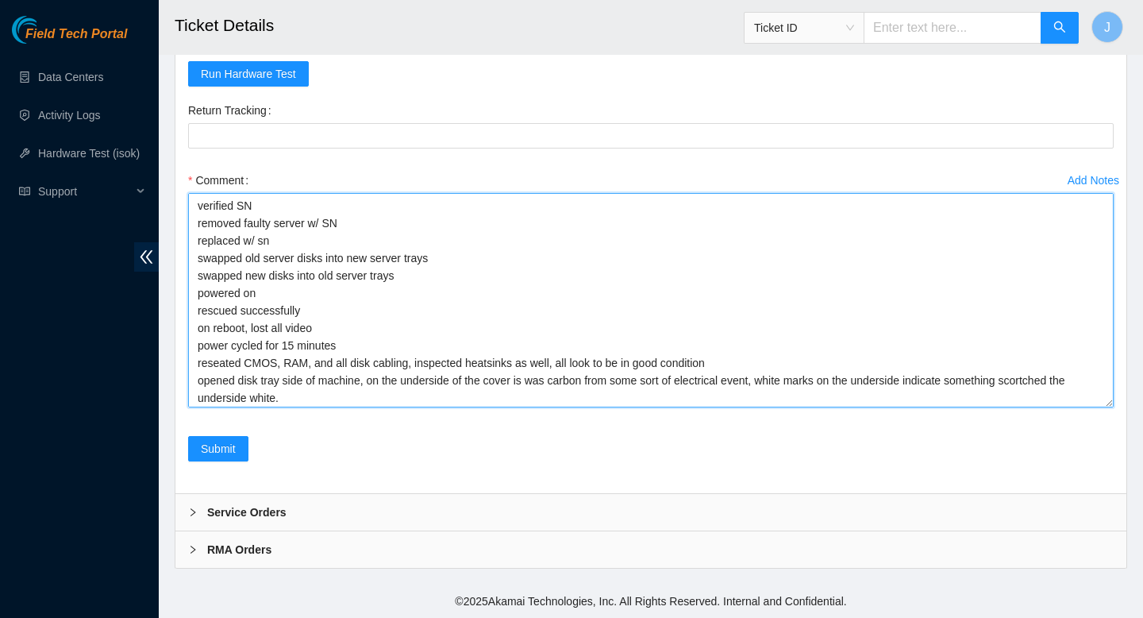
click at [410, 224] on textarea "verified SN removed faulty server w/ SN replaced w/ sn swapped old server disks…" at bounding box center [651, 300] width 926 height 214
click at [373, 239] on textarea "verified SN removed faulty server w/ SN replaced w/ sn swapped old server disks…" at bounding box center [651, 300] width 926 height 214
paste textarea "CT-4190301-00542"
click at [464, 221] on textarea "verified SN removed faulty server w/ SN replaced w/ sn CT-4190301-00542 swapped…" at bounding box center [651, 300] width 926 height 214
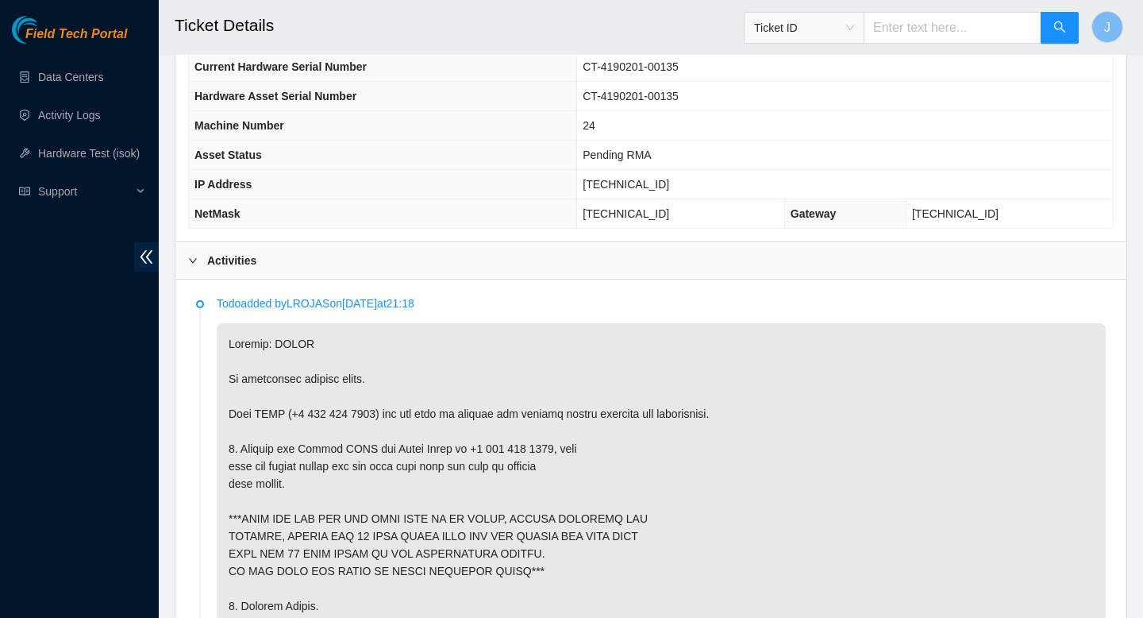
scroll to position [630, 0]
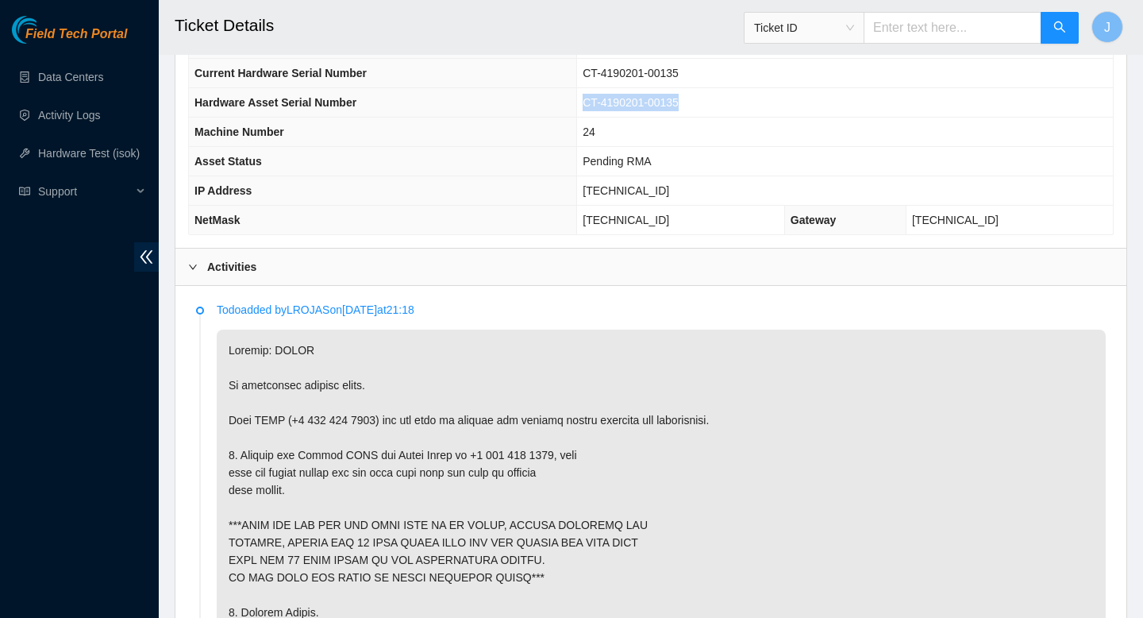
drag, startPoint x: 722, startPoint y: 104, endPoint x: 596, endPoint y: 106, distance: 125.4
click at [596, 106] on tr "Hardware Asset Serial Number CT-4190201-00135" at bounding box center [651, 102] width 924 height 29
copy tr "CT-4190201-00135"
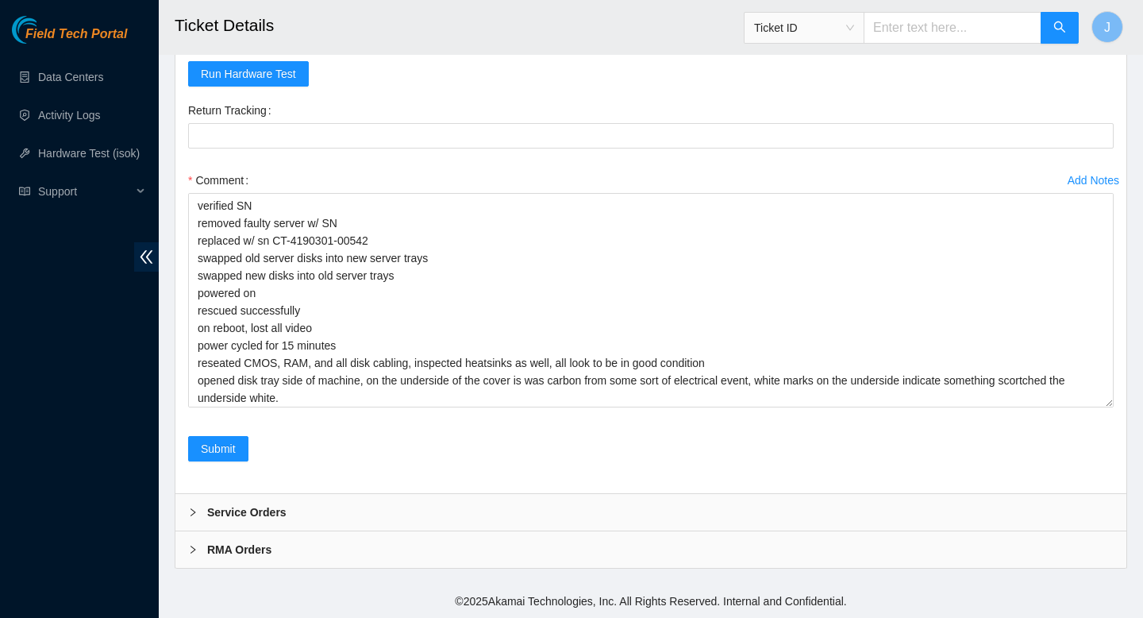
scroll to position [3714, 0]
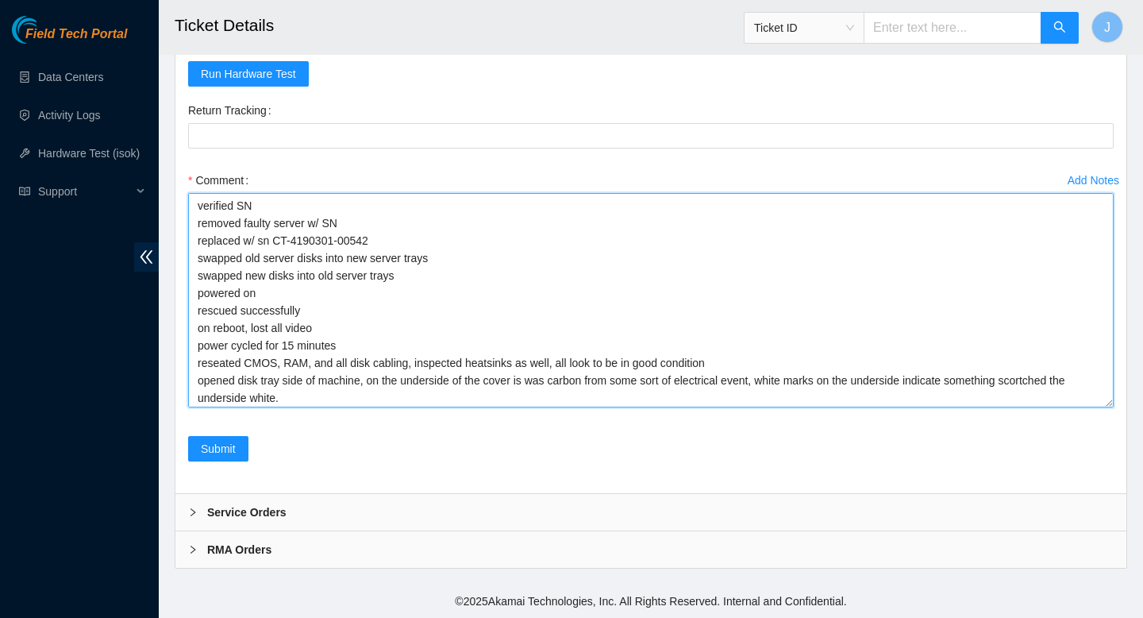
click at [405, 276] on textarea "verified SN removed faulty server w/ SN replaced w/ sn CT-4190301-00542 swapped…" at bounding box center [651, 300] width 926 height 214
paste textarea "CT-4190201-00135"
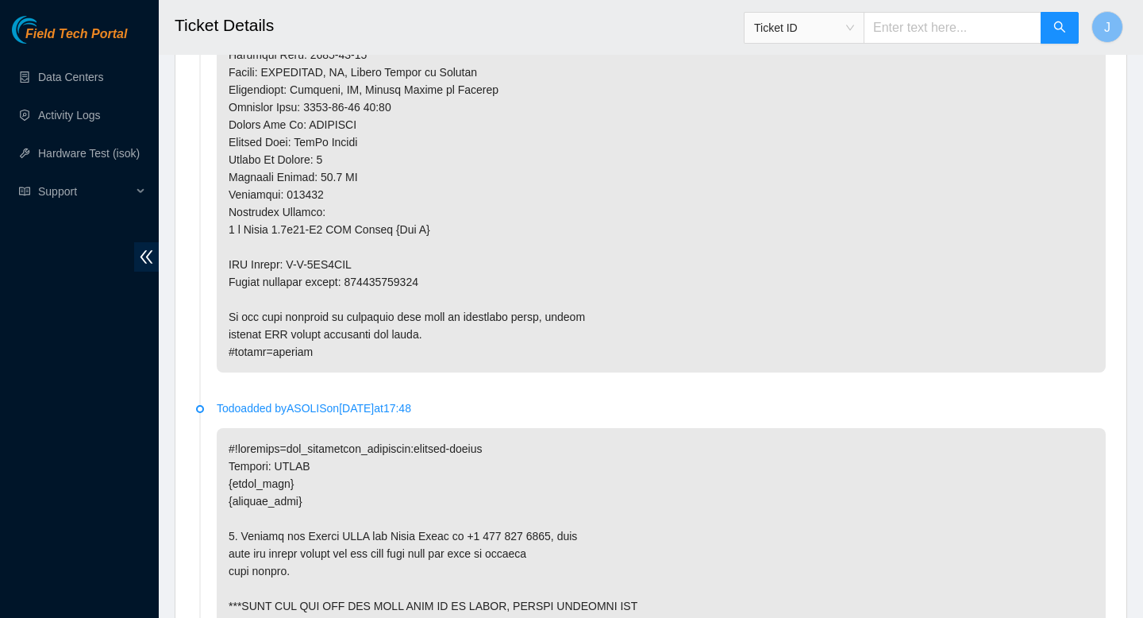
scroll to position [1576, 0]
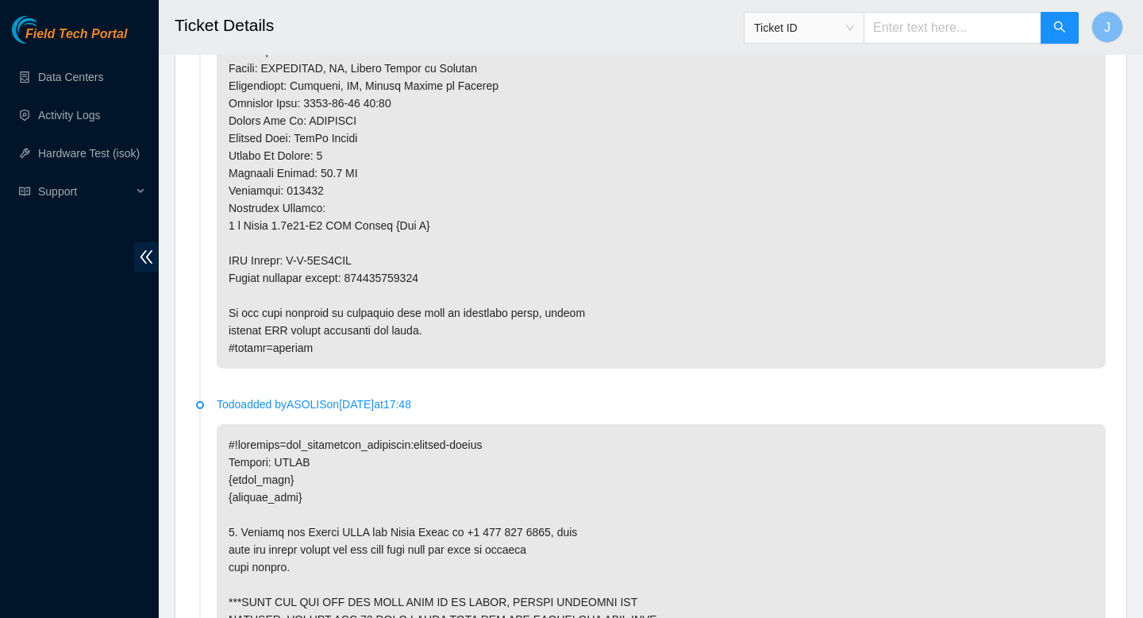
type textarea "verified SN removed faulty server w/ SN CT-4190201-00135 replaced w/ sn CT-4190…"
copy p "417328426112"
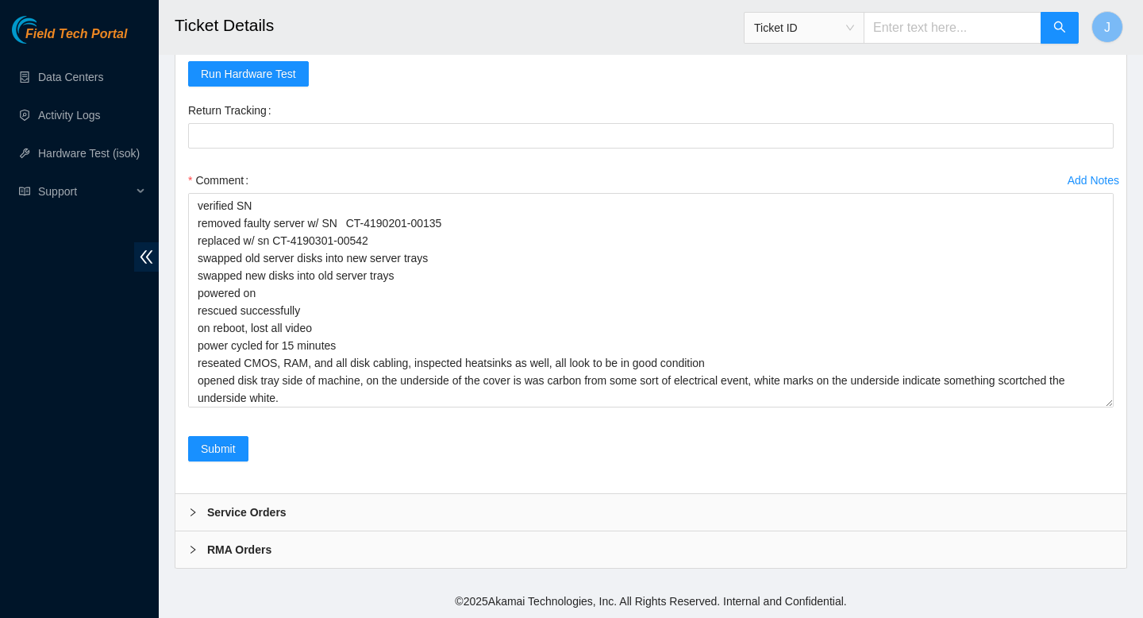
scroll to position [3668, 0]
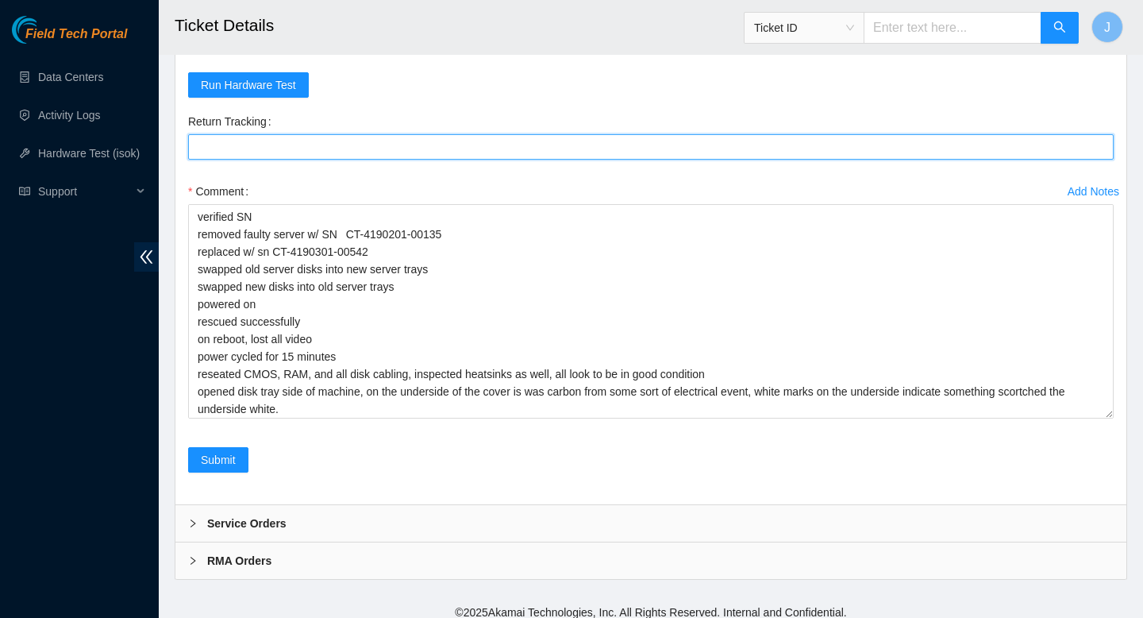
click at [425, 160] on Tracking "Return Tracking" at bounding box center [651, 146] width 926 height 25
paste Tracking "417328426112"
type Tracking "417328426112"
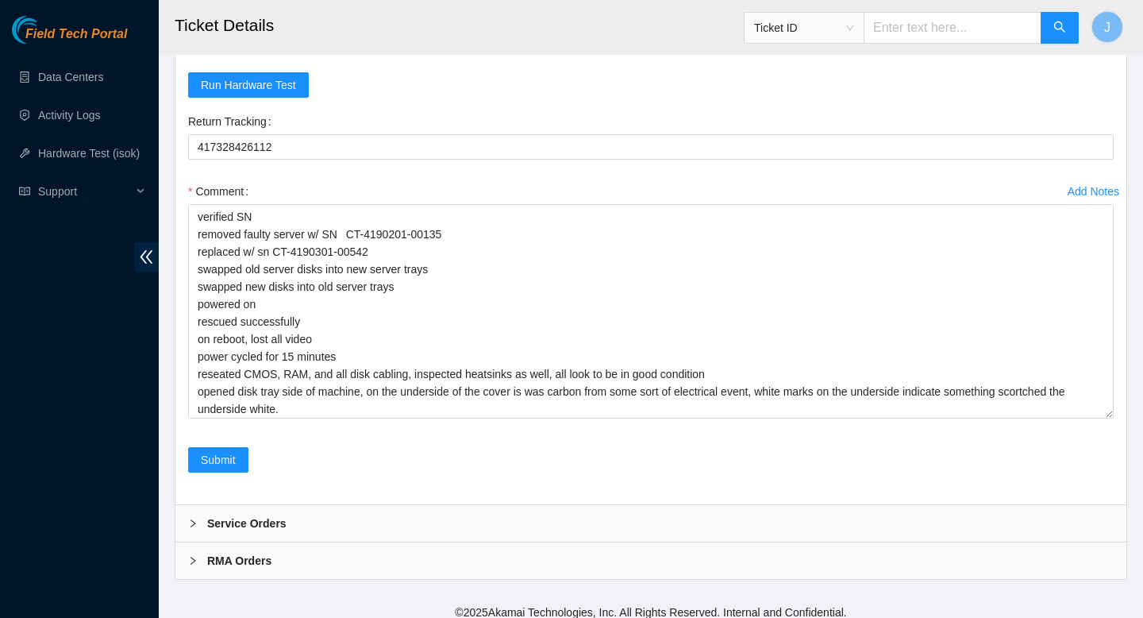
click at [784, 167] on form "Rebooted Rescued Replaced disk Reseated components Replaced RAM Replaced Machin…" at bounding box center [651, 223] width 926 height 537
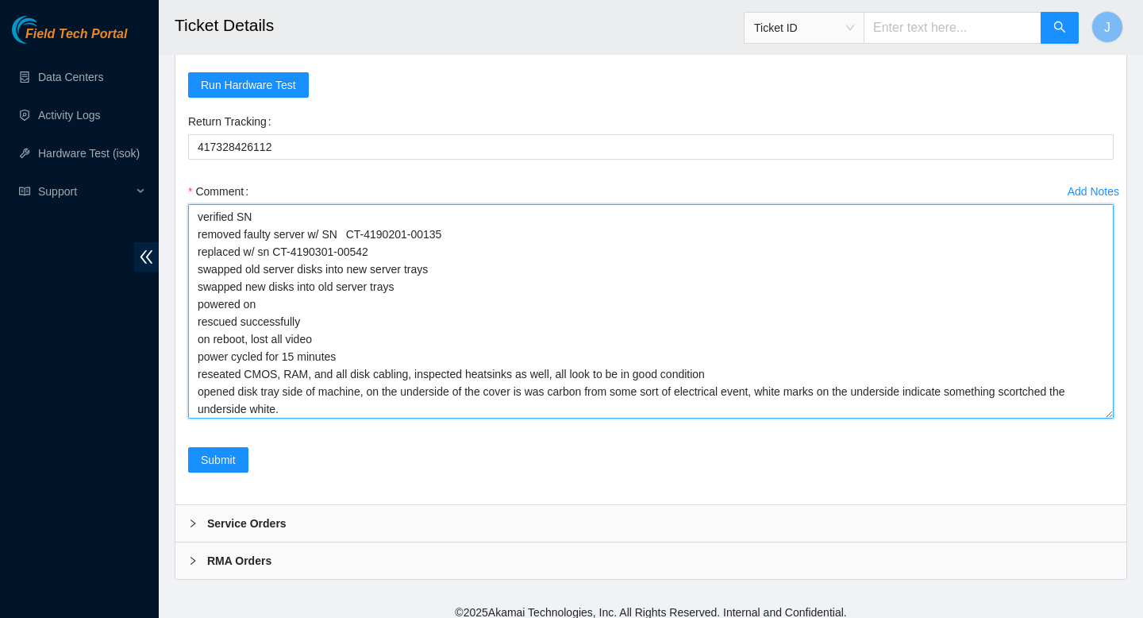
click at [350, 418] on textarea "verified SN removed faulty server w/ SN CT-4190201-00135 replaced w/ sn CT-4190…" at bounding box center [651, 311] width 926 height 214
click at [537, 418] on textarea "verified SN removed faulty server w/ SN CT-4190201-00135 replaced w/ sn CT-4190…" at bounding box center [651, 311] width 926 height 214
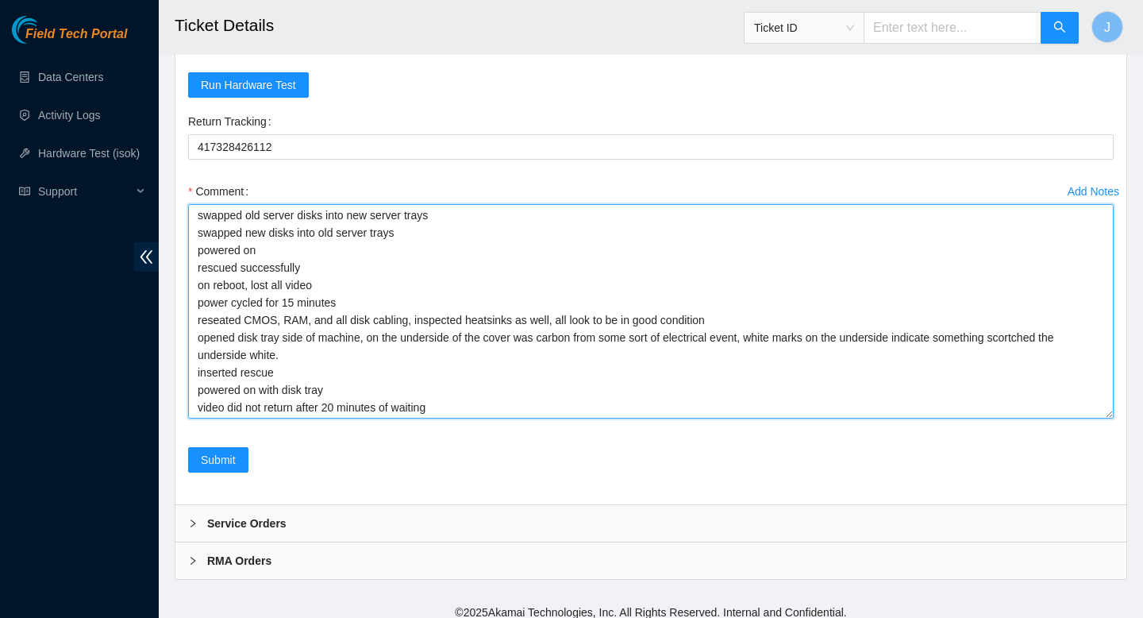
scroll to position [66, 0]
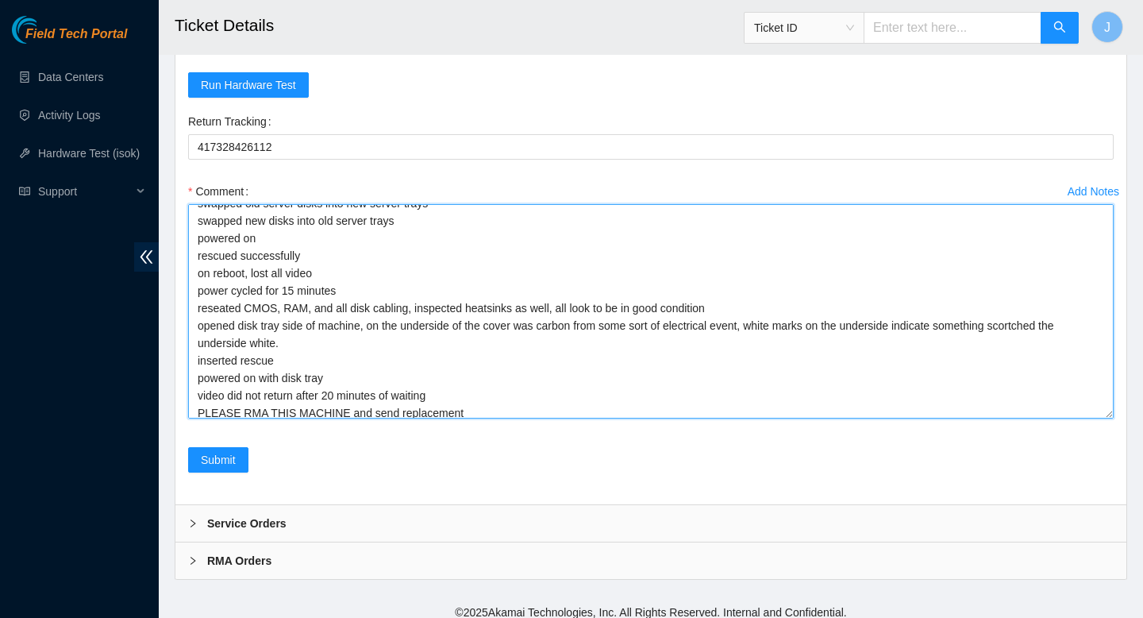
click at [1049, 417] on textarea "verified SN removed faulty server w/ SN CT-4190201-00135 replaced w/ sn CT-4190…" at bounding box center [651, 311] width 926 height 214
type textarea "verified SN removed faulty server w/ SN CT-4190201-00135 replaced w/ sn CT-4190…"
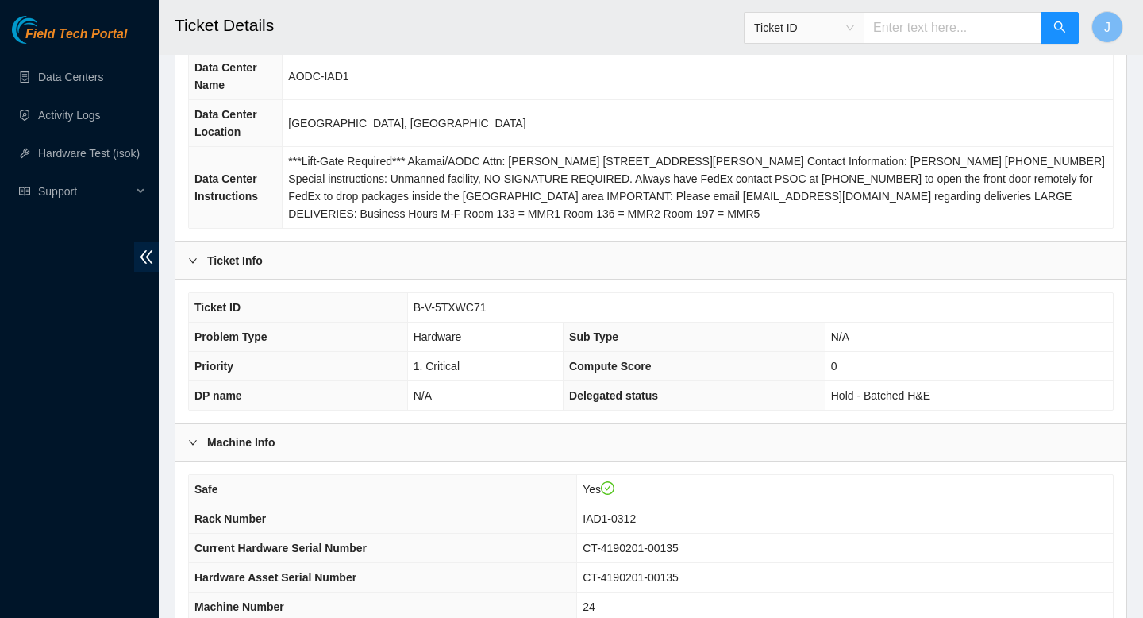
scroll to position [0, 0]
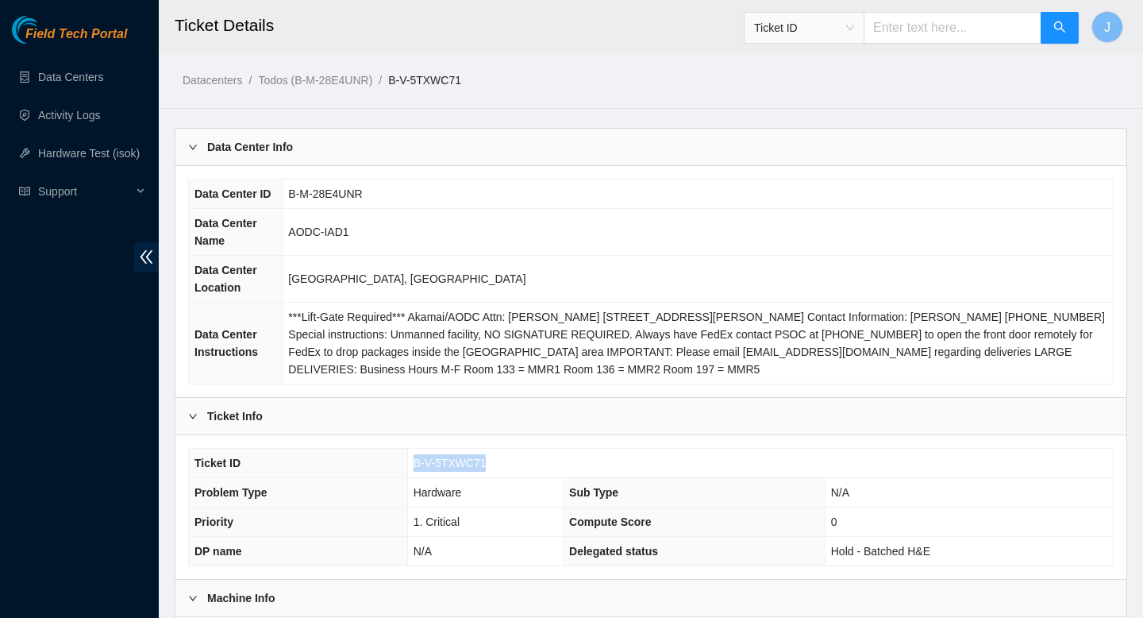
drag, startPoint x: 493, startPoint y: 461, endPoint x: 406, endPoint y: 459, distance: 87.4
click at [406, 459] on tr "Ticket ID B-V-5TXWC71" at bounding box center [651, 463] width 924 height 29
copy tr "B-V-5TXWC71"
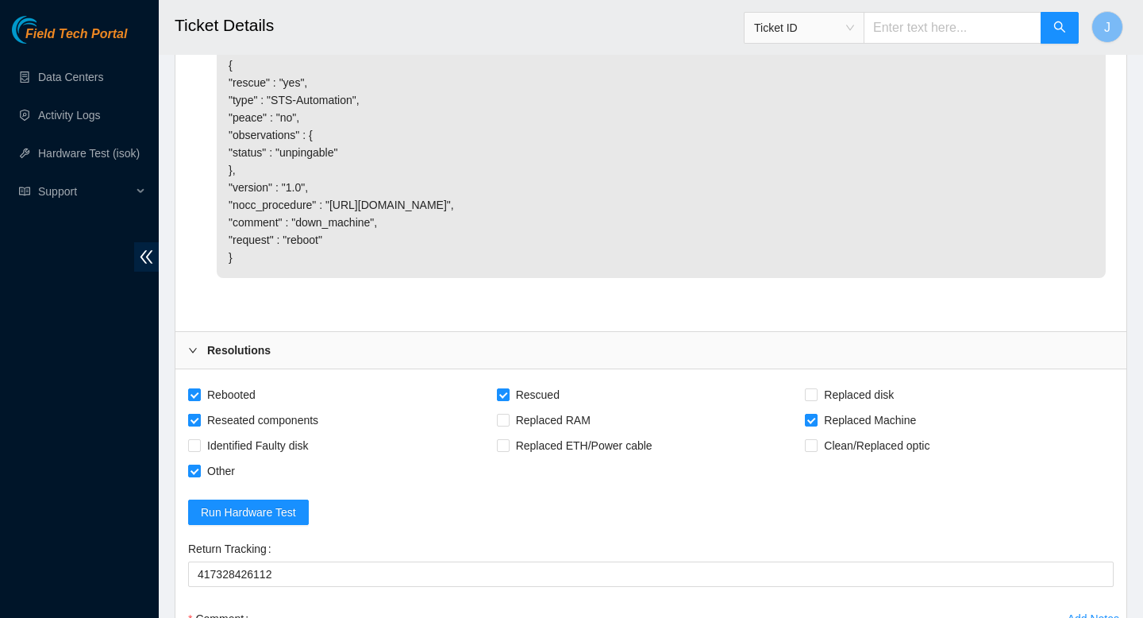
scroll to position [3767, 0]
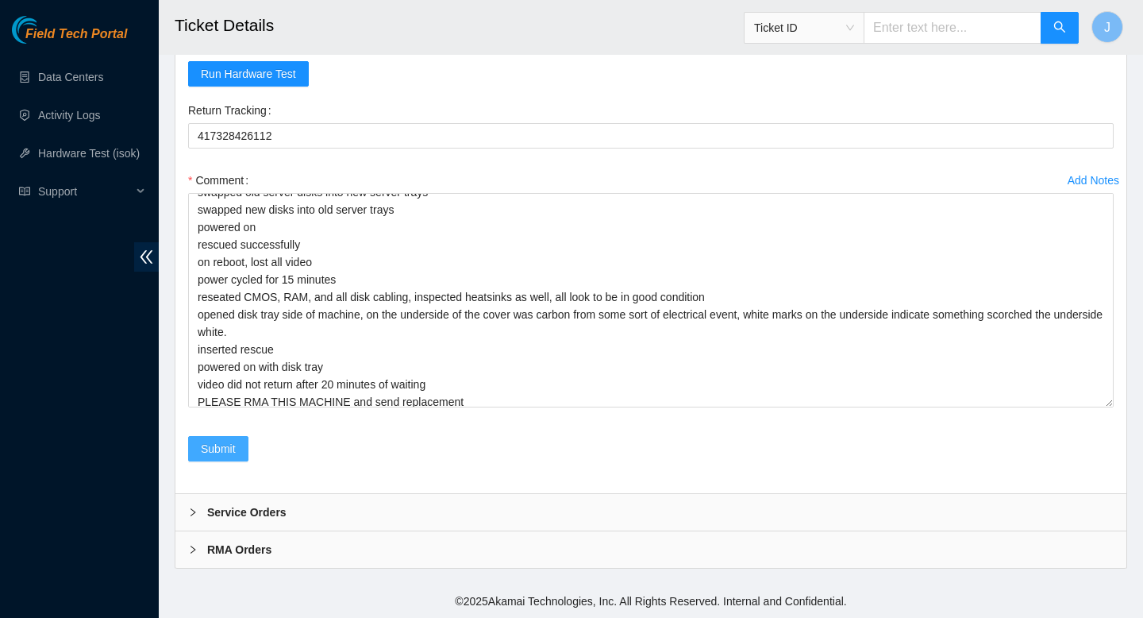
click at [215, 450] on span "Submit" at bounding box center [218, 448] width 35 height 17
